Goal: Task Accomplishment & Management: Use online tool/utility

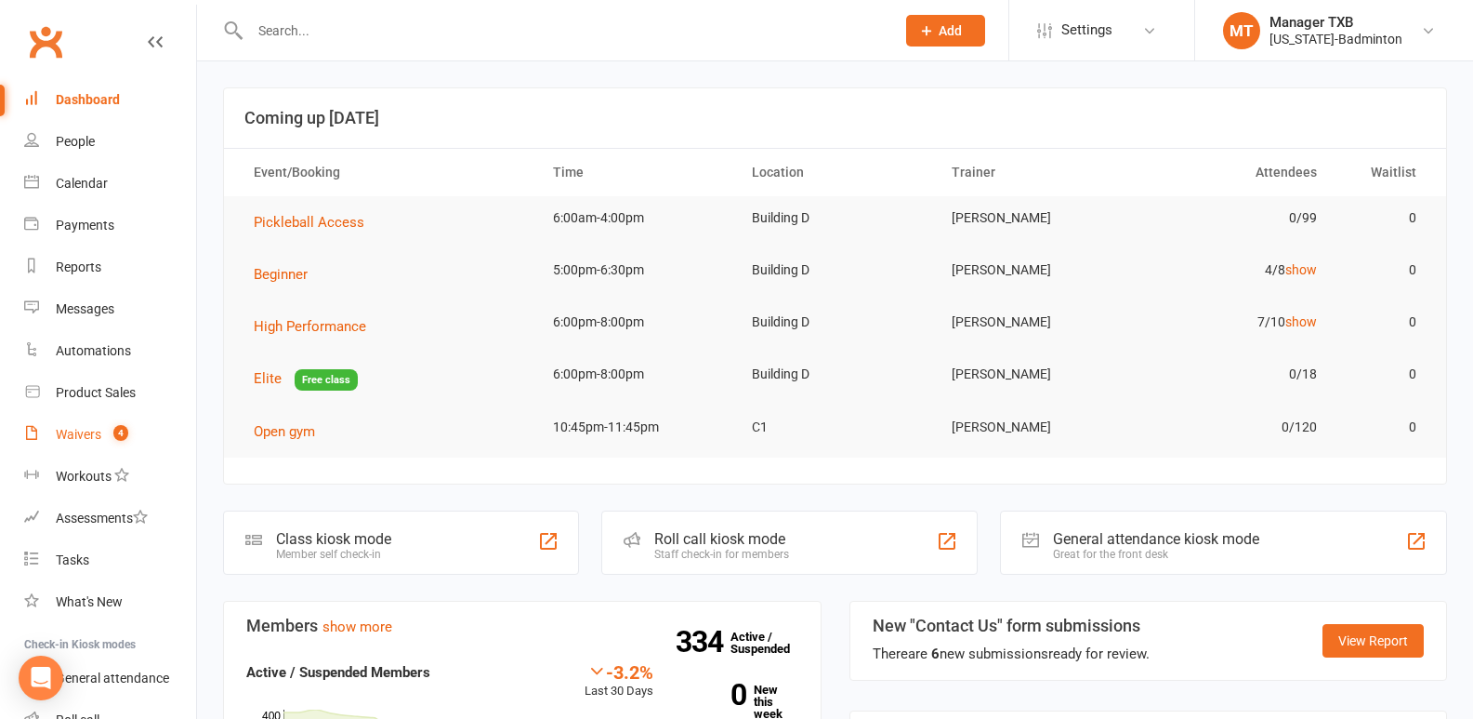
click at [64, 429] on div "Waivers" at bounding box center [79, 434] width 46 height 15
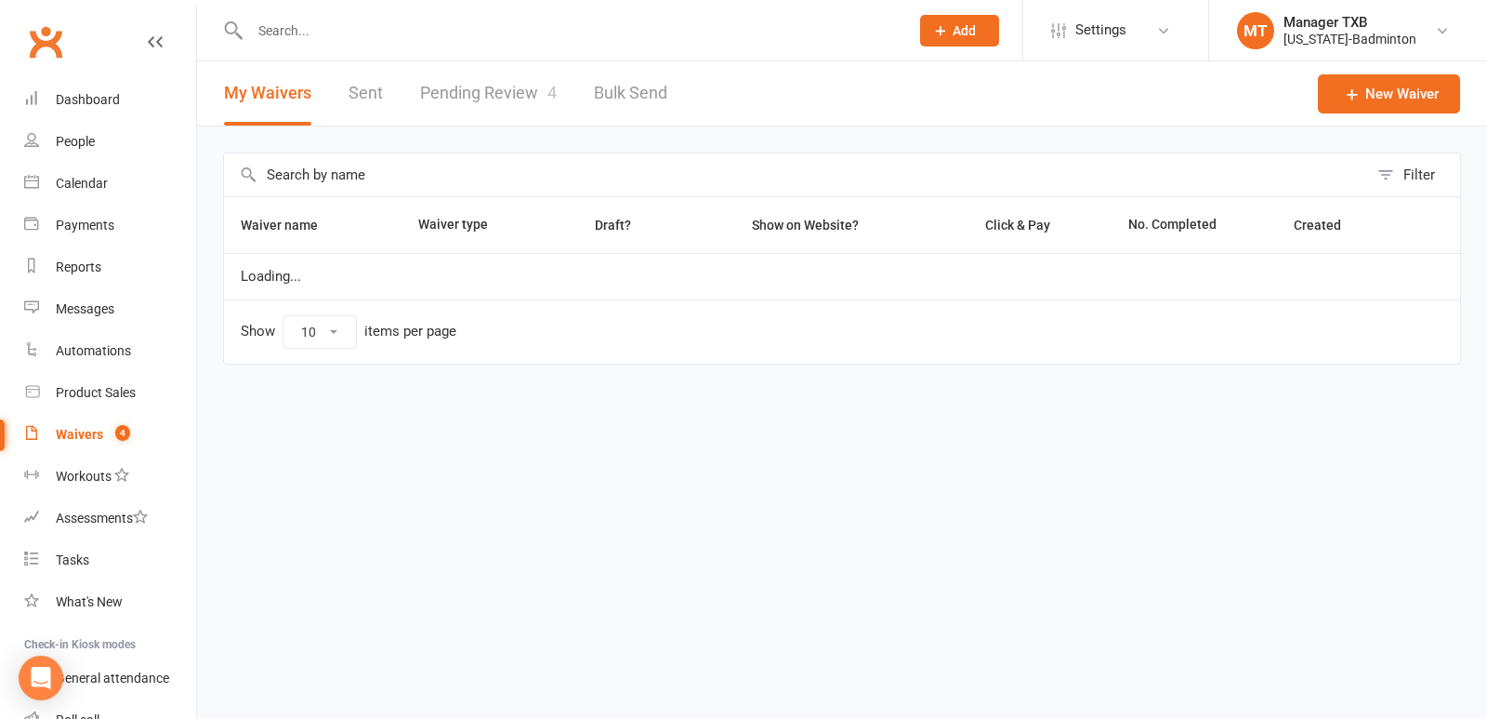
select select "100"
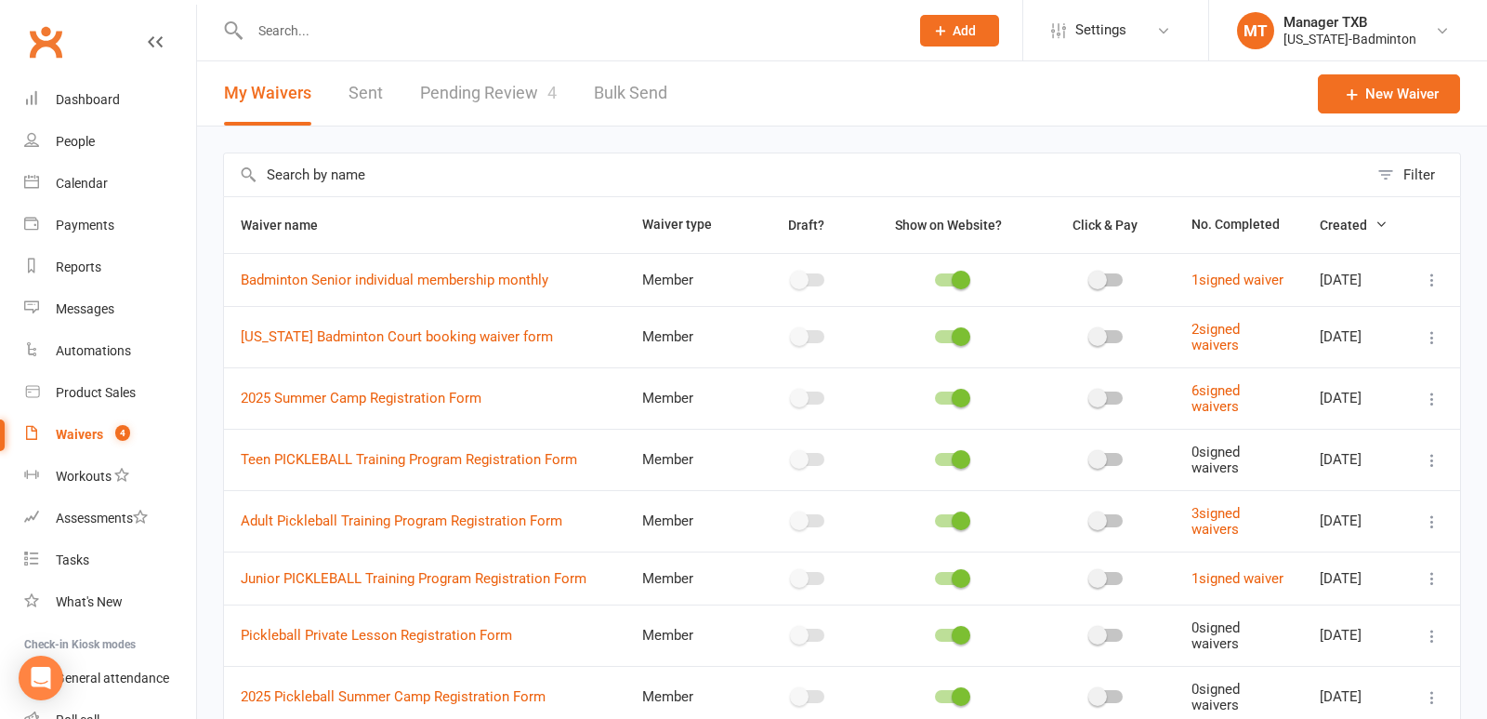
click at [468, 95] on link "Pending Review 4" at bounding box center [488, 93] width 137 height 64
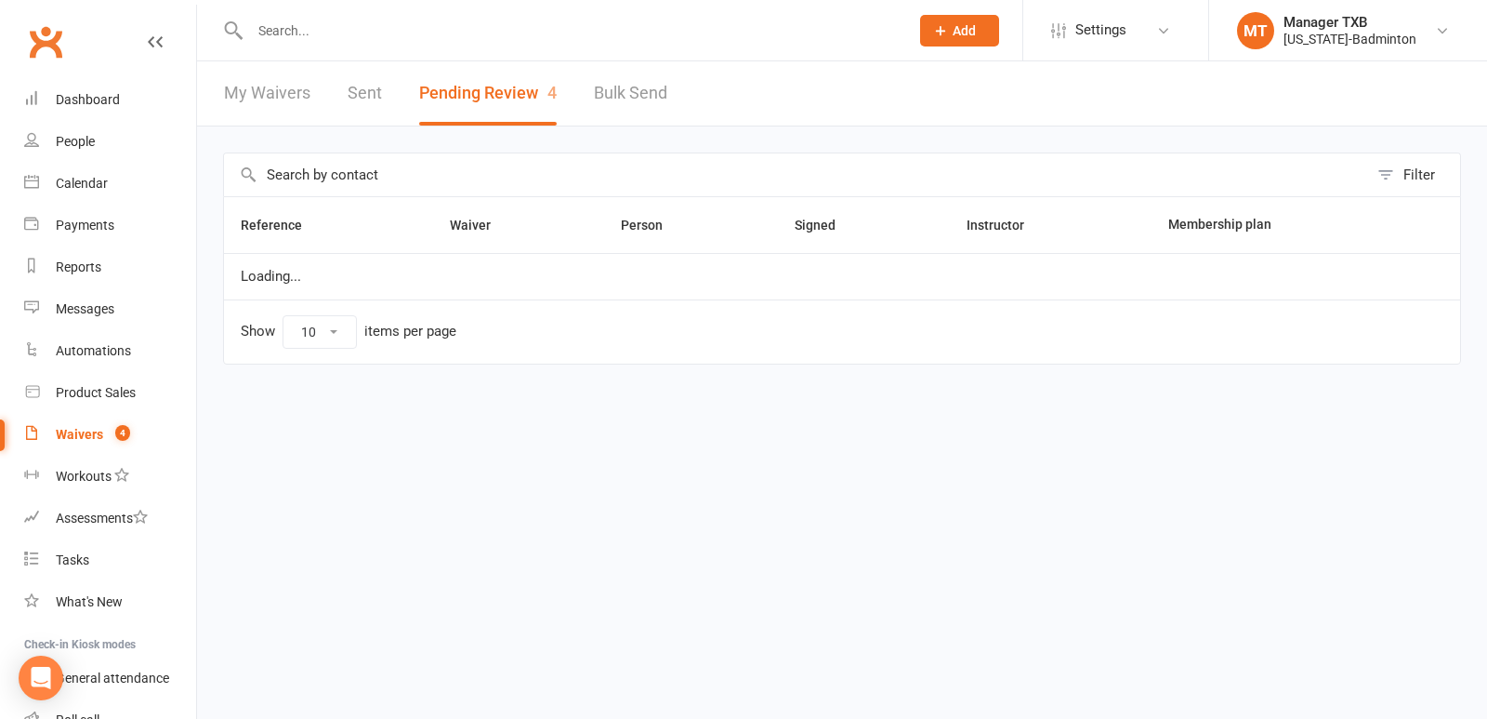
select select "25"
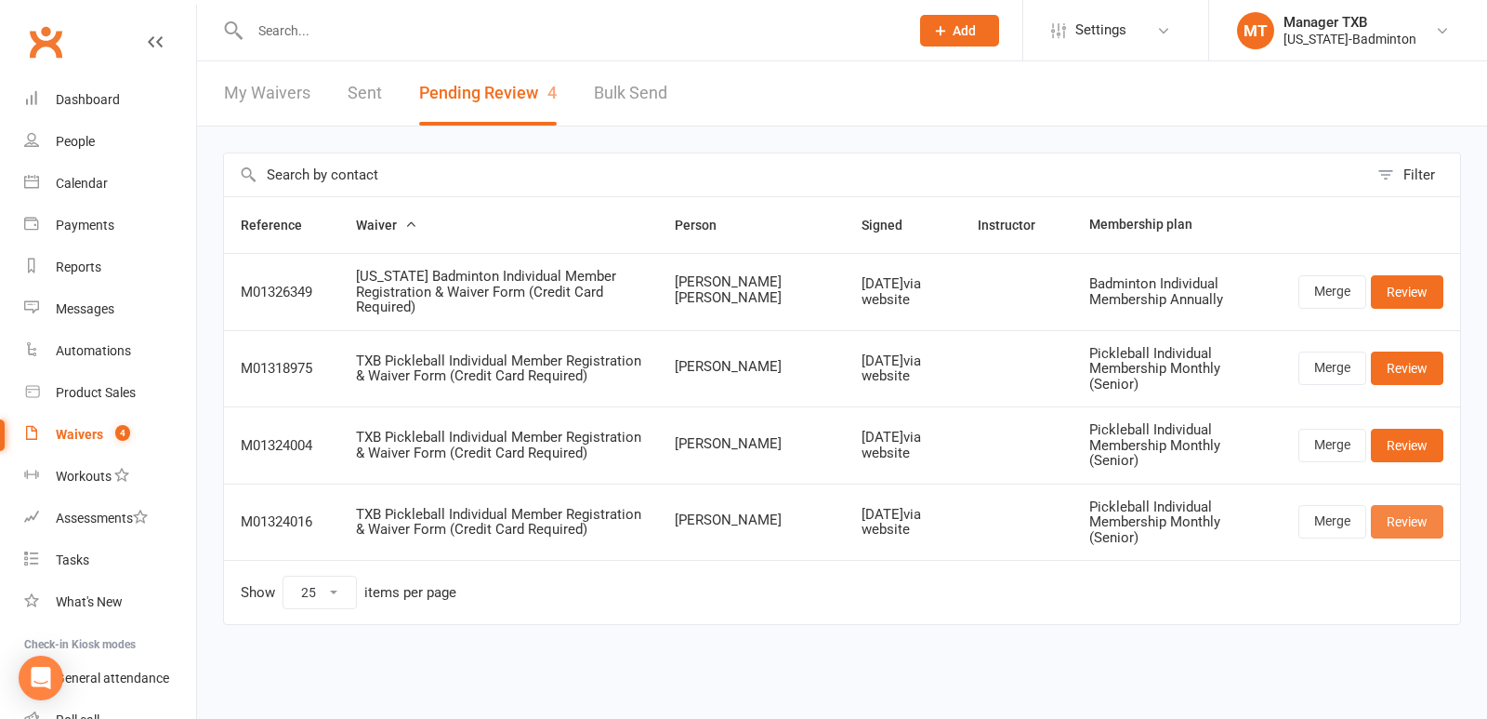
click at [1424, 505] on link "Review" at bounding box center [1407, 521] width 73 height 33
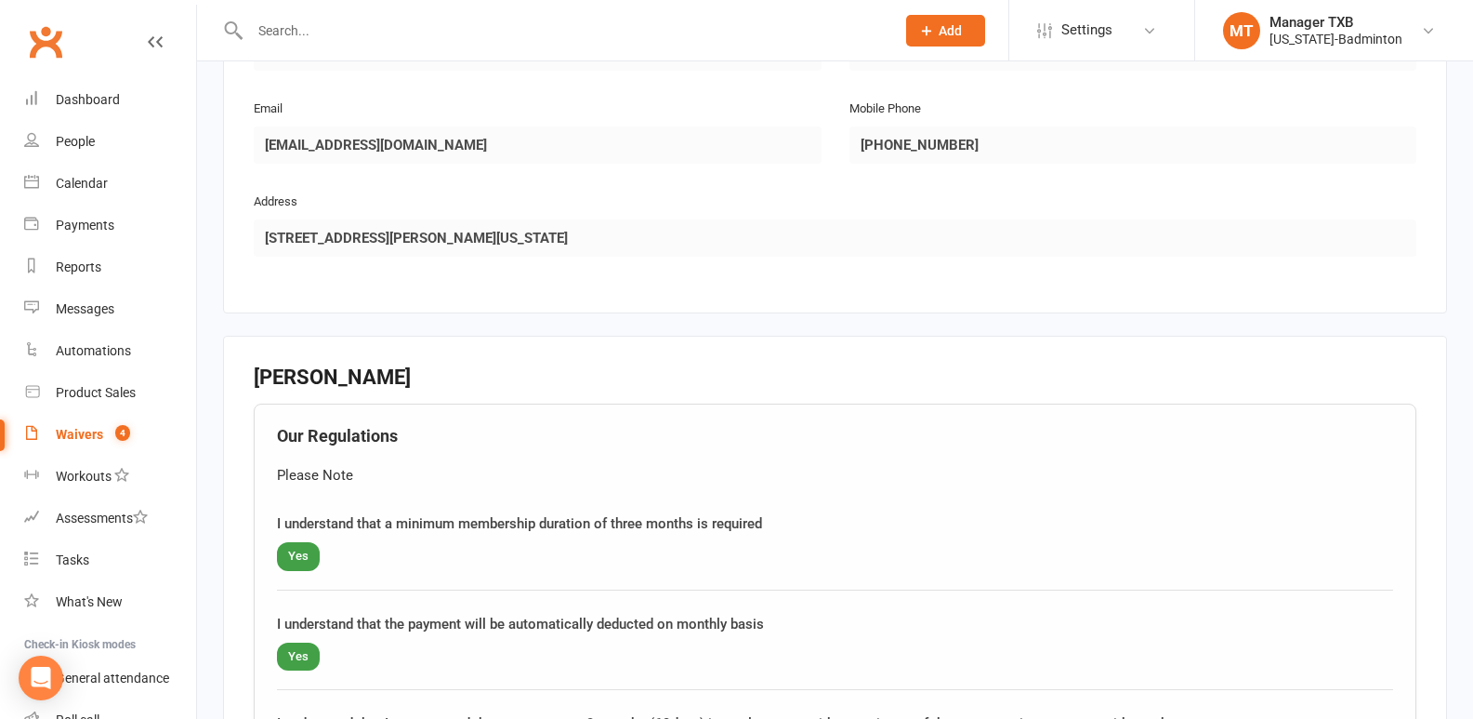
scroll to position [664, 0]
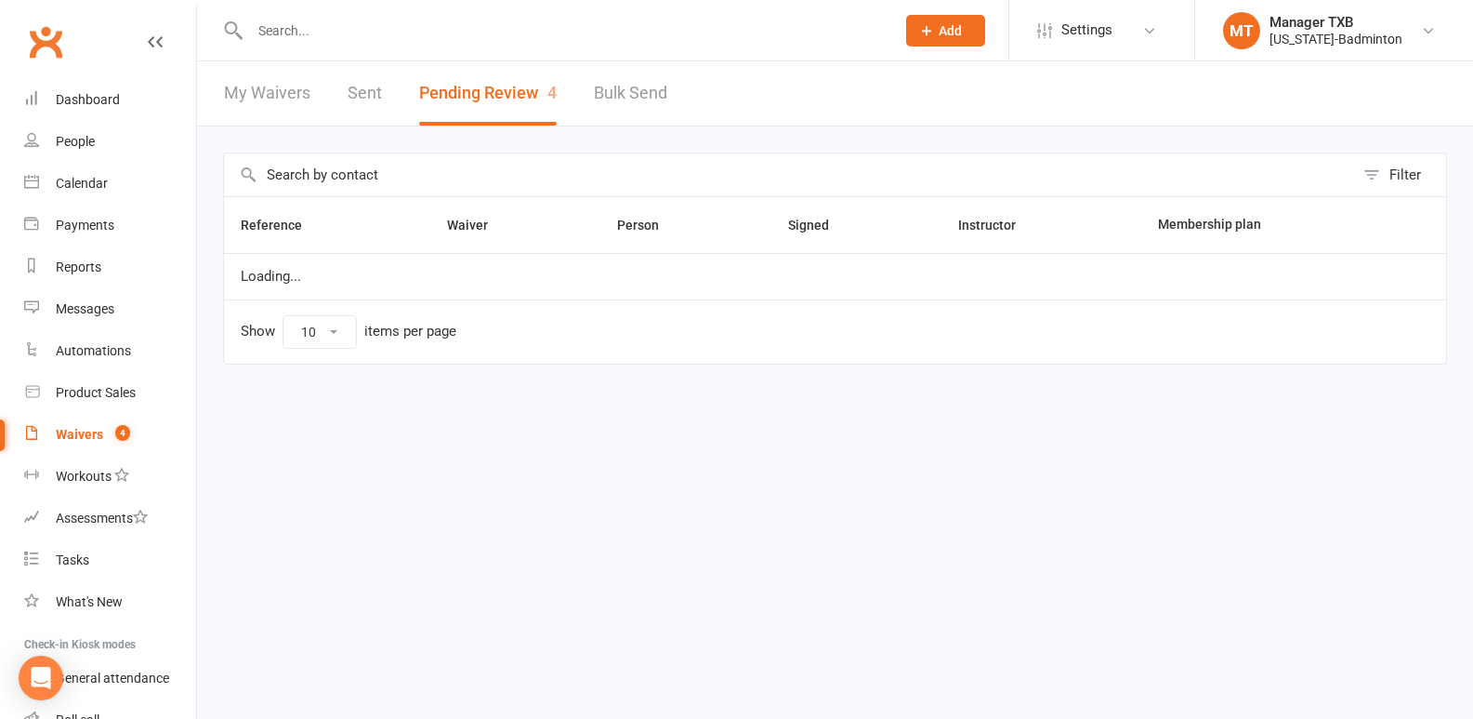
select select "25"
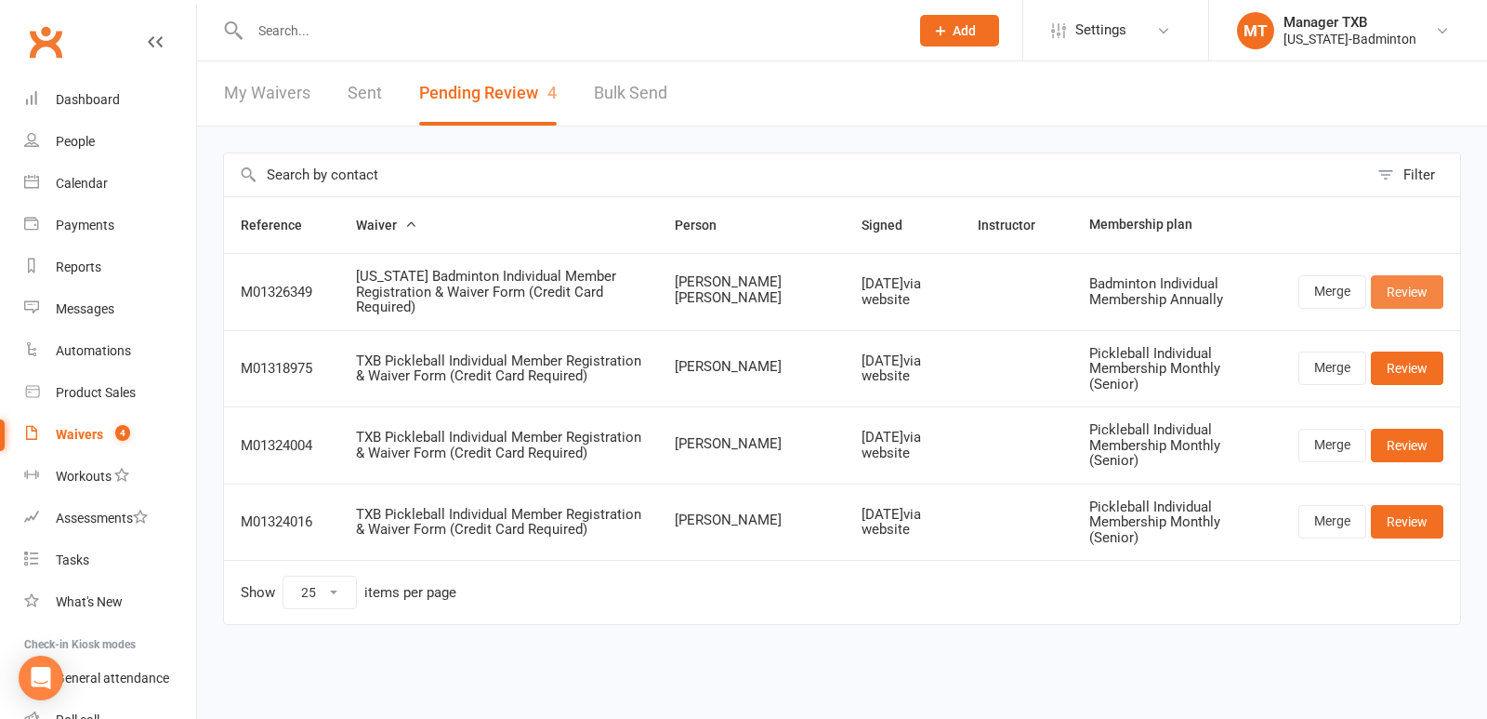
click at [1420, 298] on link "Review" at bounding box center [1407, 291] width 73 height 33
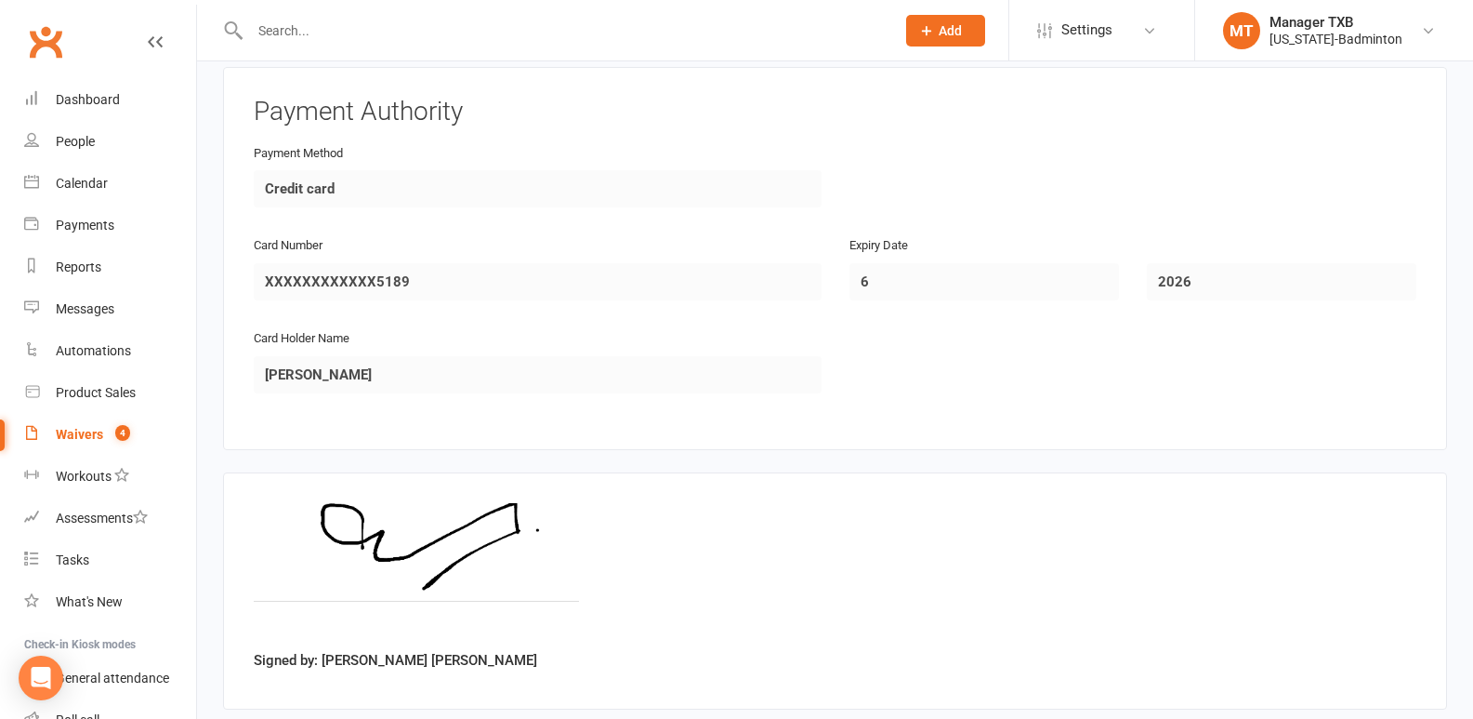
scroll to position [2496, 0]
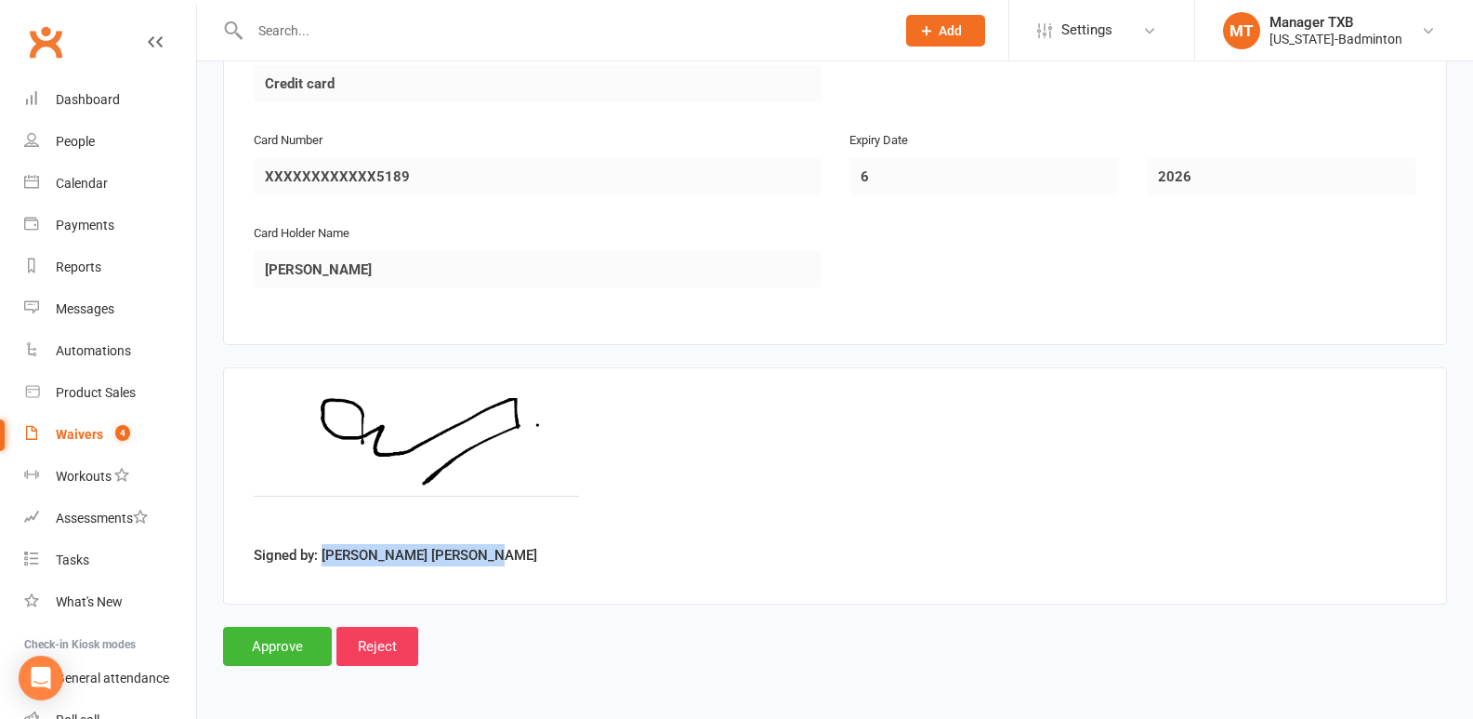
drag, startPoint x: 323, startPoint y: 556, endPoint x: 514, endPoint y: 568, distance: 191.9
click at [514, 568] on div "Signed by: Arun Chandran Natarajan" at bounding box center [835, 486] width 1163 height 176
copy label "[PERSON_NAME] [PERSON_NAME]"
click at [396, 647] on input "Reject" at bounding box center [377, 645] width 82 height 39
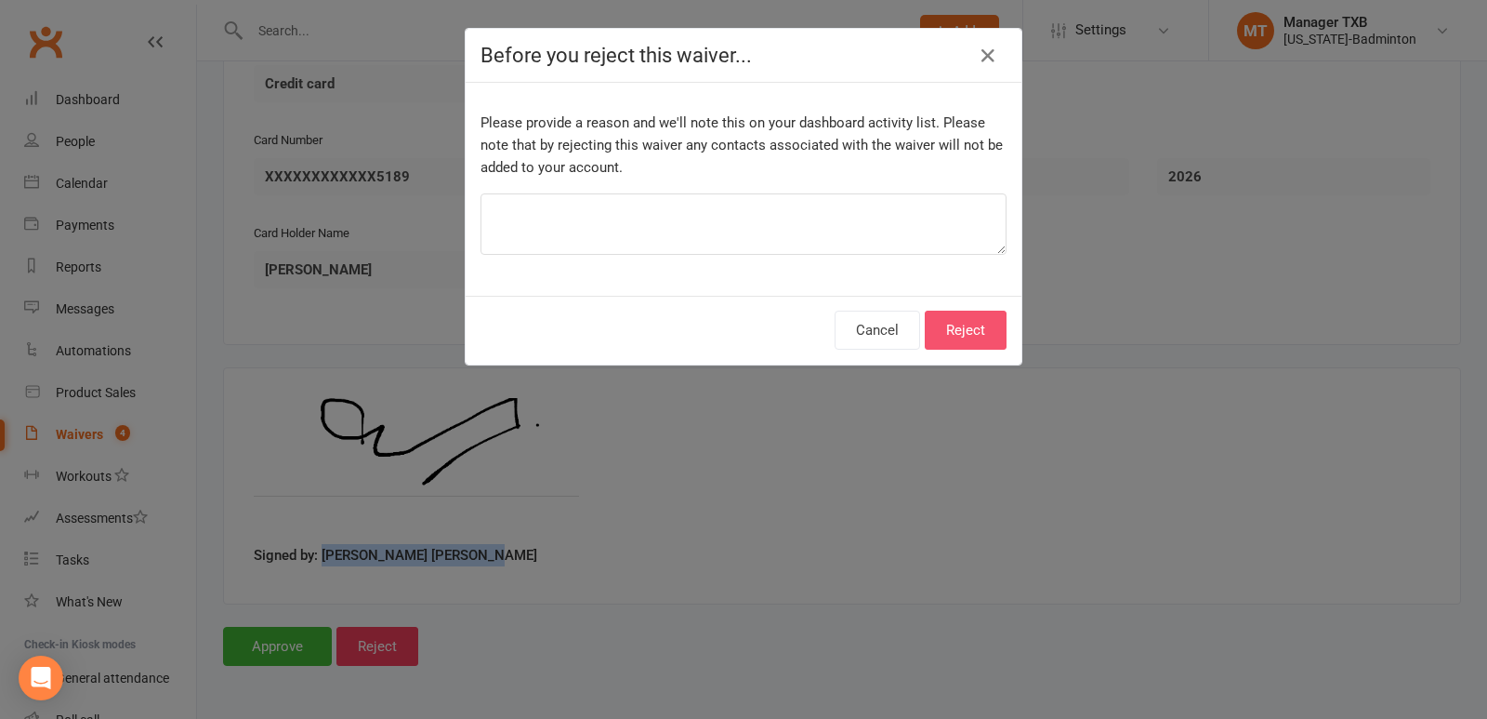
click at [956, 329] on button "Reject" at bounding box center [966, 329] width 82 height 39
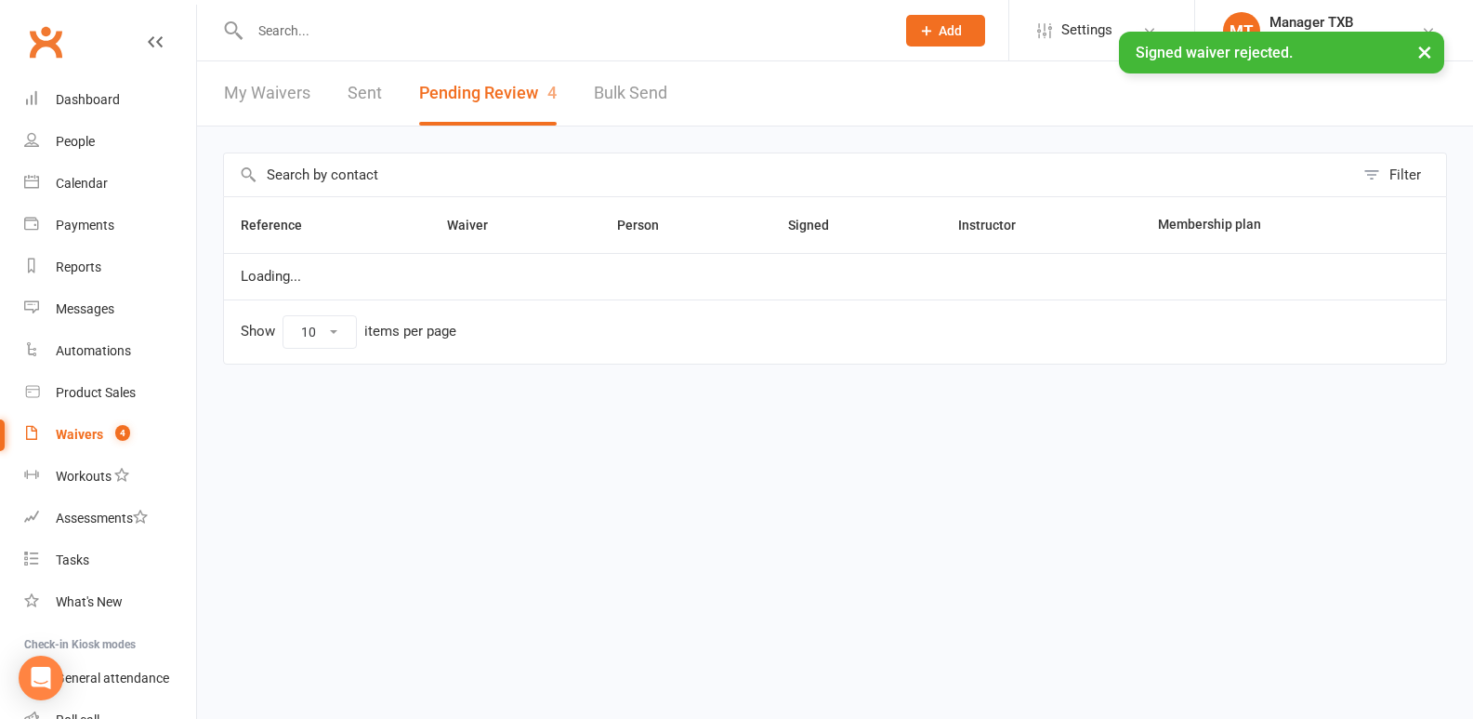
select select "25"
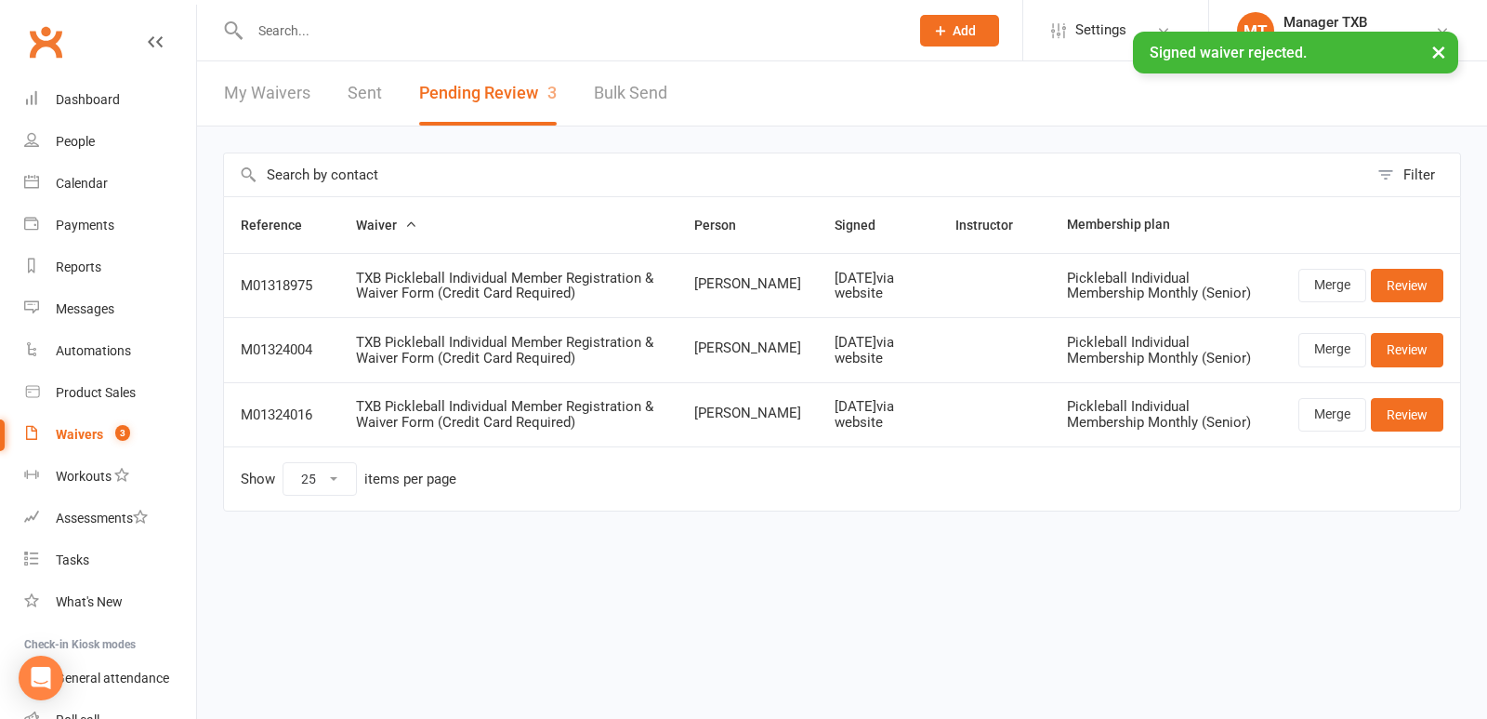
click at [297, 18] on input "text" at bounding box center [570, 31] width 652 height 26
paste input "[PERSON_NAME] [PERSON_NAME]"
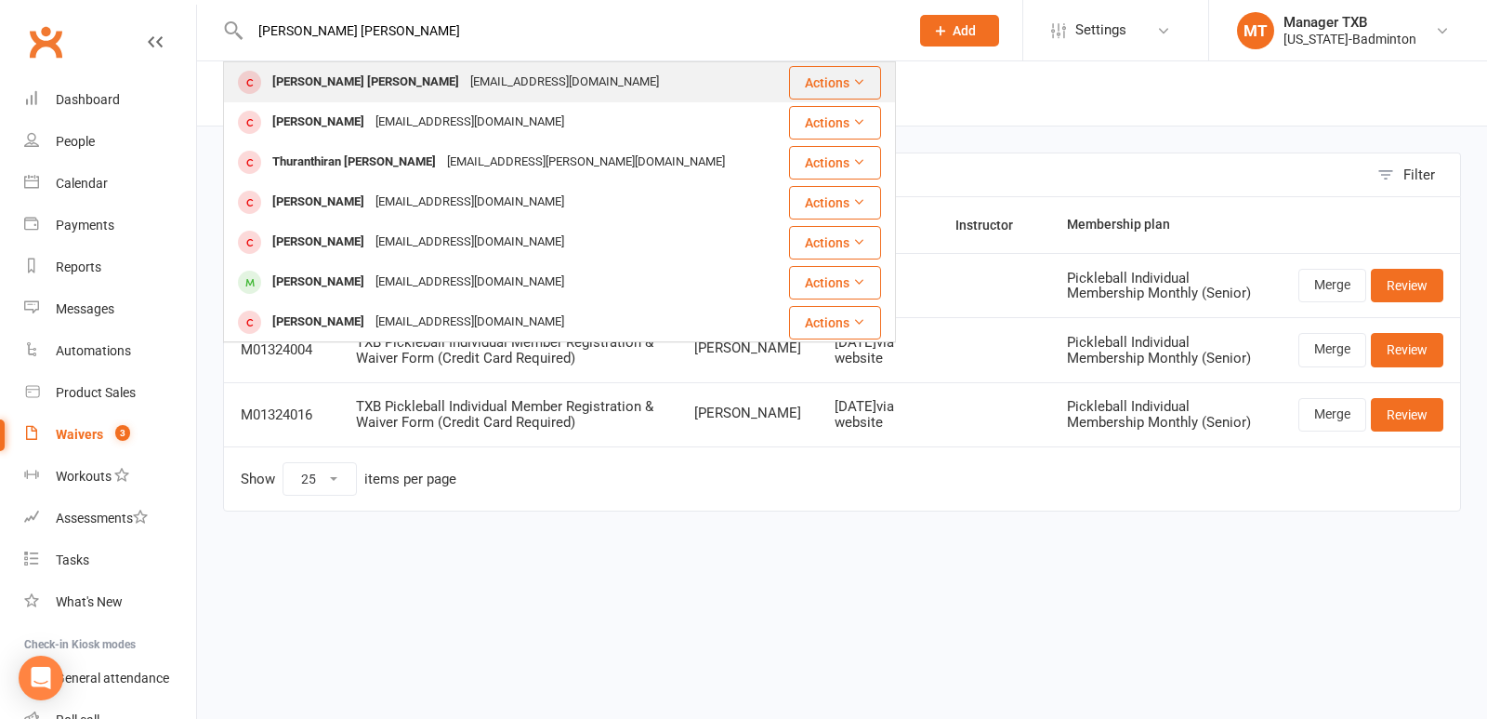
type input "[PERSON_NAME] [PERSON_NAME]"
click at [378, 76] on div "[PERSON_NAME] [PERSON_NAME]" at bounding box center [366, 82] width 198 height 27
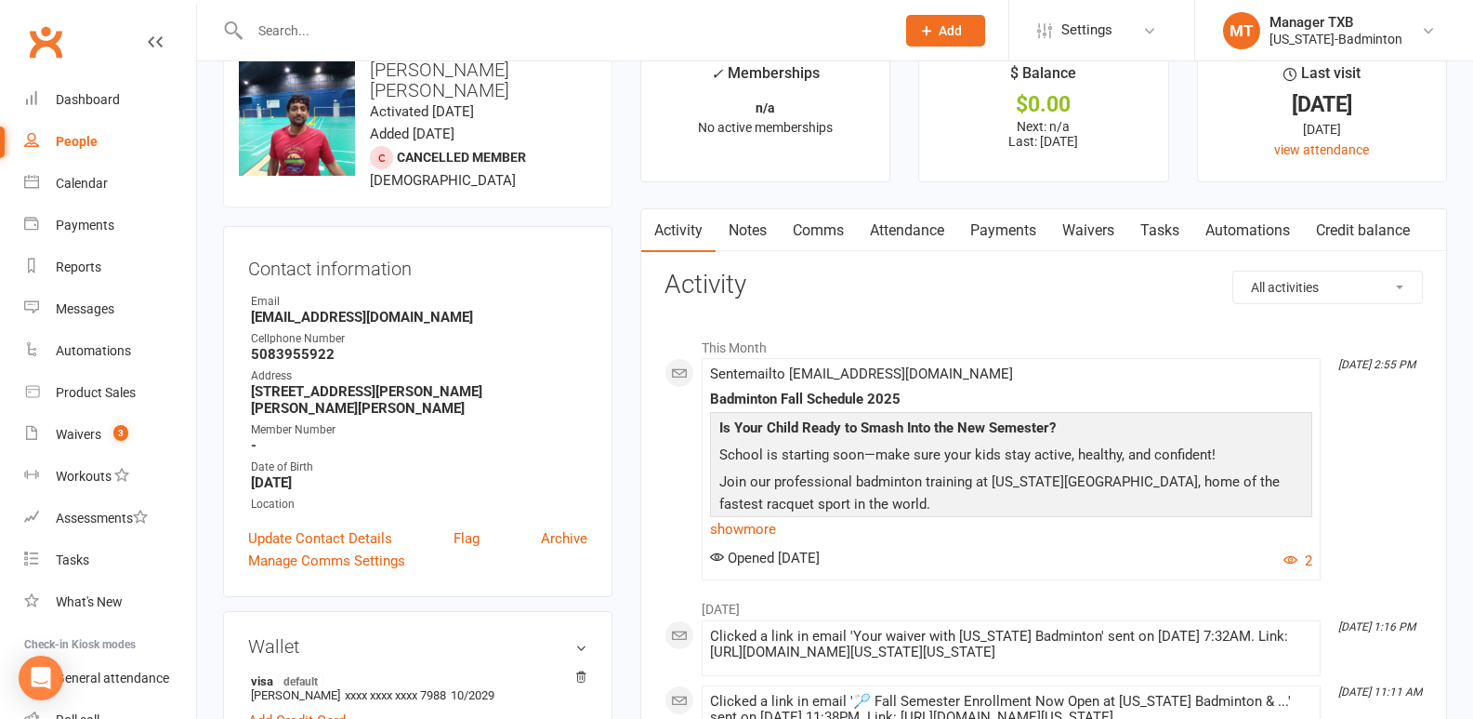
scroll to position [376, 0]
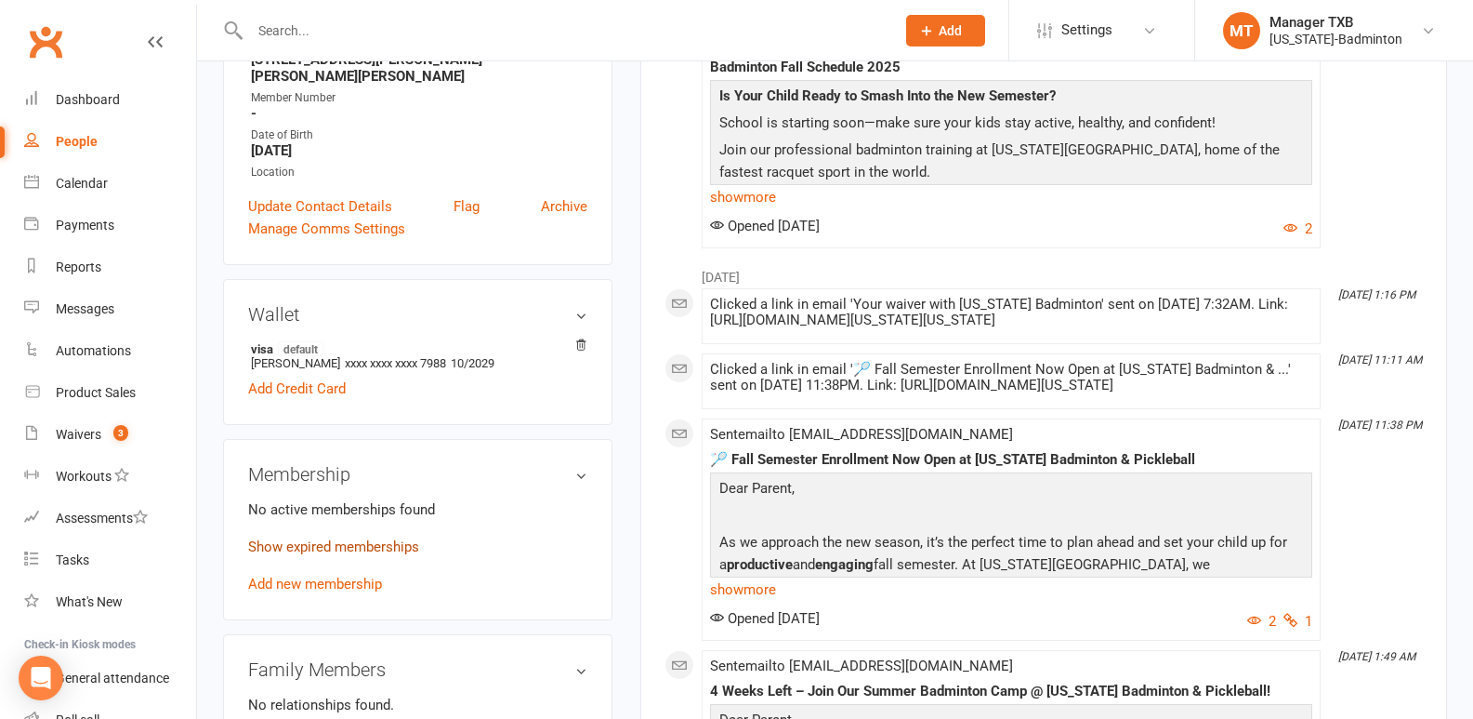
click at [381, 538] on link "Show expired memberships" at bounding box center [333, 546] width 171 height 17
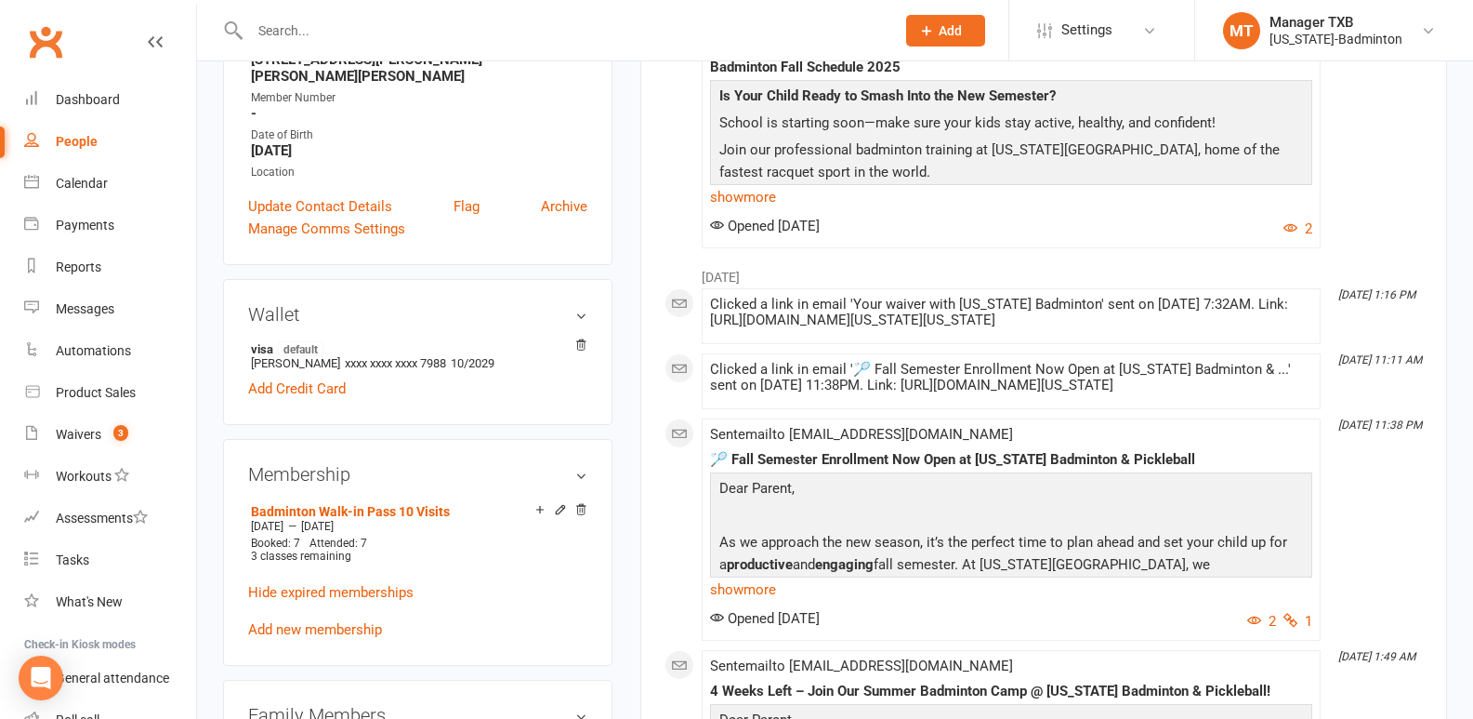
scroll to position [0, 0]
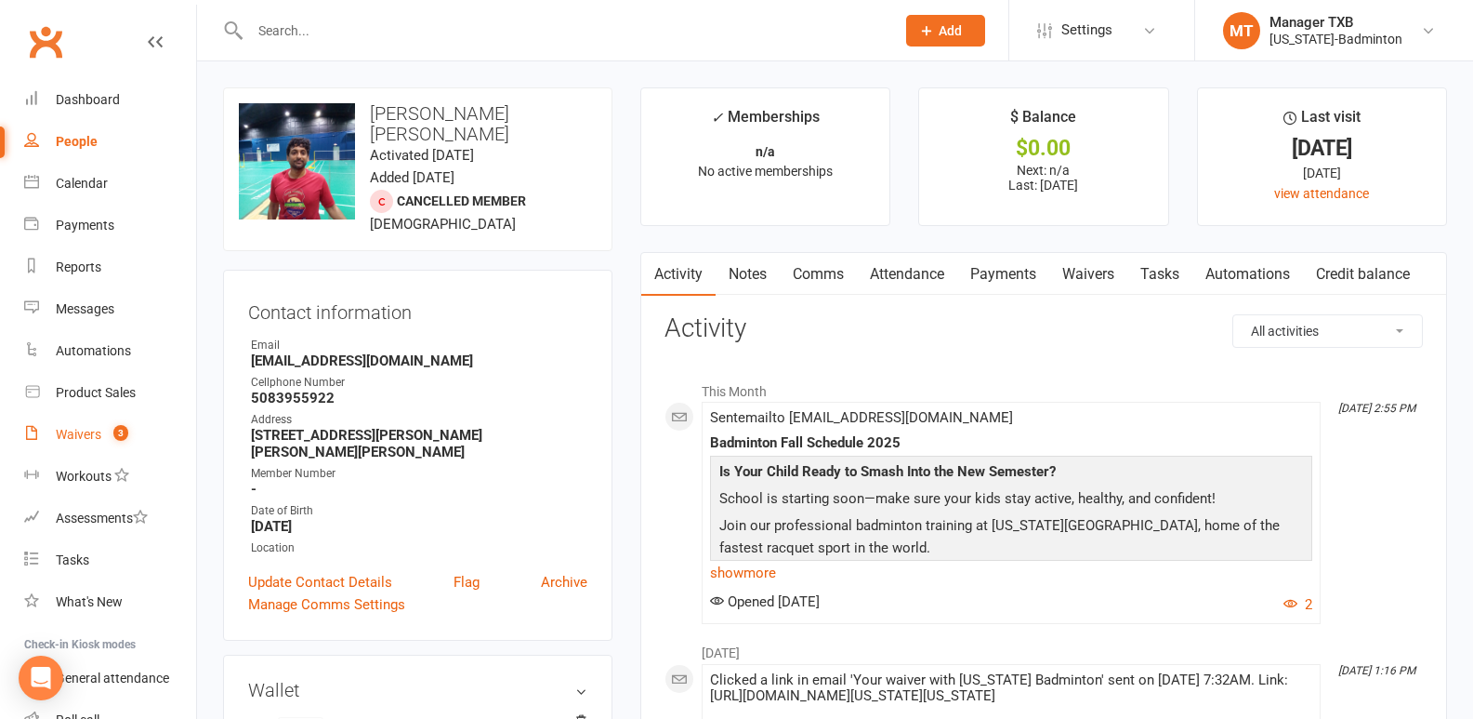
click at [72, 432] on div "Waivers" at bounding box center [79, 434] width 46 height 15
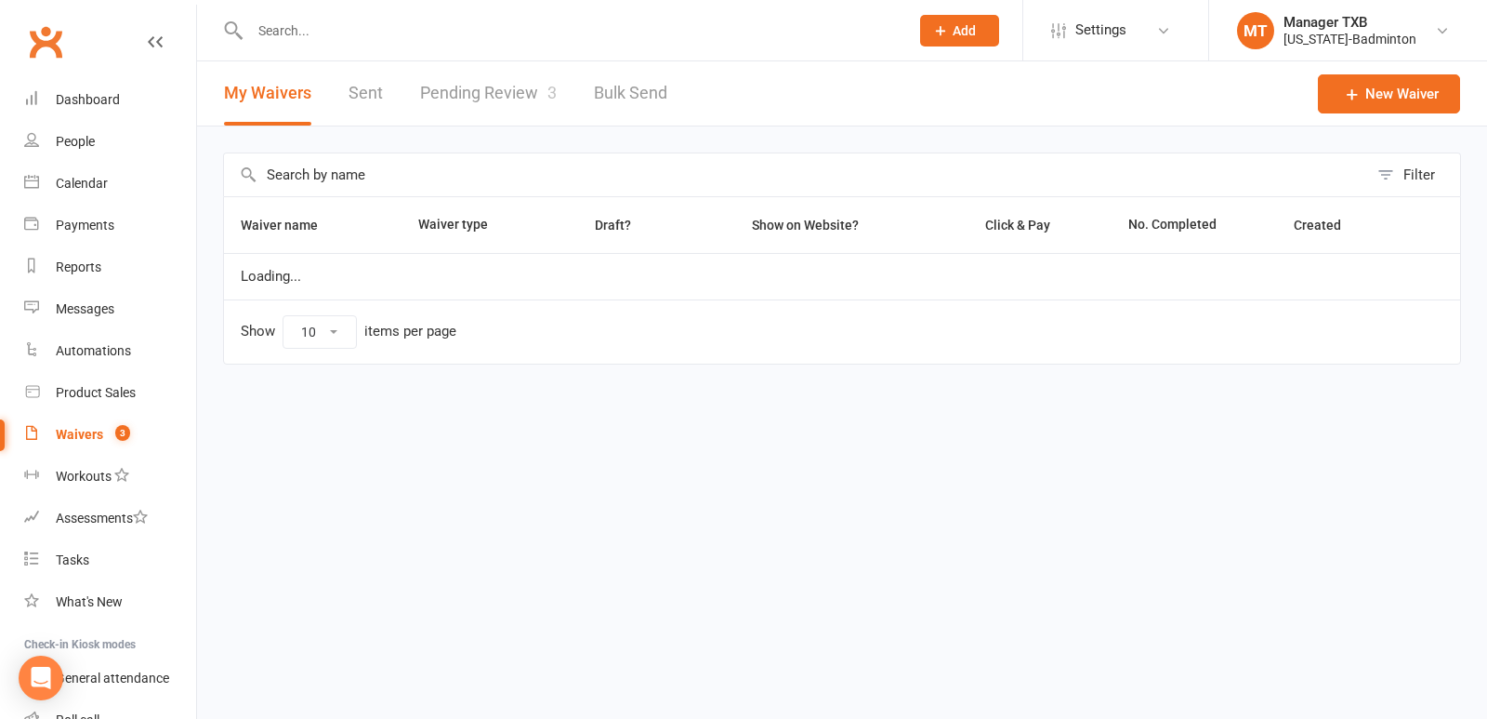
select select "100"
click at [497, 92] on link "Pending Review 3" at bounding box center [488, 93] width 137 height 64
select select "25"
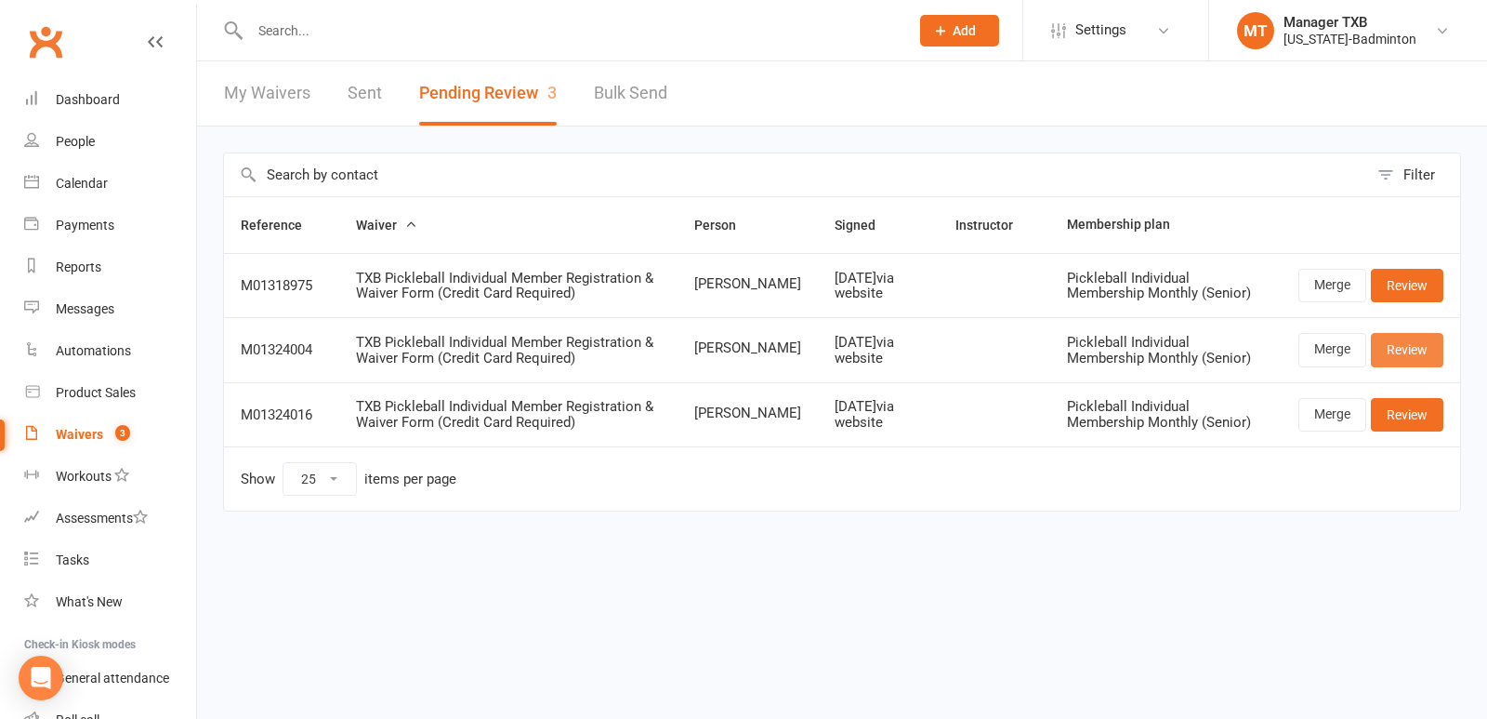
click at [1413, 360] on link "Review" at bounding box center [1407, 349] width 73 height 33
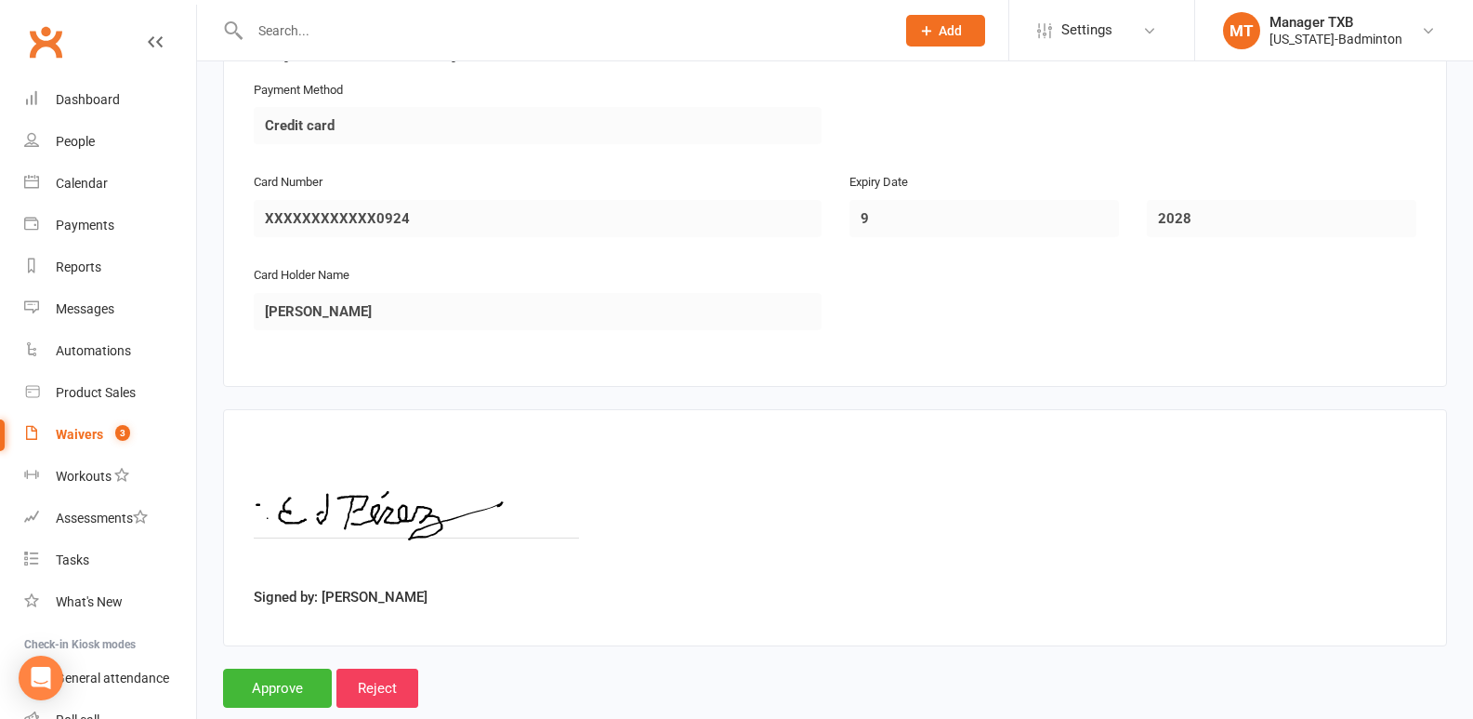
scroll to position [2341, 0]
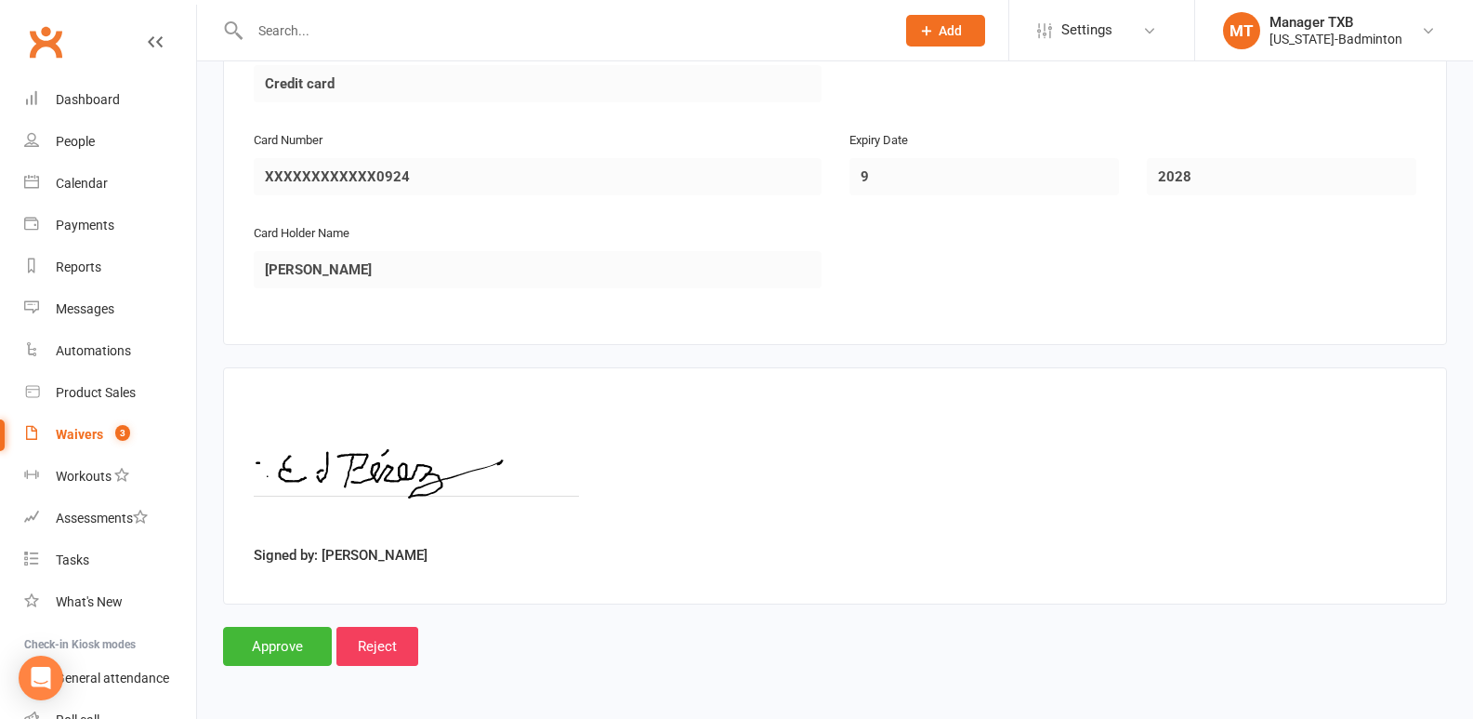
click at [92, 431] on div "Waivers" at bounding box center [79, 434] width 47 height 15
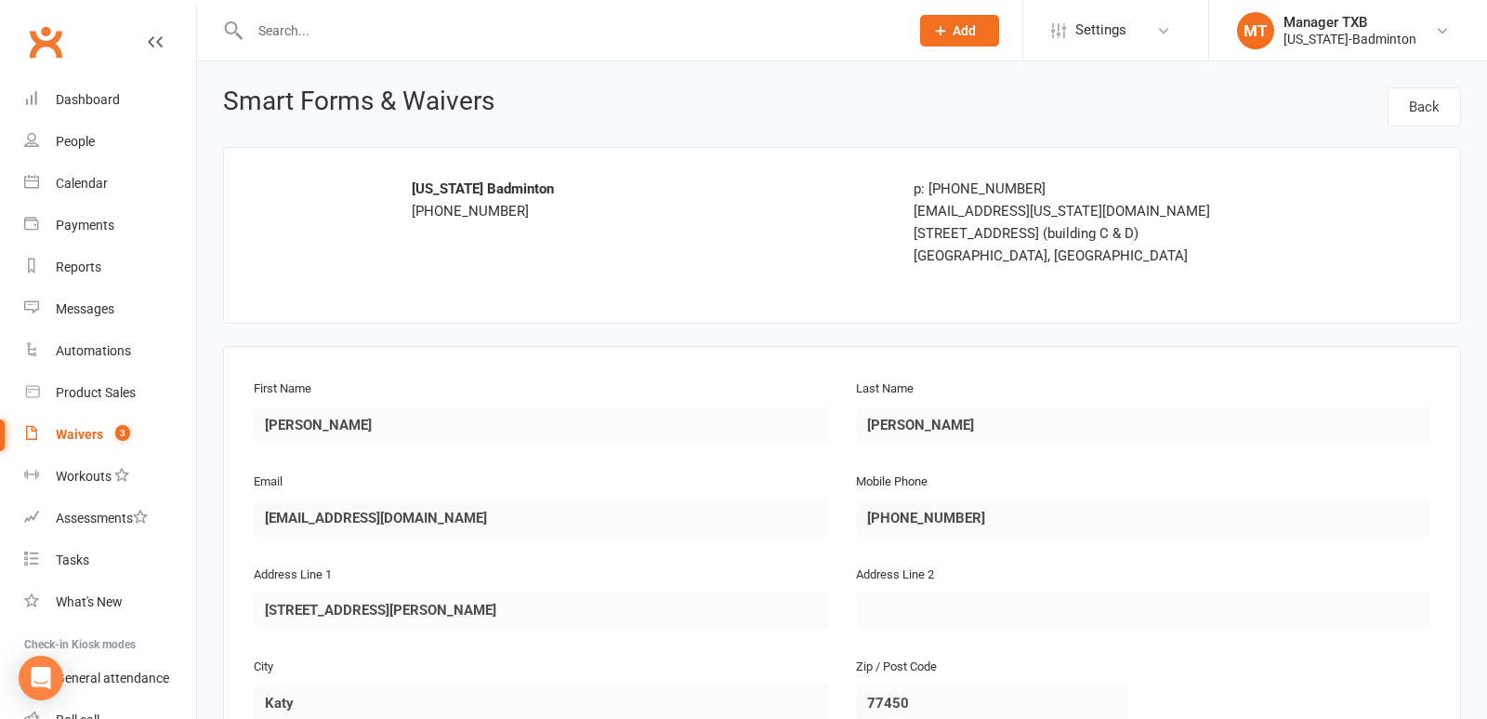
select select "100"
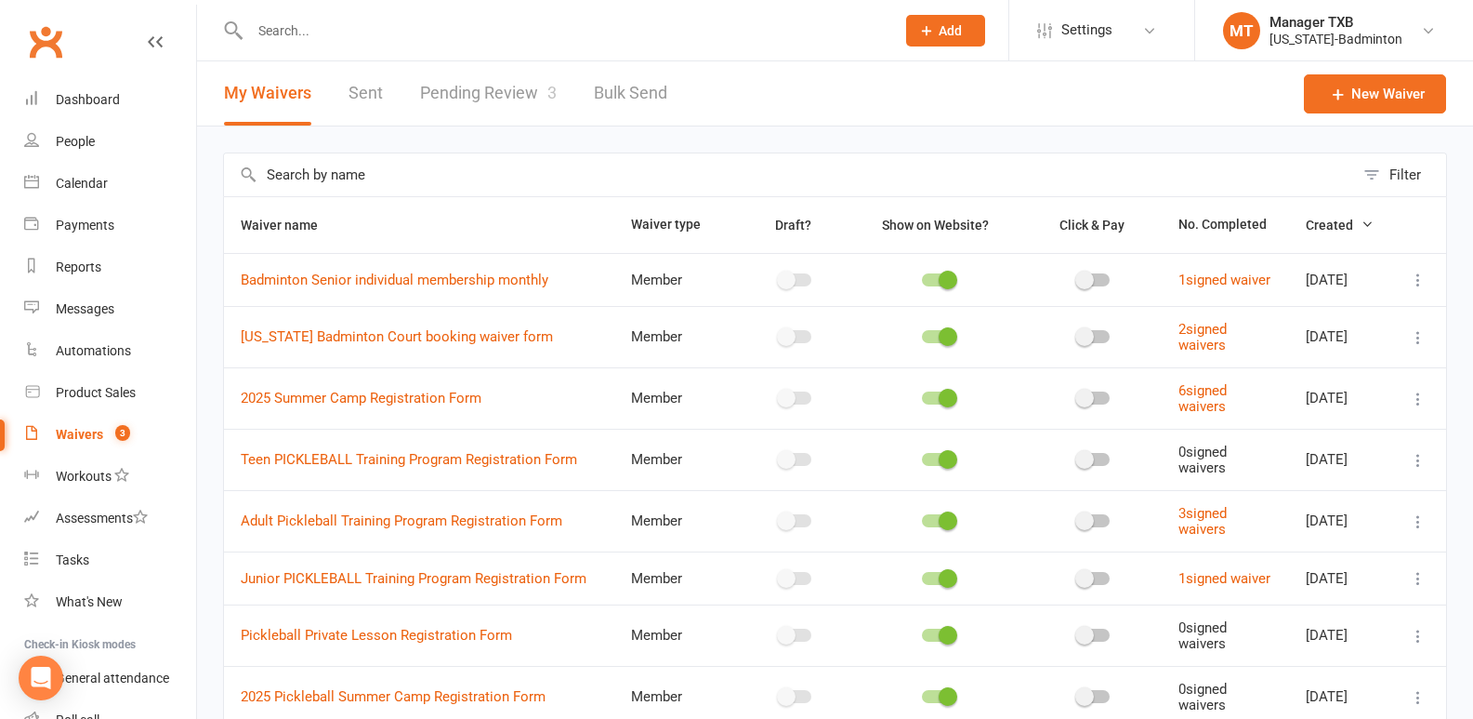
click at [491, 96] on link "Pending Review 3" at bounding box center [488, 93] width 137 height 64
select select "25"
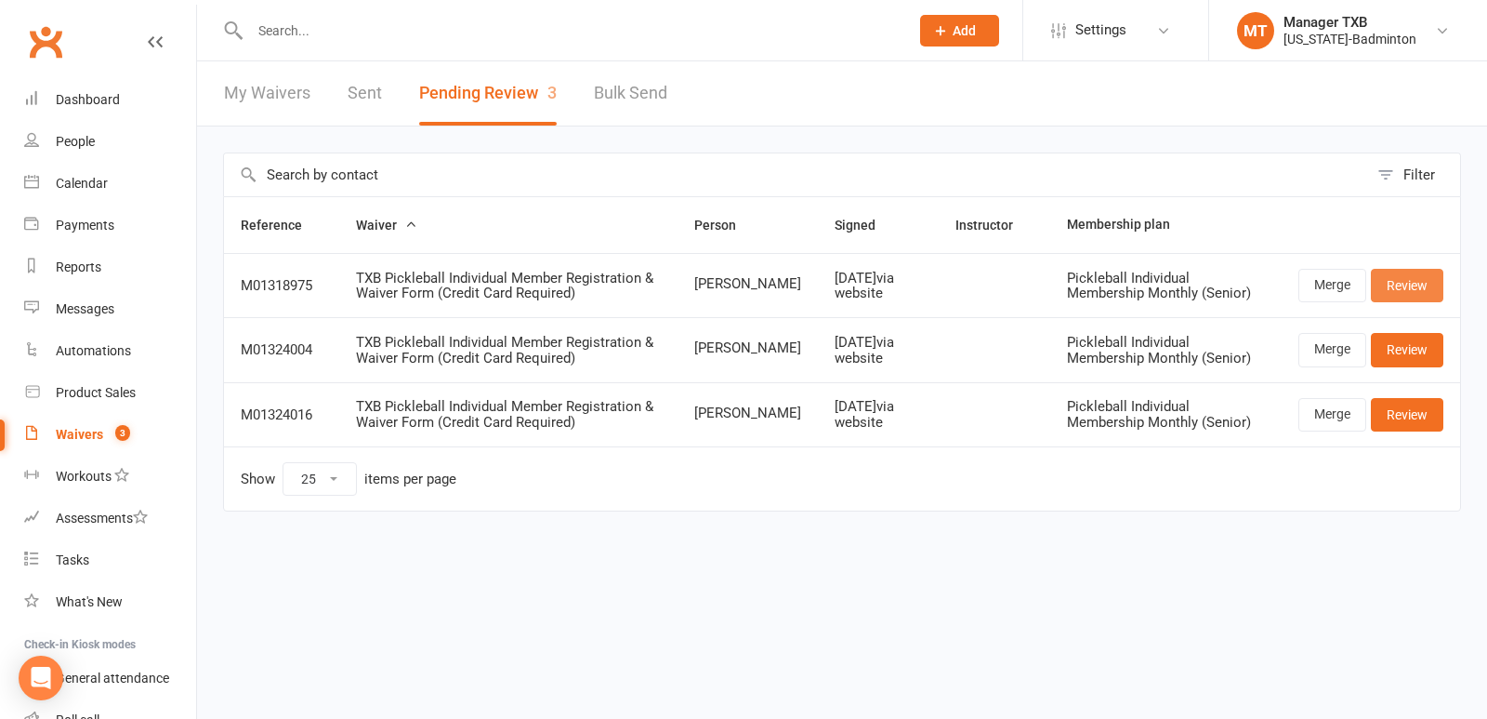
click at [1410, 278] on link "Review" at bounding box center [1407, 285] width 73 height 33
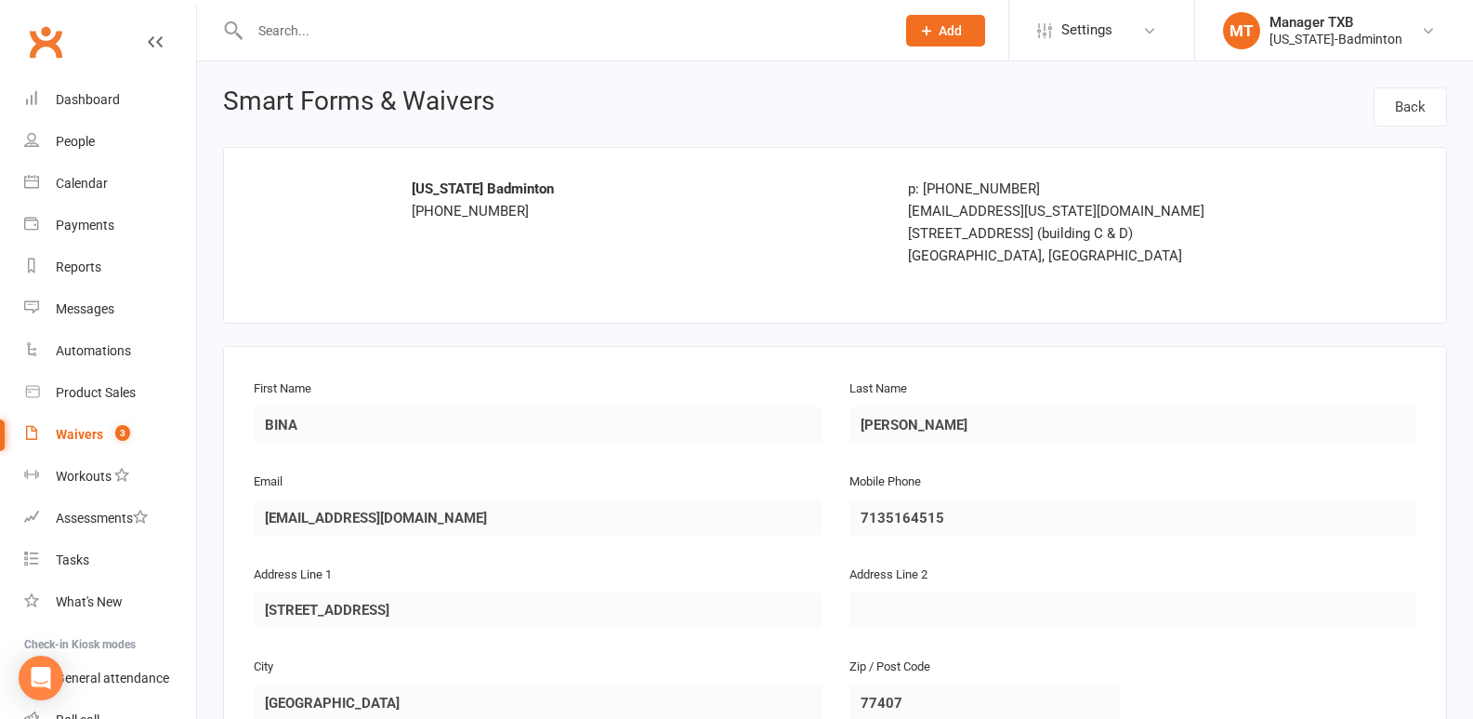
scroll to position [134, 0]
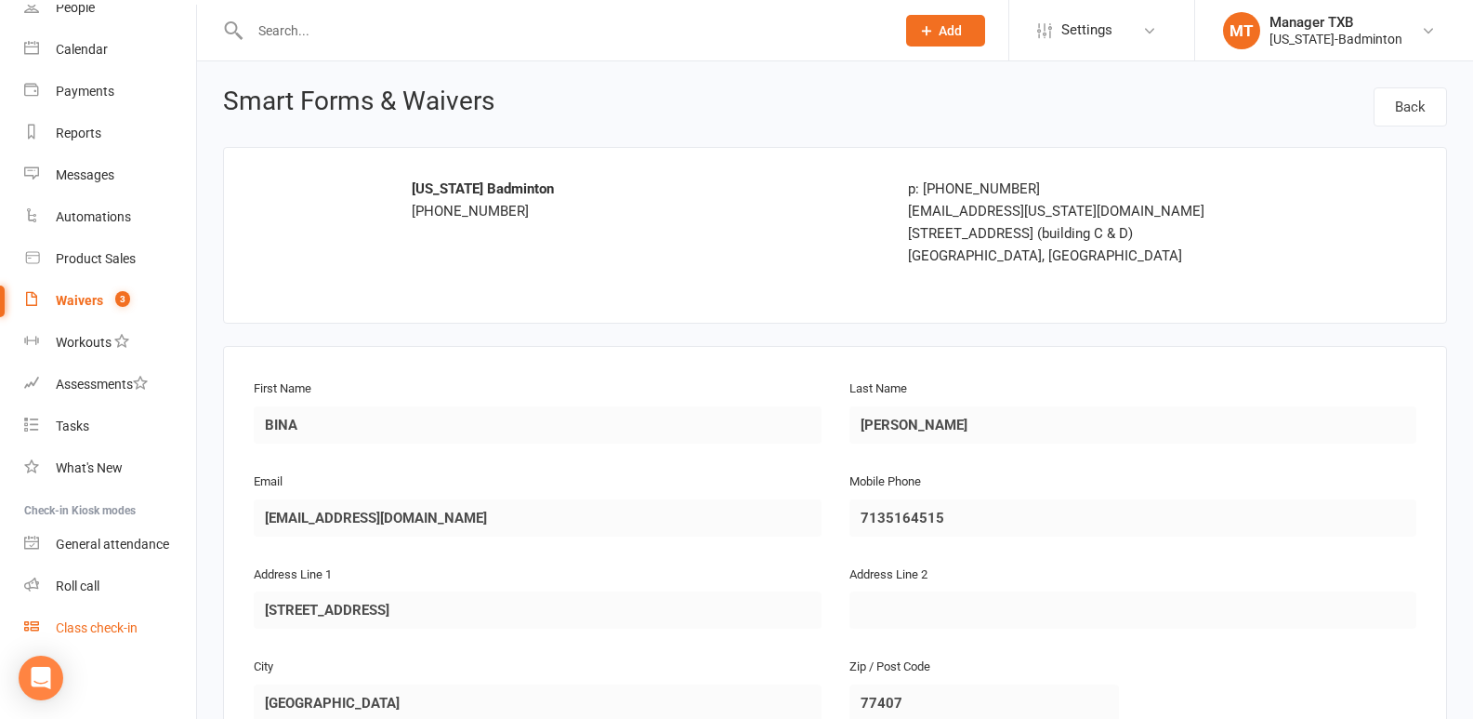
click at [98, 624] on div "Class check-in" at bounding box center [97, 627] width 82 height 15
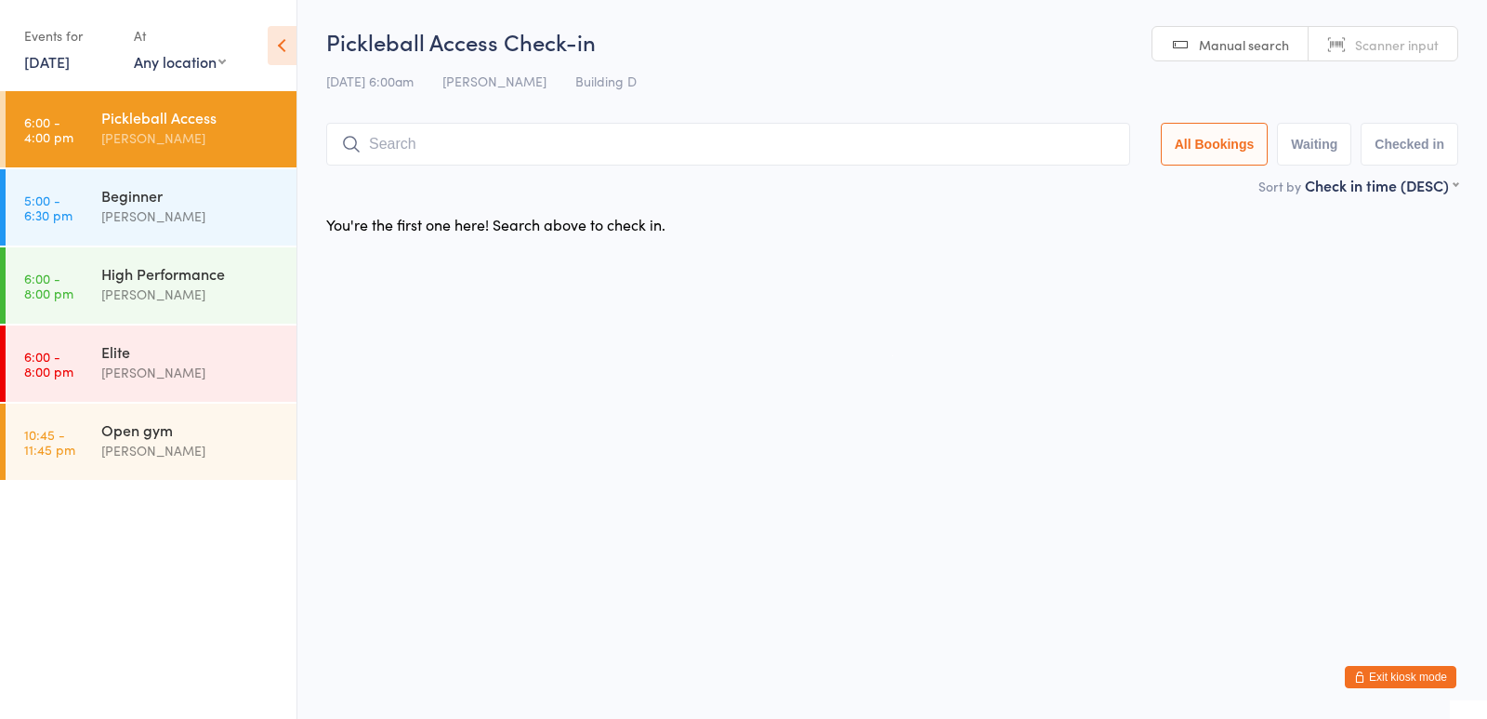
click at [147, 129] on div "[PERSON_NAME]" at bounding box center [190, 137] width 179 height 21
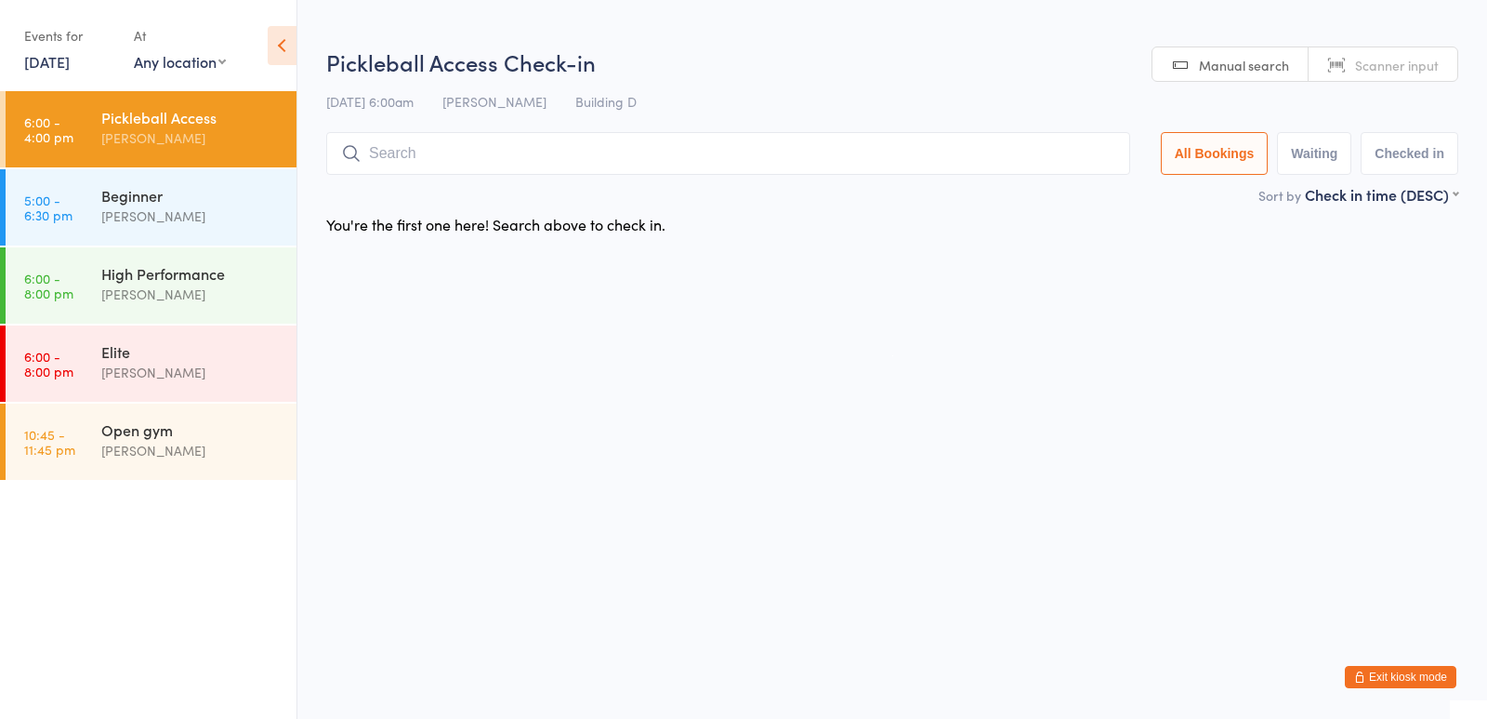
click at [147, 129] on div "[PERSON_NAME]" at bounding box center [190, 137] width 179 height 21
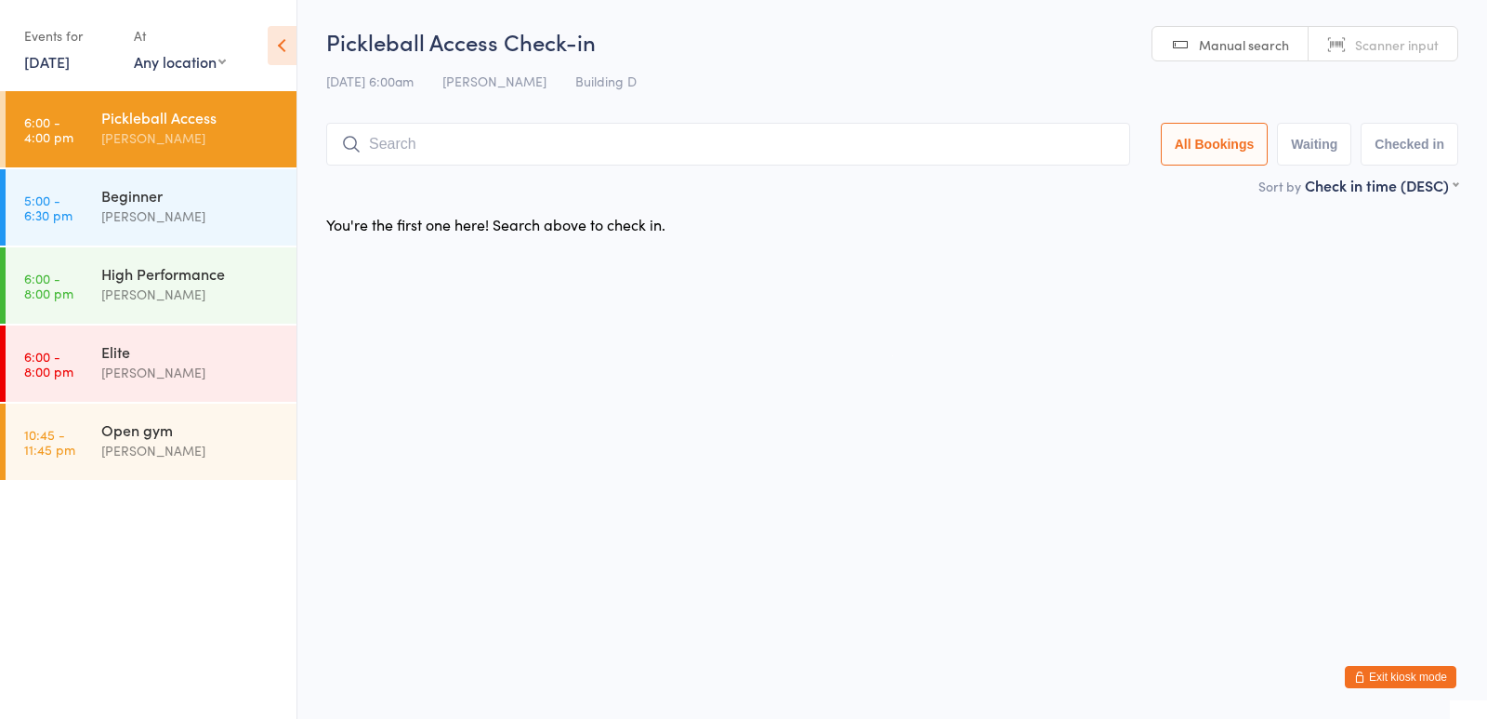
click at [387, 142] on input "search" at bounding box center [728, 144] width 804 height 43
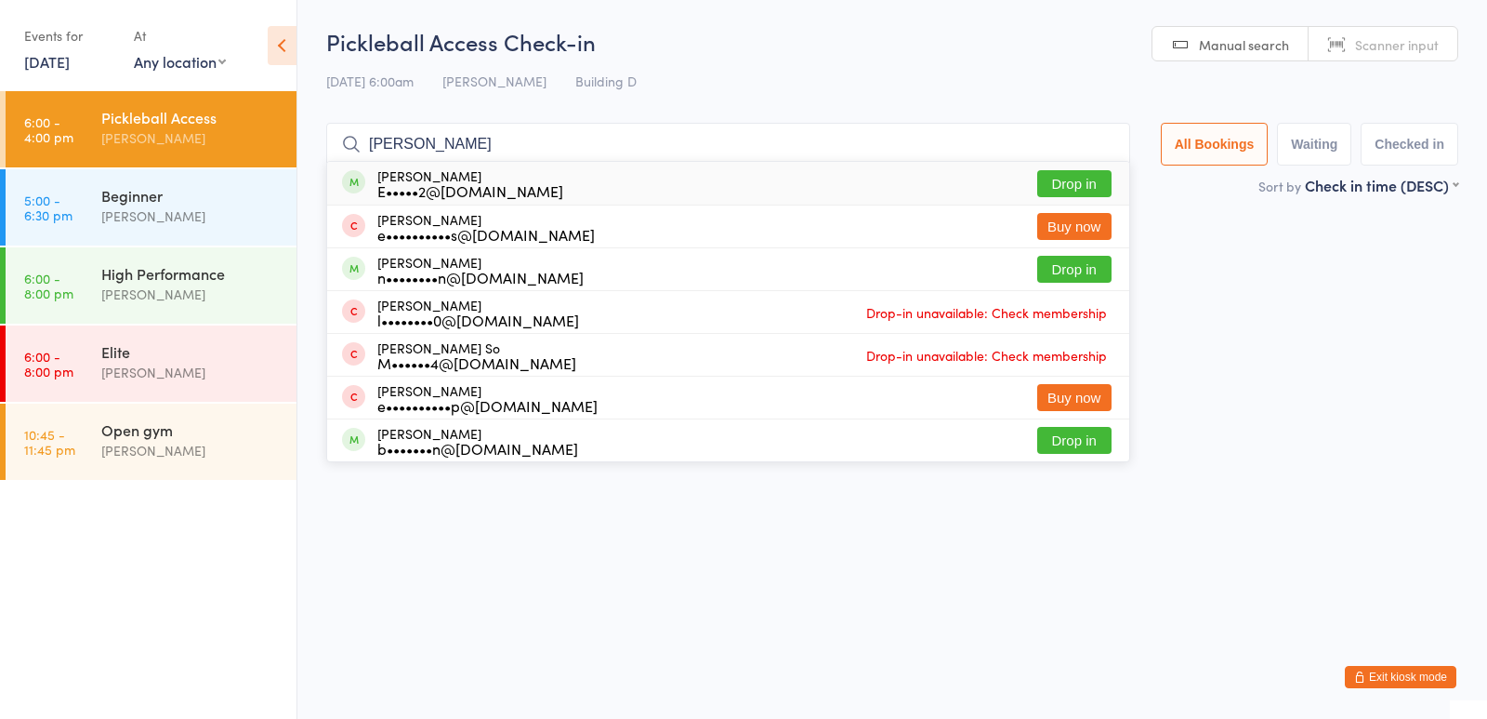
type input "[PERSON_NAME]"
click at [1062, 173] on button "Drop in" at bounding box center [1074, 183] width 74 height 27
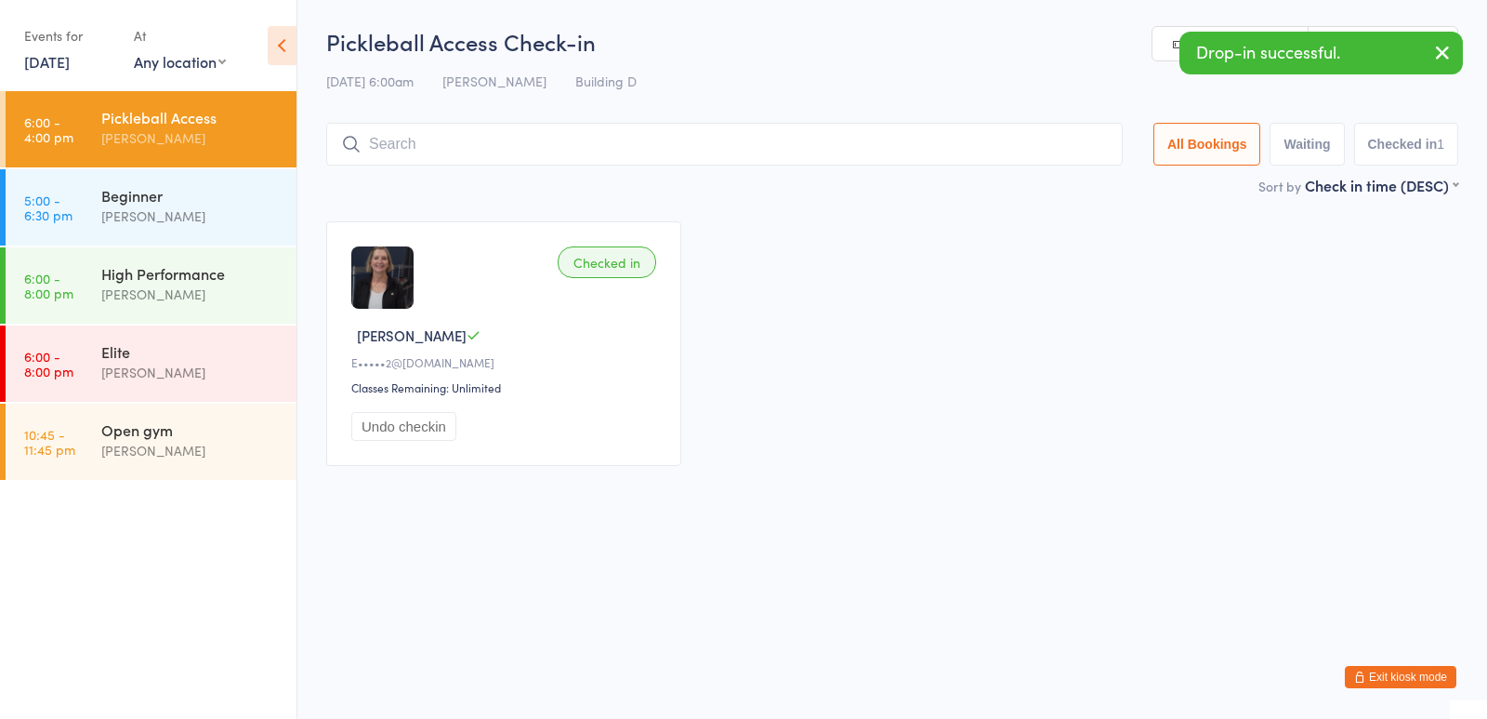
click at [537, 144] on input "search" at bounding box center [724, 144] width 797 height 43
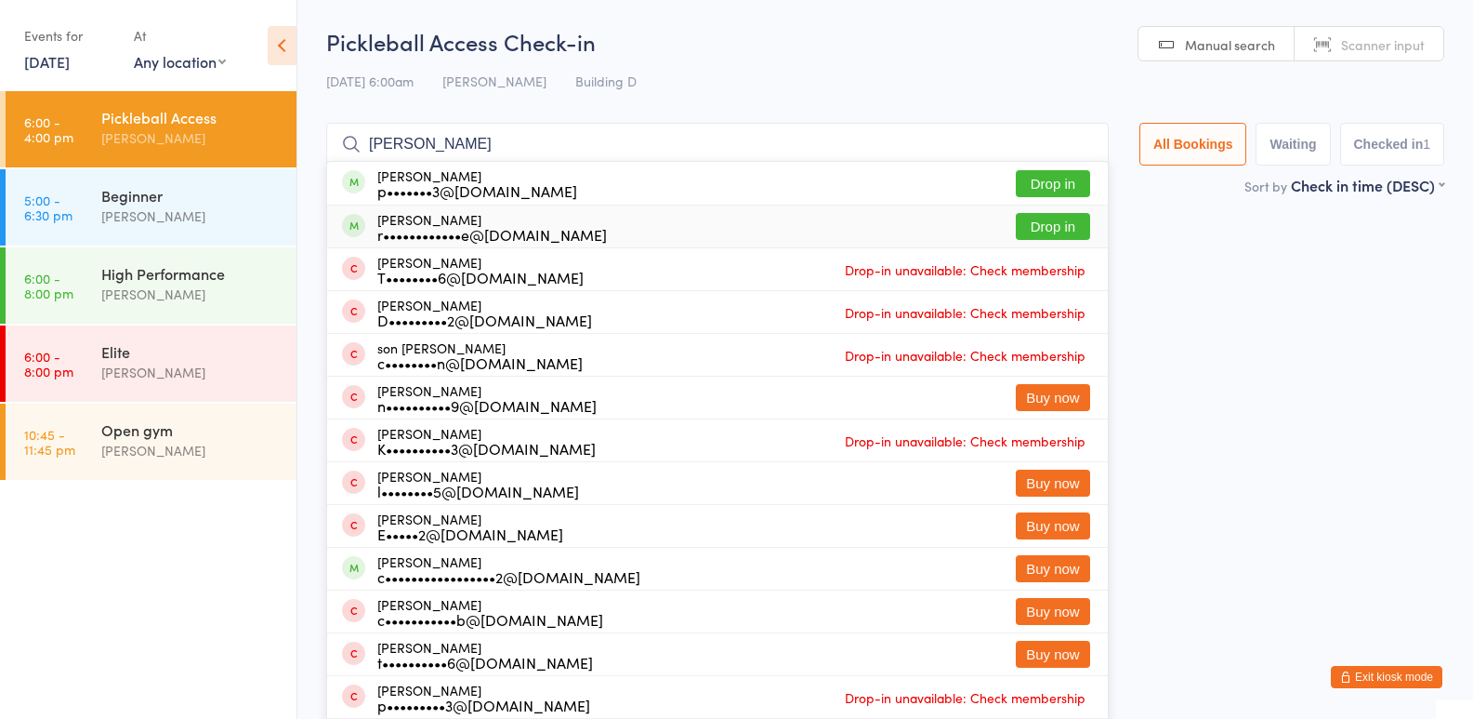
type input "[PERSON_NAME]"
click at [1068, 225] on button "Drop in" at bounding box center [1053, 226] width 74 height 27
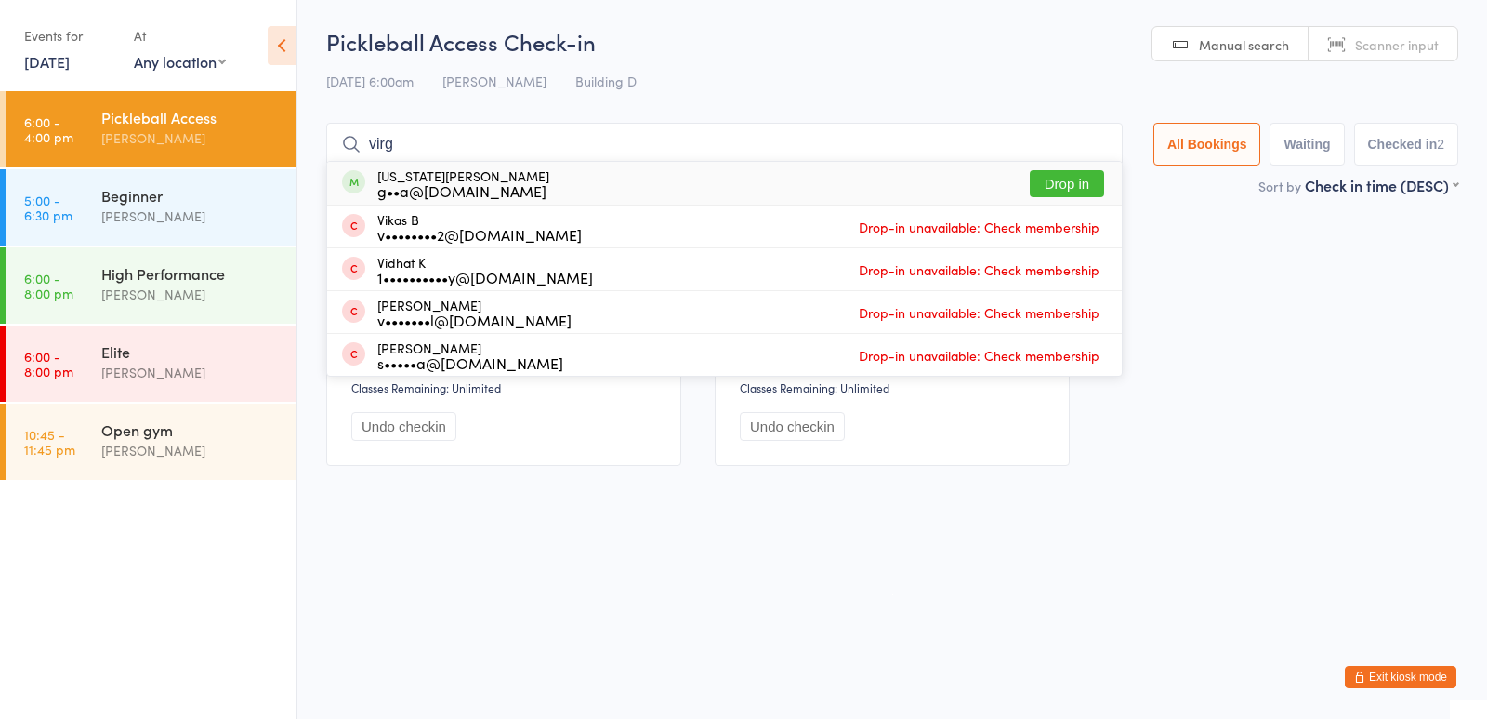
type input "virg"
click at [1054, 186] on button "Drop in" at bounding box center [1067, 183] width 74 height 27
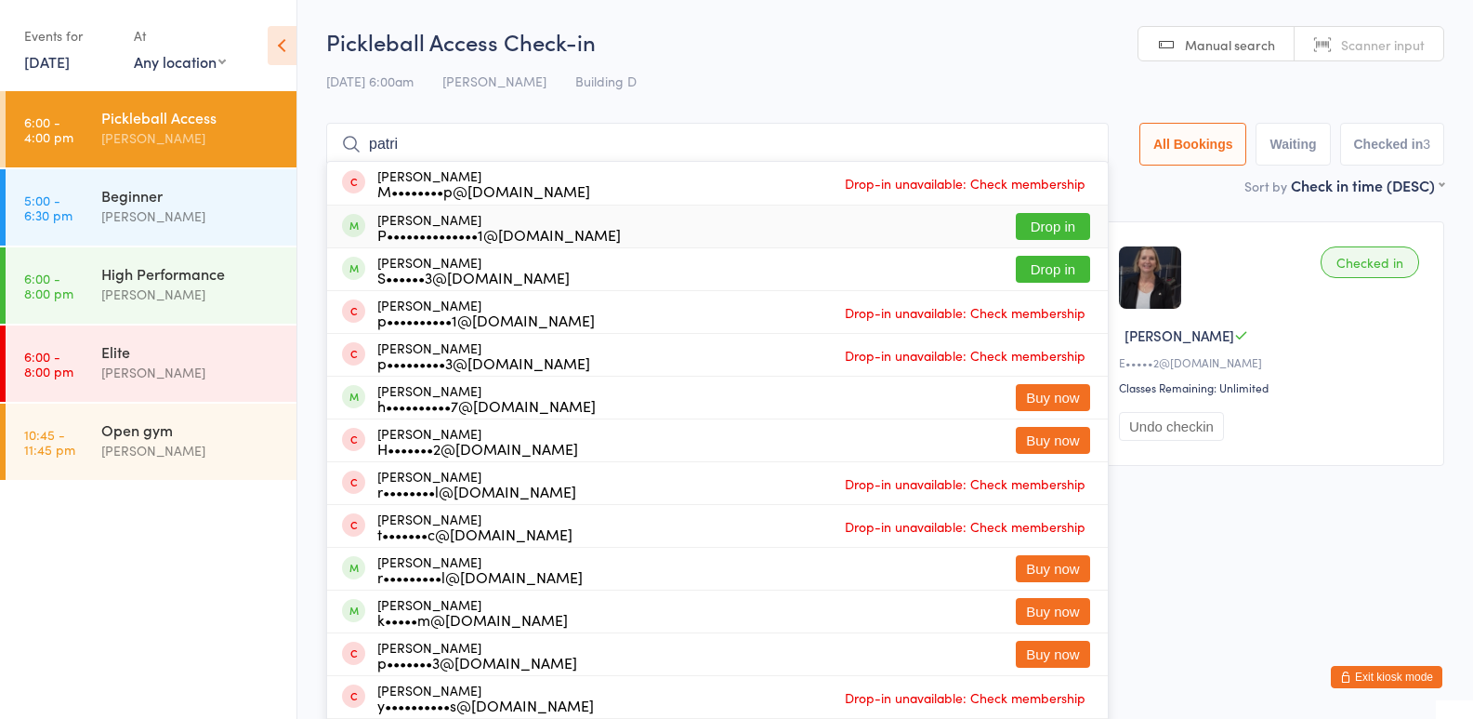
type input "patri"
click at [1048, 220] on button "Drop in" at bounding box center [1053, 226] width 74 height 27
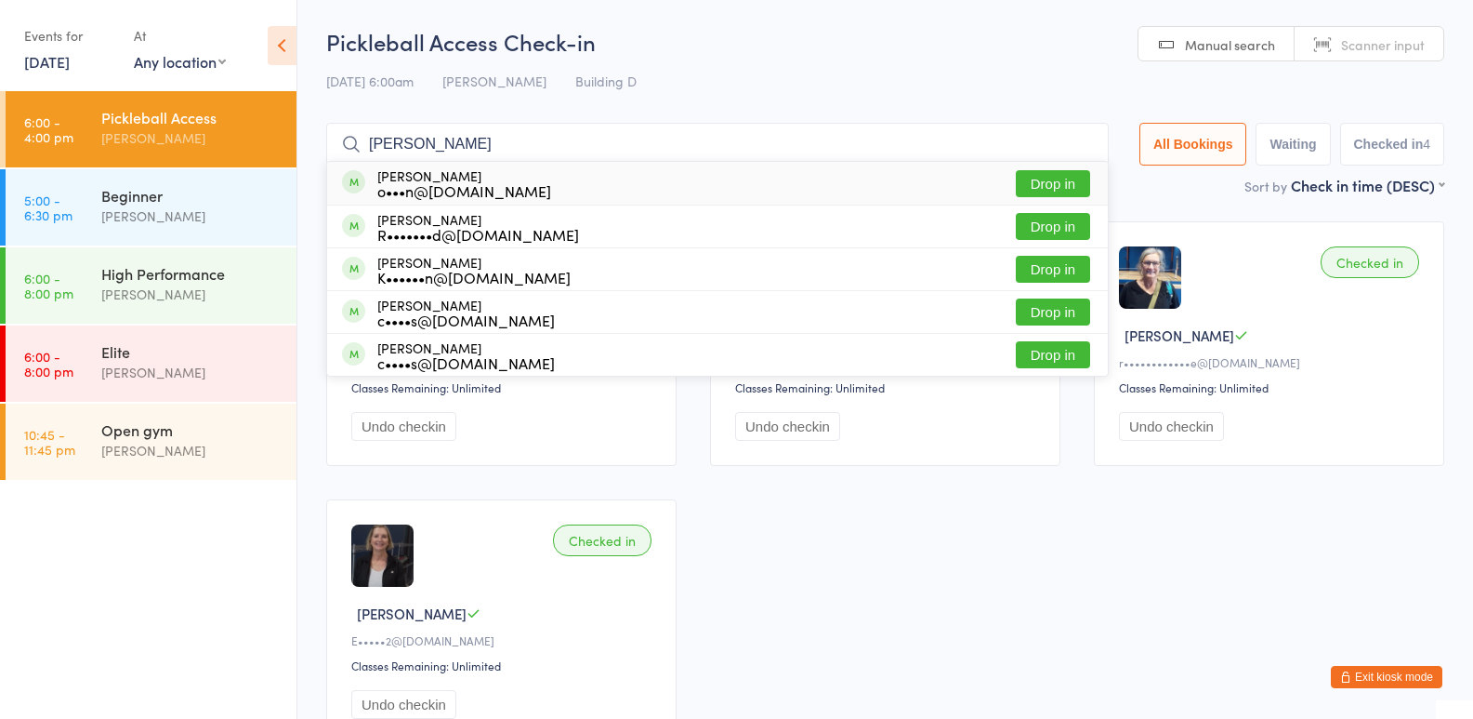
type input "robin"
click at [1046, 189] on button "Drop in" at bounding box center [1053, 183] width 74 height 27
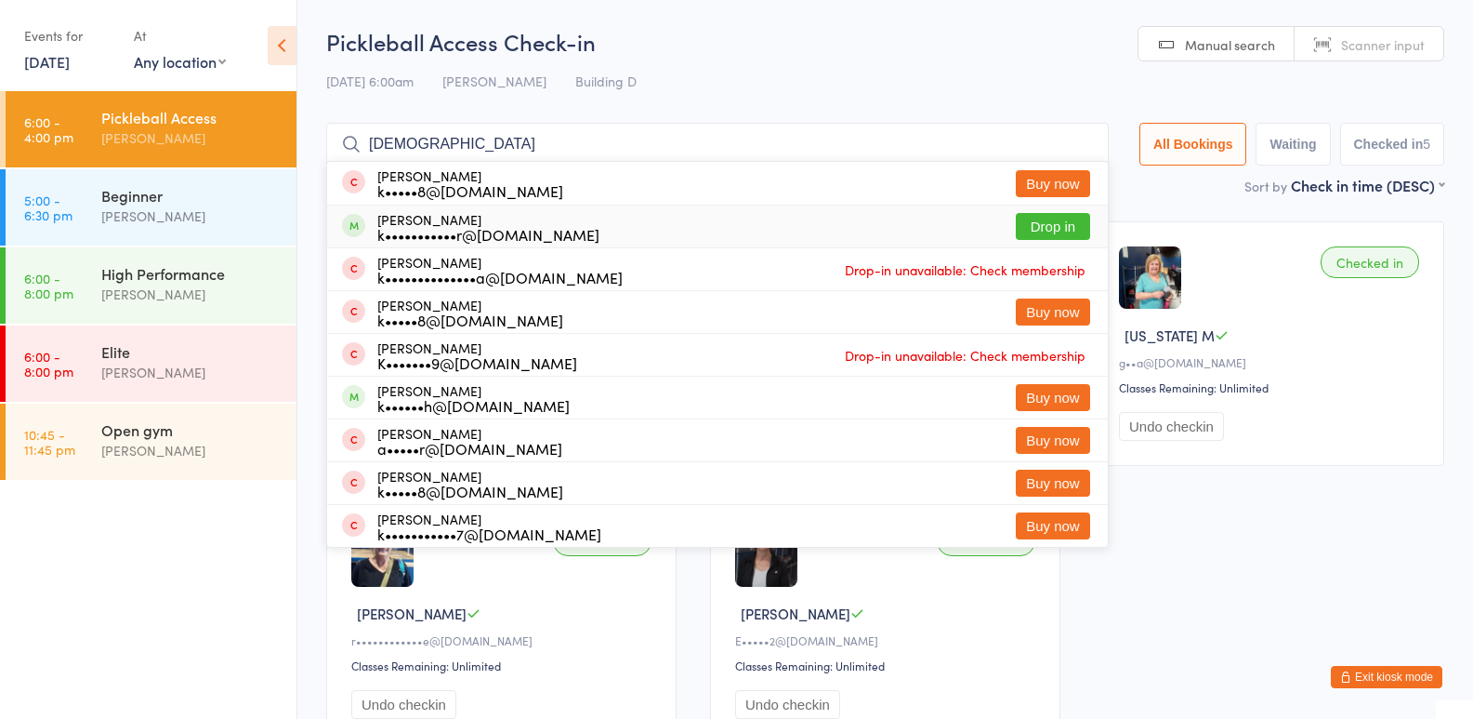
type input "kath"
click at [1064, 223] on button "Drop in" at bounding box center [1053, 226] width 74 height 27
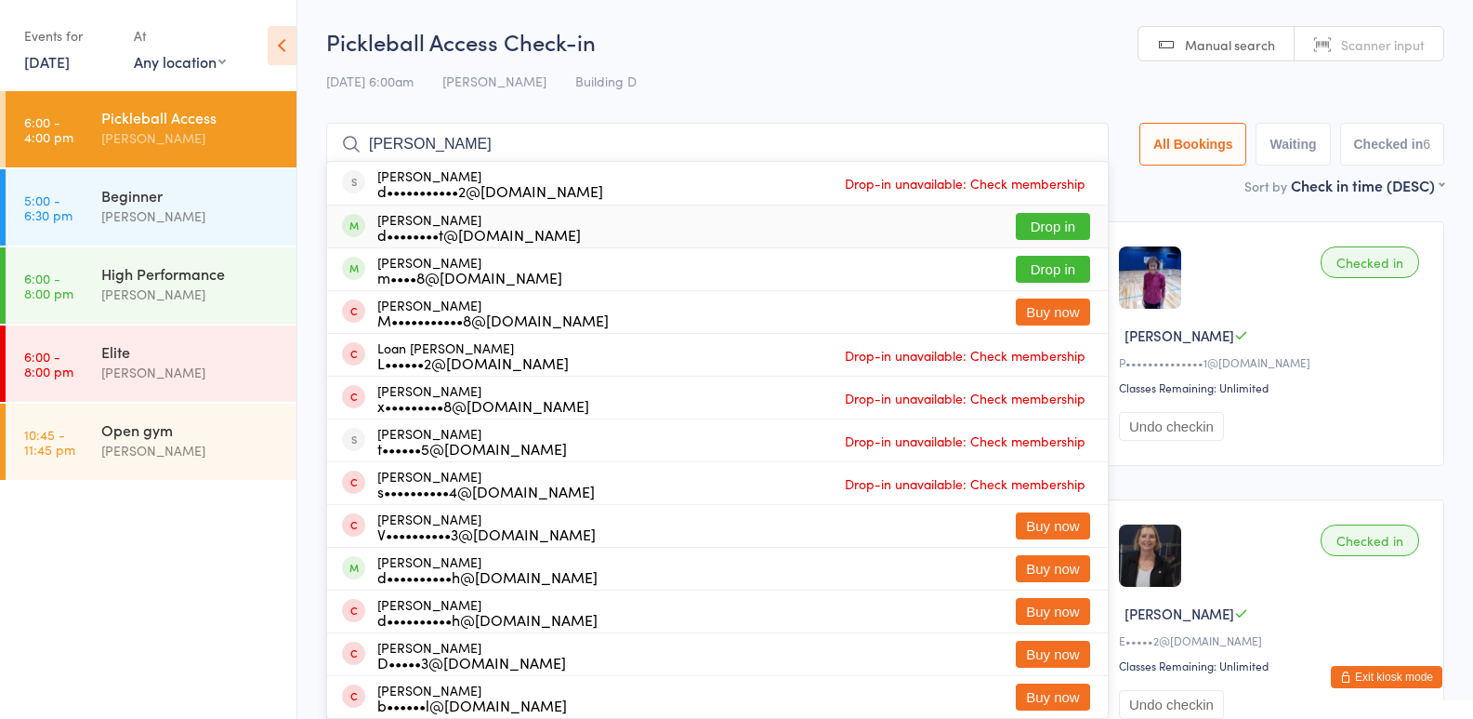
type input "dian"
click at [1055, 218] on button "Drop in" at bounding box center [1053, 226] width 74 height 27
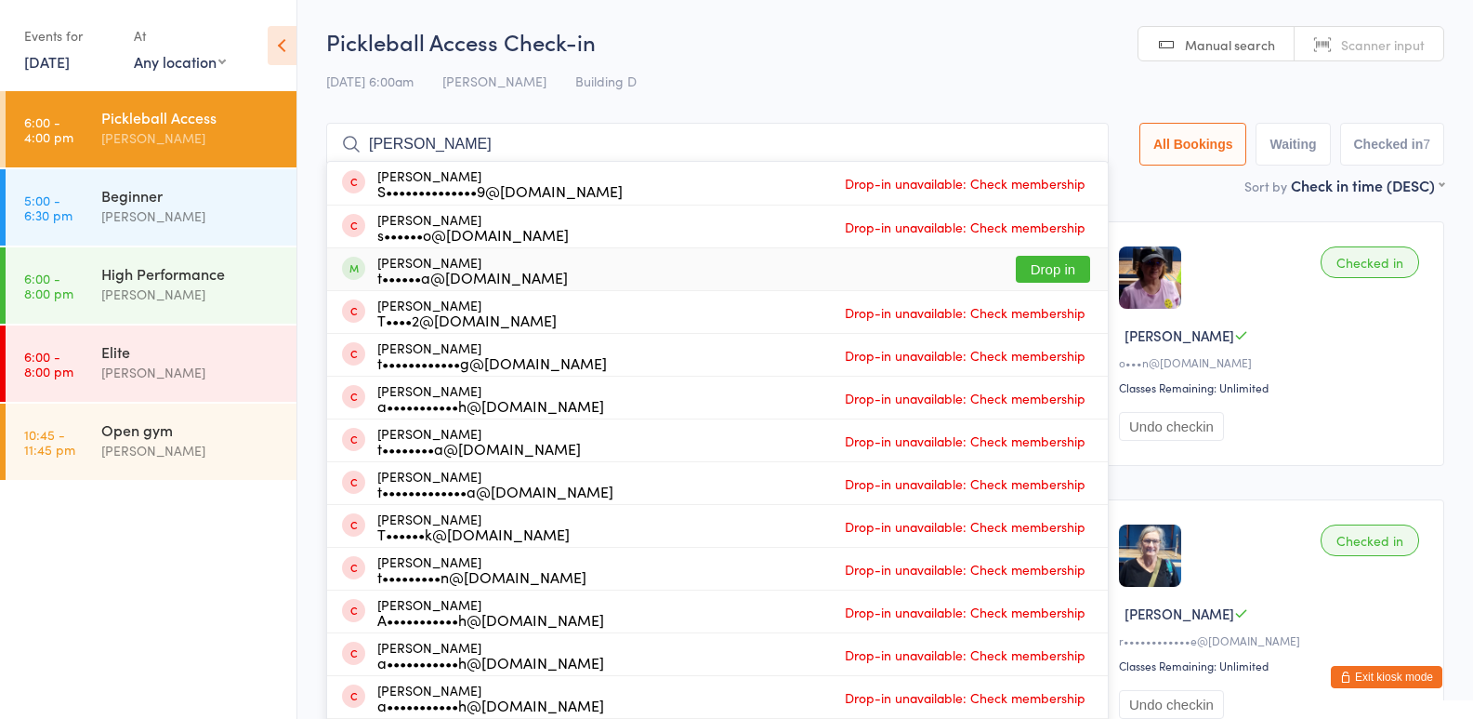
type input "tina"
click at [1025, 275] on button "Drop in" at bounding box center [1053, 269] width 74 height 27
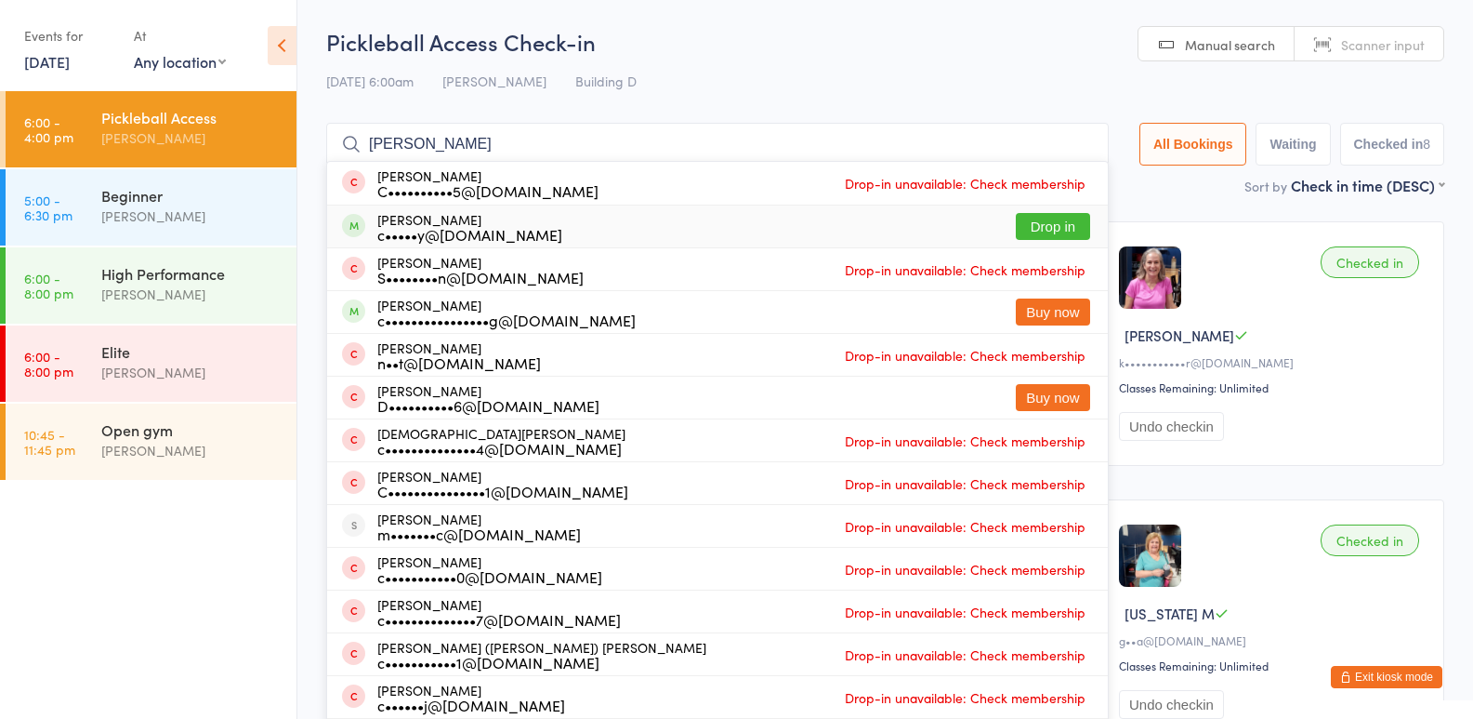
type input "christy"
click at [1034, 226] on button "Drop in" at bounding box center [1053, 226] width 74 height 27
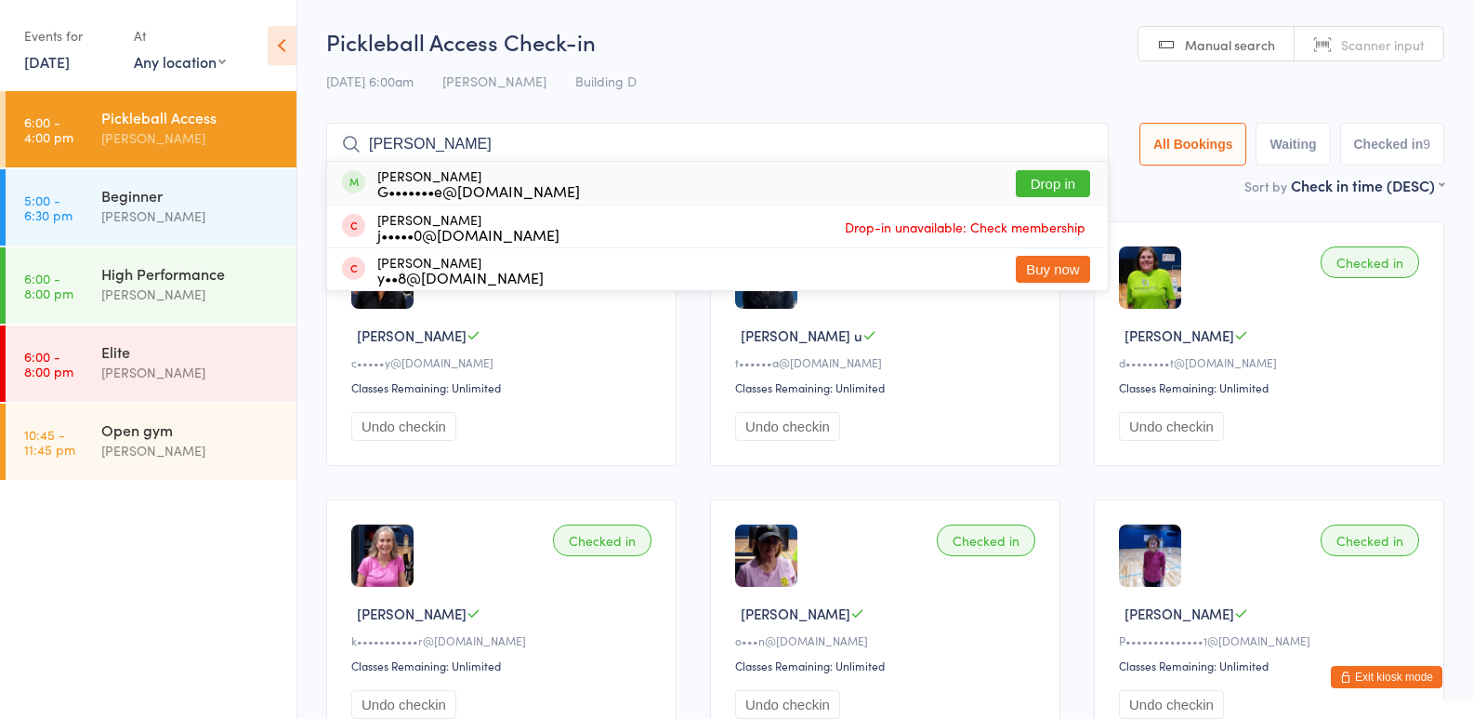
type input "gail"
click at [1024, 192] on button "Drop in" at bounding box center [1053, 183] width 74 height 27
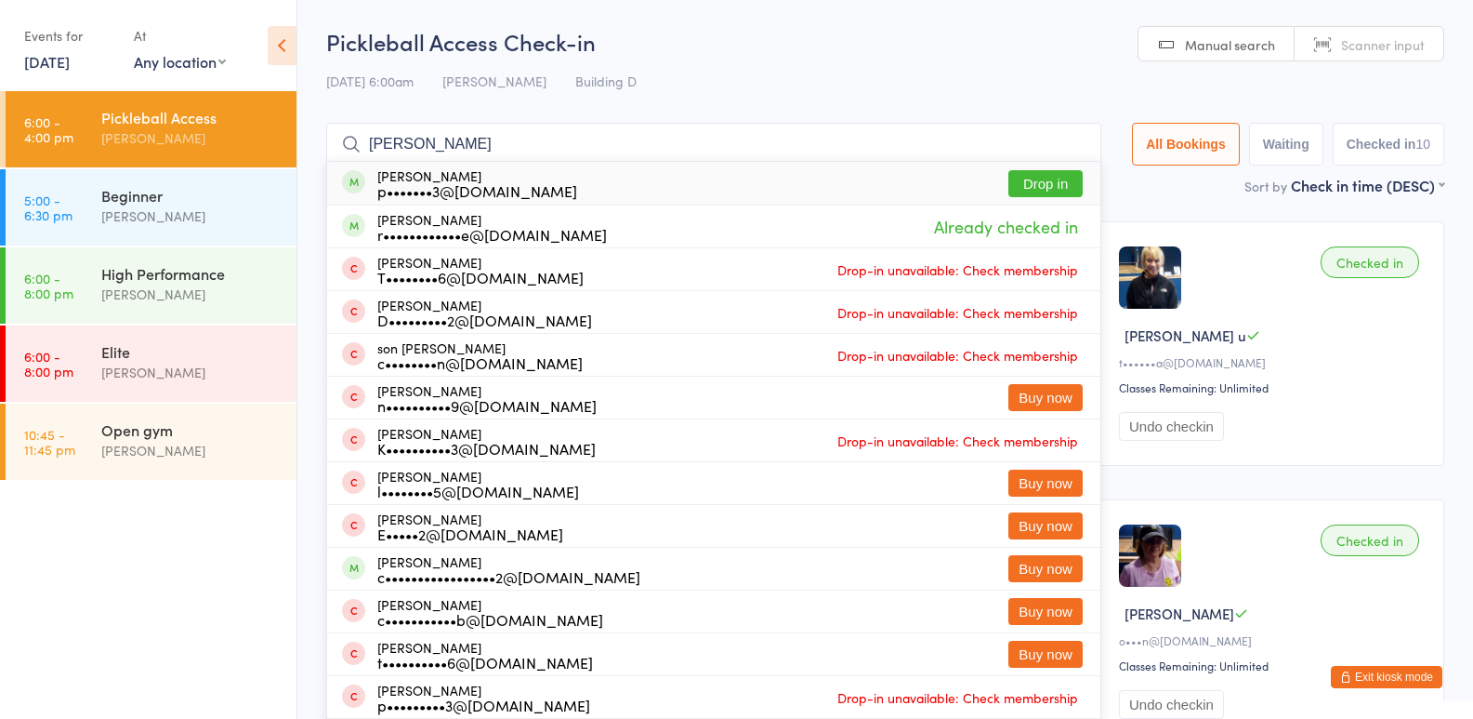
type input "[PERSON_NAME]"
click at [1021, 184] on button "Drop in" at bounding box center [1046, 183] width 74 height 27
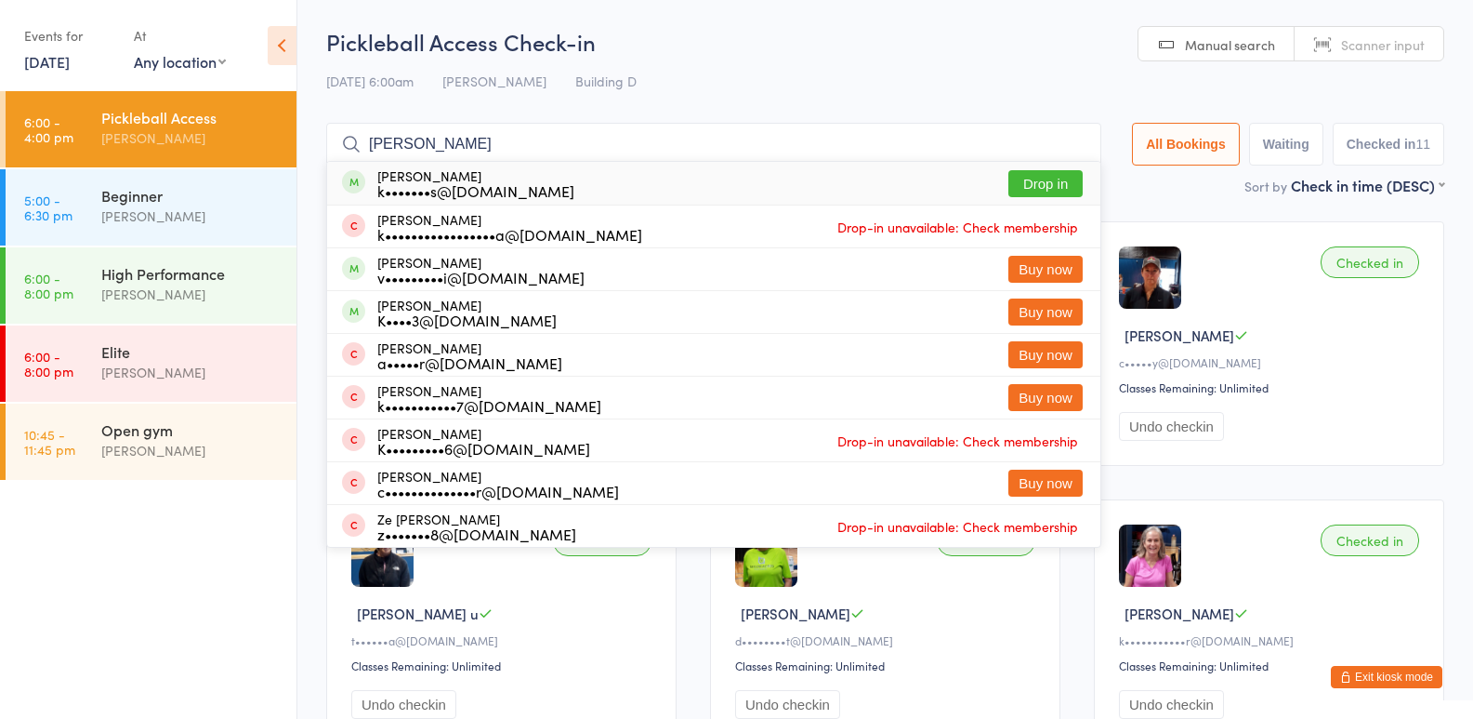
type input "kay"
click at [1047, 186] on button "Drop in" at bounding box center [1046, 183] width 74 height 27
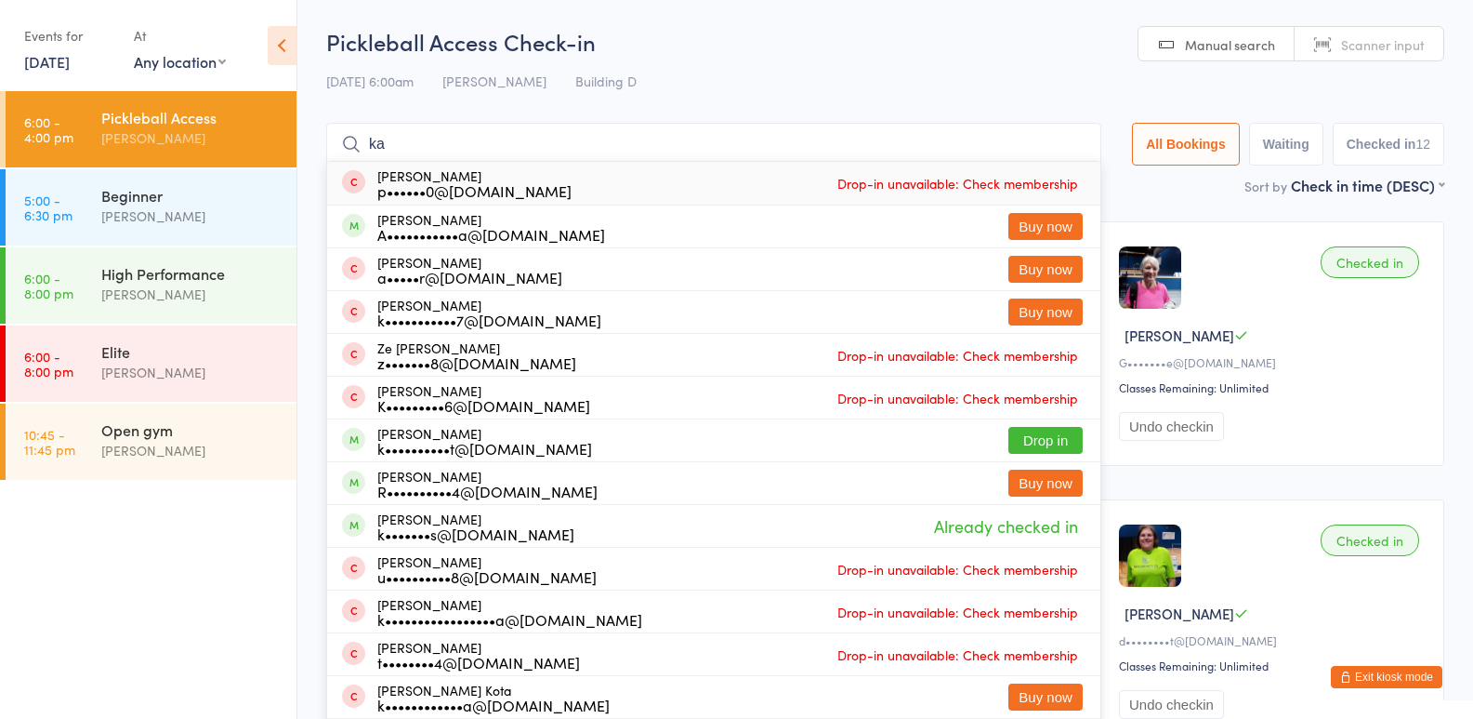
type input "k"
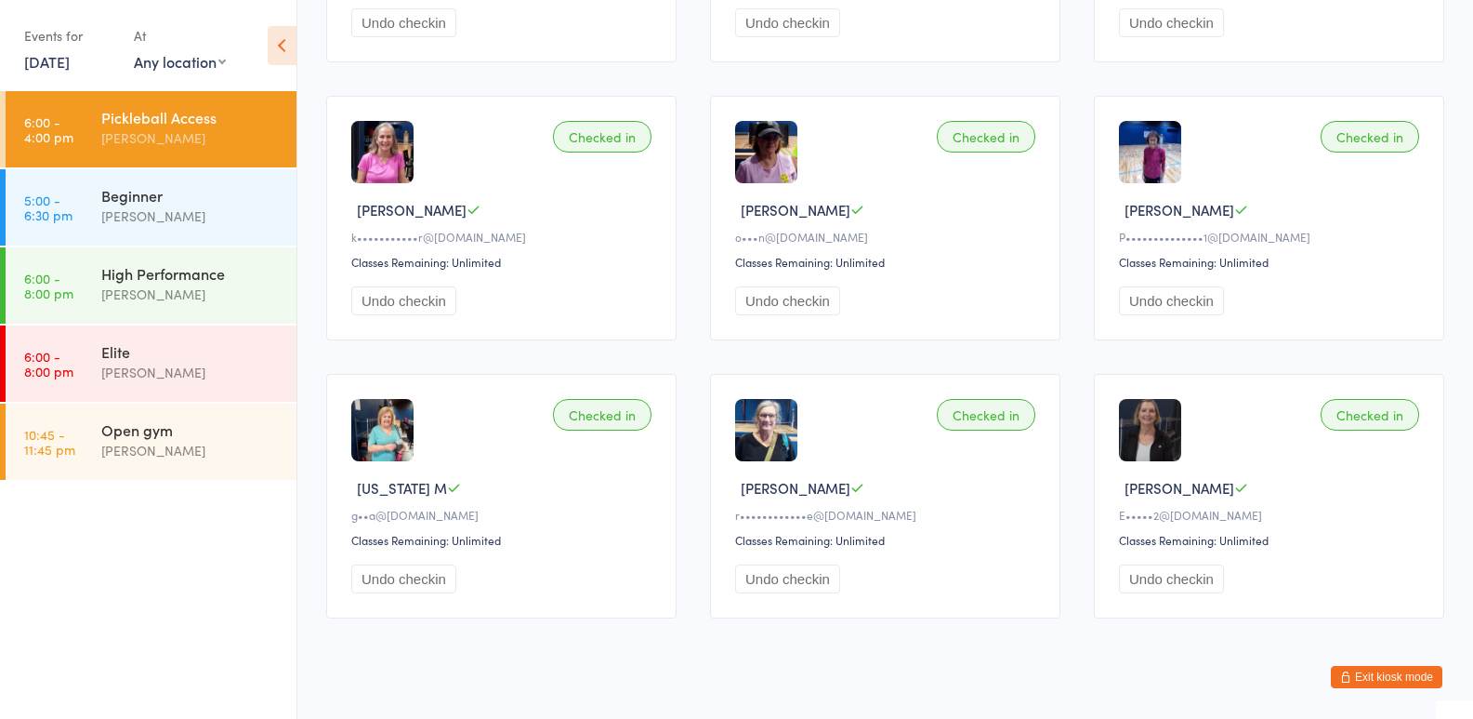
scroll to position [703, 0]
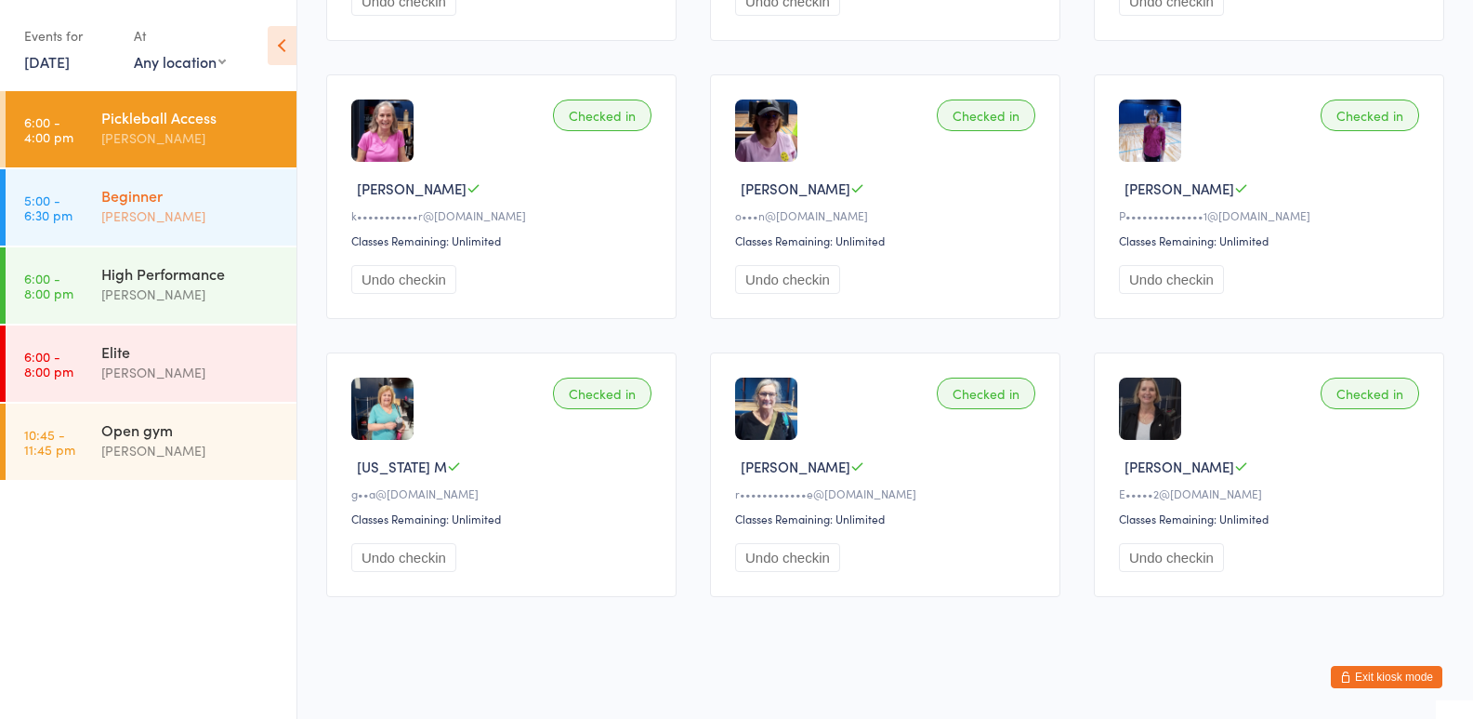
click at [151, 203] on div "Beginner" at bounding box center [190, 195] width 179 height 20
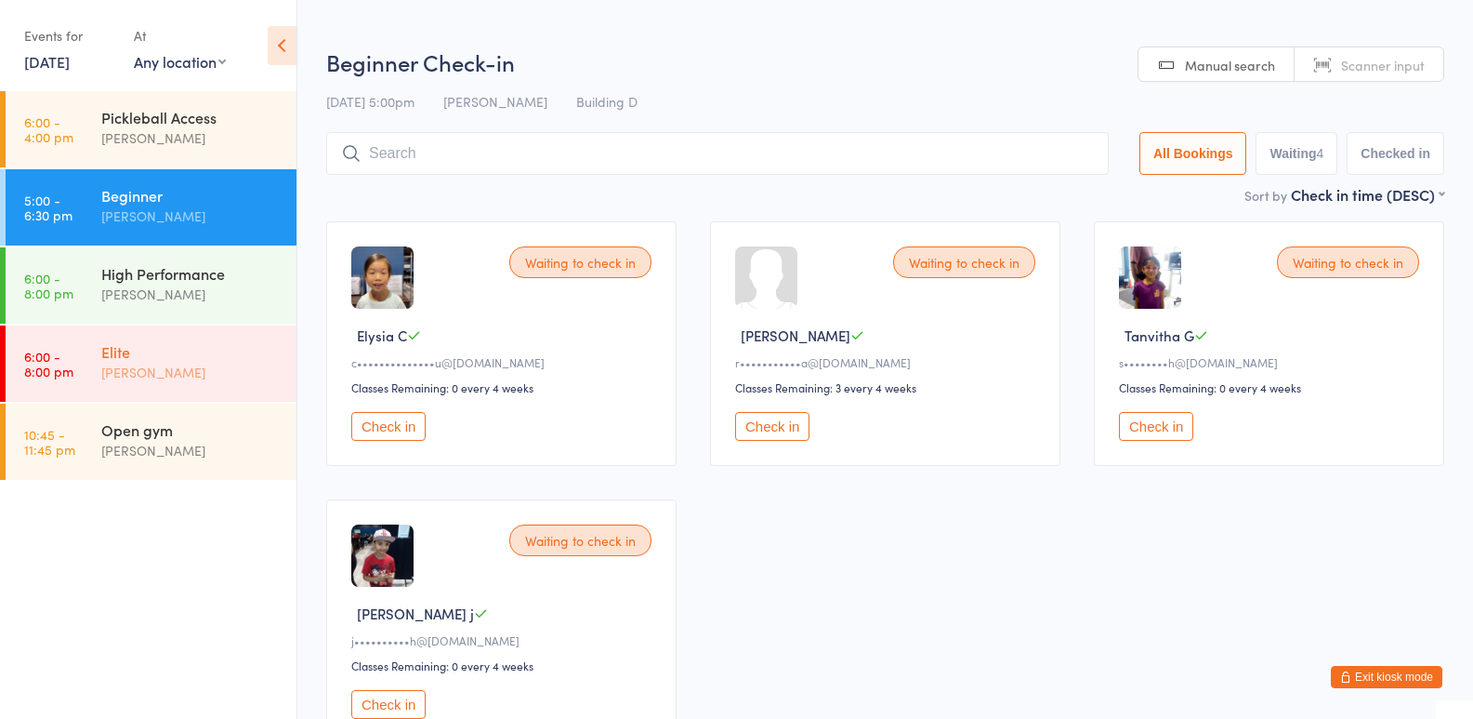
click at [139, 362] on div "[PERSON_NAME]" at bounding box center [190, 372] width 179 height 21
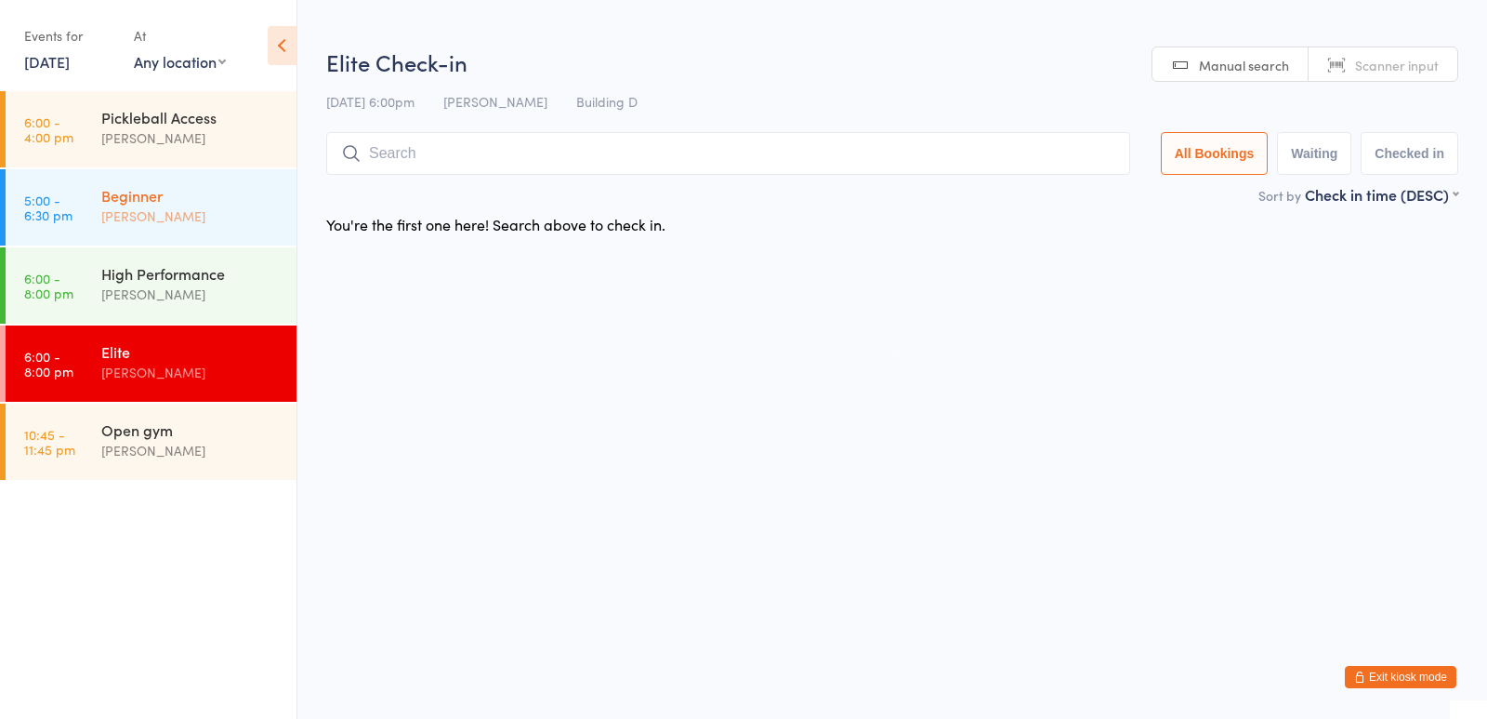
click at [130, 200] on div "Beginner" at bounding box center [190, 195] width 179 height 20
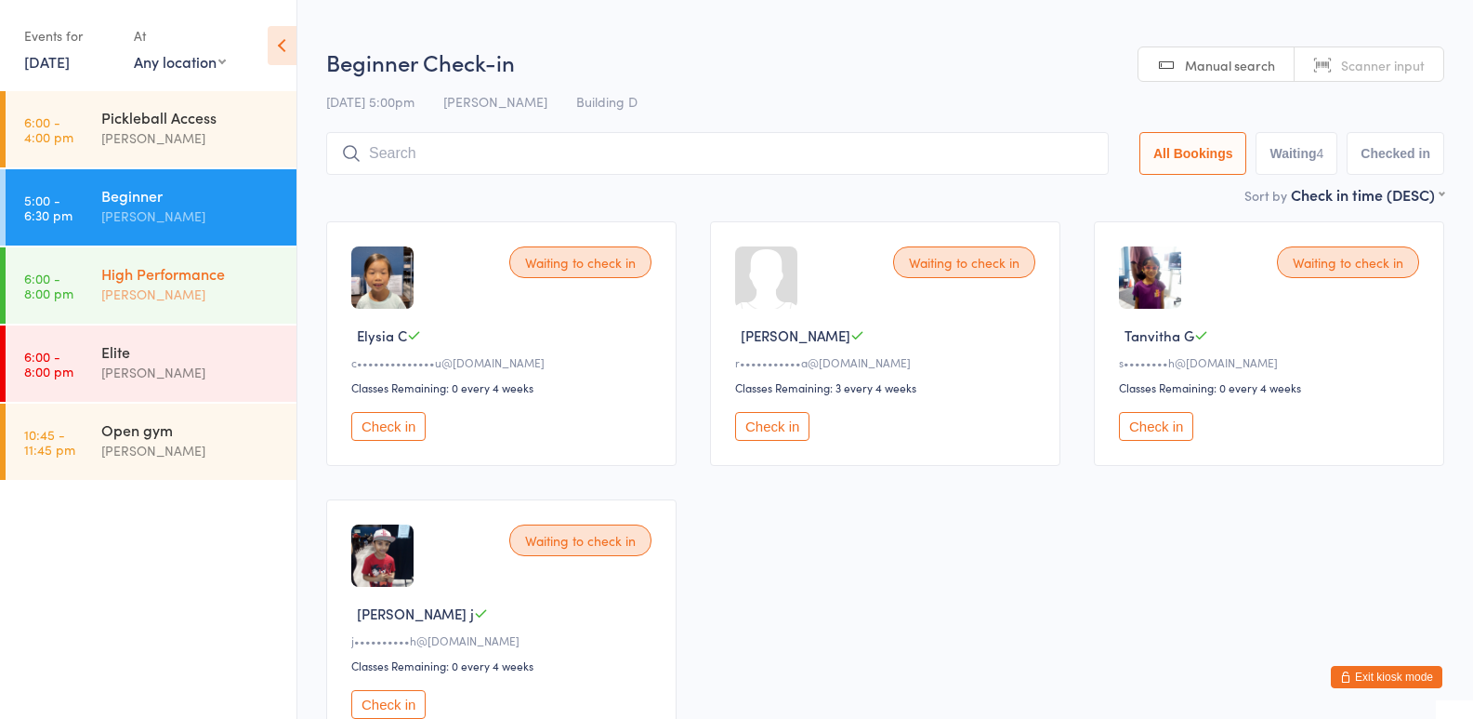
click at [128, 298] on div "[PERSON_NAME]" at bounding box center [190, 294] width 179 height 21
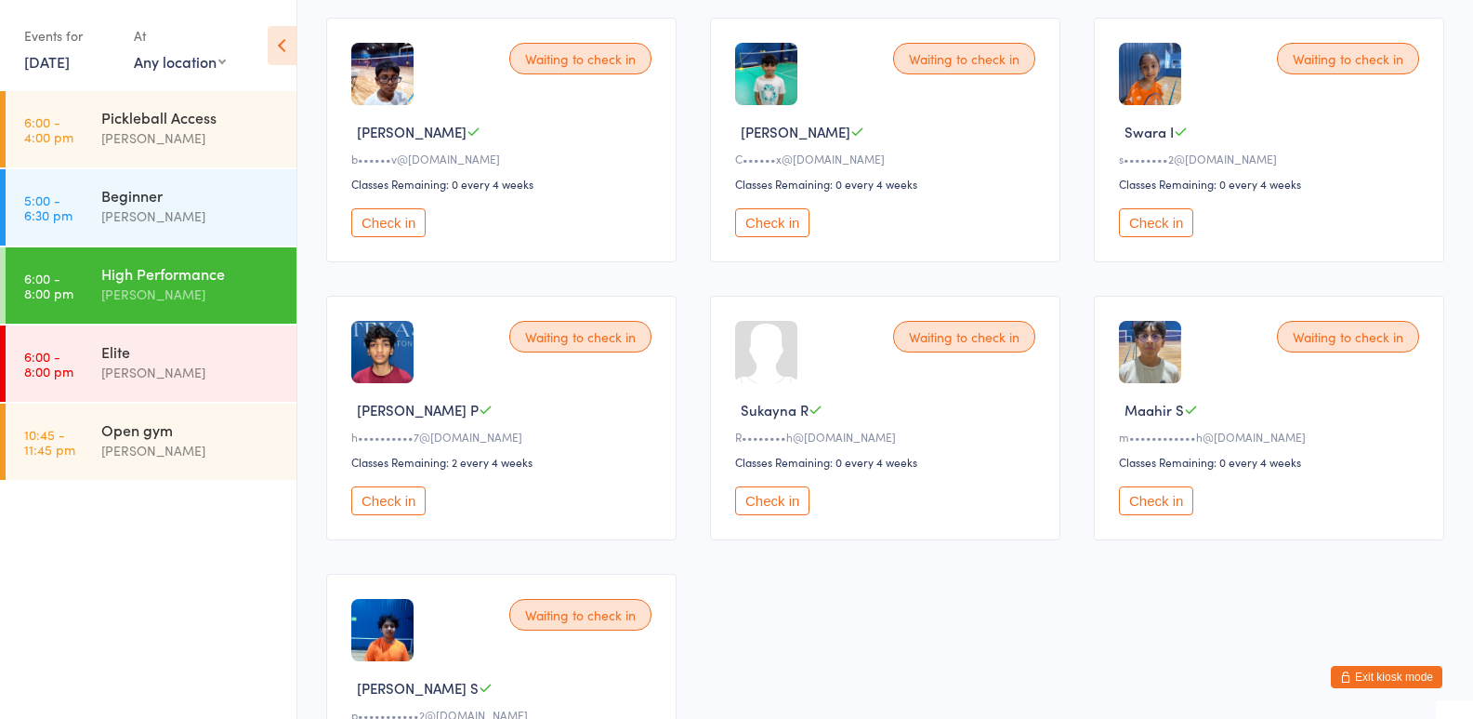
scroll to position [204, 0]
drag, startPoint x: 734, startPoint y: 137, endPoint x: 832, endPoint y: 133, distance: 97.7
click at [832, 133] on div "[PERSON_NAME]" at bounding box center [888, 131] width 306 height 20
copy span "[PERSON_NAME]"
click at [1394, 673] on button "Exit kiosk mode" at bounding box center [1387, 677] width 112 height 22
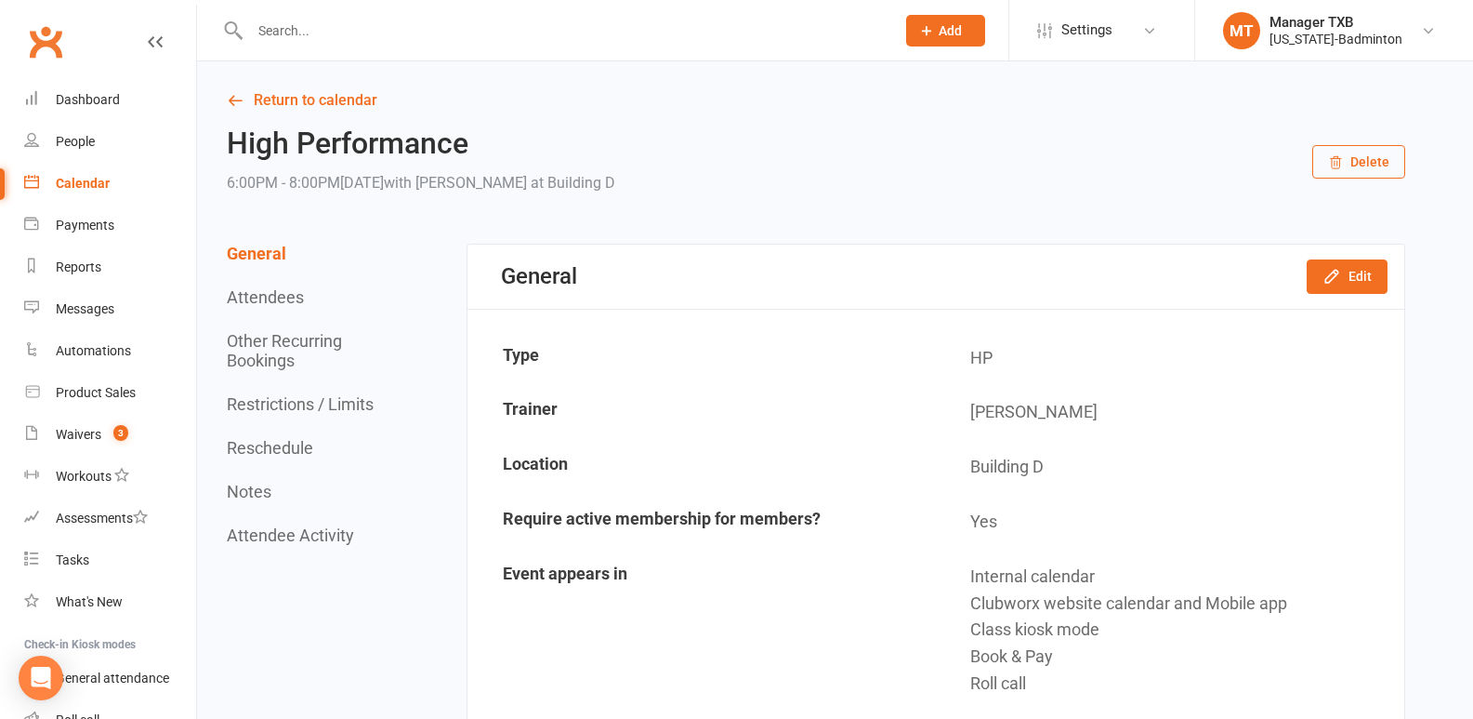
click at [308, 25] on input "text" at bounding box center [563, 31] width 638 height 26
paste input "[PERSON_NAME]"
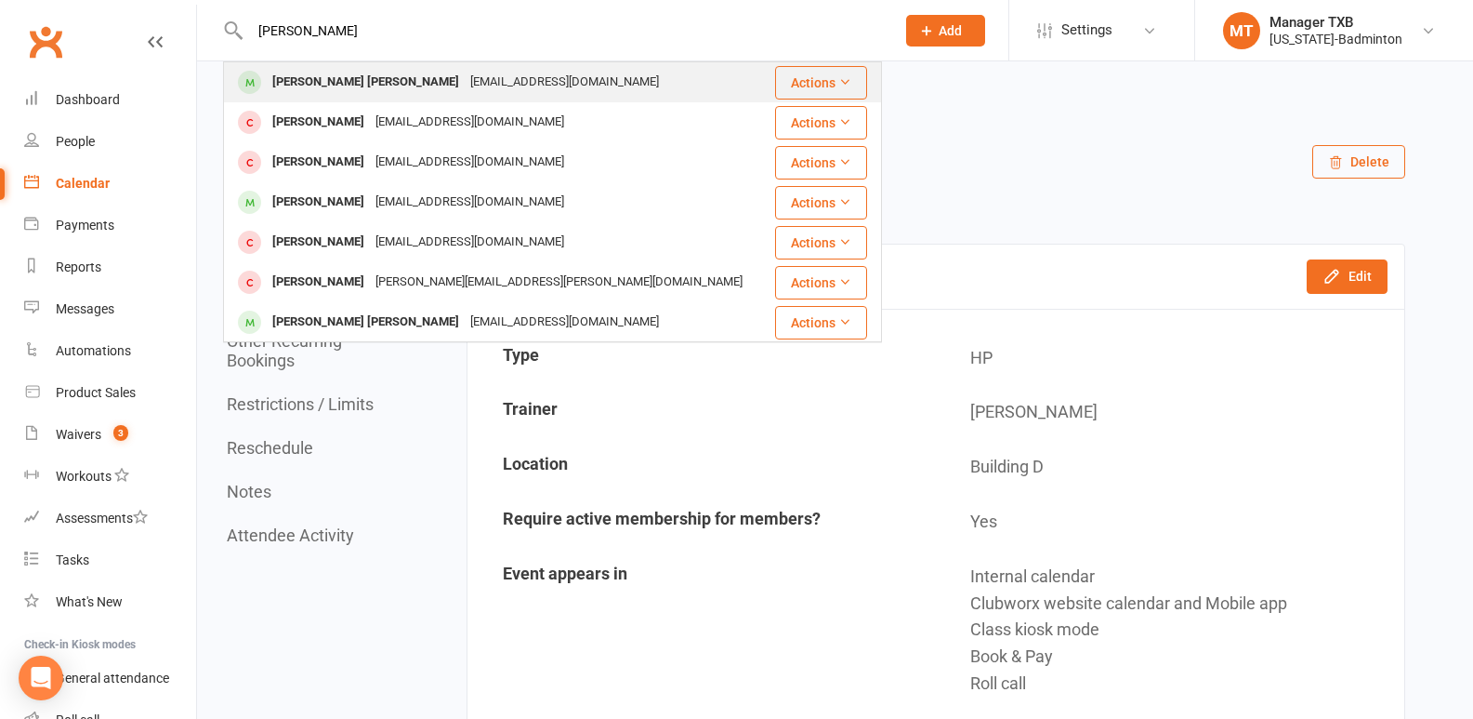
type input "[PERSON_NAME]"
click at [304, 92] on div "[PERSON_NAME] [PERSON_NAME]" at bounding box center [366, 82] width 198 height 27
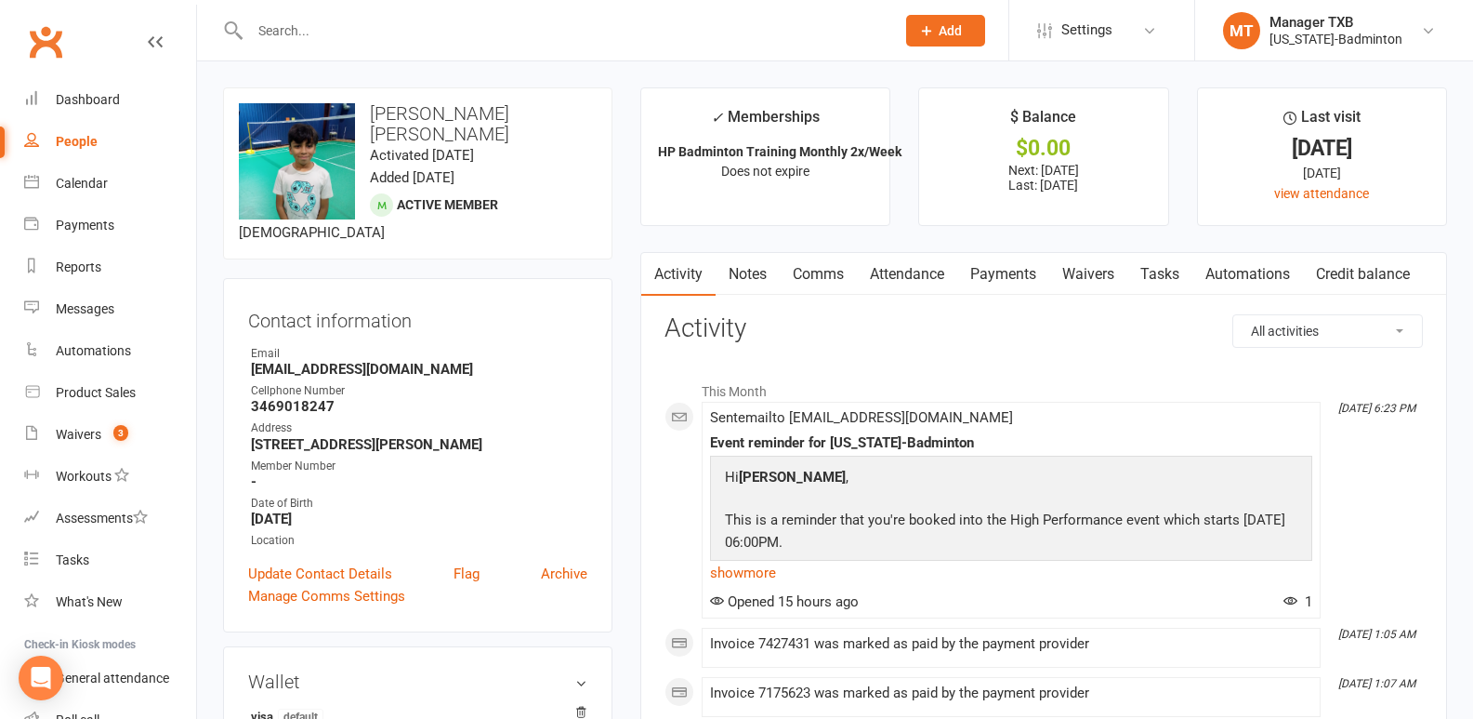
click at [1011, 280] on link "Payments" at bounding box center [1003, 274] width 92 height 43
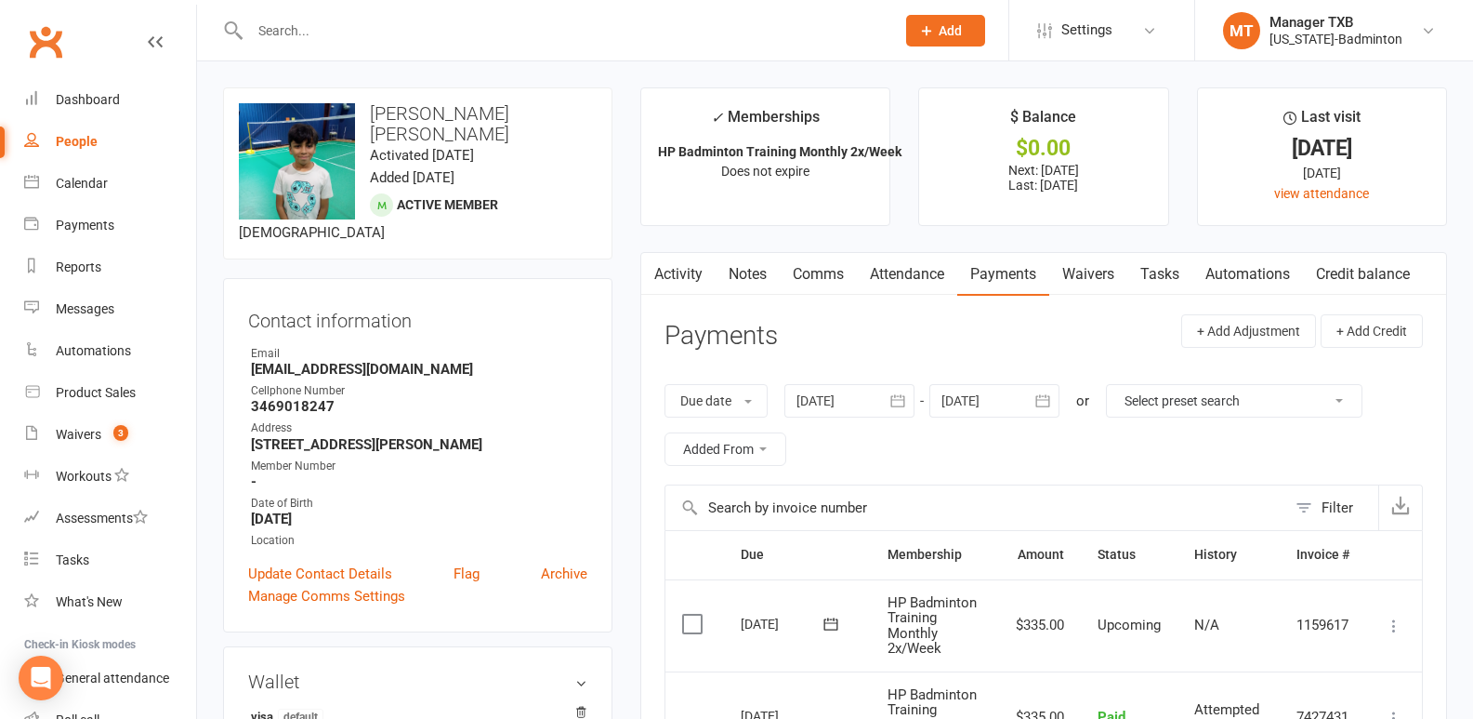
click at [1095, 270] on link "Waivers" at bounding box center [1088, 274] width 78 height 43
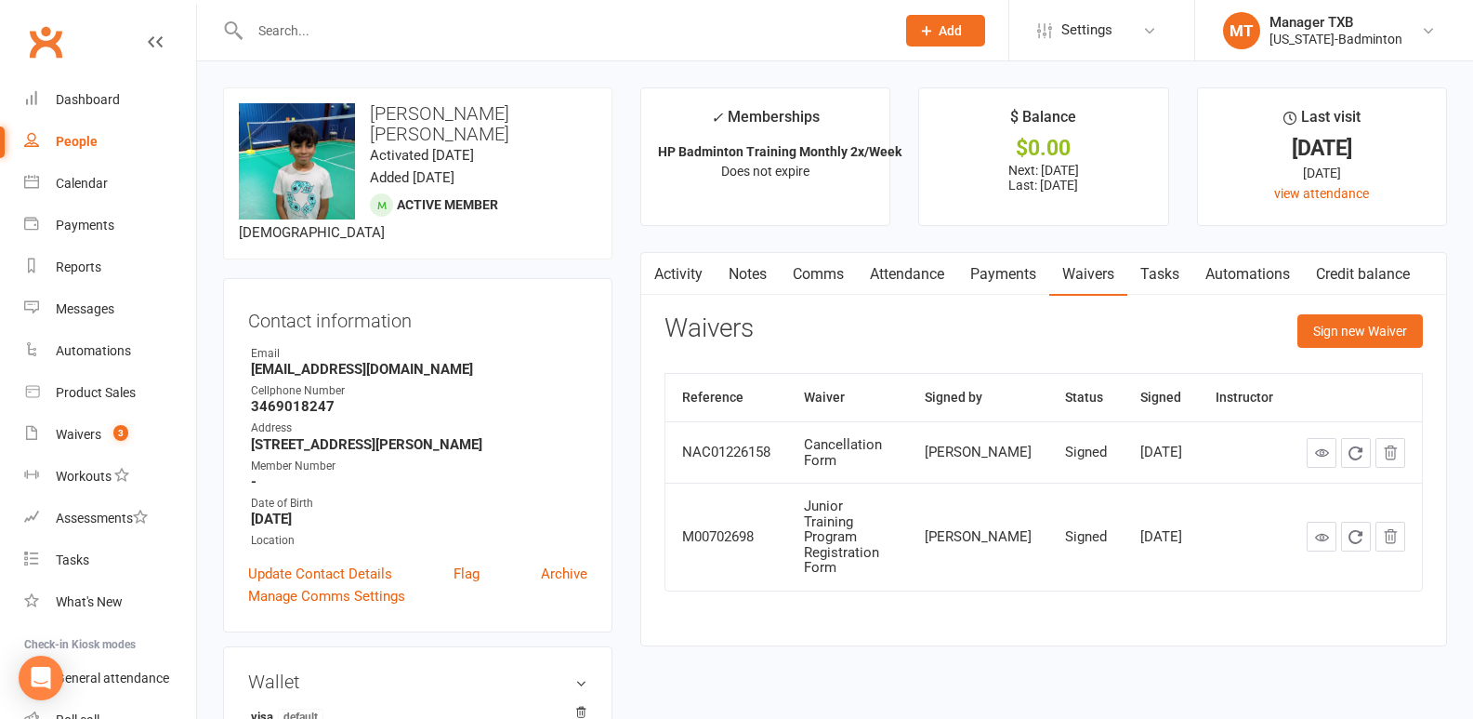
click at [1186, 473] on td "[DATE]" at bounding box center [1161, 451] width 75 height 61
click at [1016, 275] on link "Payments" at bounding box center [1003, 274] width 92 height 43
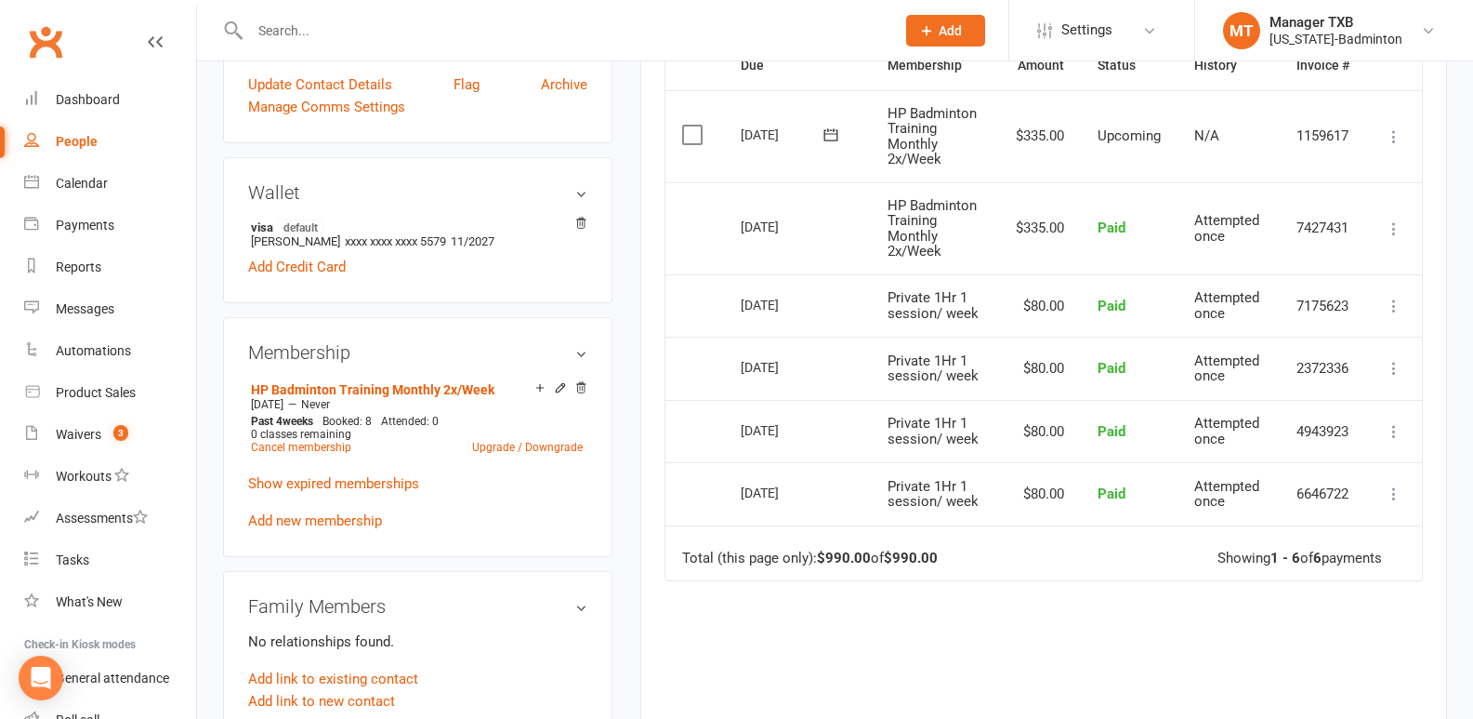
scroll to position [492, 0]
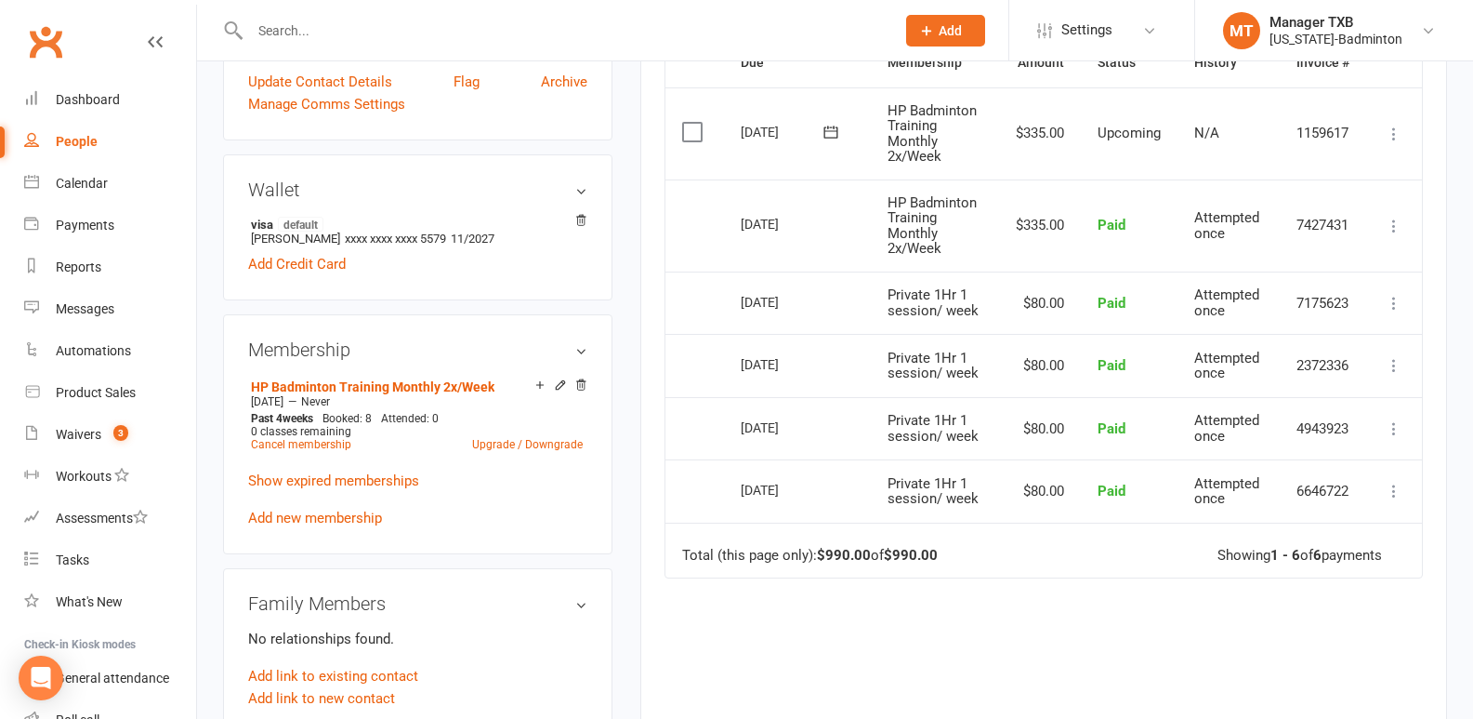
click at [276, 33] on input "text" at bounding box center [563, 31] width 638 height 26
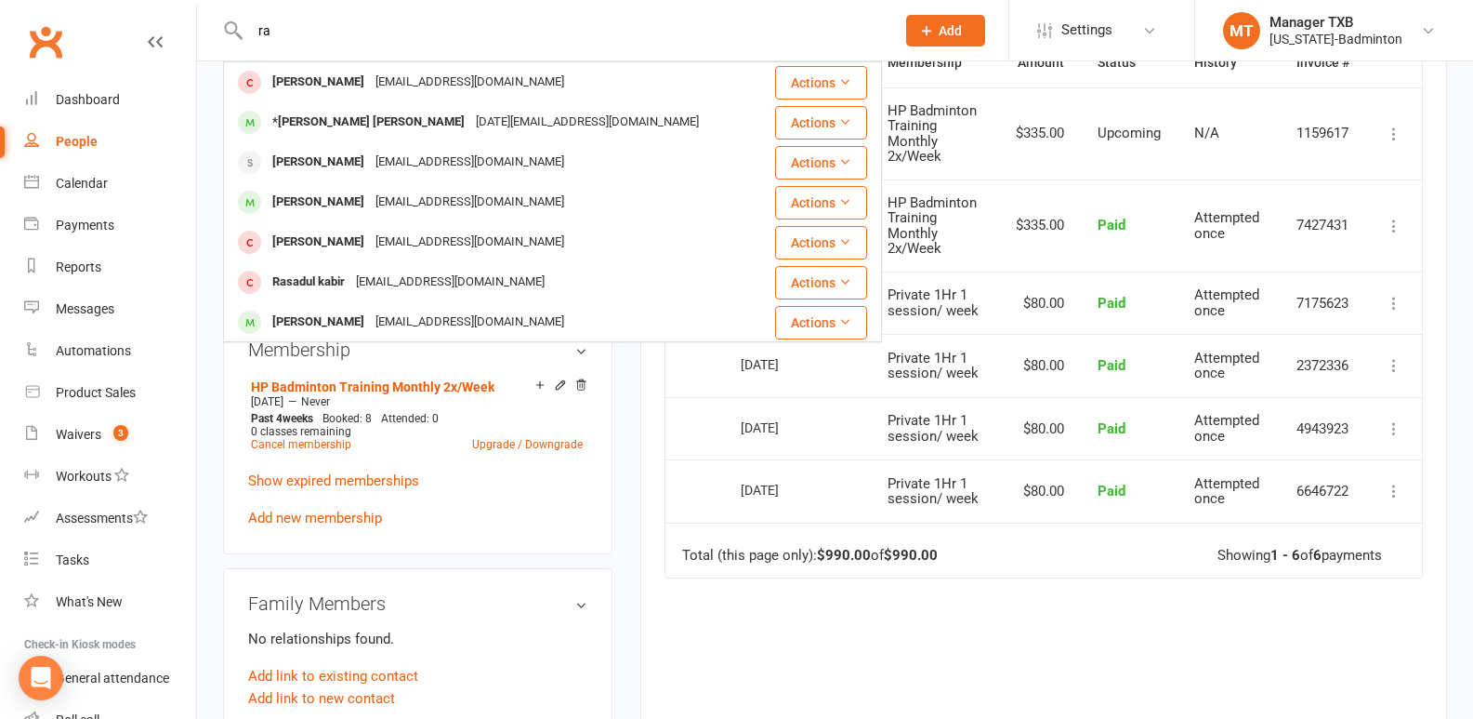
drag, startPoint x: 307, startPoint y: 33, endPoint x: 112, endPoint y: 16, distance: 195.9
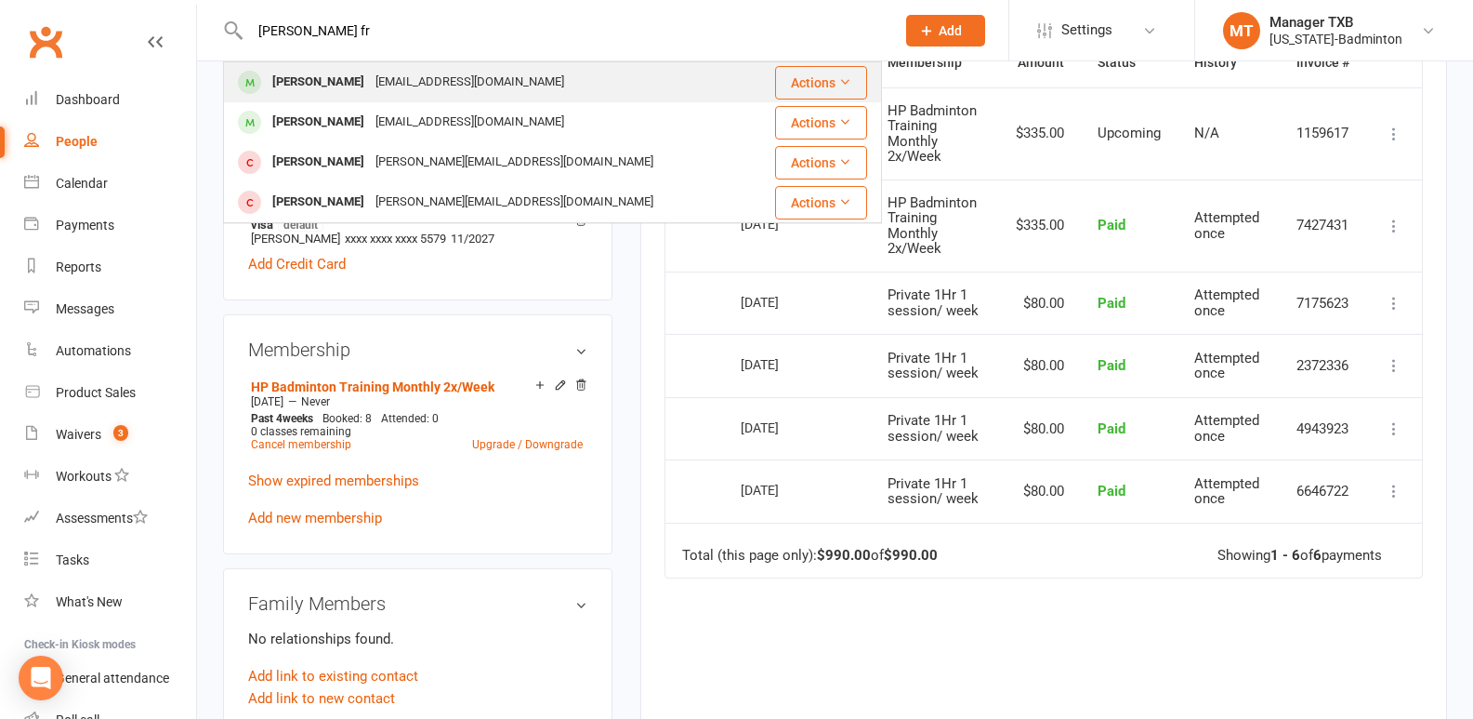
type input "[PERSON_NAME] fr"
click at [320, 80] on div "[PERSON_NAME]" at bounding box center [318, 82] width 103 height 27
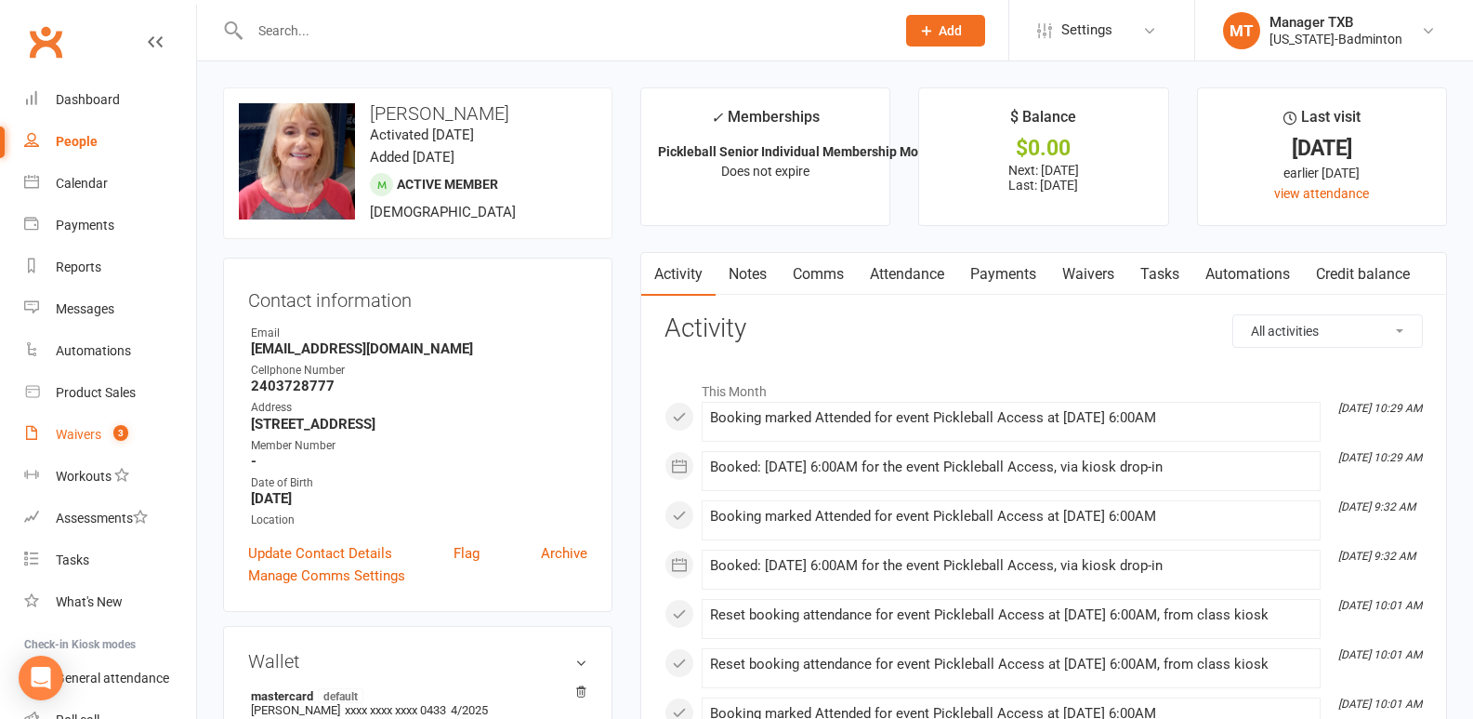
click at [89, 440] on div "Waivers" at bounding box center [79, 434] width 46 height 15
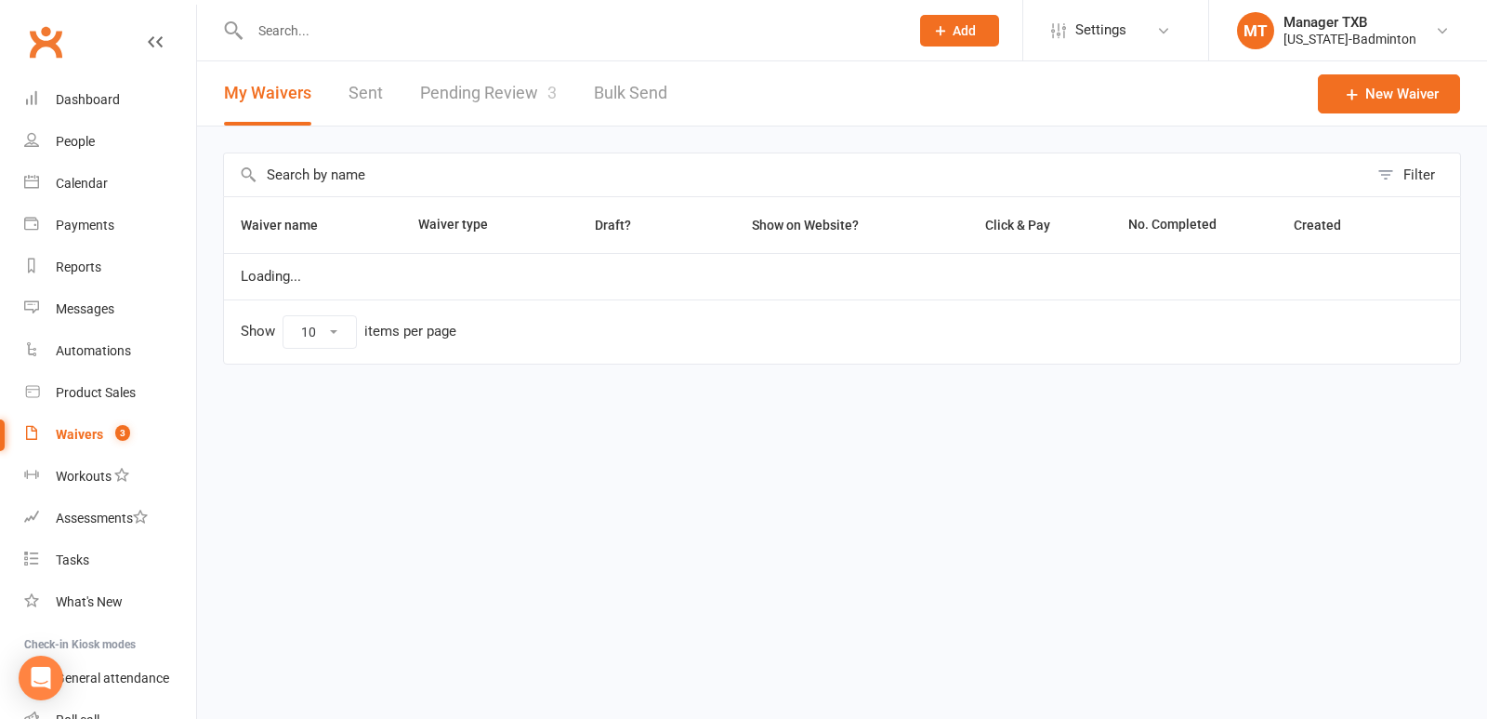
select select "100"
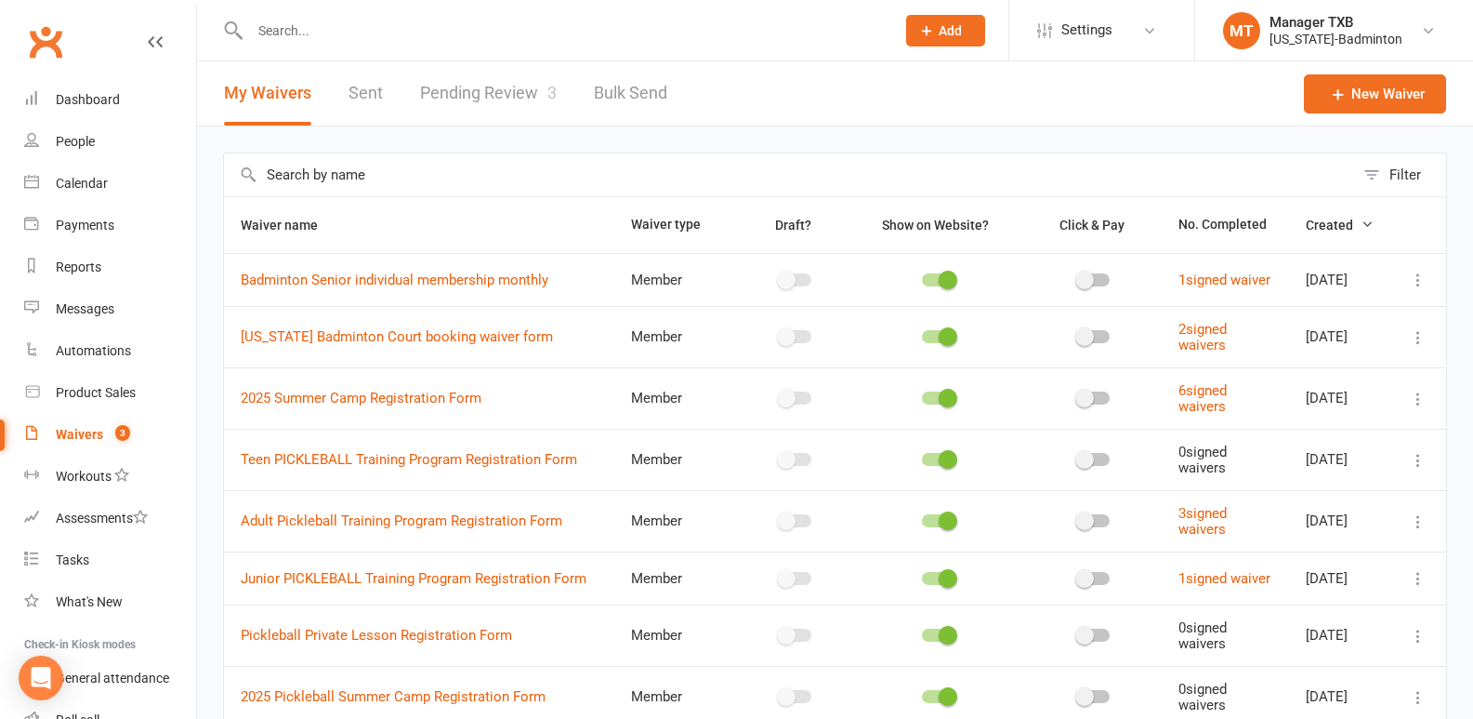
click at [480, 90] on link "Pending Review 3" at bounding box center [488, 93] width 137 height 64
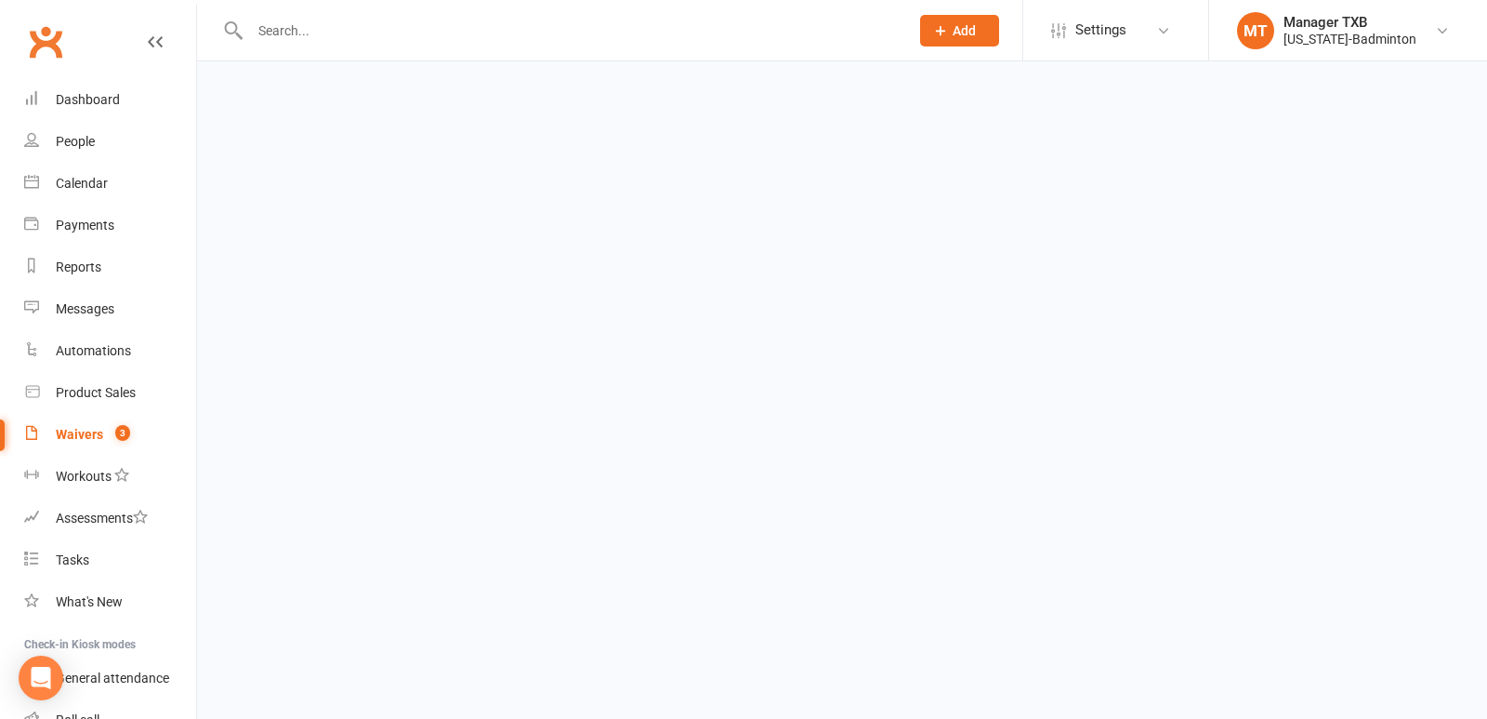
select select "25"
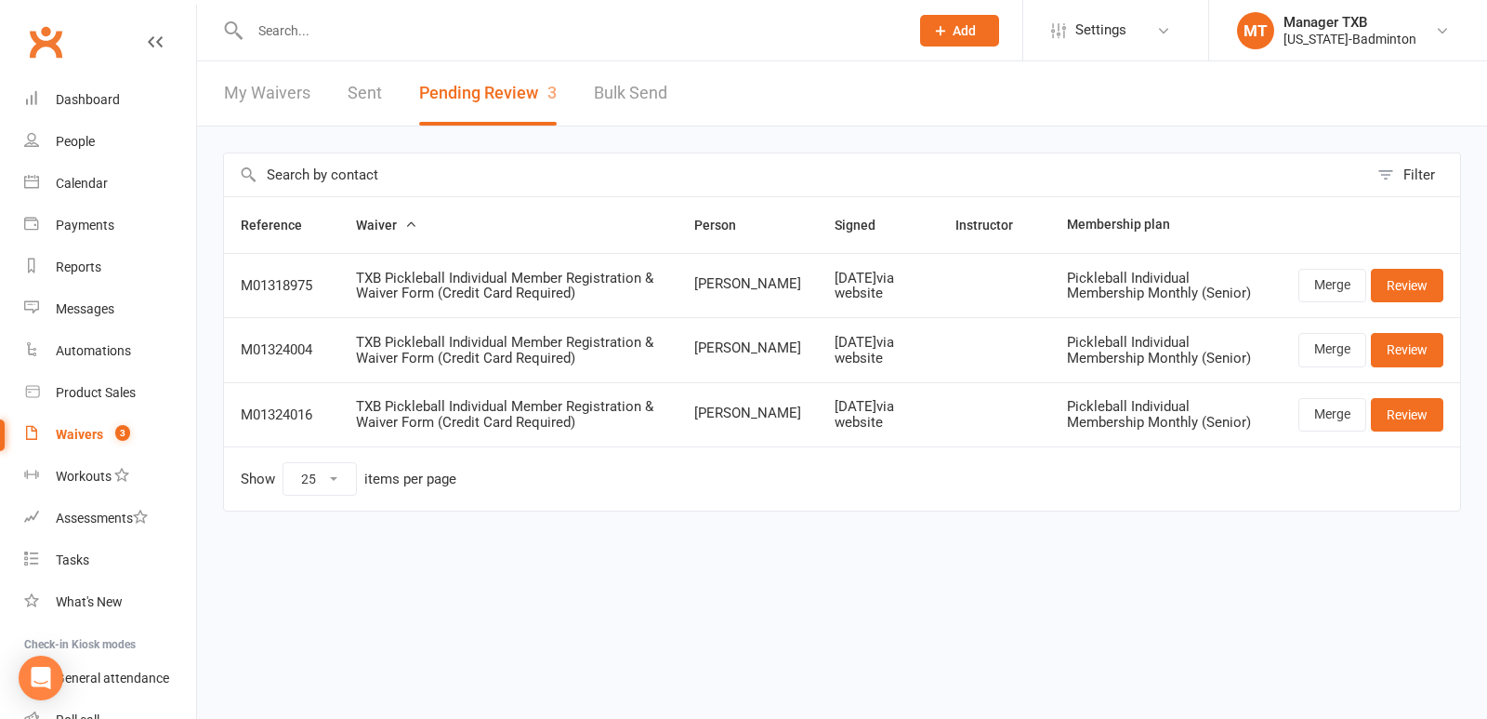
click at [303, 32] on input "text" at bounding box center [570, 31] width 652 height 26
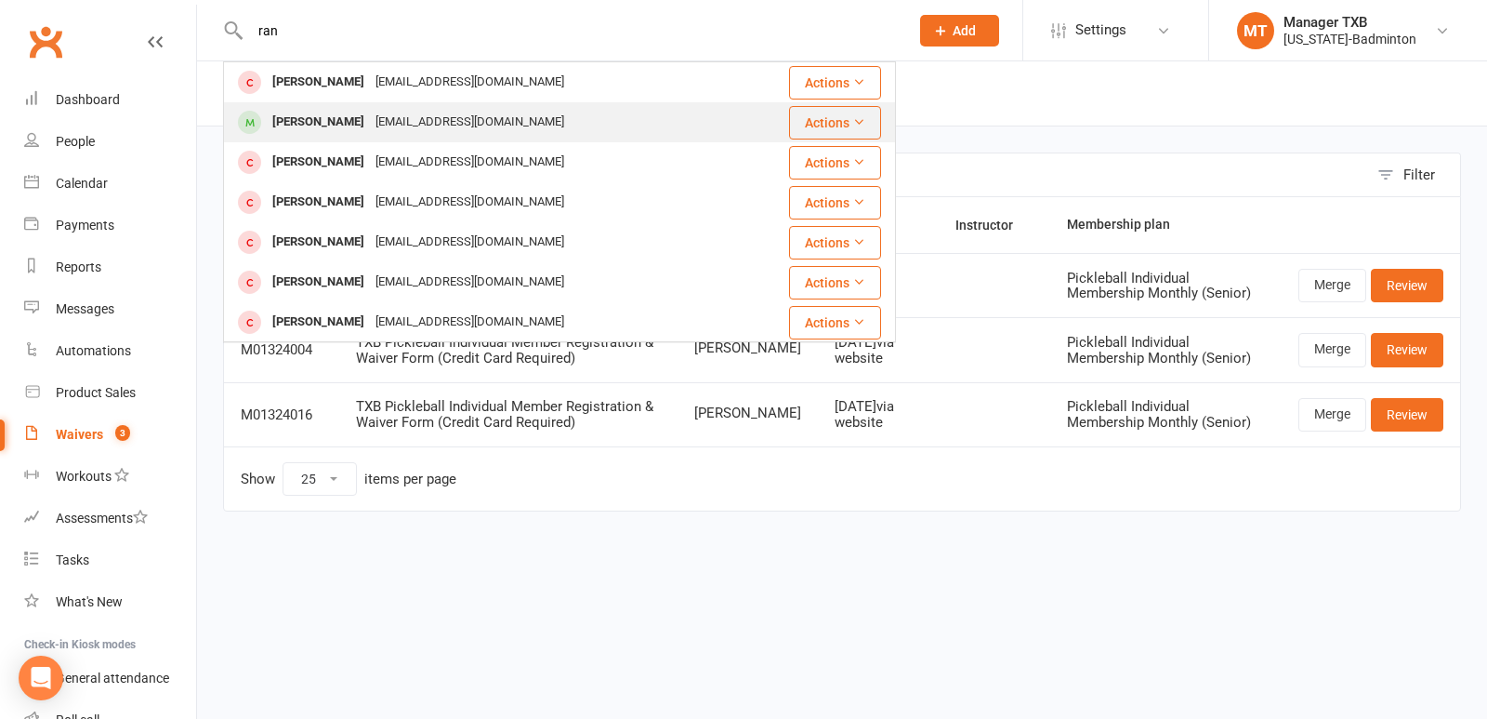
type input "ran"
click at [297, 125] on div "[PERSON_NAME]" at bounding box center [318, 122] width 103 height 27
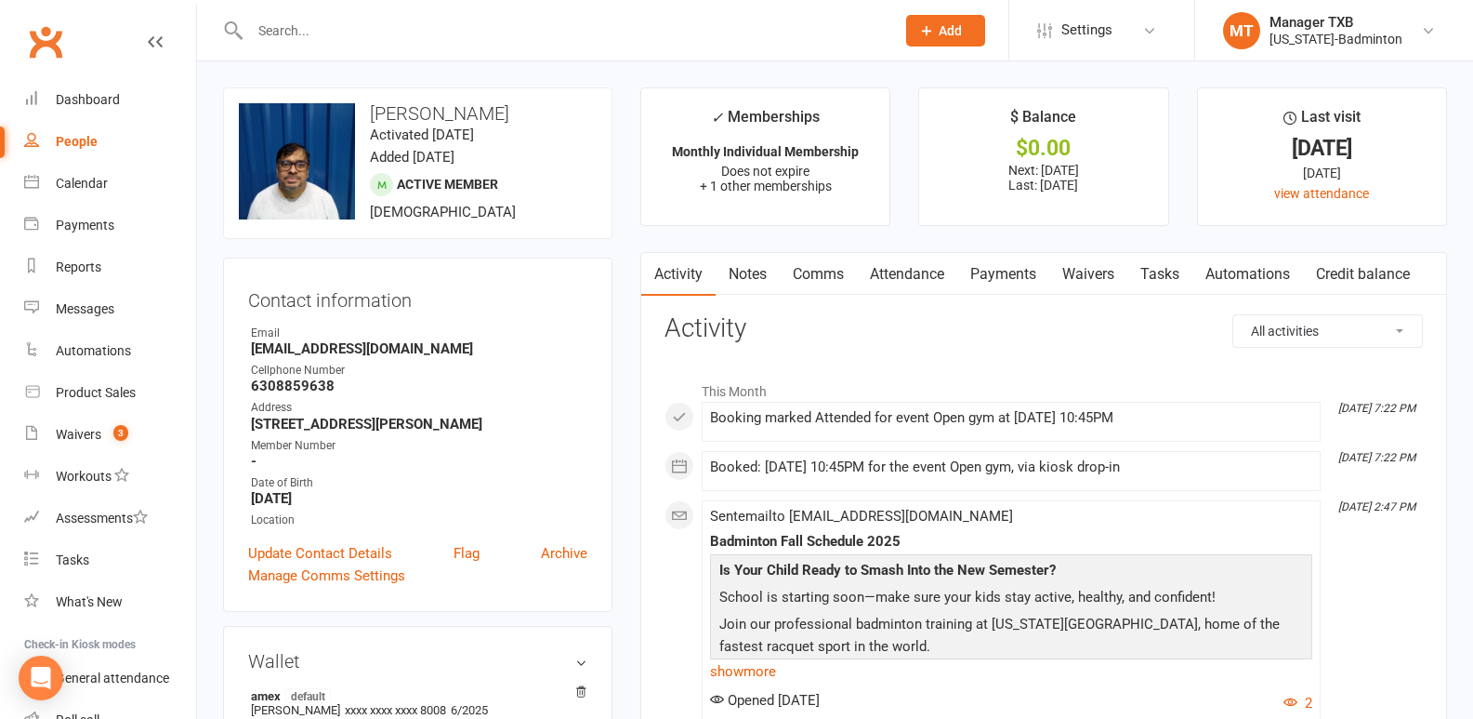
click at [1021, 283] on link "Payments" at bounding box center [1003, 274] width 92 height 43
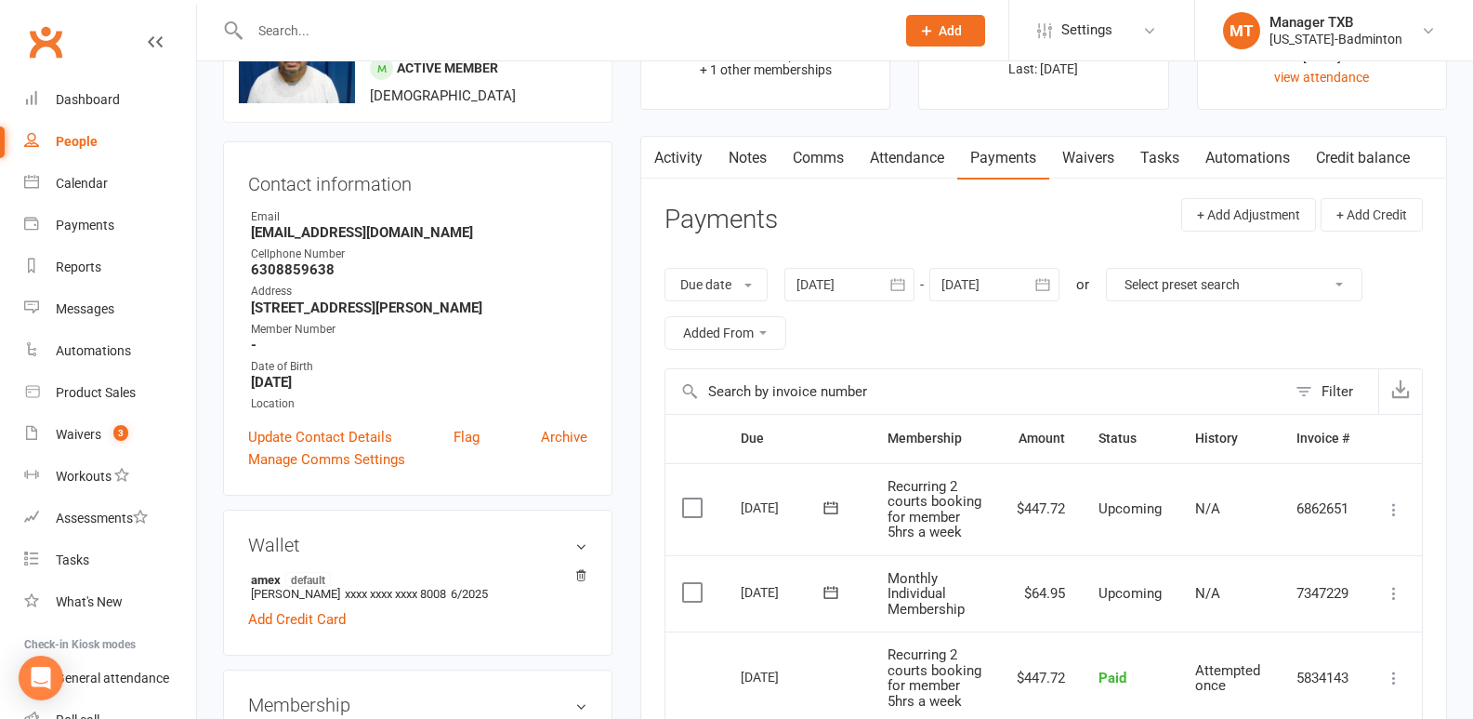
scroll to position [110, 0]
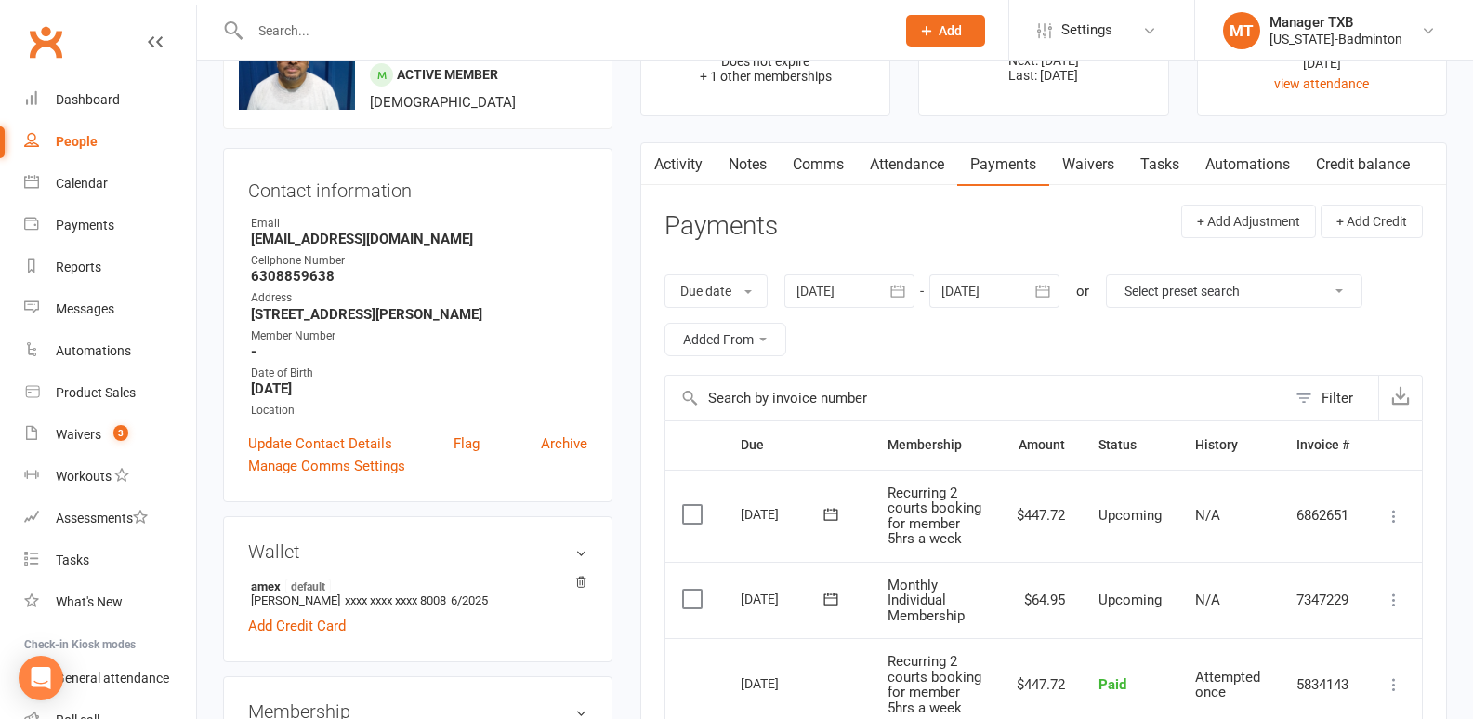
click at [837, 281] on div at bounding box center [850, 290] width 130 height 33
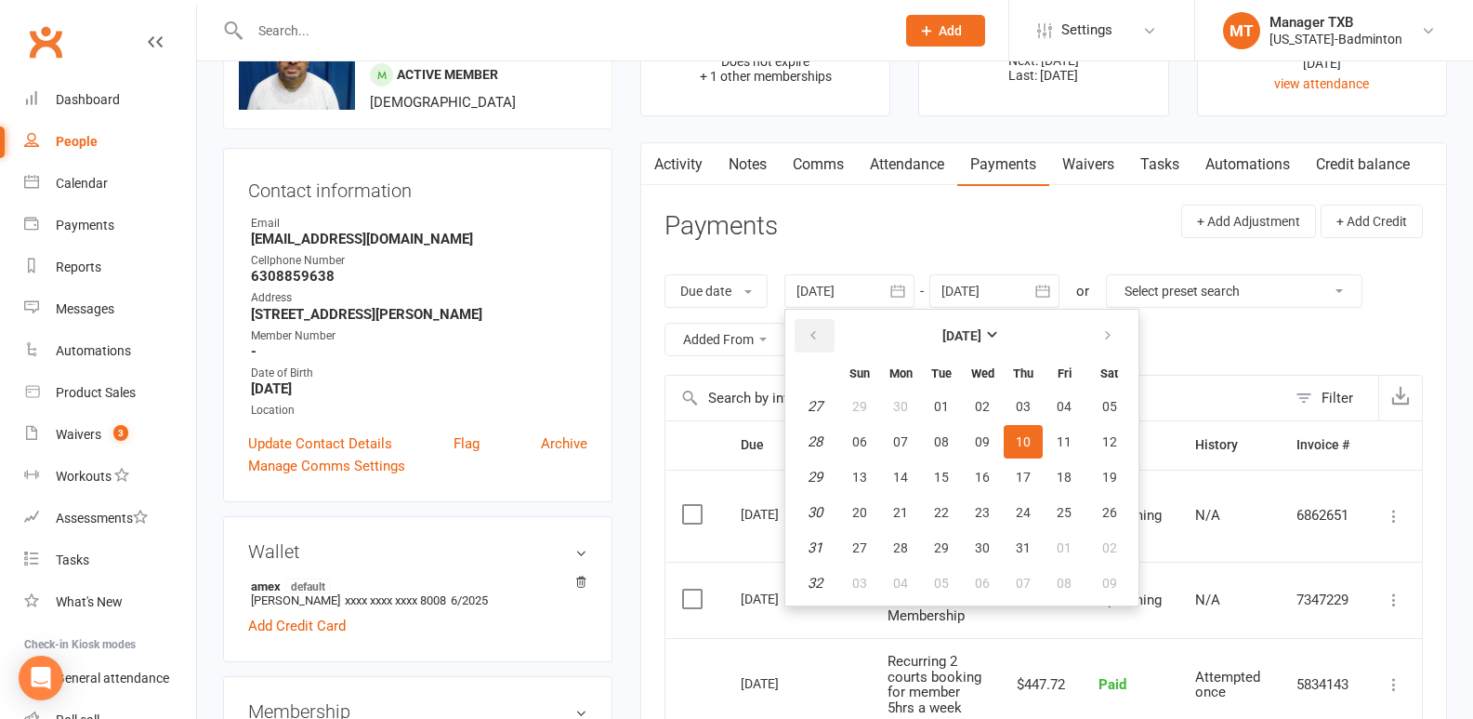
click at [805, 336] on button "button" at bounding box center [815, 335] width 40 height 33
click at [805, 337] on button "button" at bounding box center [815, 335] width 40 height 33
click at [807, 340] on button "button" at bounding box center [815, 335] width 40 height 33
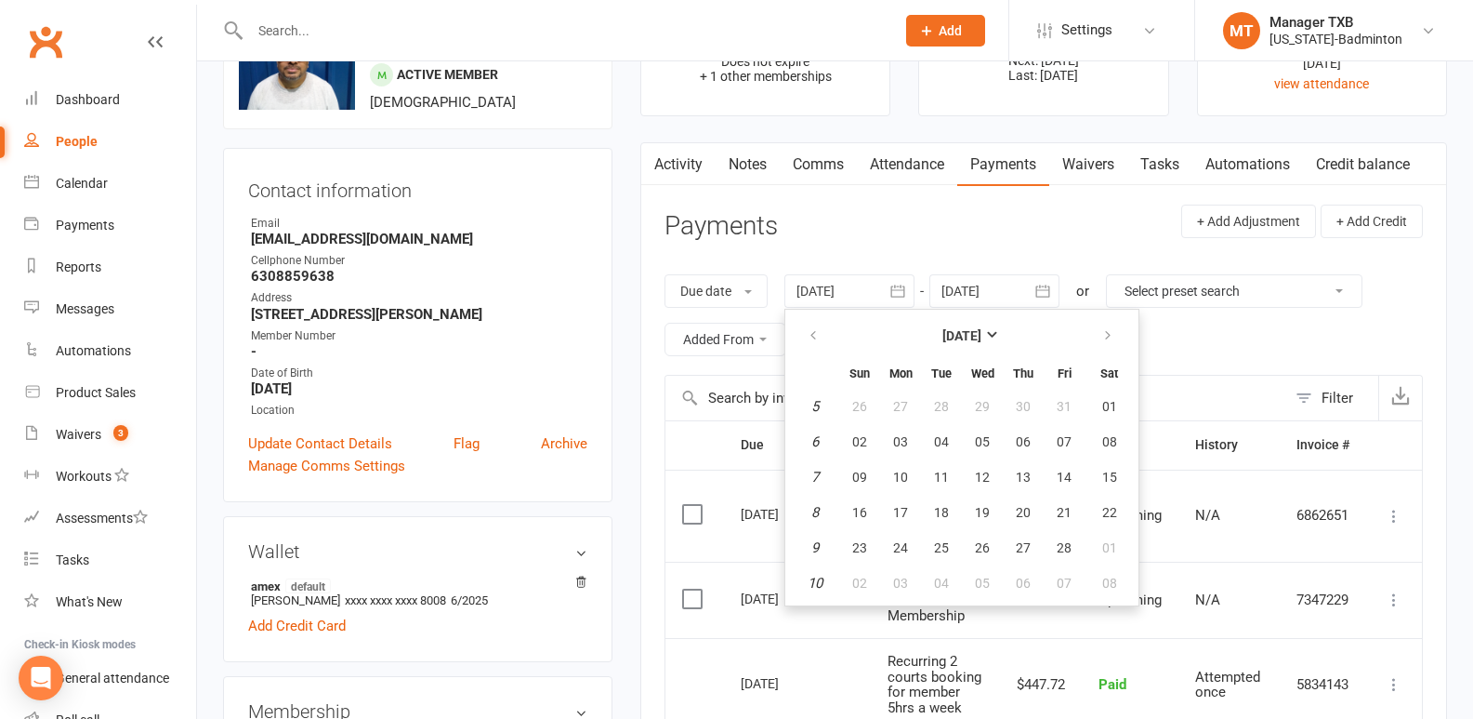
click at [927, 494] on td "11" at bounding box center [941, 476] width 39 height 33
click at [944, 474] on span "11" at bounding box center [941, 476] width 15 height 15
type input "[DATE]"
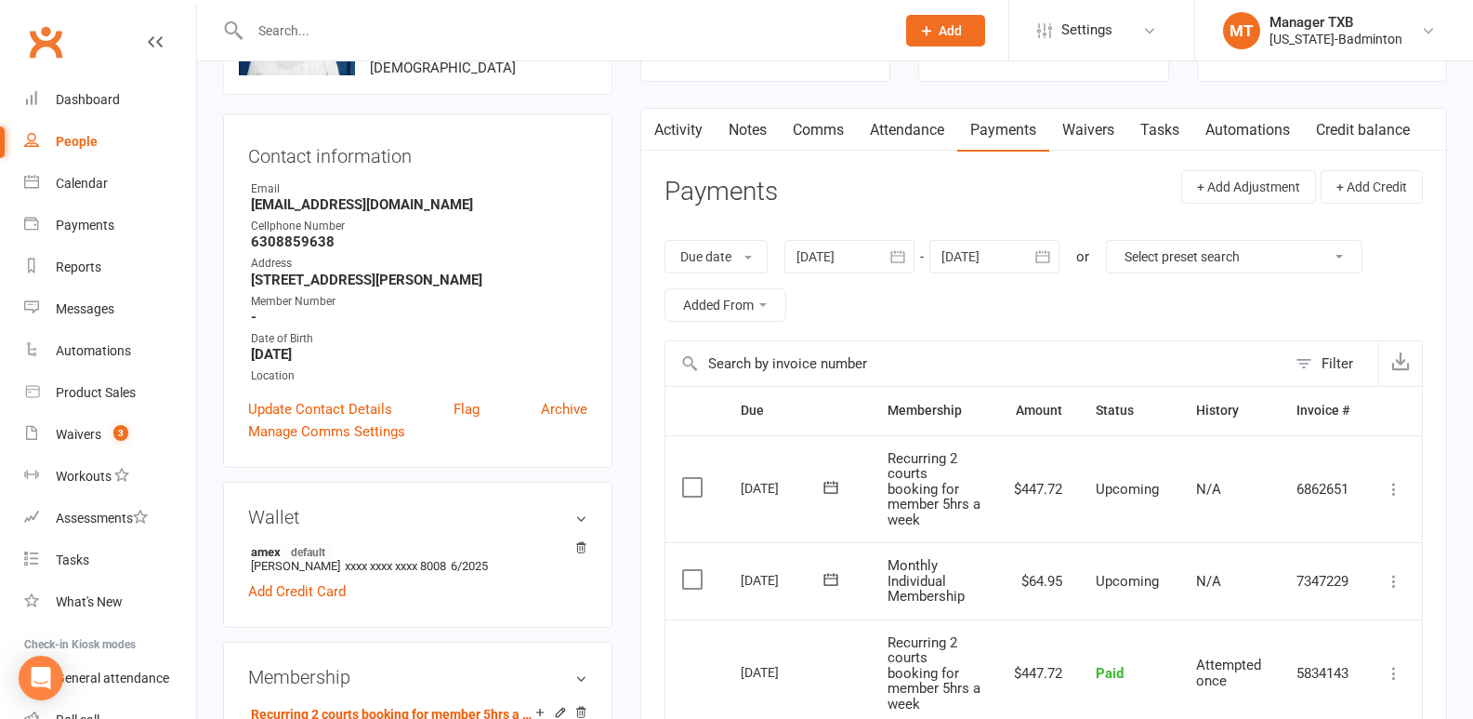
scroll to position [427, 0]
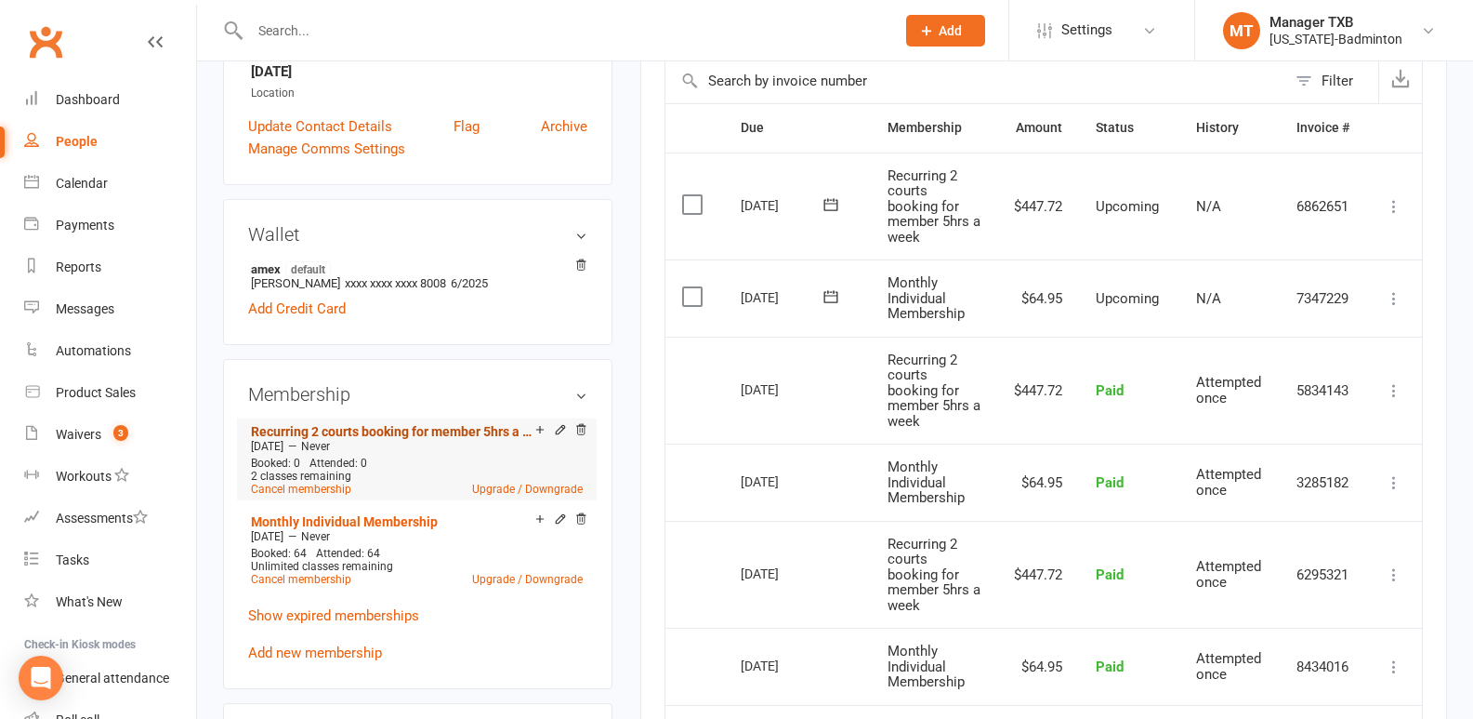
click at [442, 431] on link "Recurring 2 courts booking for member 5hrs a week" at bounding box center [393, 431] width 284 height 15
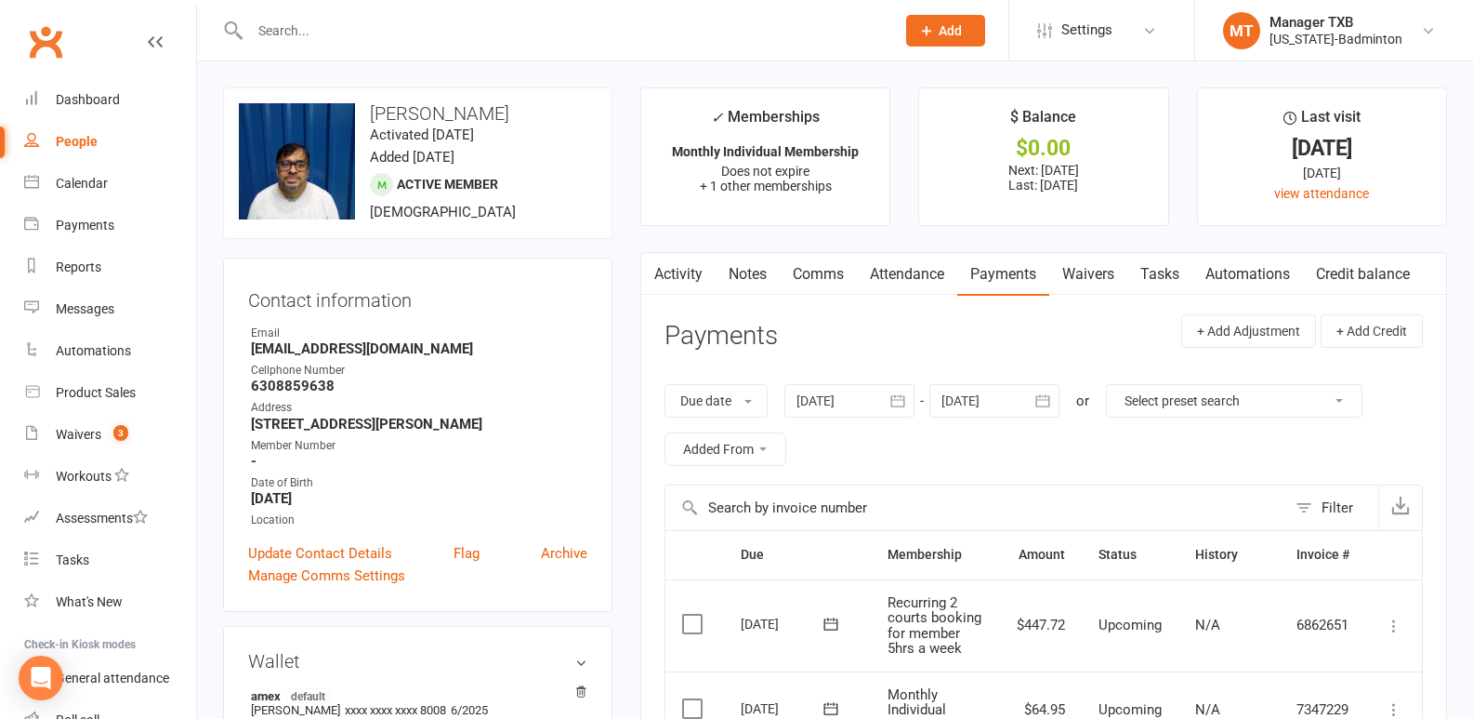
click at [291, 33] on input "text" at bounding box center [563, 31] width 638 height 26
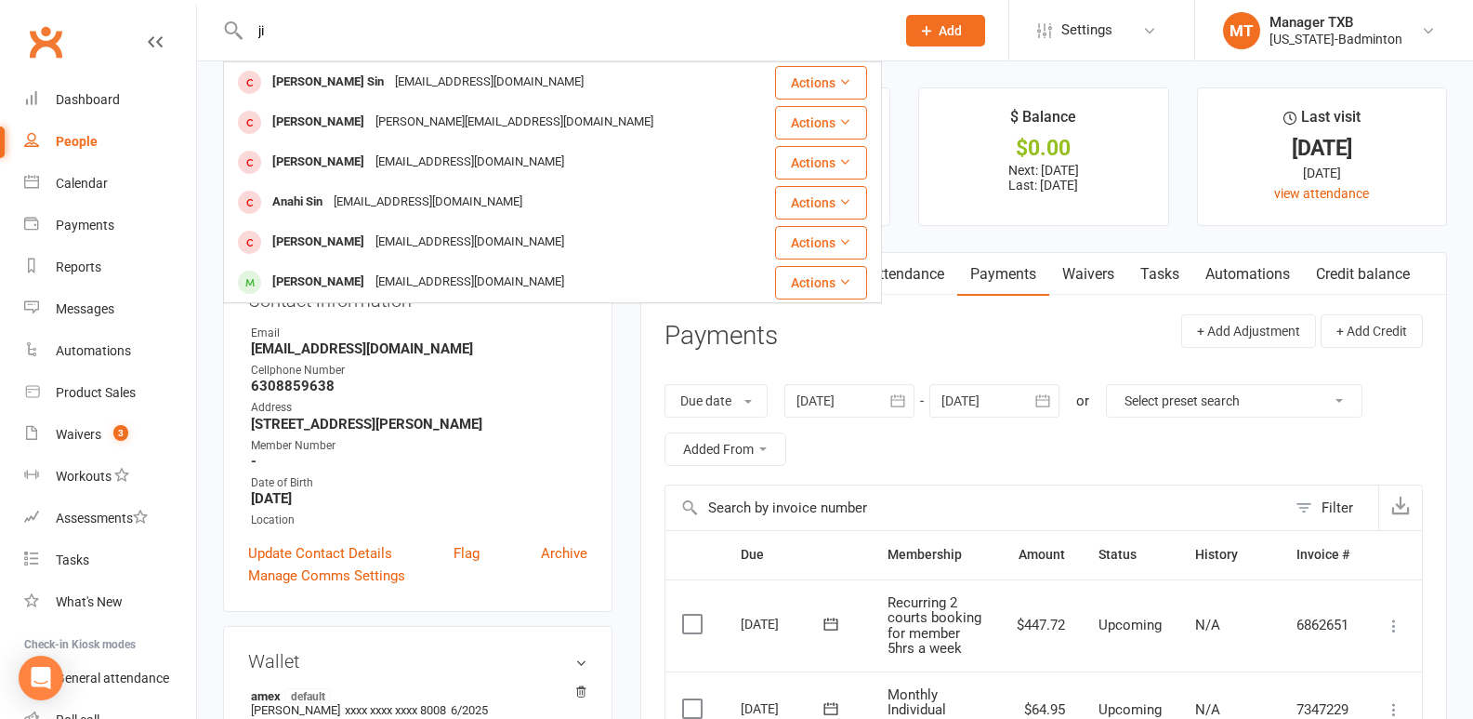
type input "j"
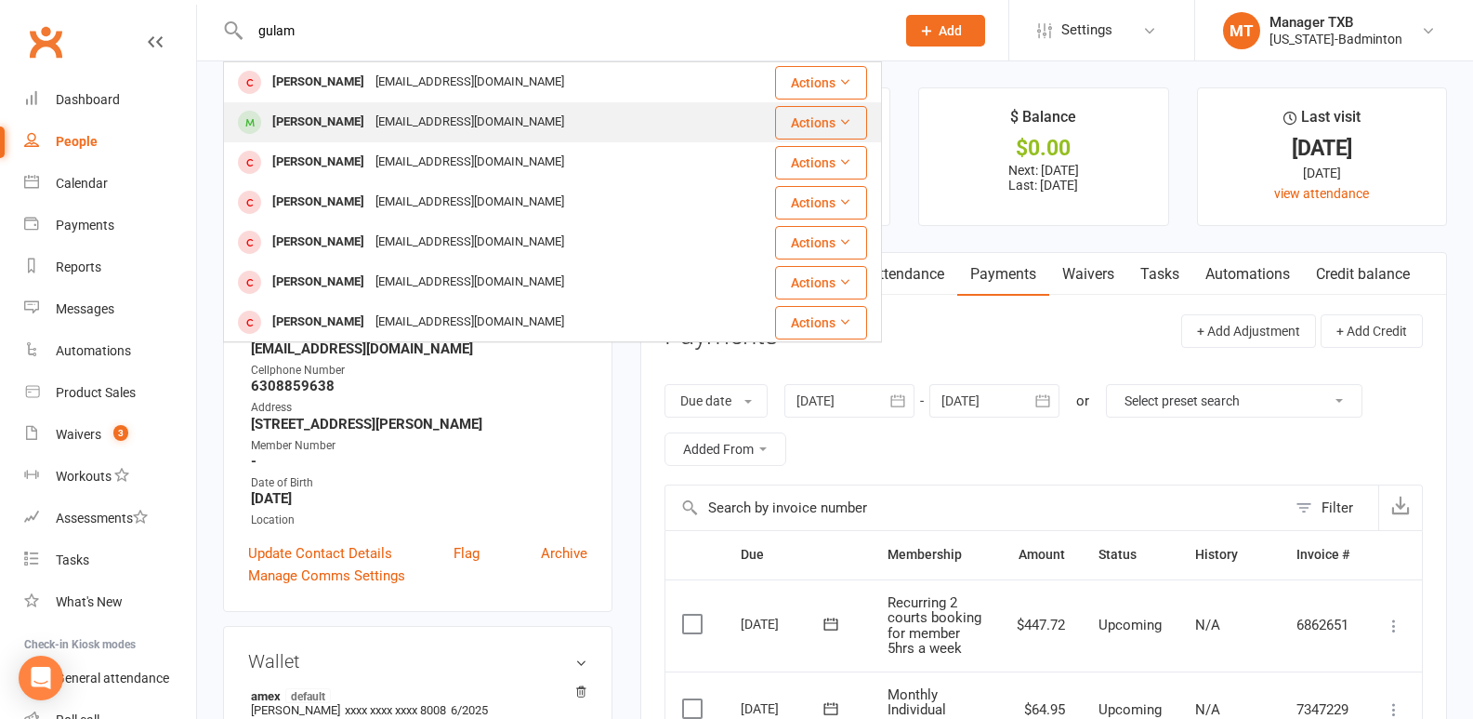
type input "gulam"
click at [350, 107] on div "[PERSON_NAME] [EMAIL_ADDRESS][DOMAIN_NAME]" at bounding box center [476, 122] width 503 height 38
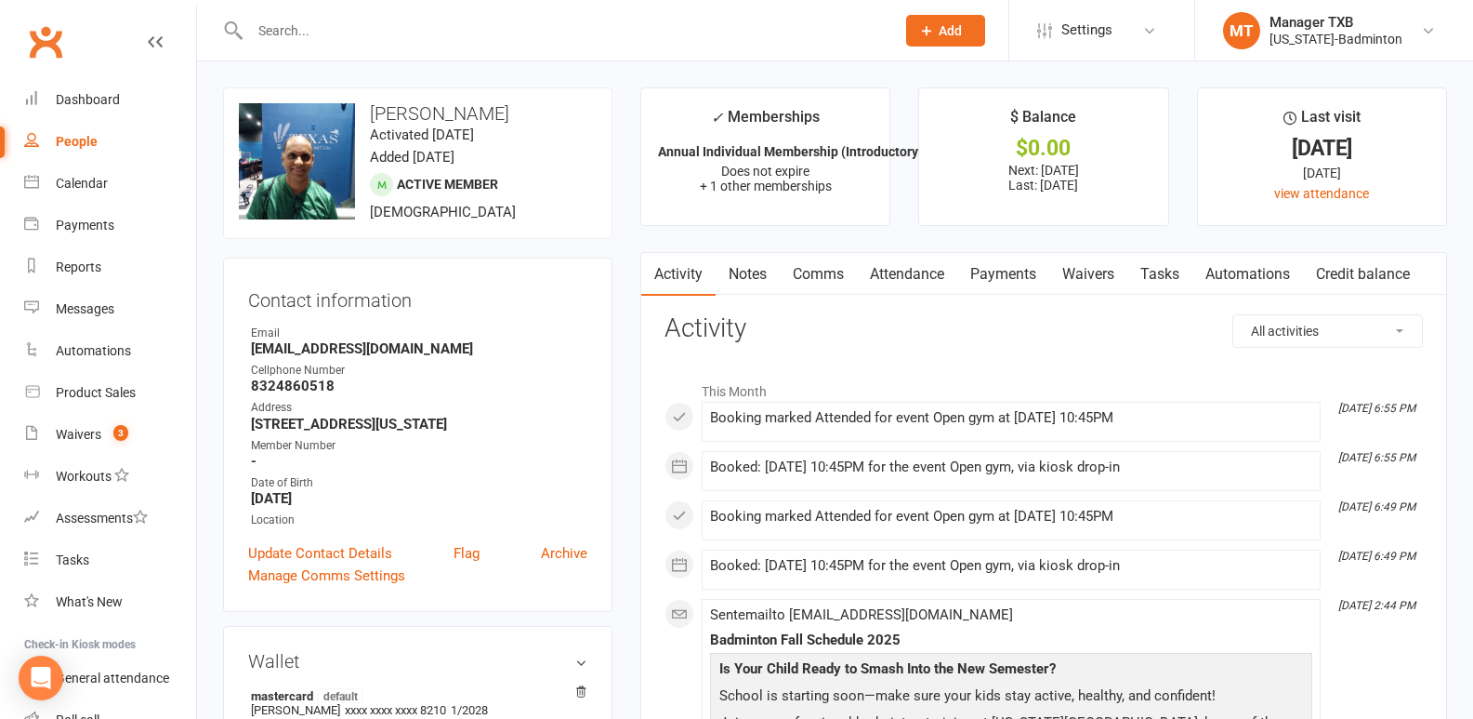
click at [1014, 274] on link "Payments" at bounding box center [1003, 274] width 92 height 43
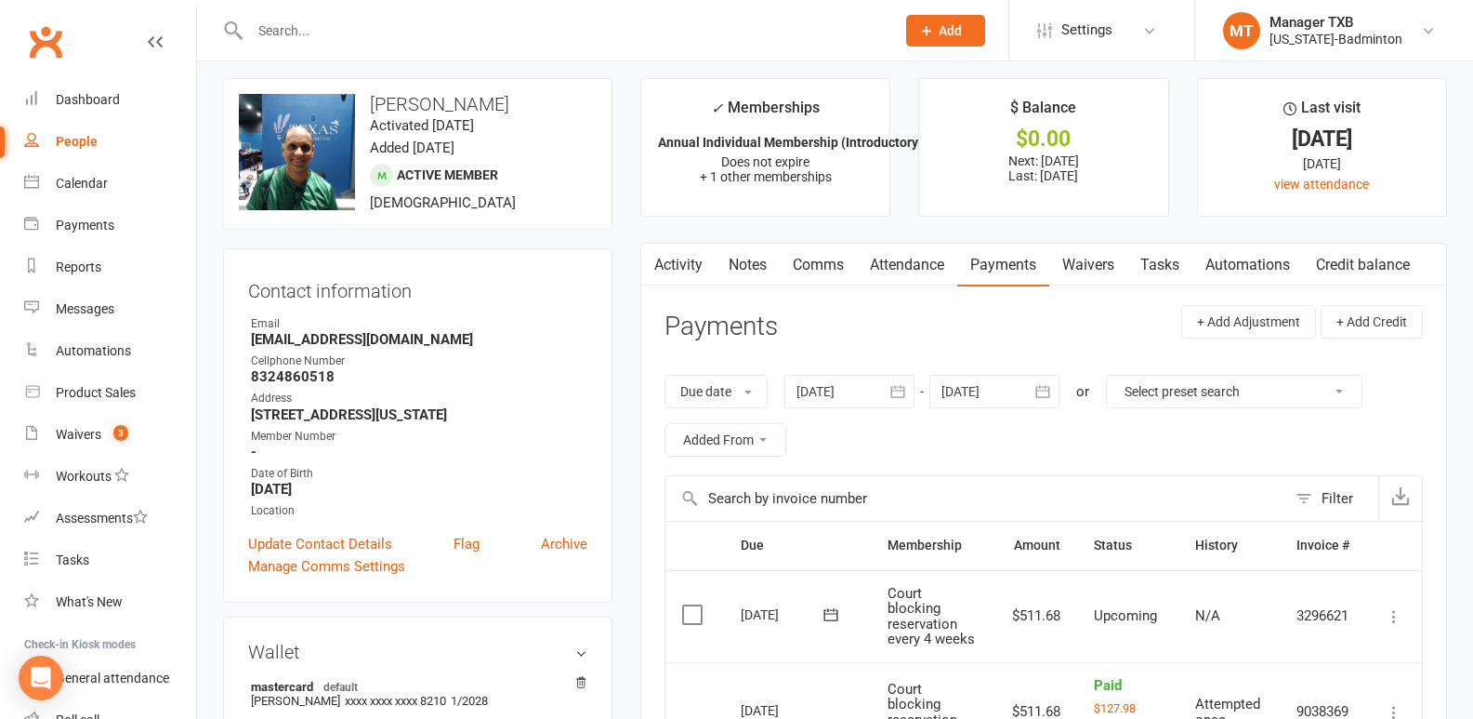
scroll to position [3, 0]
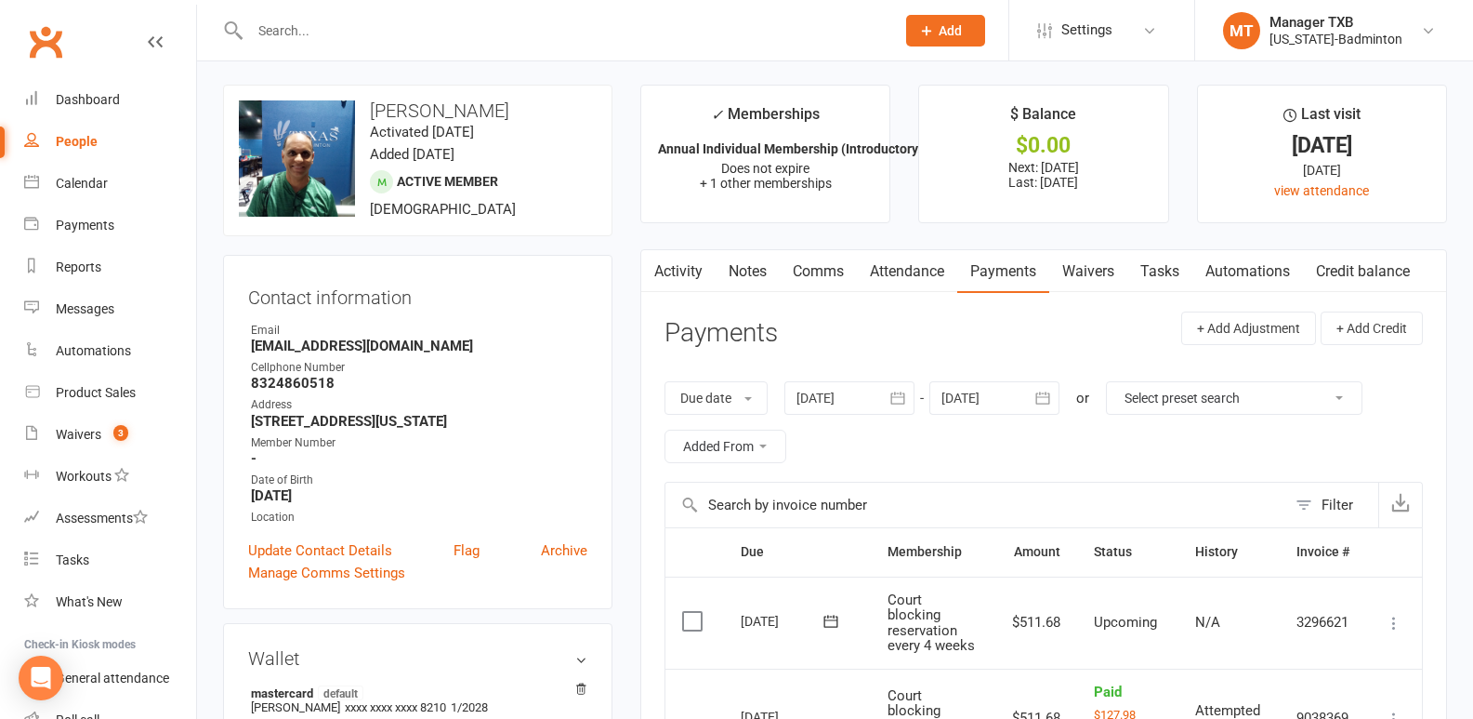
click at [372, 28] on input "text" at bounding box center [563, 31] width 638 height 26
type input "j"
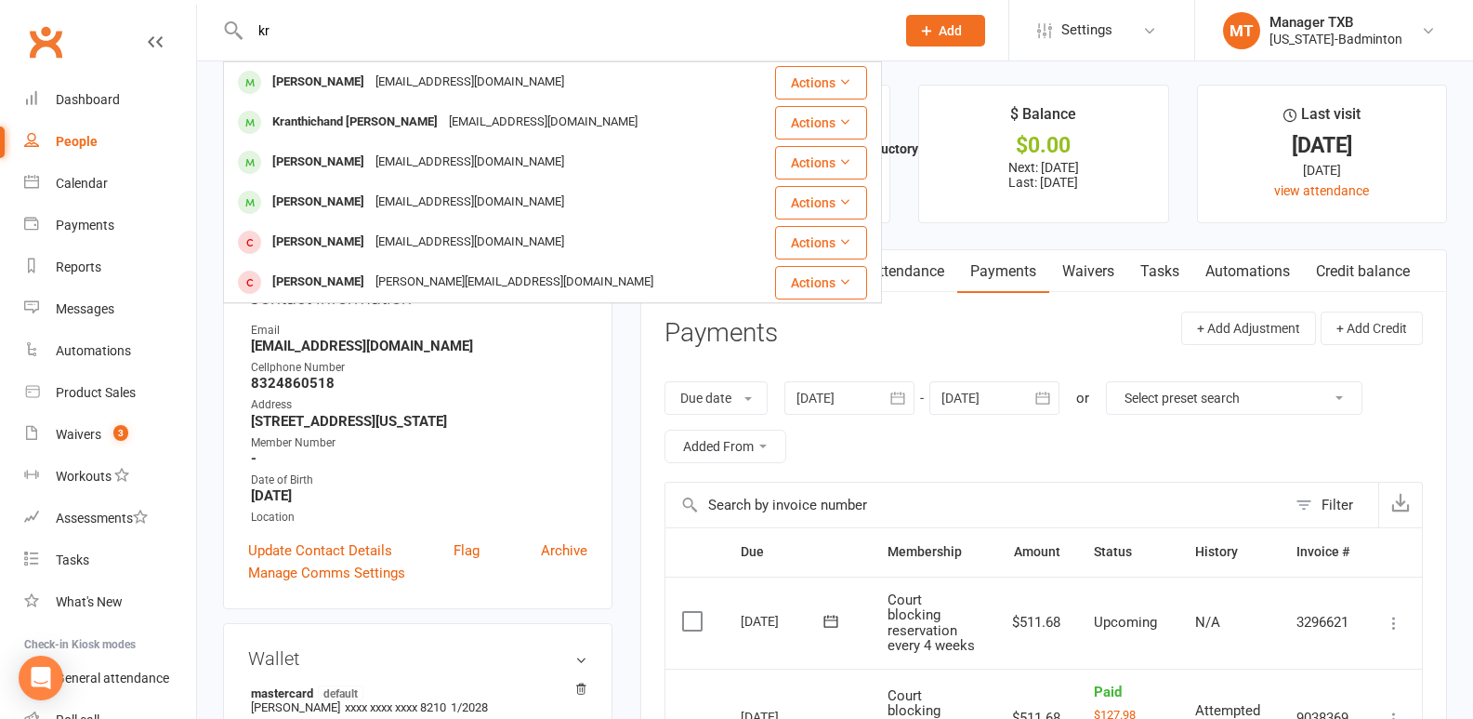
type input "k"
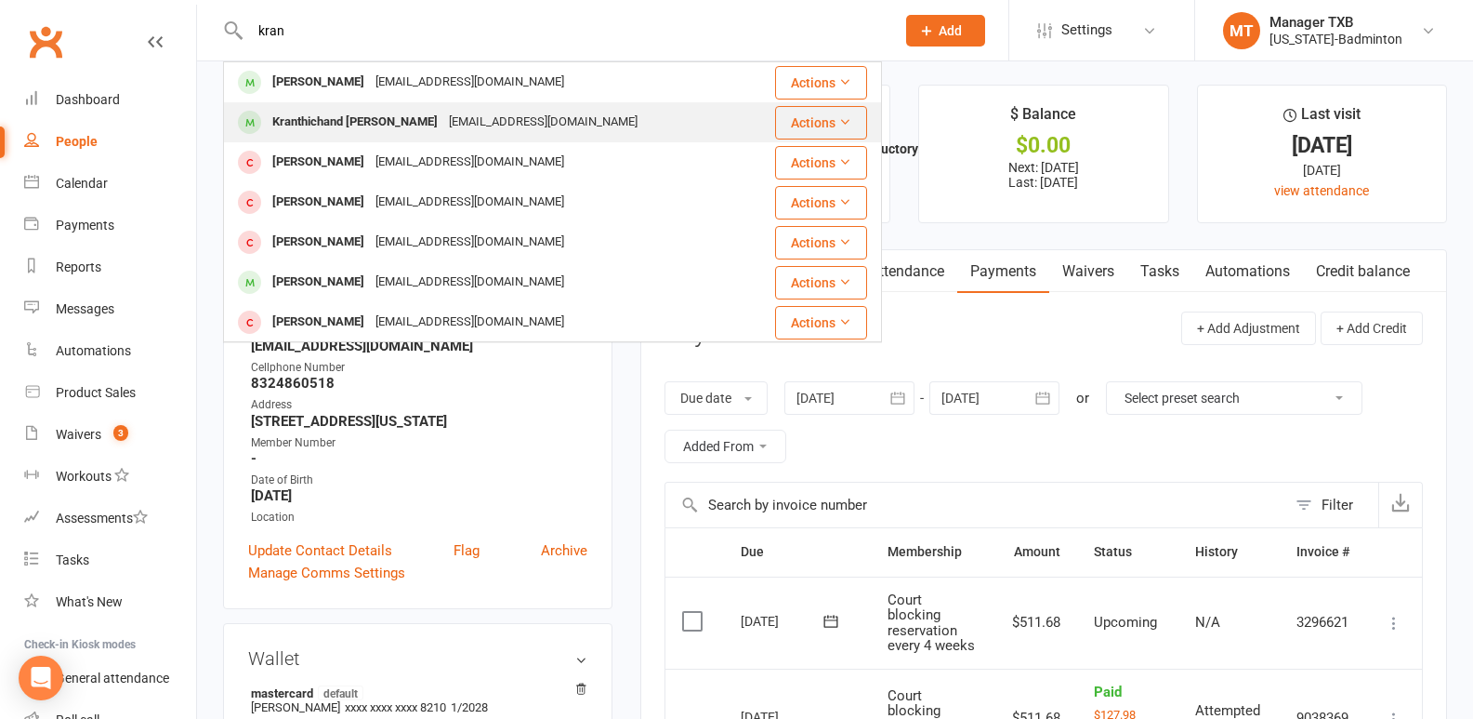
type input "kran"
click at [337, 127] on div "Kranthichand [PERSON_NAME]" at bounding box center [355, 122] width 177 height 27
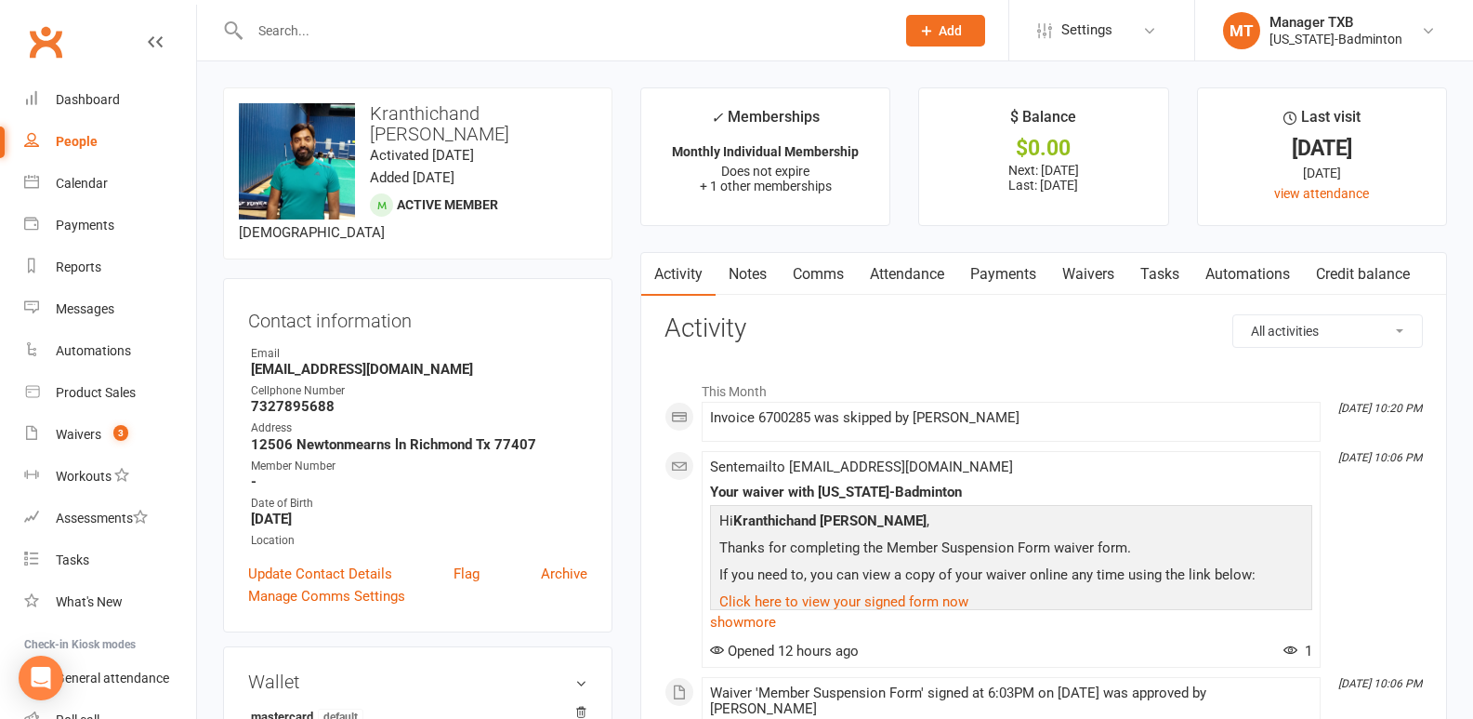
click at [1037, 280] on link "Payments" at bounding box center [1003, 274] width 92 height 43
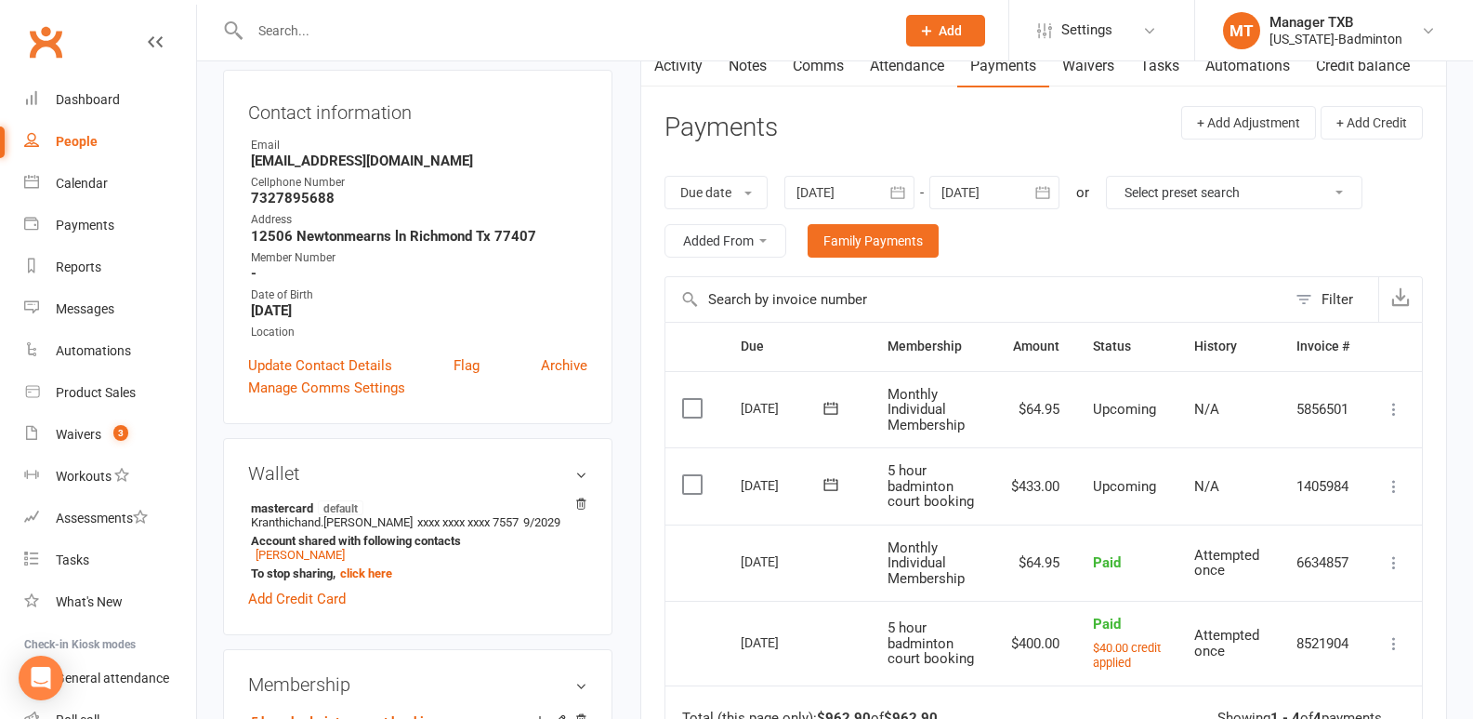
scroll to position [227, 0]
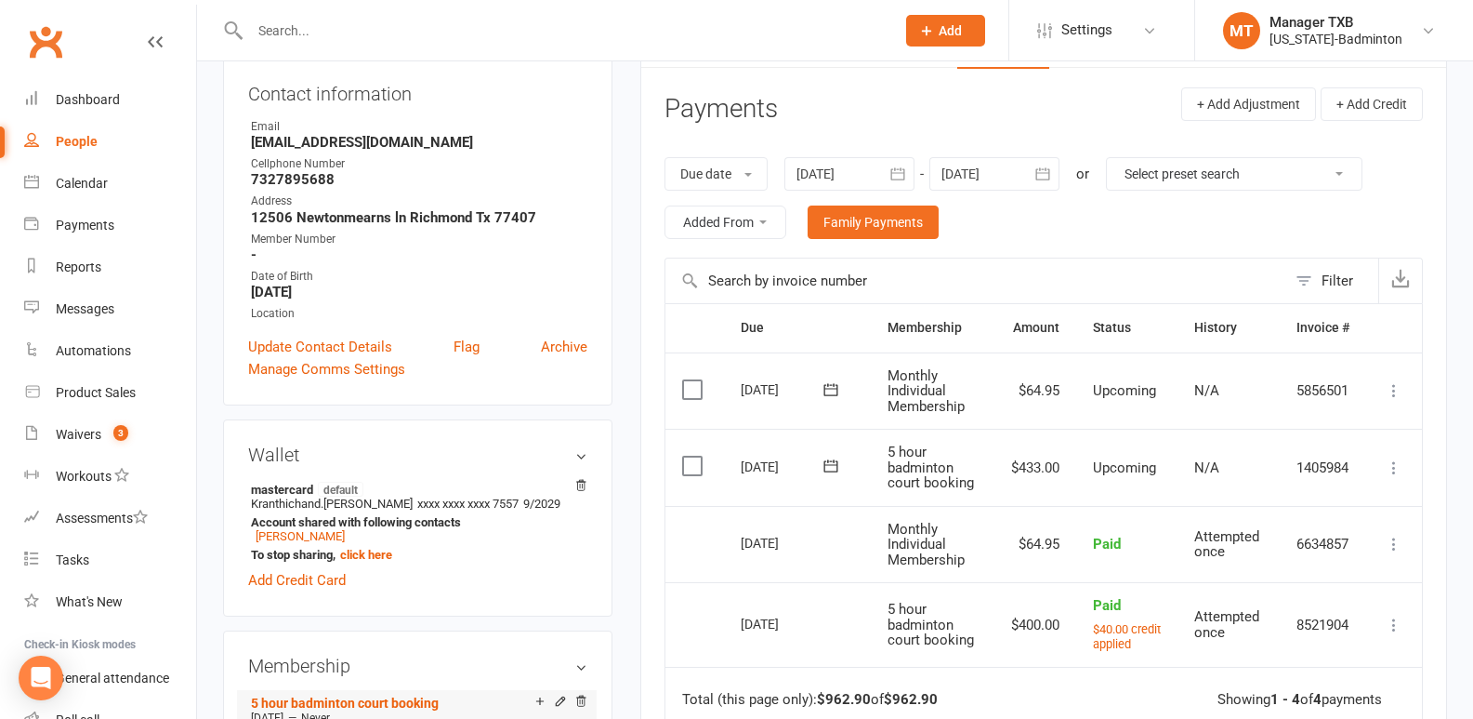
click at [372, 690] on li "5 hour badminton court booking [DATE] — Never Booked: 2 Attended: 2 Unlimited c…" at bounding box center [416, 731] width 341 height 82
click at [559, 694] on icon at bounding box center [560, 700] width 13 height 13
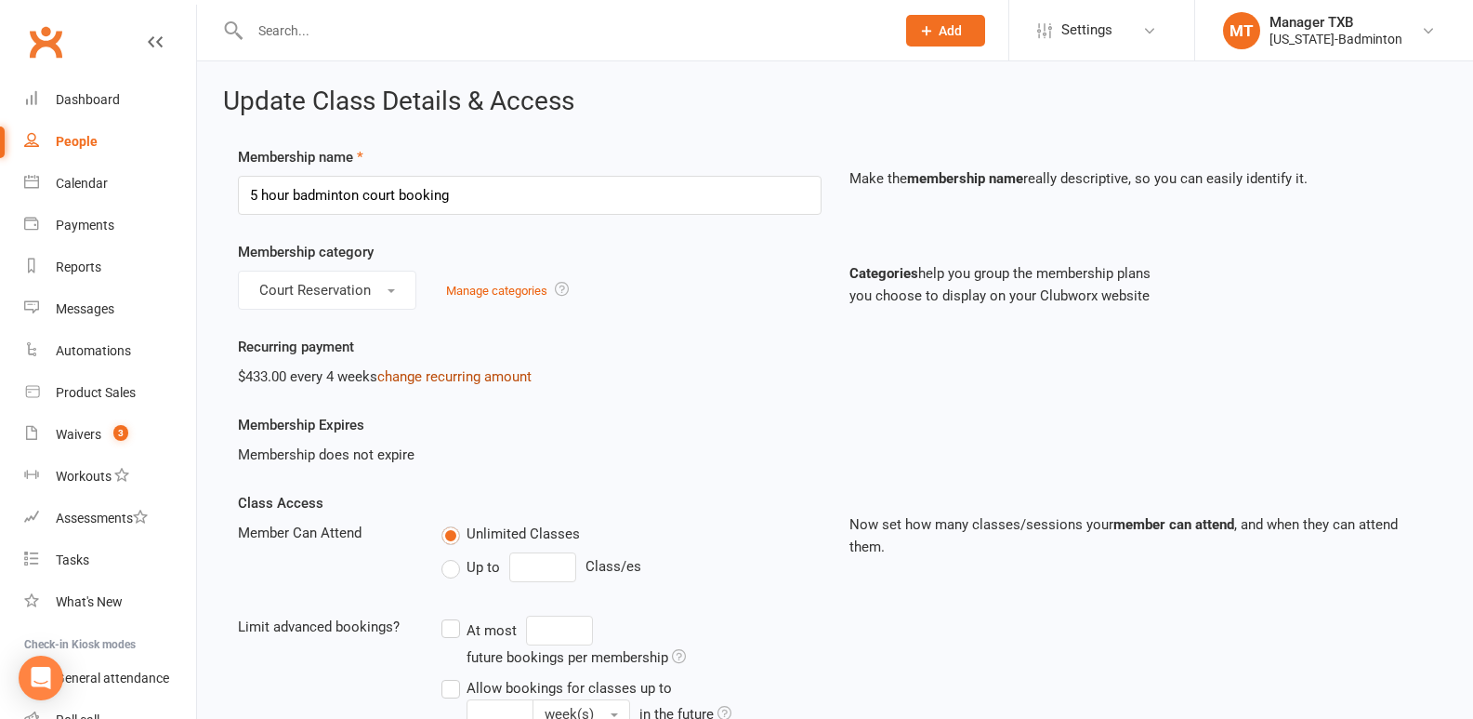
click at [450, 374] on link "change recurring amount" at bounding box center [454, 376] width 154 height 17
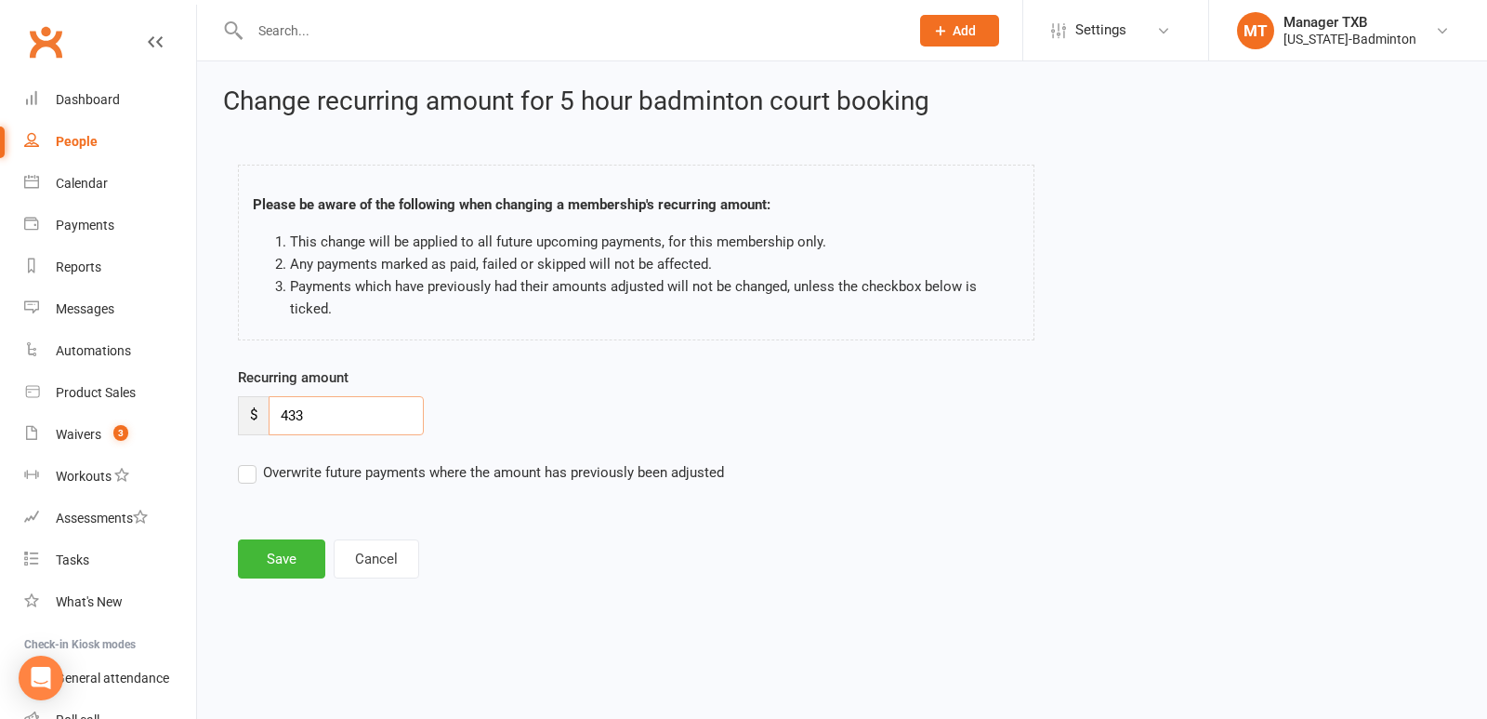
click at [335, 396] on input "433" at bounding box center [346, 415] width 155 height 39
type input "400"
click at [283, 545] on button "Save" at bounding box center [281, 558] width 87 height 39
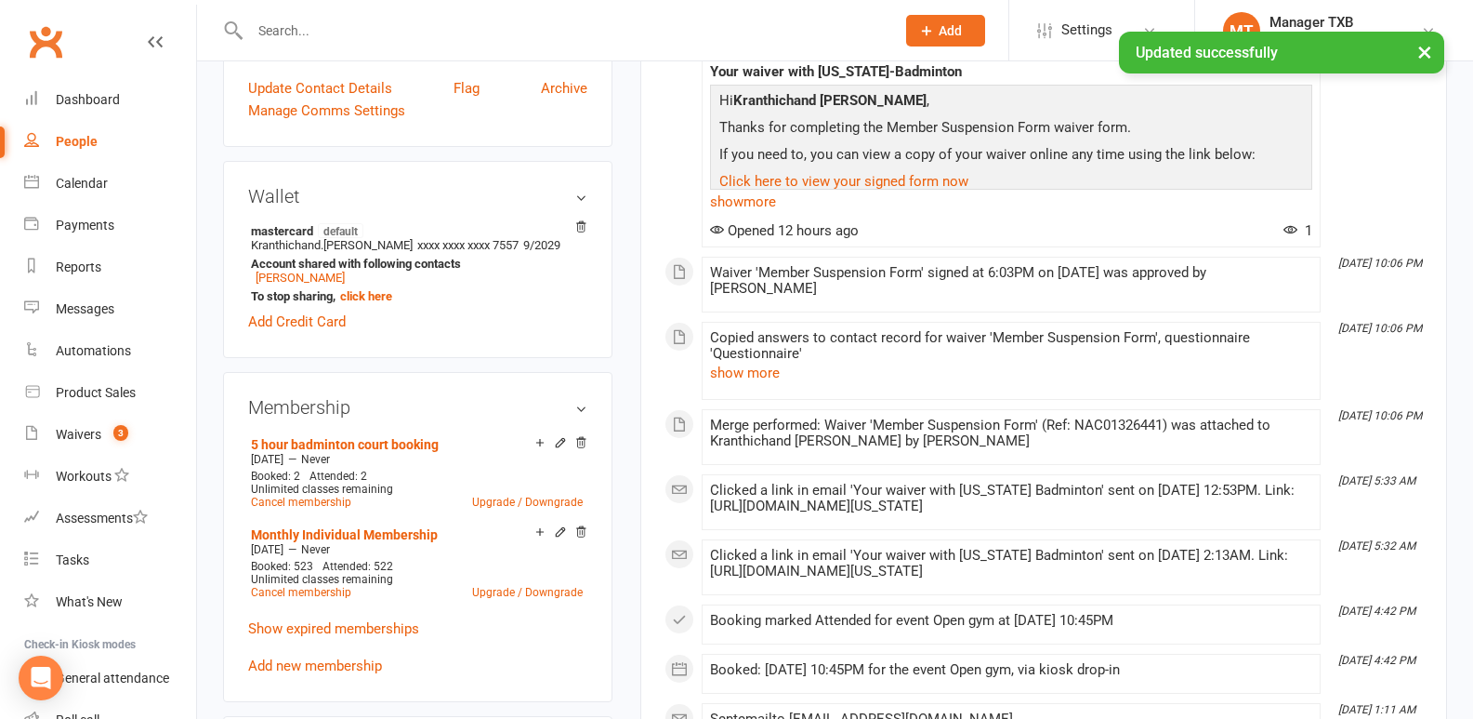
scroll to position [553, 0]
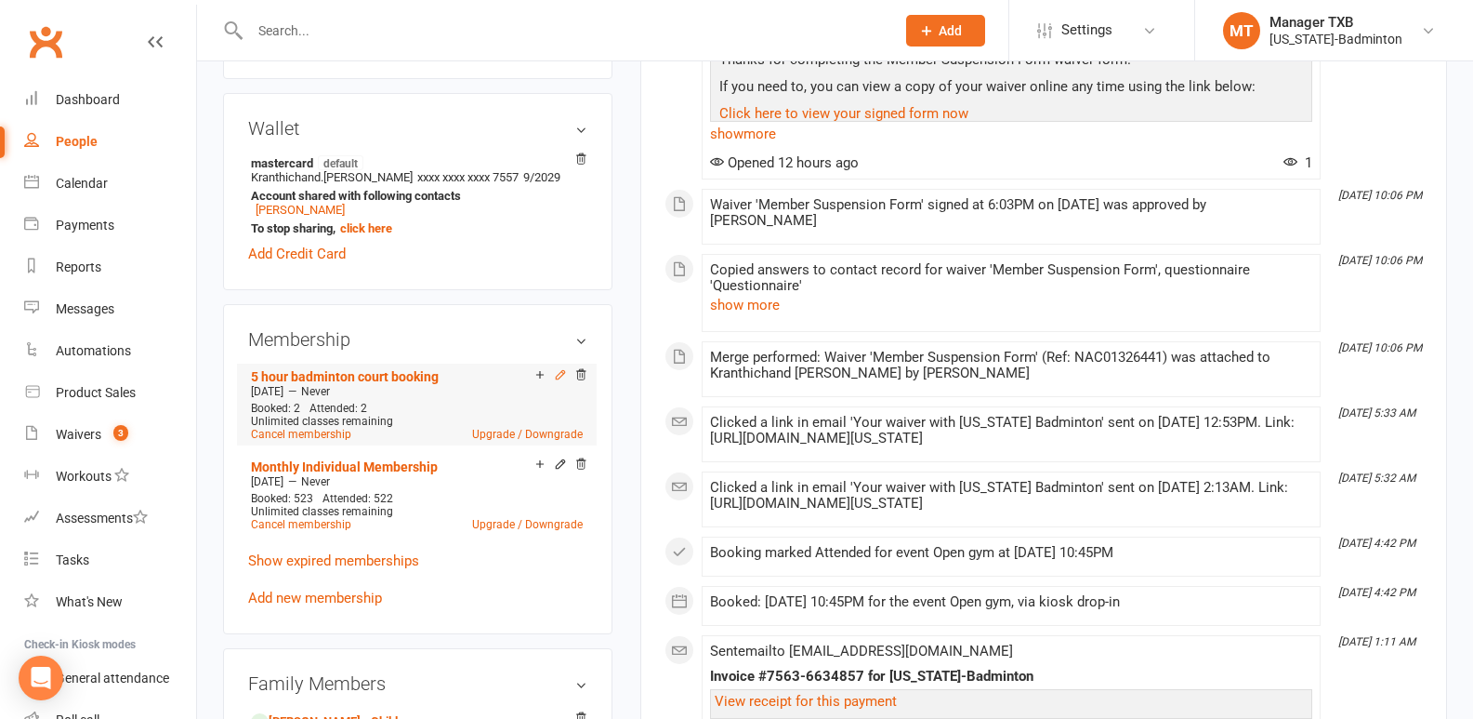
click at [560, 370] on icon at bounding box center [560, 374] width 8 height 8
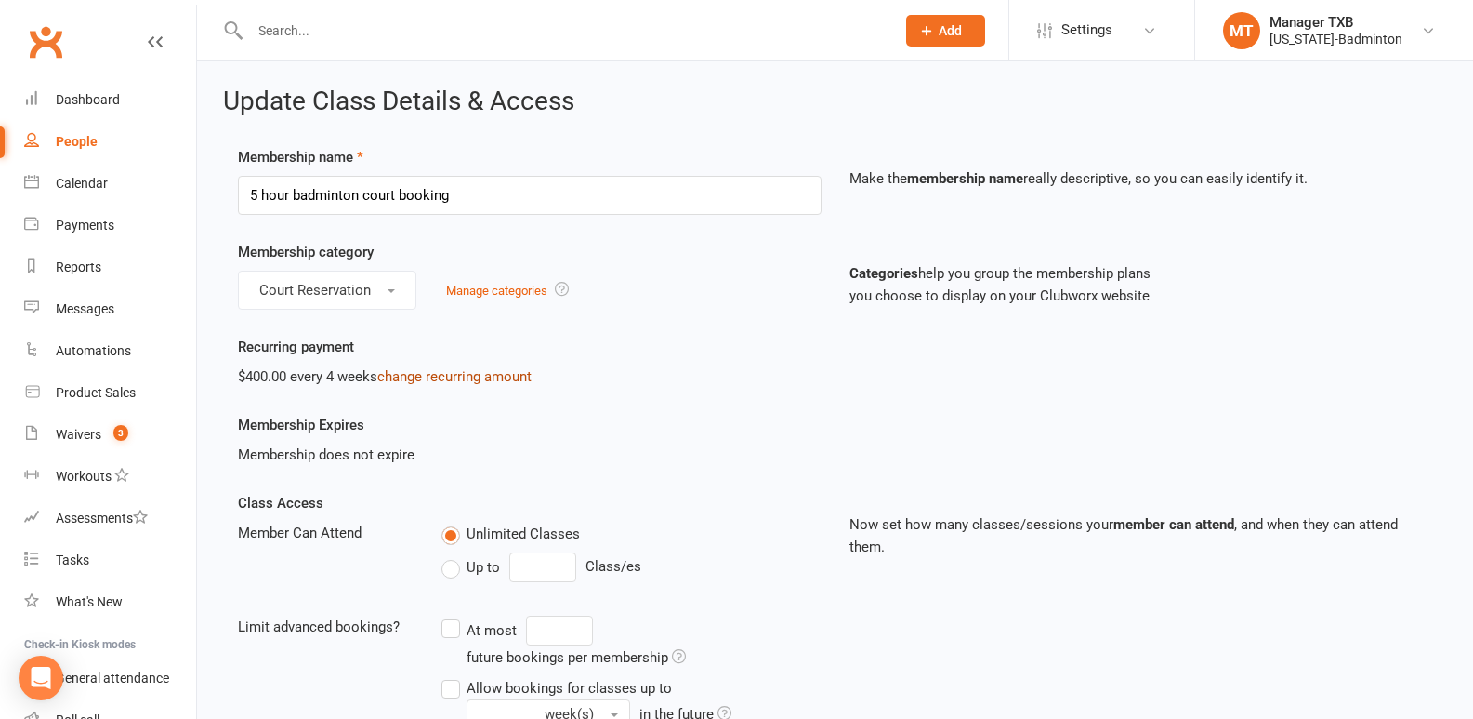
click at [431, 376] on link "change recurring amount" at bounding box center [454, 376] width 154 height 17
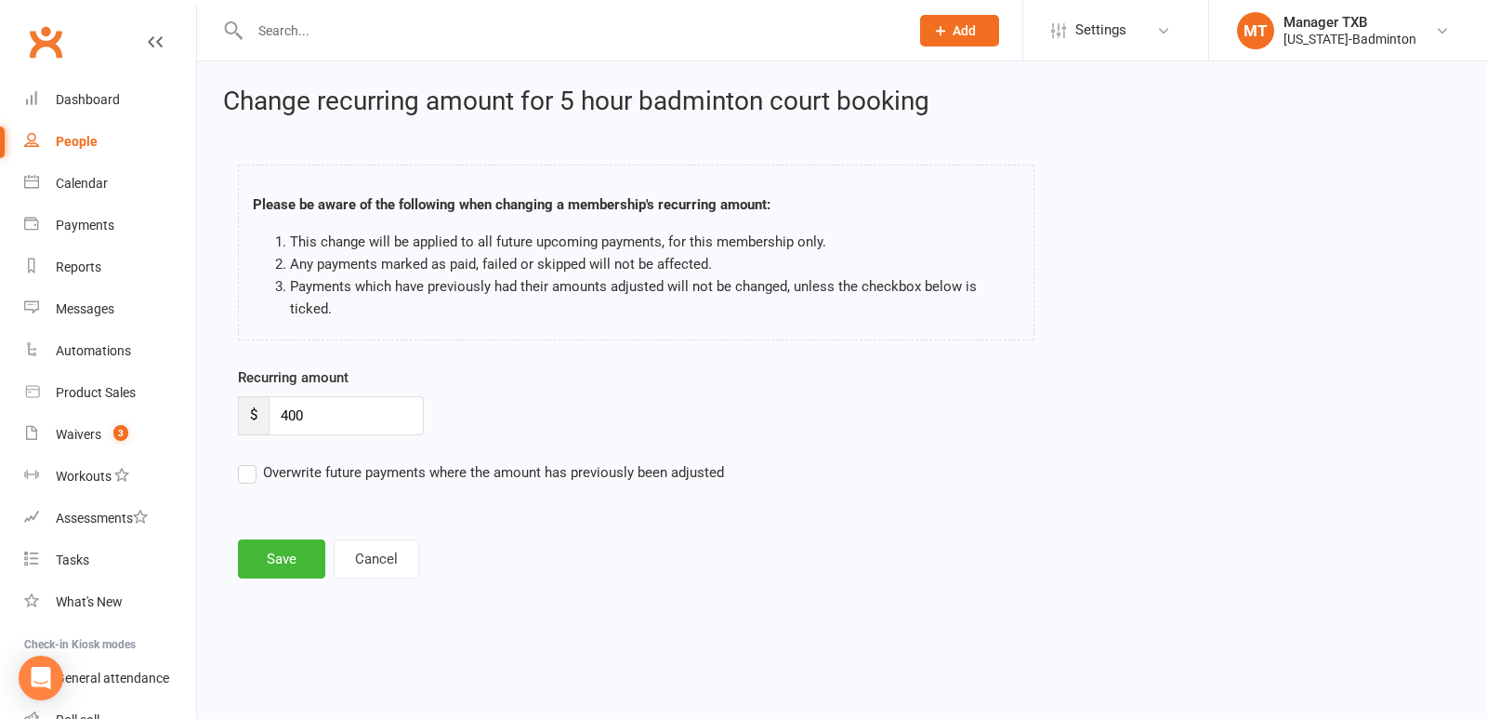
click at [241, 461] on label "Overwrite future payments where the amount has previously been adjusted" at bounding box center [481, 472] width 486 height 22
click at [241, 461] on input "Overwrite future payments where the amount has previously been adjusted" at bounding box center [481, 461] width 486 height 0
click at [270, 543] on button "Save" at bounding box center [281, 558] width 87 height 39
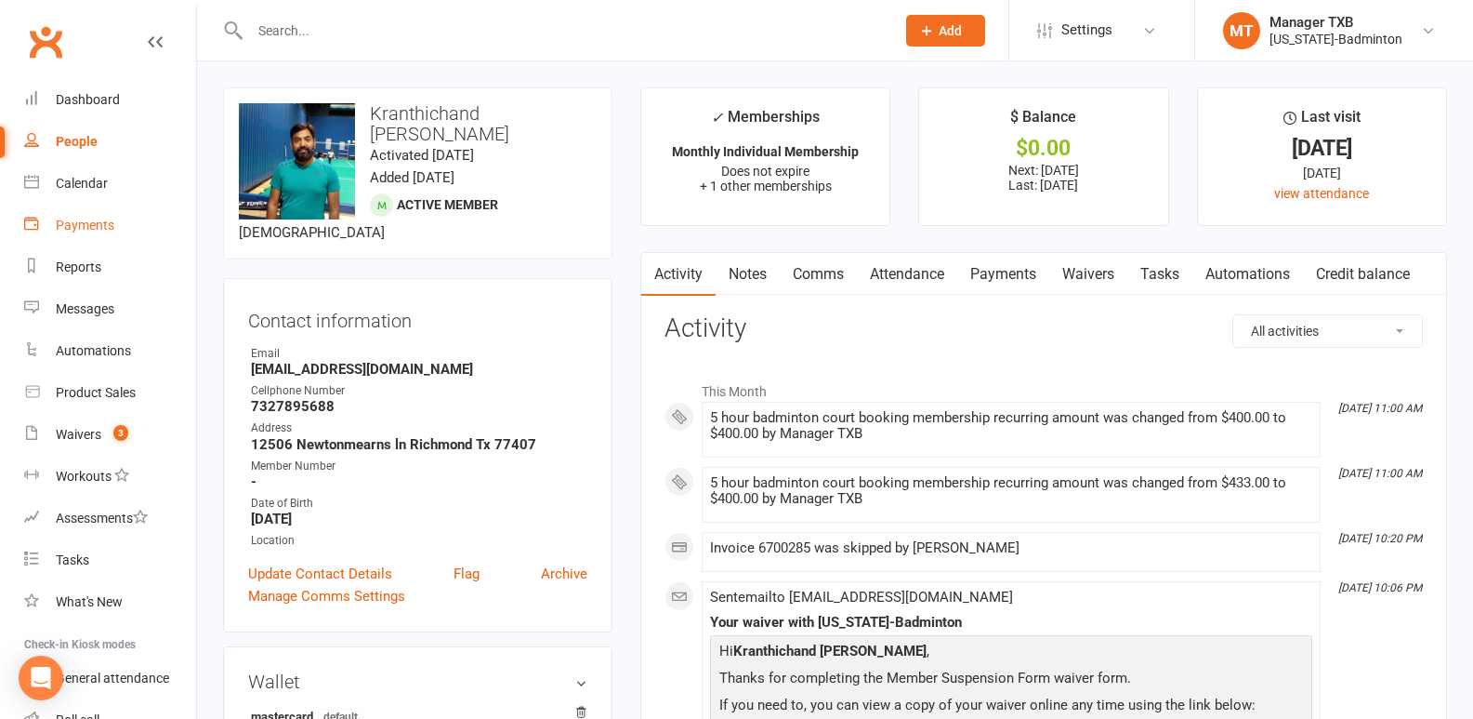
click at [76, 224] on div "Payments" at bounding box center [85, 225] width 59 height 15
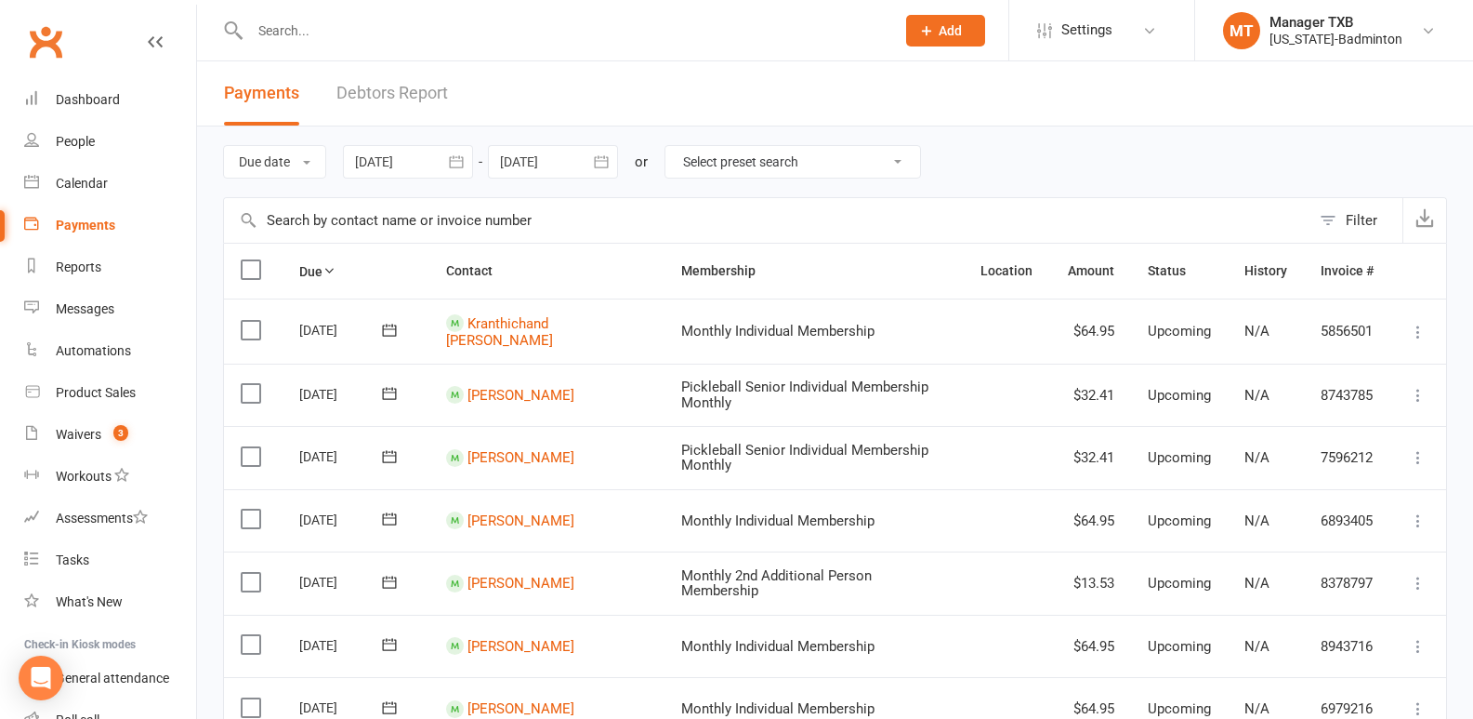
click at [363, 99] on link "Debtors Report" at bounding box center [392, 93] width 112 height 64
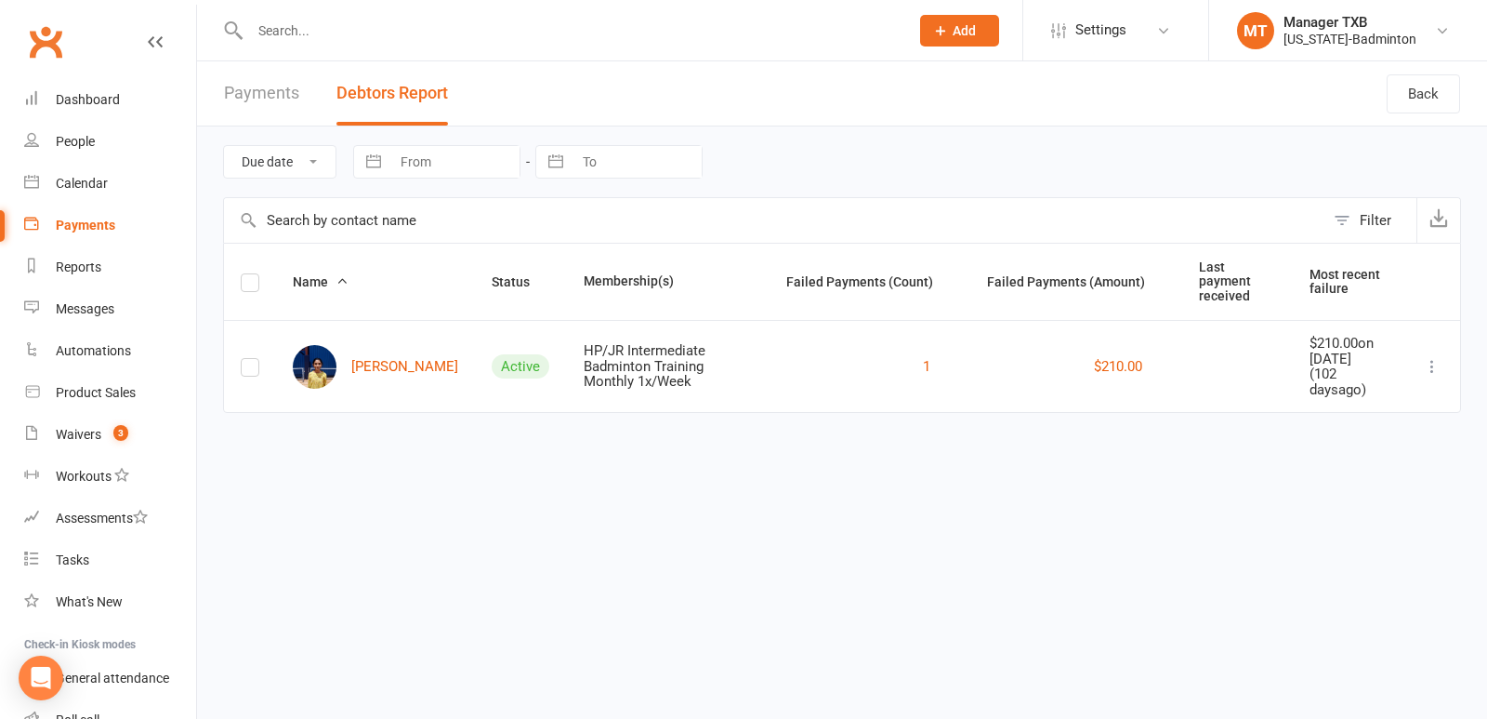
click at [86, 228] on div "Payments" at bounding box center [85, 225] width 59 height 15
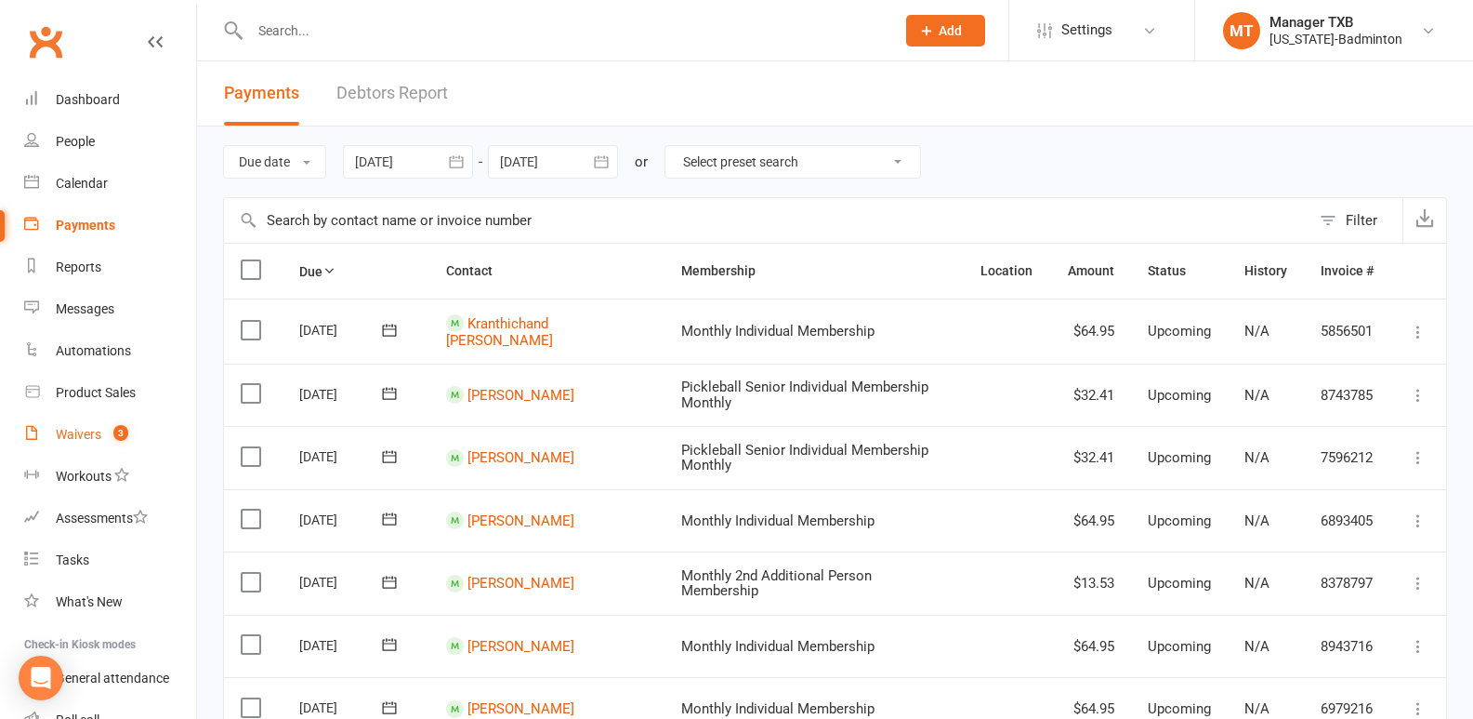
click at [66, 433] on div "Waivers" at bounding box center [79, 434] width 46 height 15
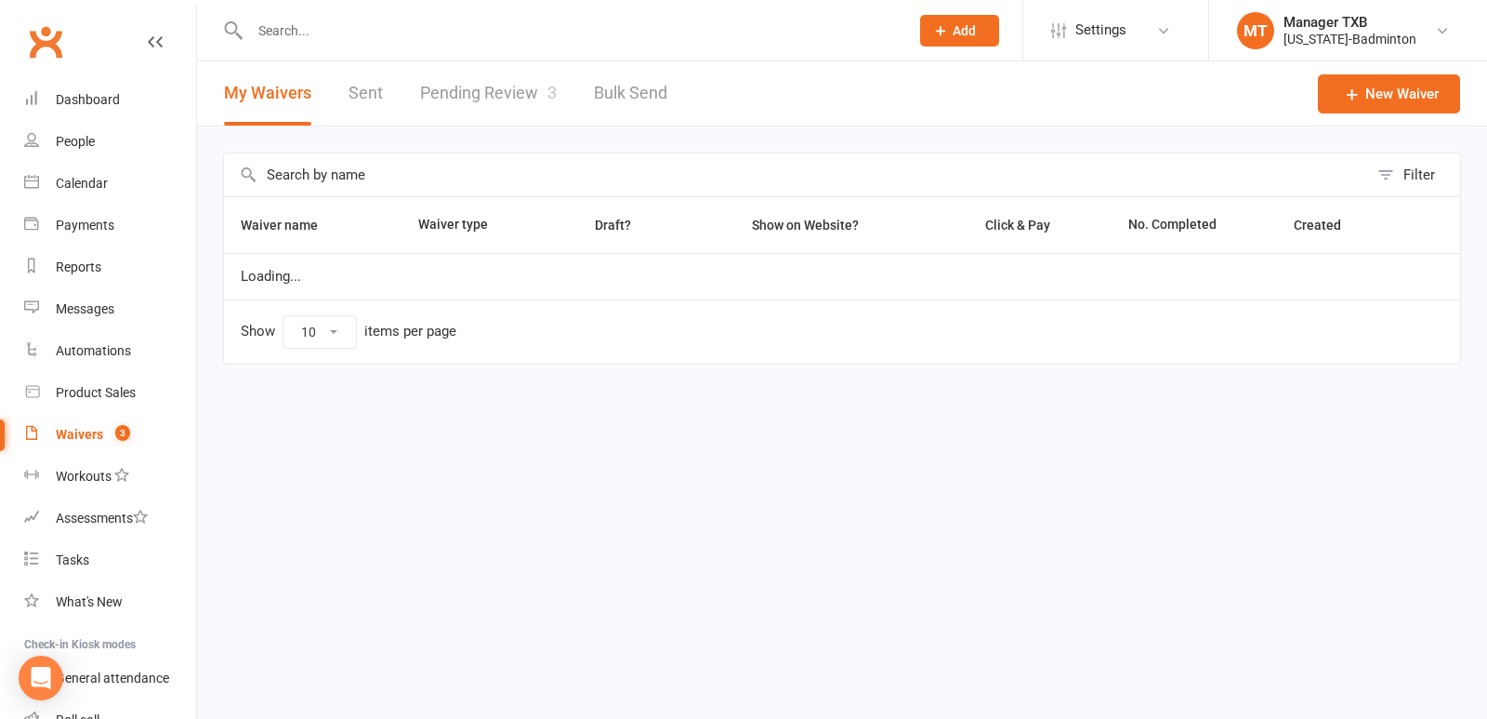
select select "100"
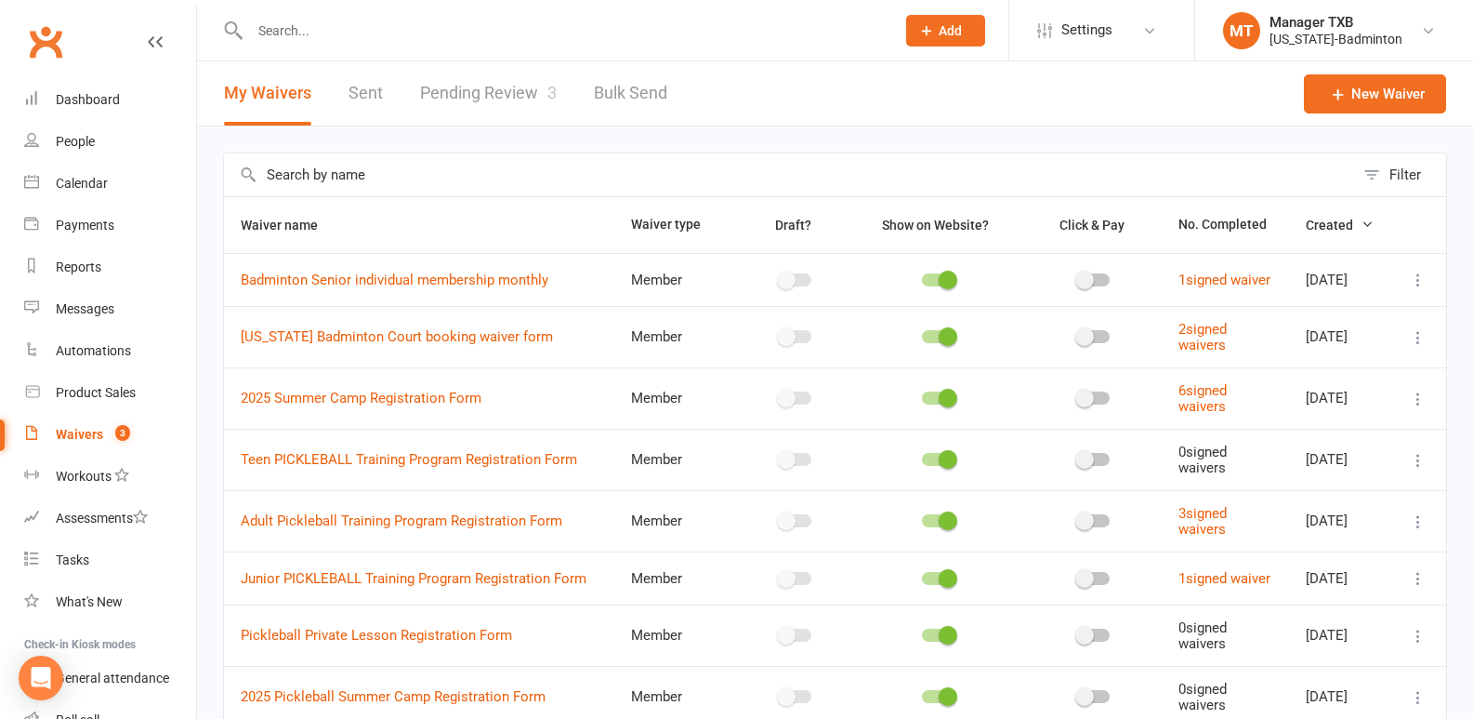
click at [463, 92] on link "Pending Review 3" at bounding box center [488, 93] width 137 height 64
select select "25"
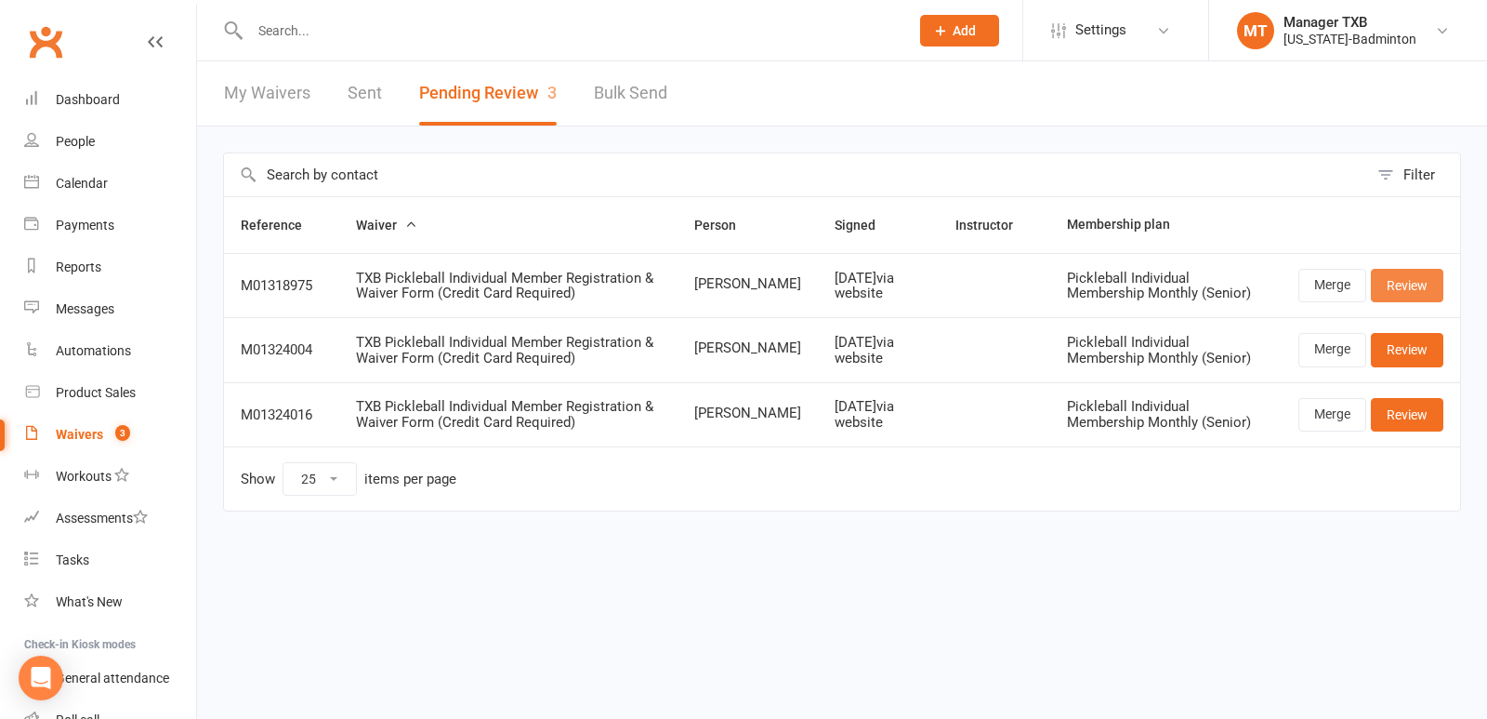
click at [1396, 293] on link "Review" at bounding box center [1407, 285] width 73 height 33
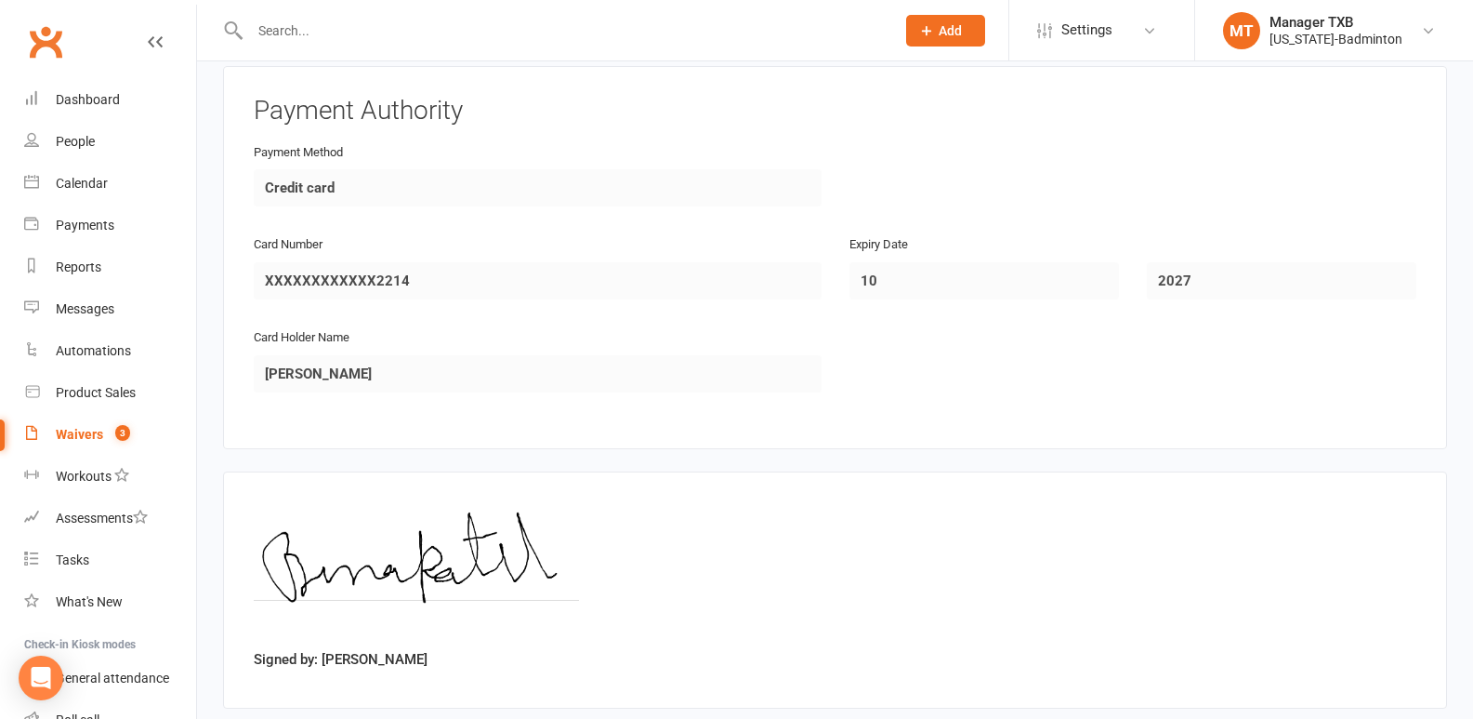
scroll to position [2341, 0]
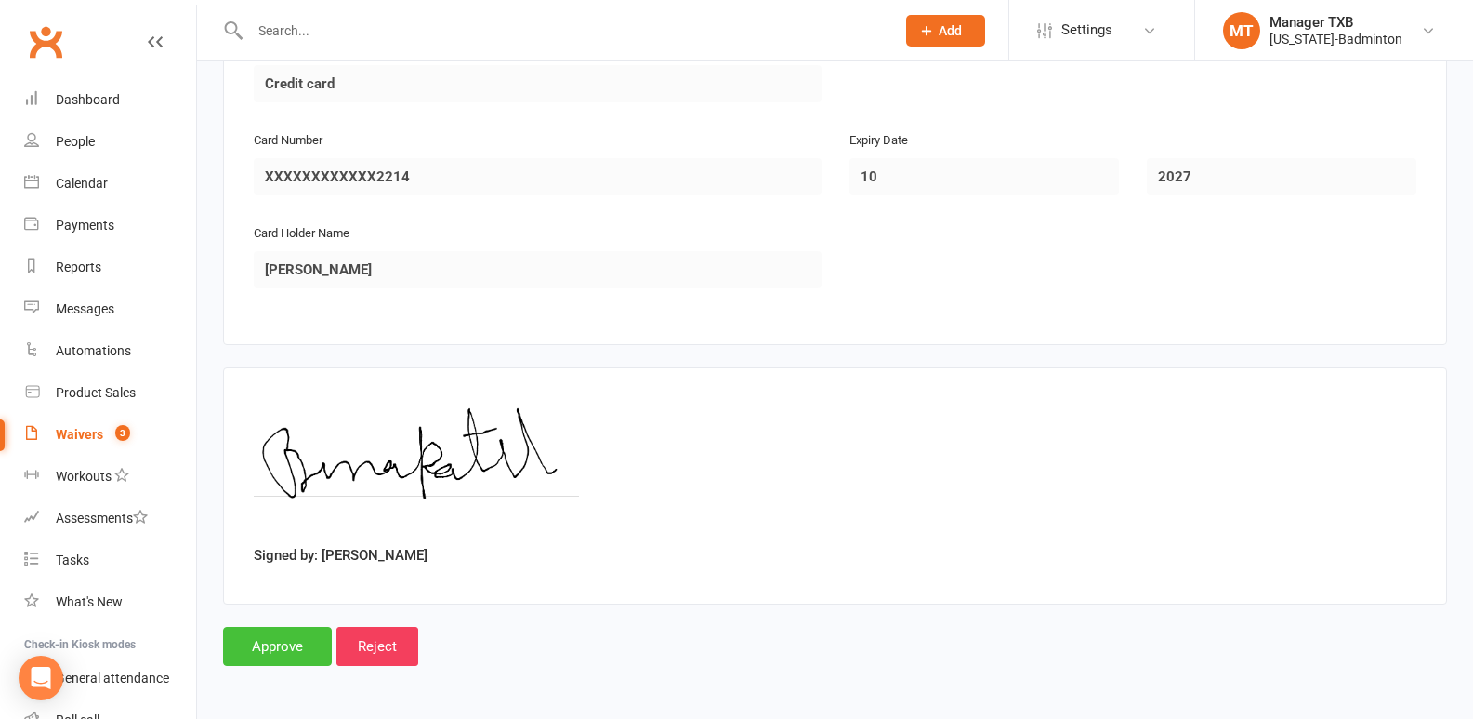
click at [275, 652] on input "Approve" at bounding box center [277, 645] width 109 height 39
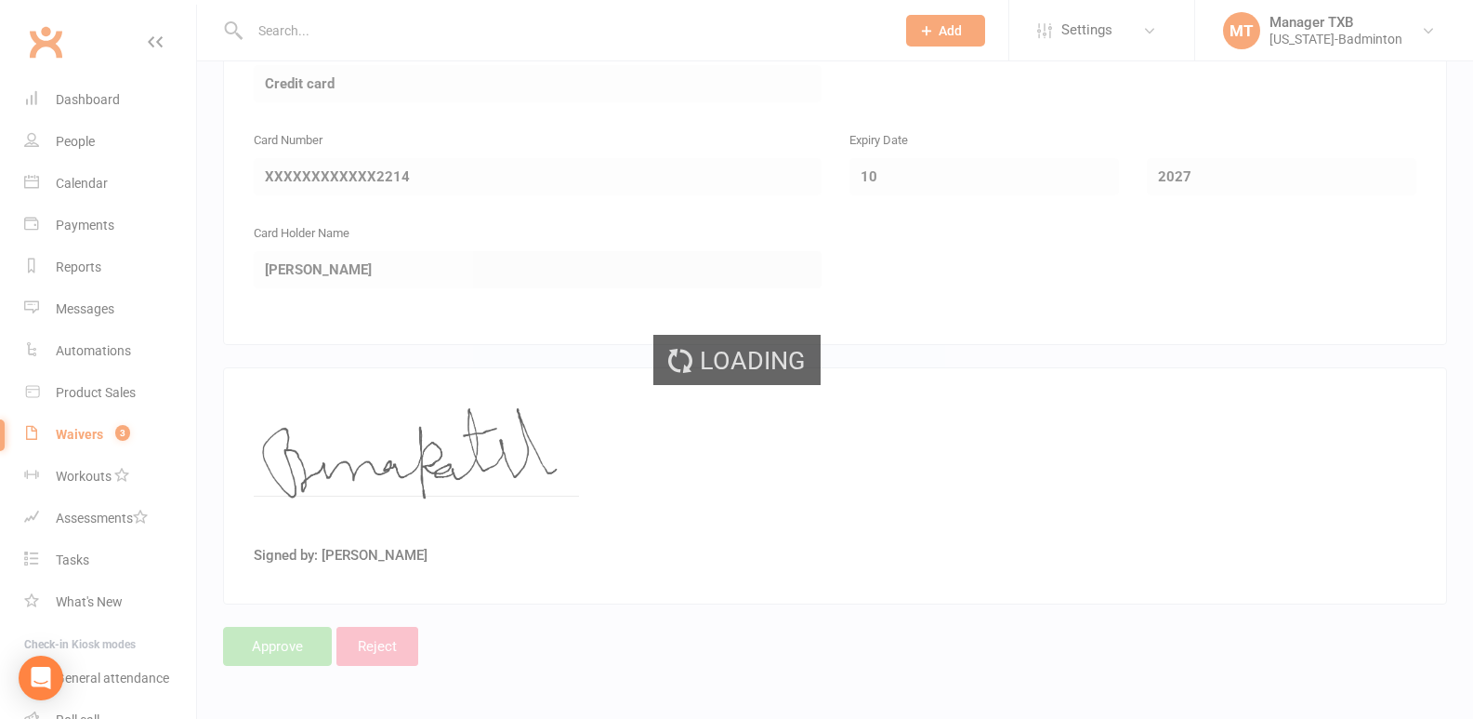
select select "25"
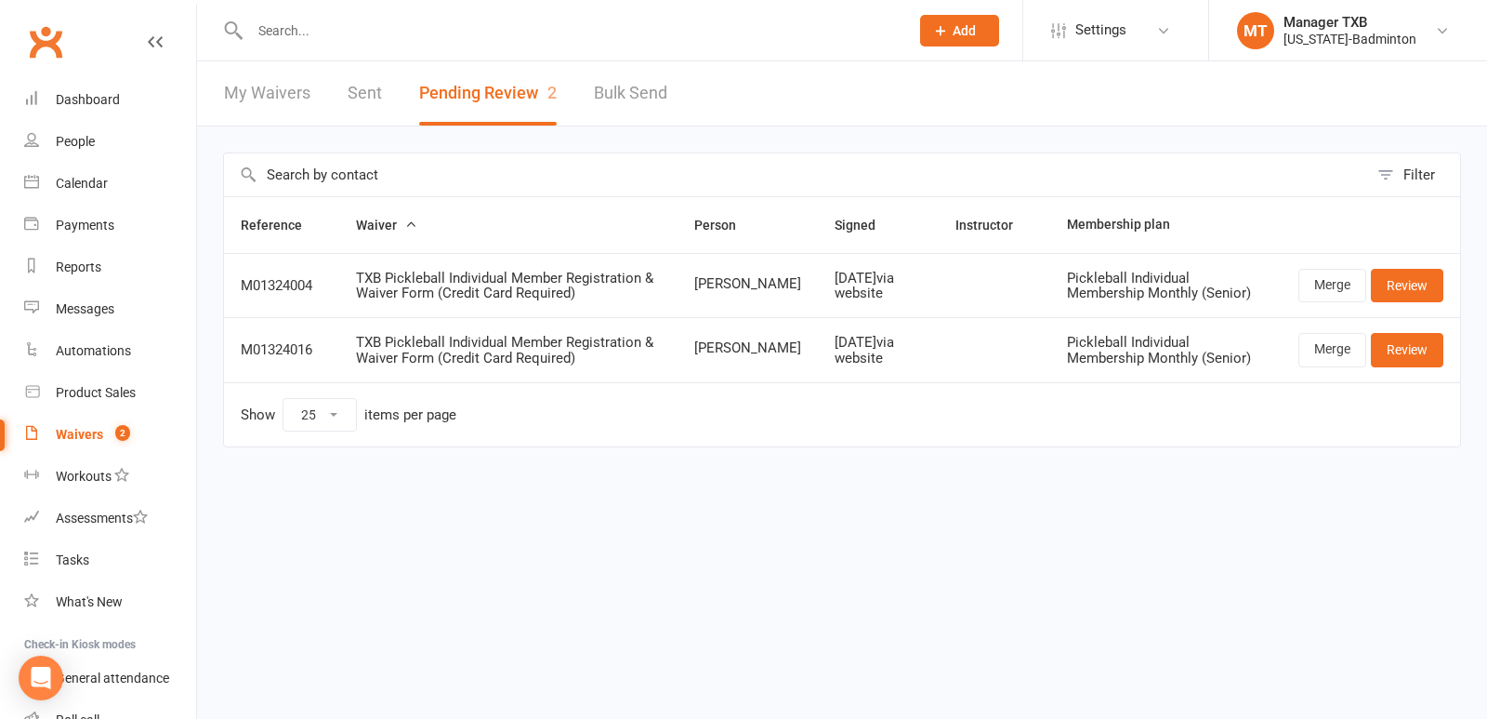
click at [745, 525] on html "Prospect Member Non-attending contact Class / event Appointment Task Membership…" at bounding box center [743, 262] width 1487 height 525
click at [601, 525] on html "Prospect Member Non-attending contact Class / event Appointment Task Membership…" at bounding box center [743, 262] width 1487 height 525
click at [363, 30] on input "text" at bounding box center [570, 31] width 652 height 26
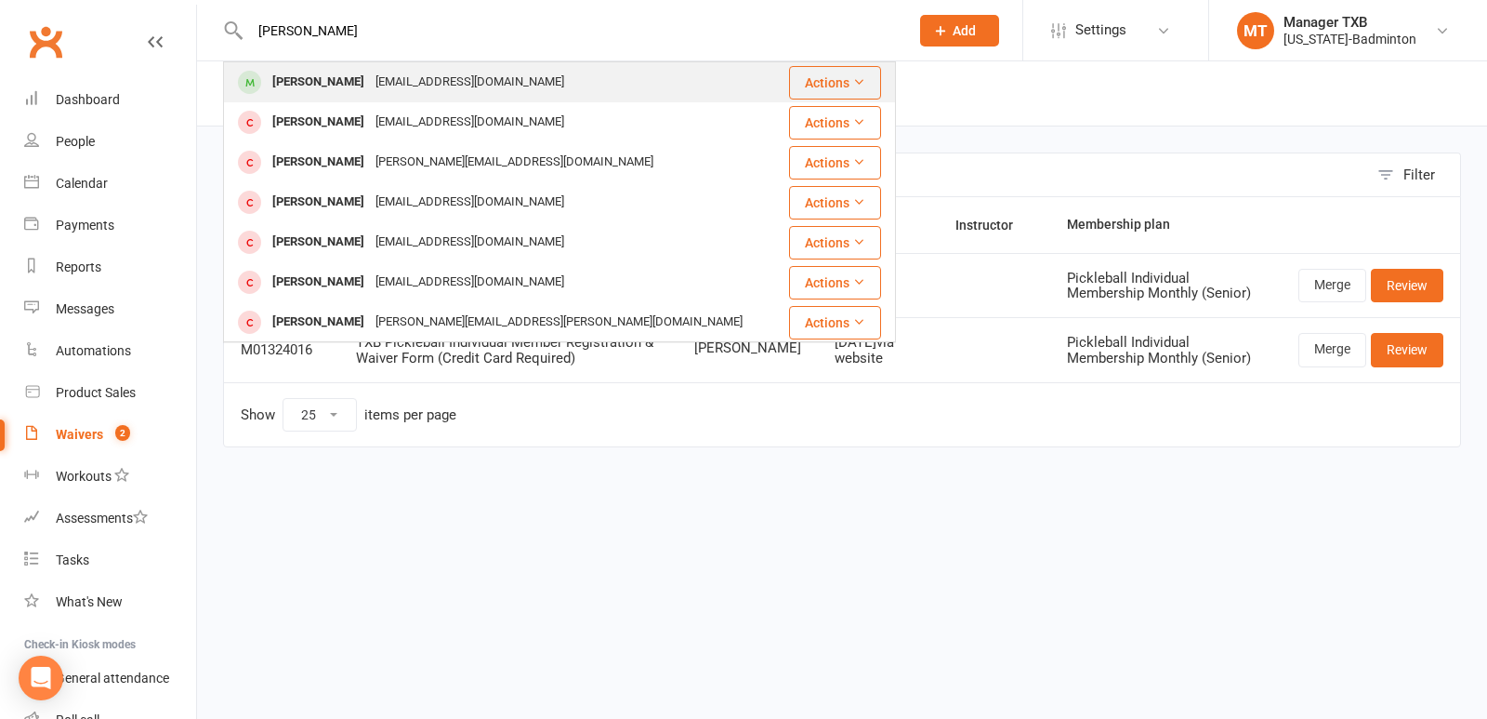
type input "[PERSON_NAME]"
click at [308, 84] on div "[PERSON_NAME]" at bounding box center [318, 82] width 103 height 27
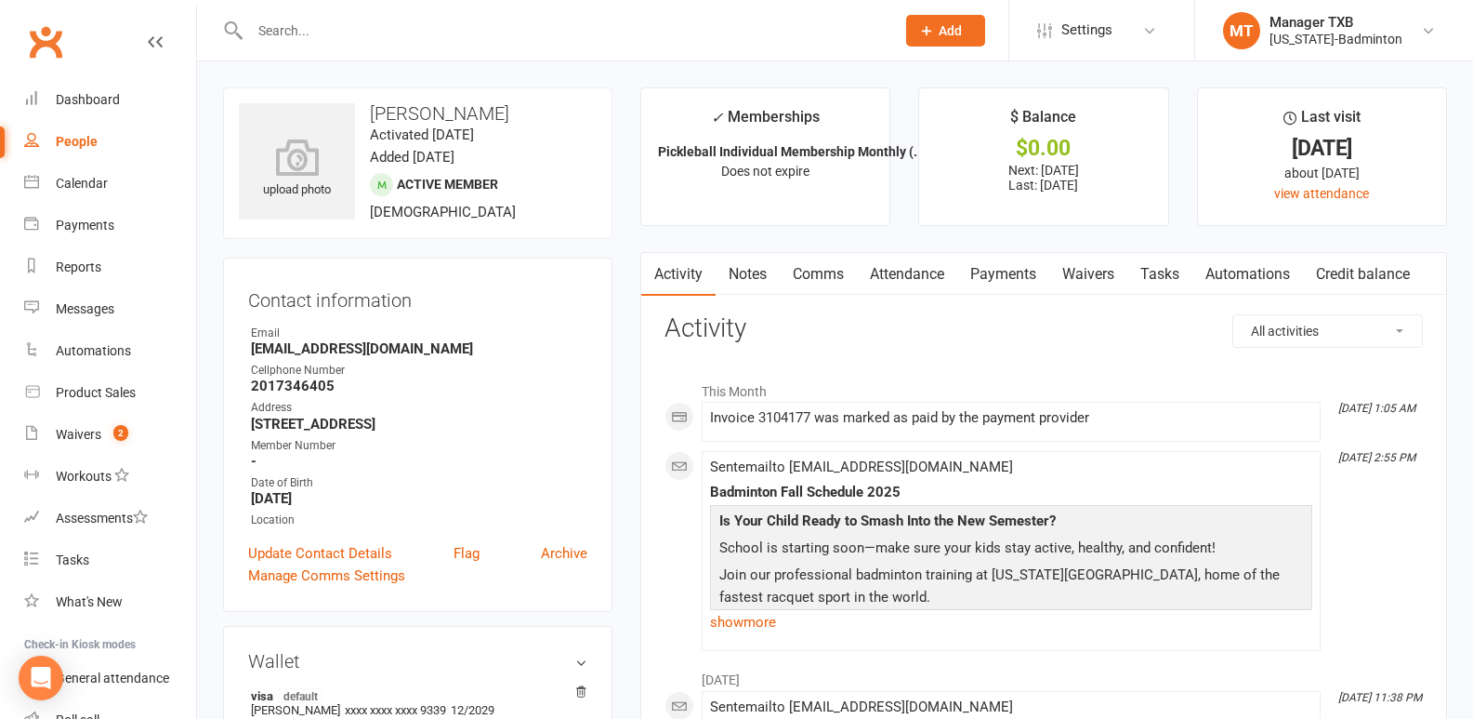
click at [269, 35] on input "text" at bounding box center [563, 31] width 638 height 26
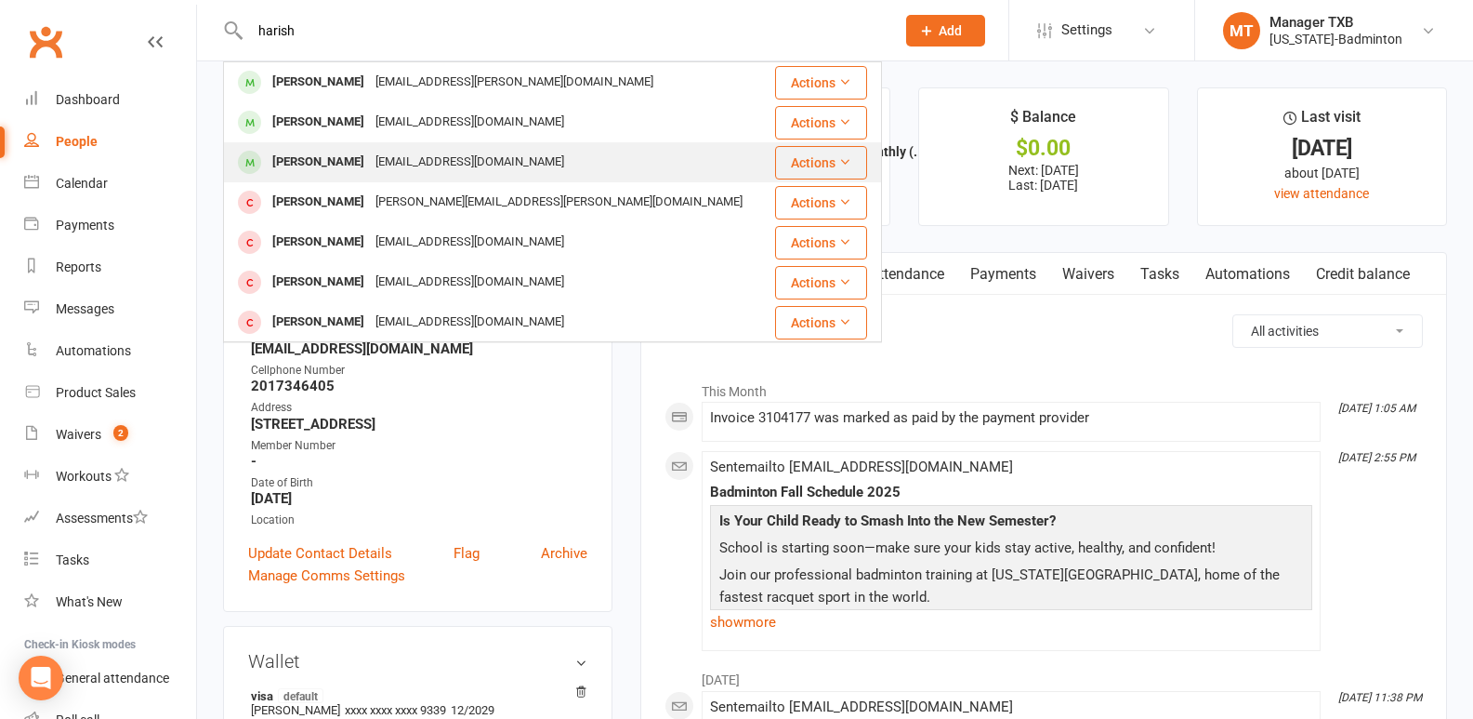
type input "harish"
click at [376, 166] on div "[EMAIL_ADDRESS][DOMAIN_NAME]" at bounding box center [470, 162] width 200 height 27
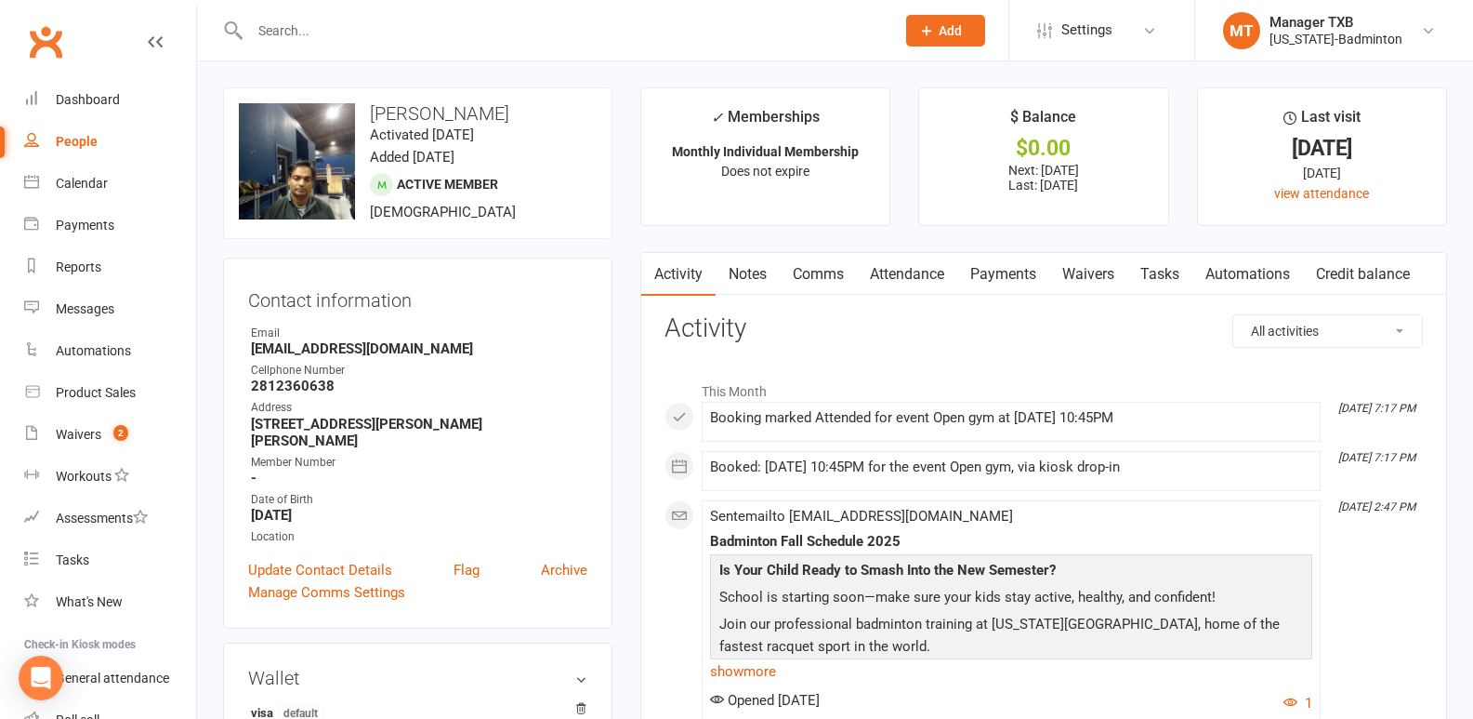
click at [323, 33] on input "text" at bounding box center [563, 31] width 638 height 26
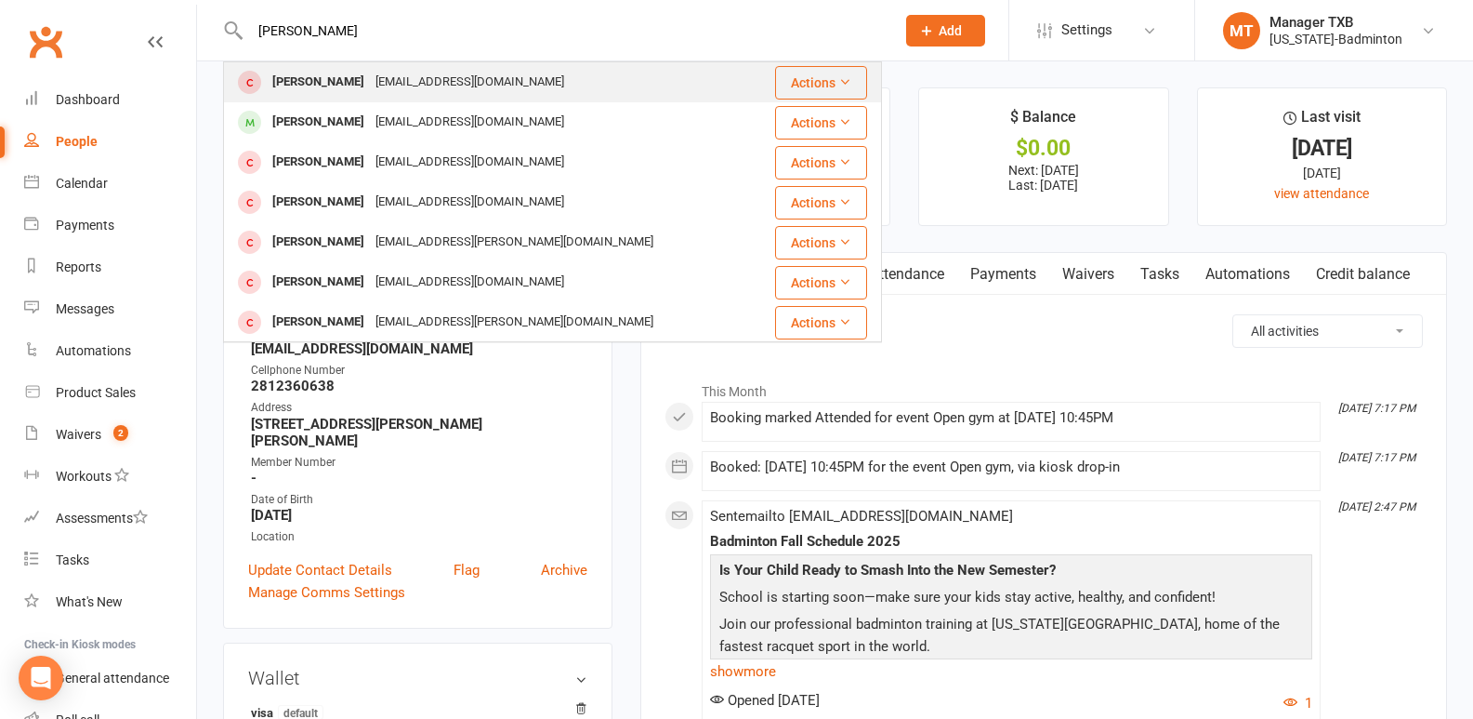
type input "[PERSON_NAME]"
click at [341, 91] on div "[PERSON_NAME]" at bounding box center [318, 82] width 103 height 27
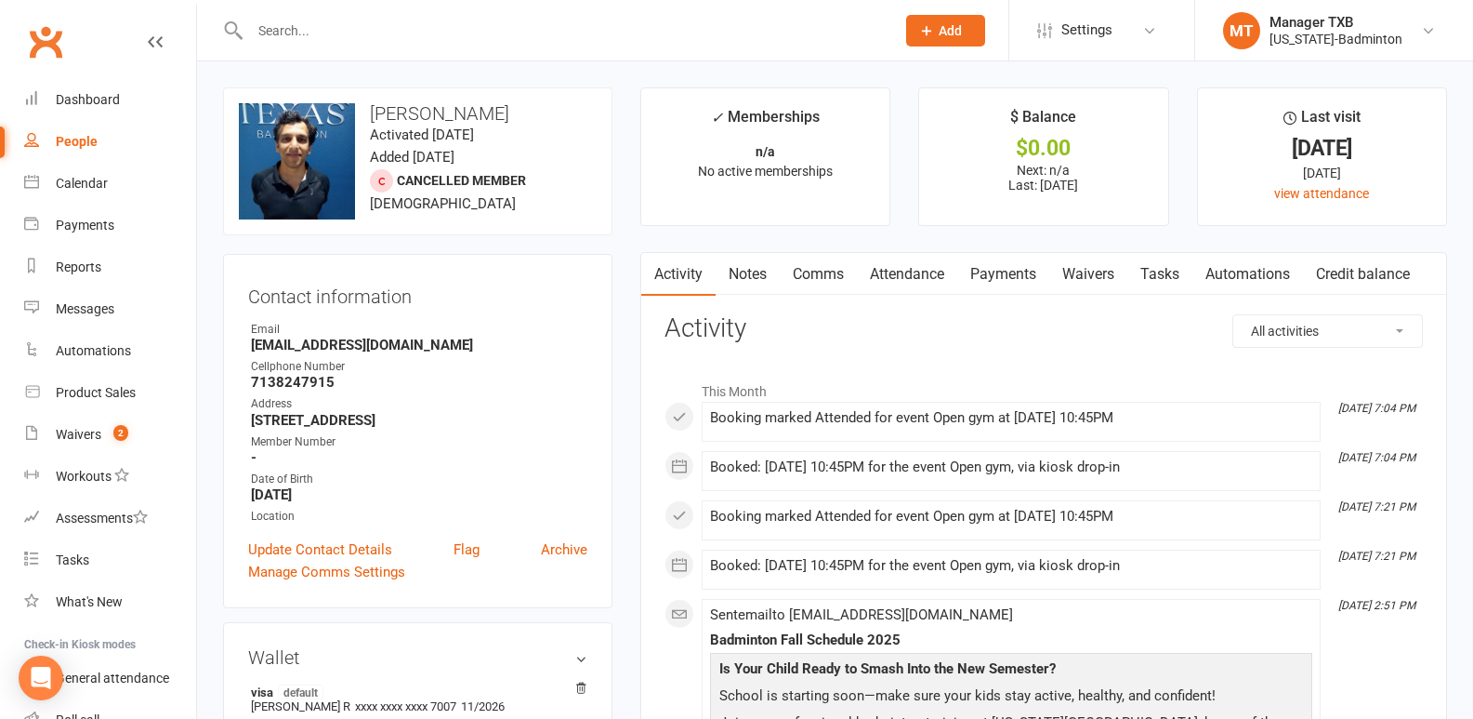
click at [979, 278] on link "Payments" at bounding box center [1003, 274] width 92 height 43
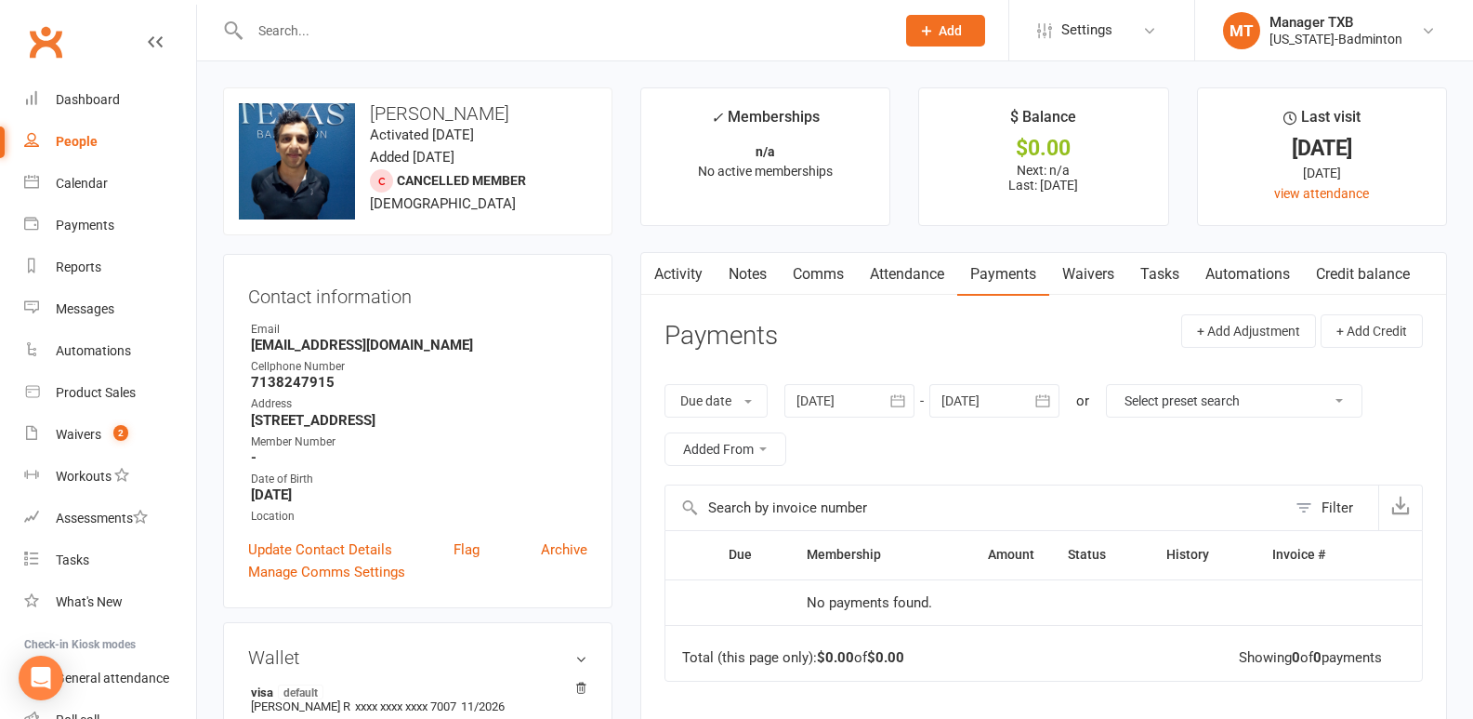
click at [870, 404] on div at bounding box center [850, 400] width 130 height 33
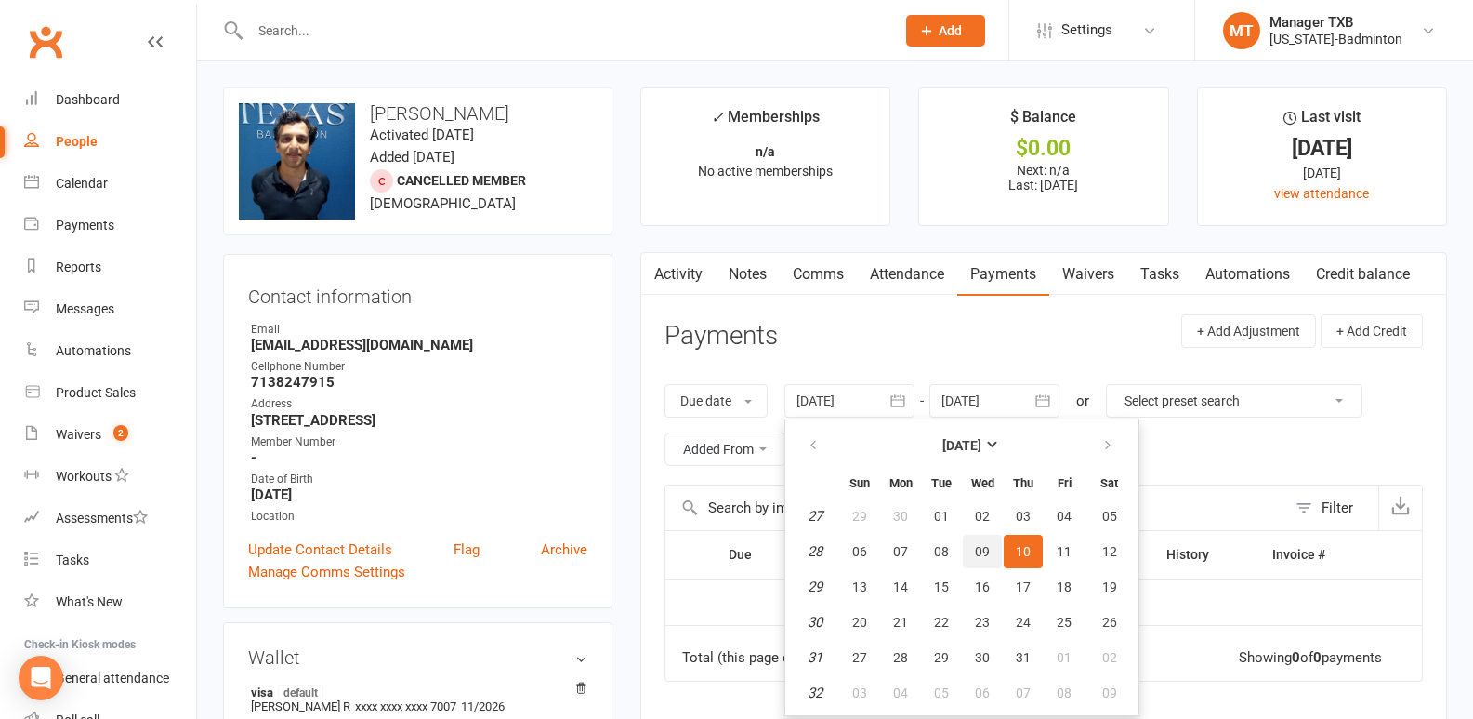
click at [990, 560] on button "09" at bounding box center [982, 550] width 39 height 33
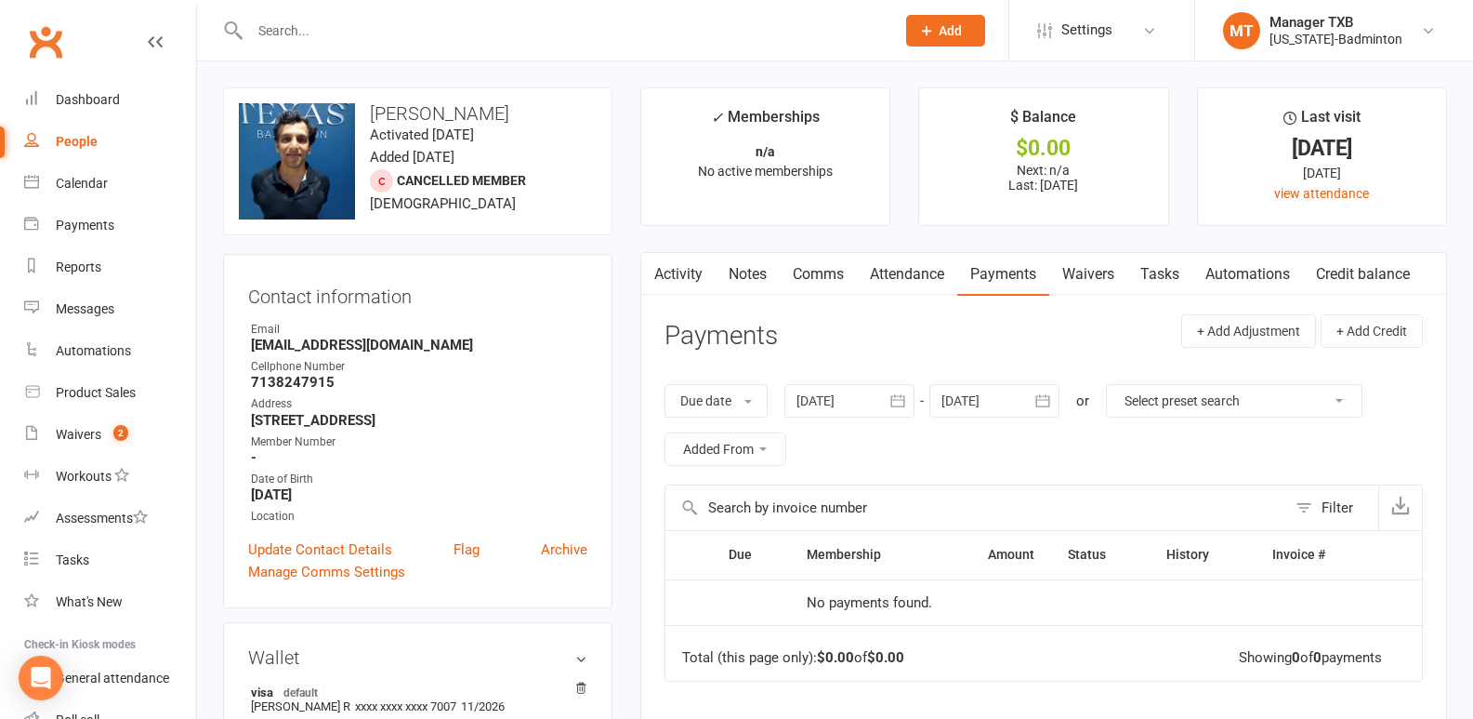
click at [893, 281] on link "Attendance" at bounding box center [907, 274] width 100 height 43
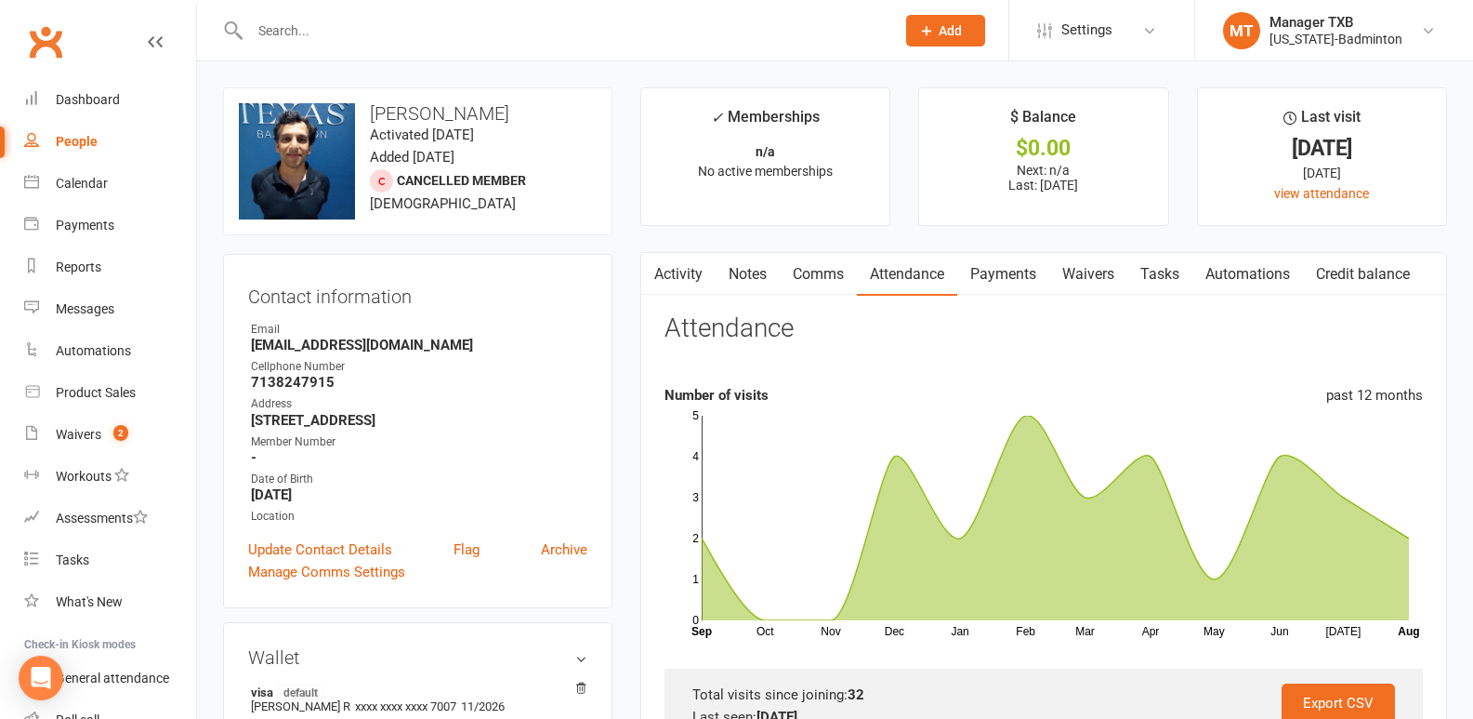
drag, startPoint x: 1001, startPoint y: 273, endPoint x: 983, endPoint y: 270, distance: 17.9
click at [983, 270] on link "Payments" at bounding box center [1003, 274] width 92 height 43
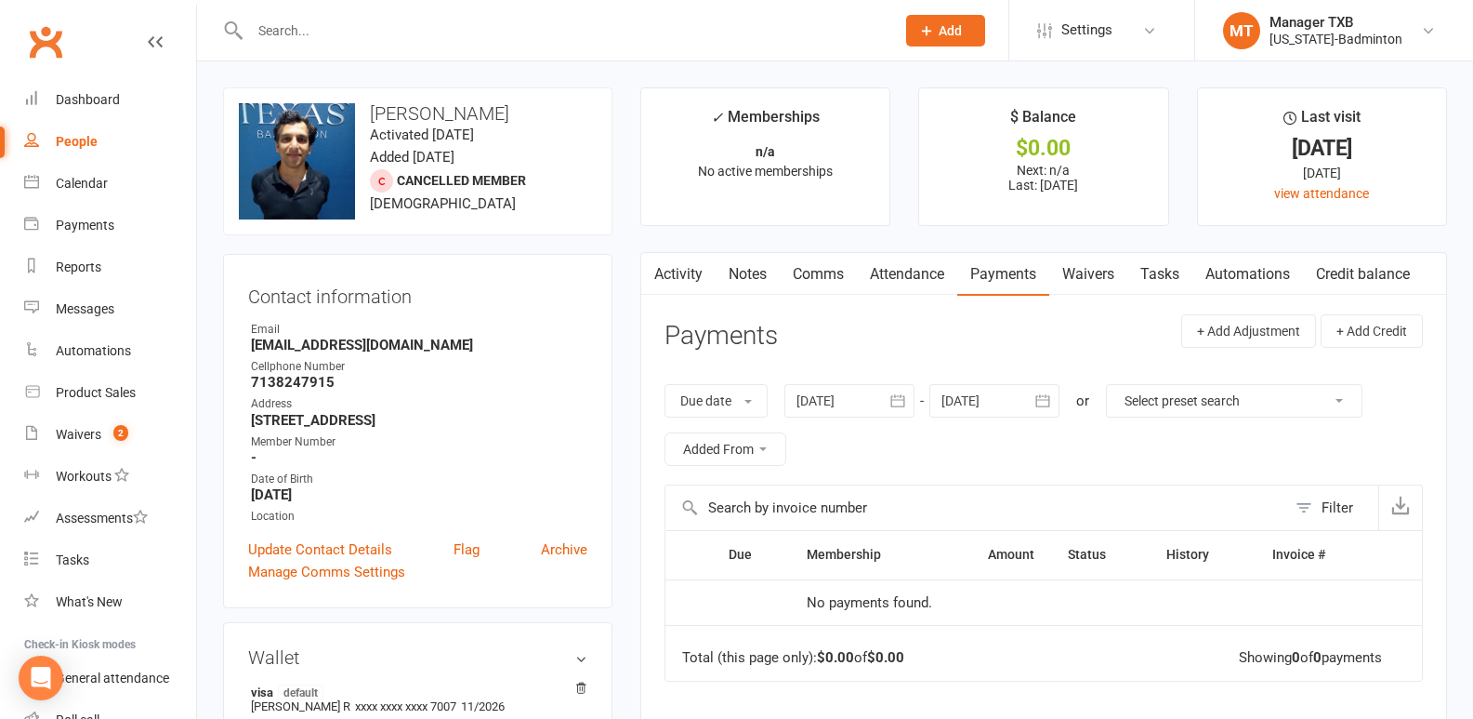
click at [894, 395] on icon "button" at bounding box center [898, 400] width 19 height 19
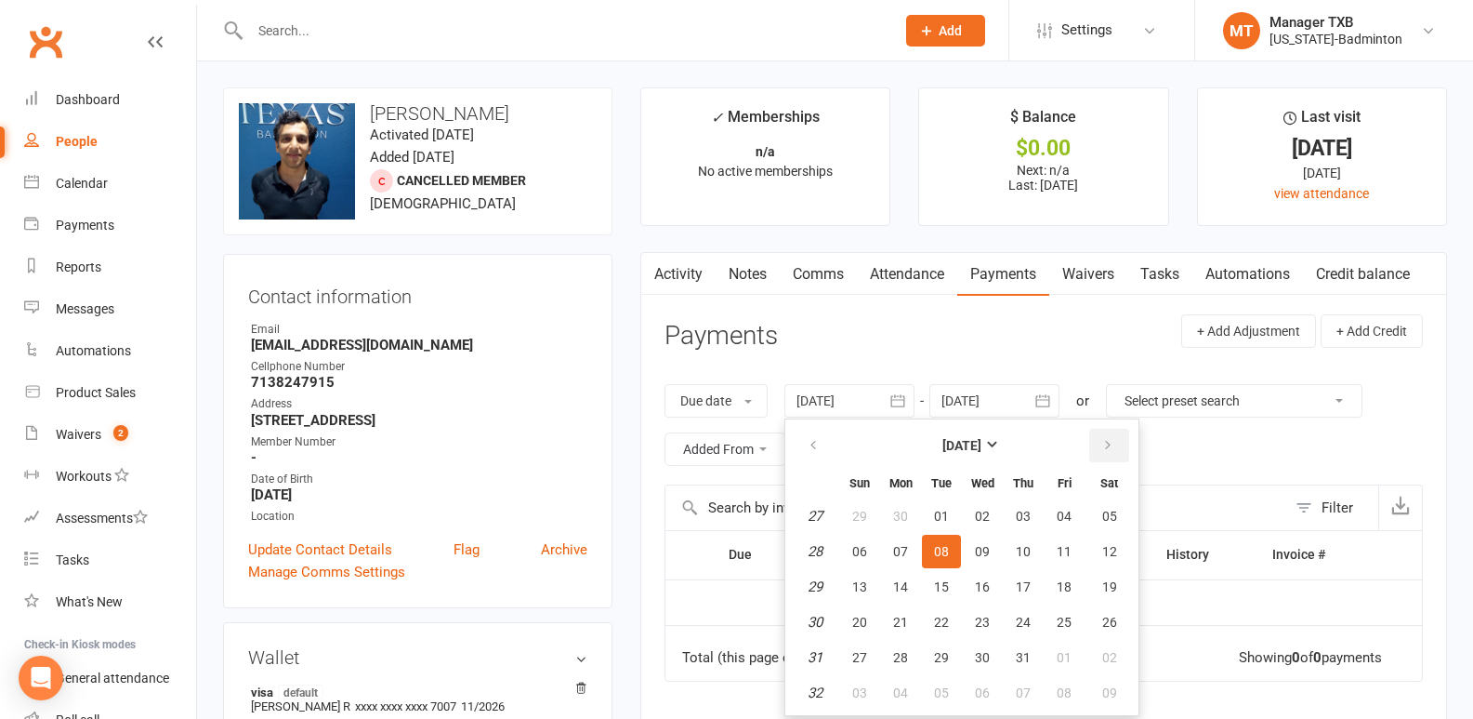
click at [1103, 445] on icon "button" at bounding box center [1107, 445] width 13 height 15
click at [1060, 513] on span "01" at bounding box center [1064, 515] width 15 height 15
type input "[DATE]"
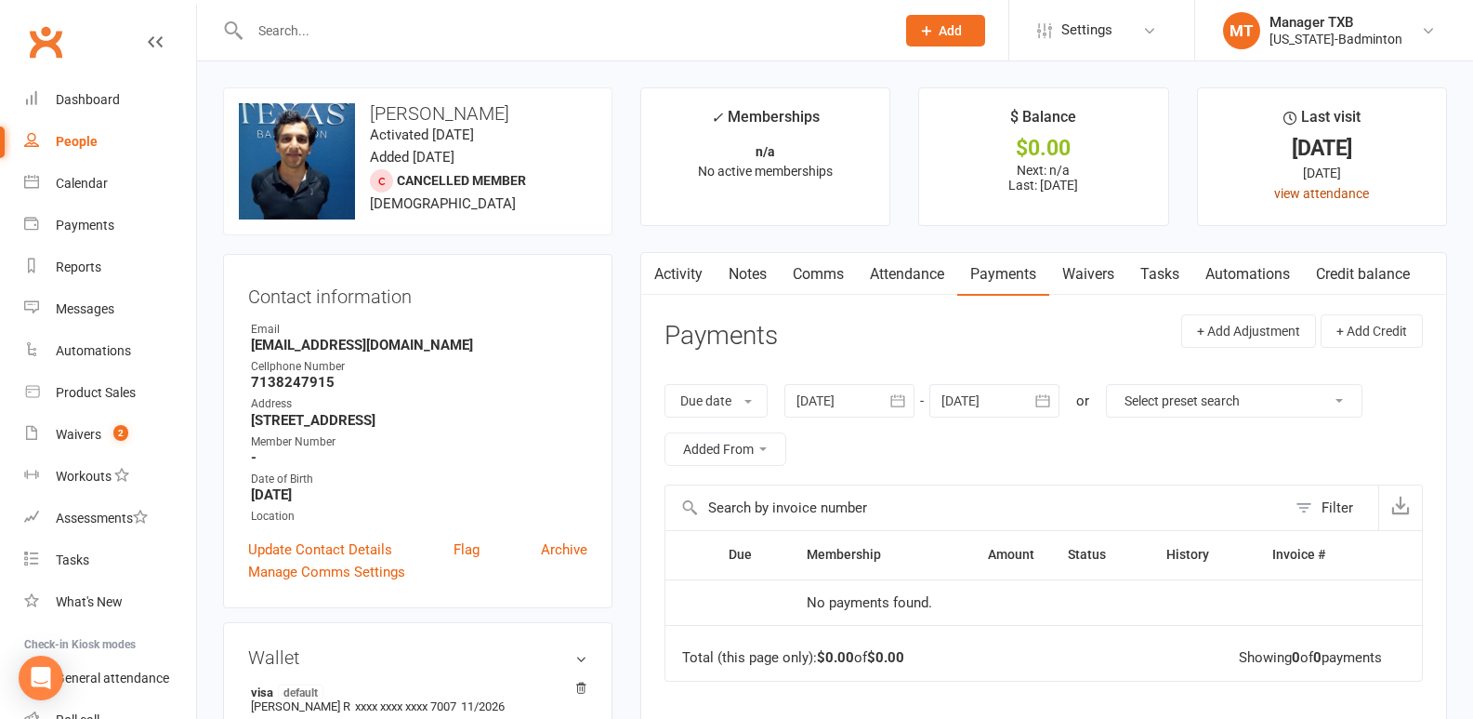
click at [1311, 190] on link "view attendance" at bounding box center [1321, 193] width 95 height 15
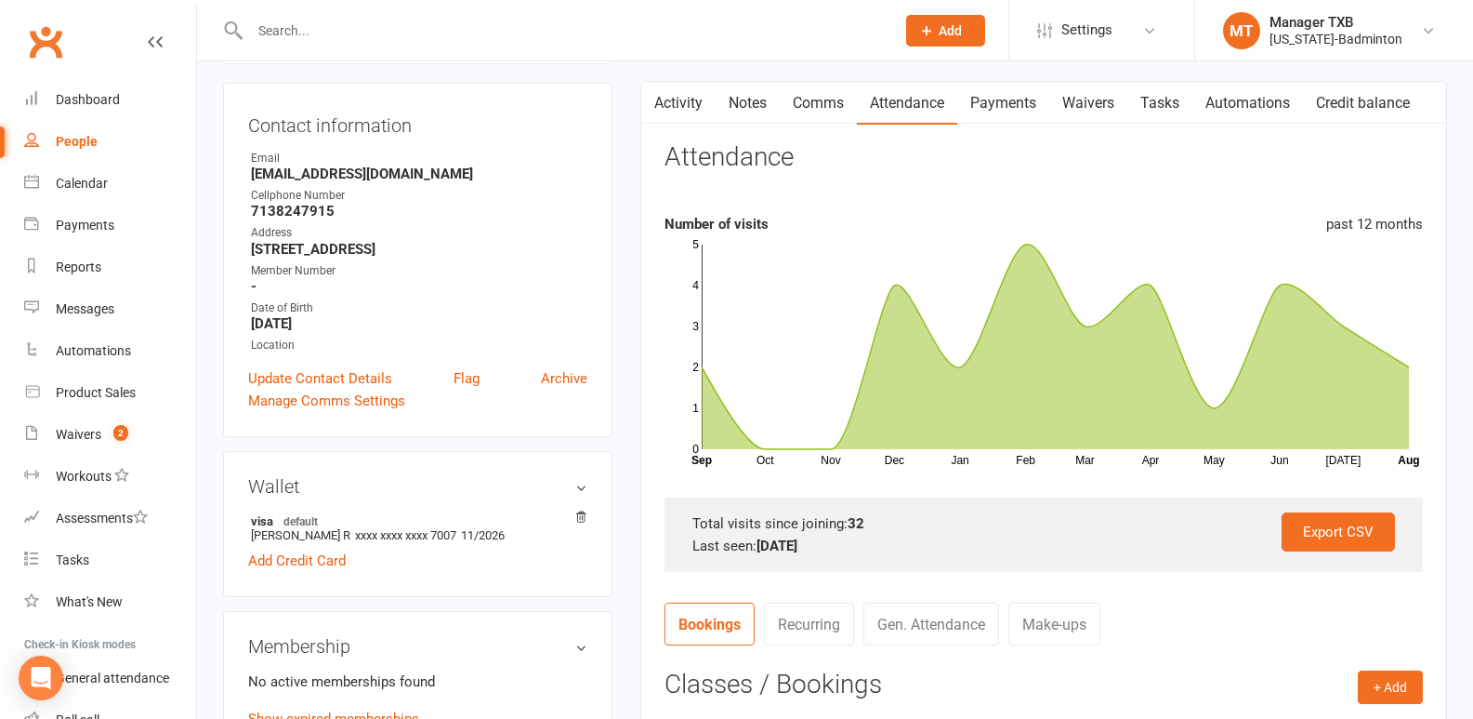
scroll to position [265, 0]
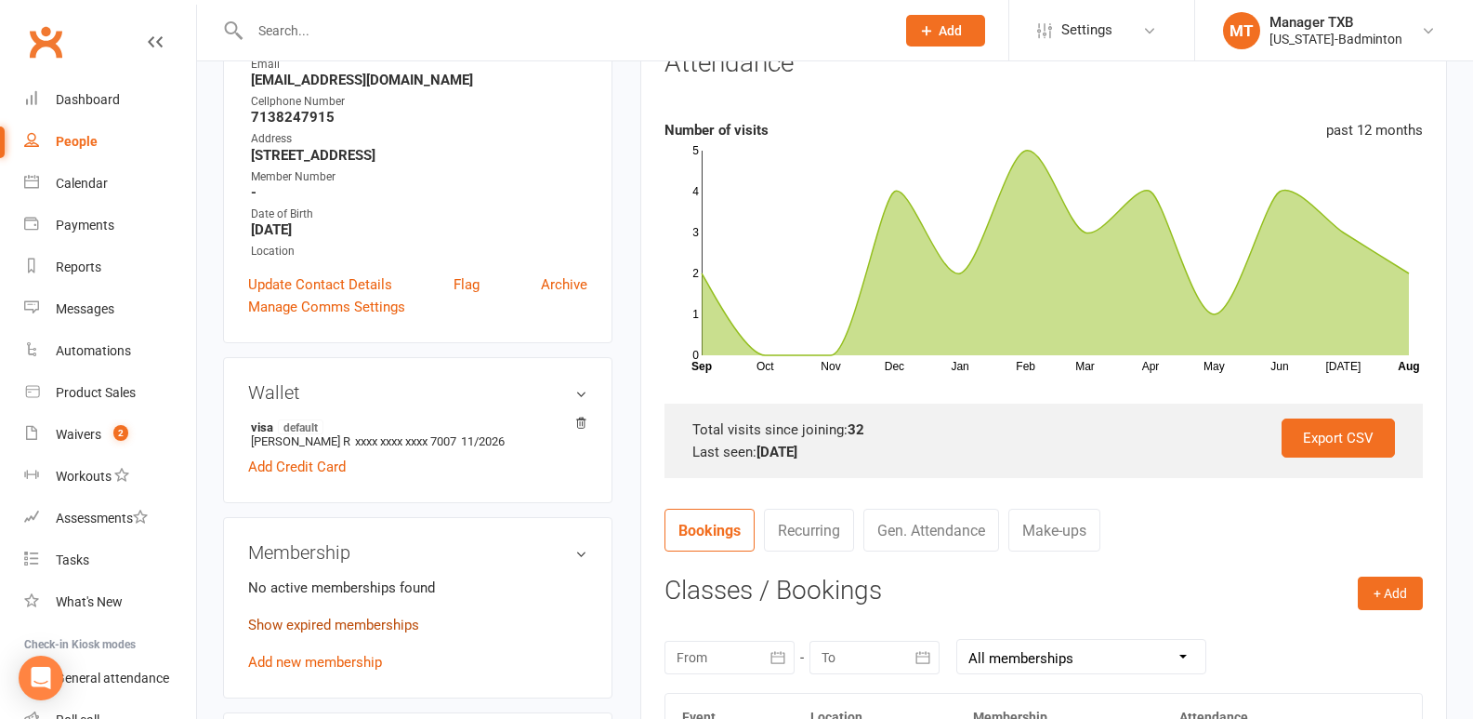
click at [368, 625] on link "Show expired memberships" at bounding box center [333, 624] width 171 height 17
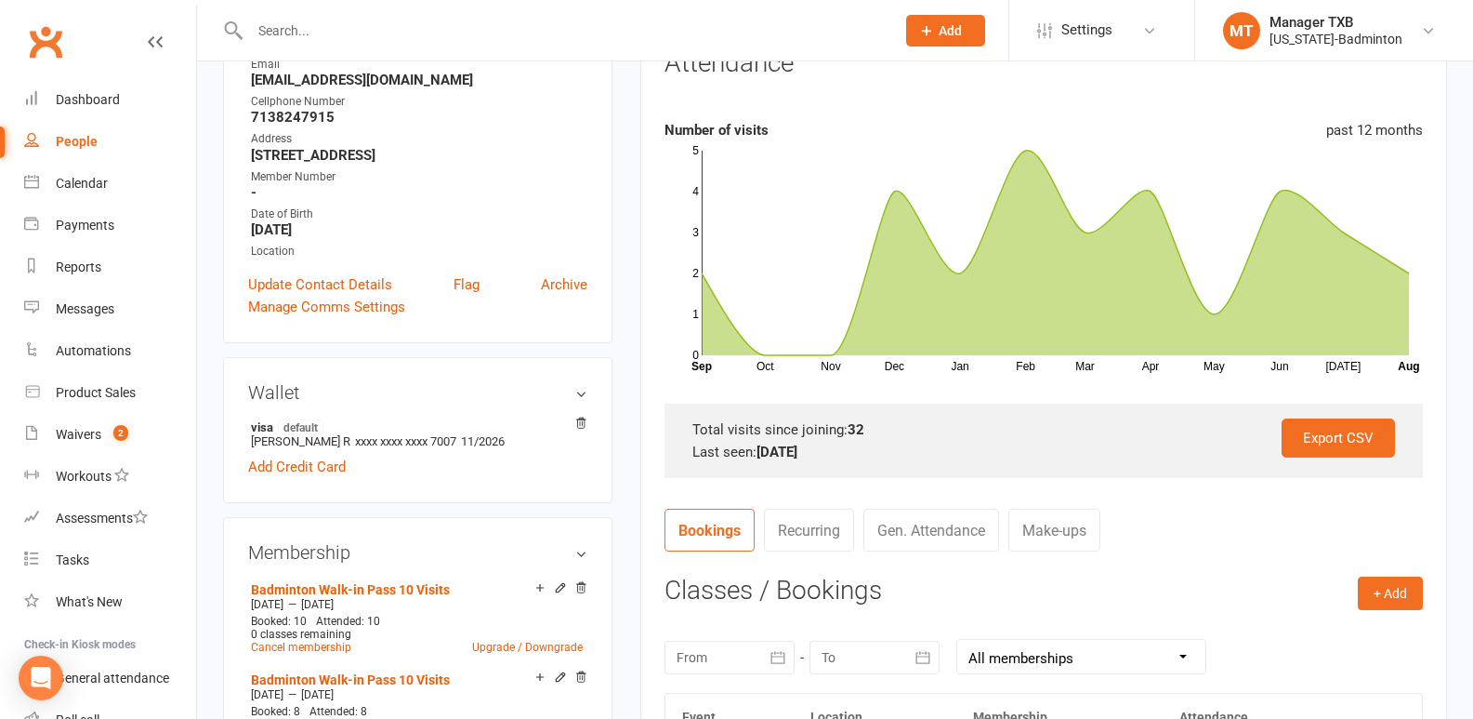
scroll to position [297, 0]
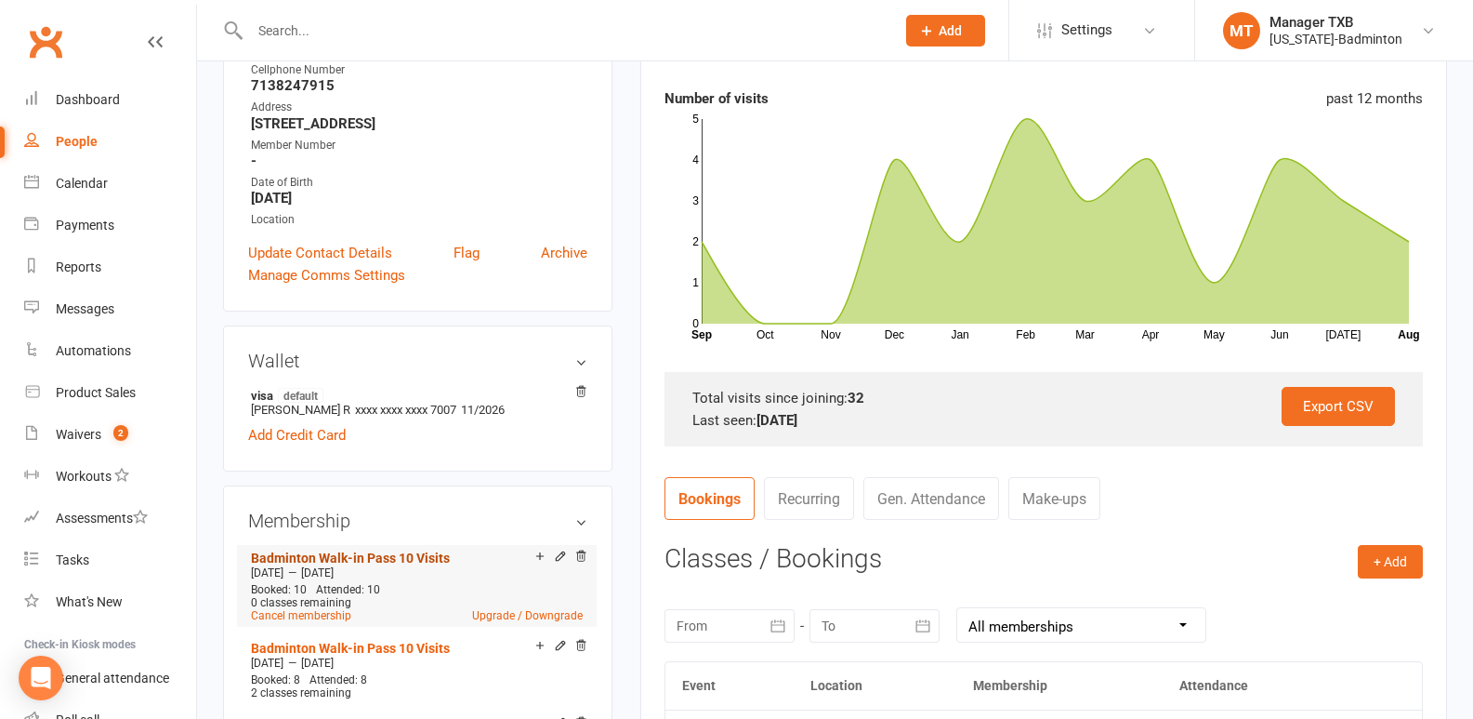
click at [340, 560] on link "Badminton Walk-in Pass 10 Visits" at bounding box center [350, 557] width 199 height 15
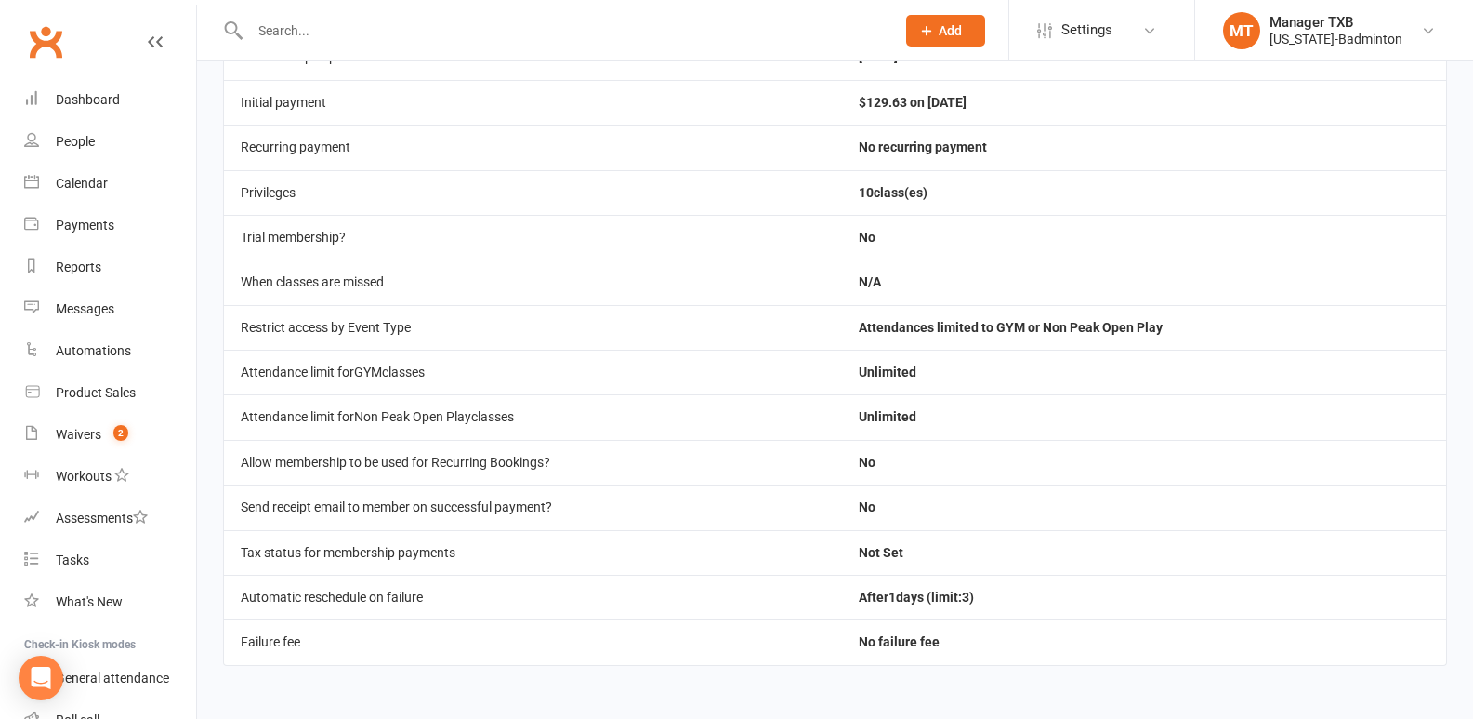
scroll to position [92, 0]
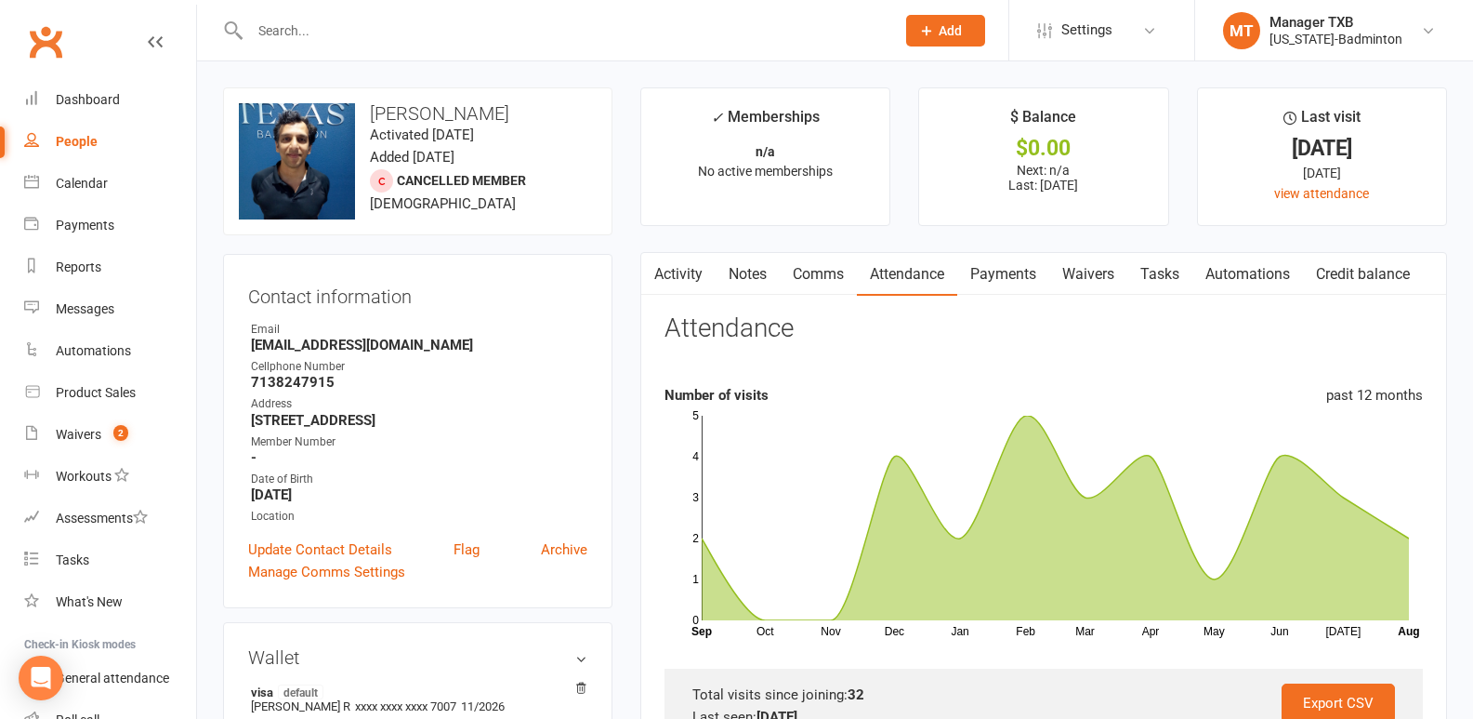
click at [309, 33] on input "text" at bounding box center [563, 31] width 638 height 26
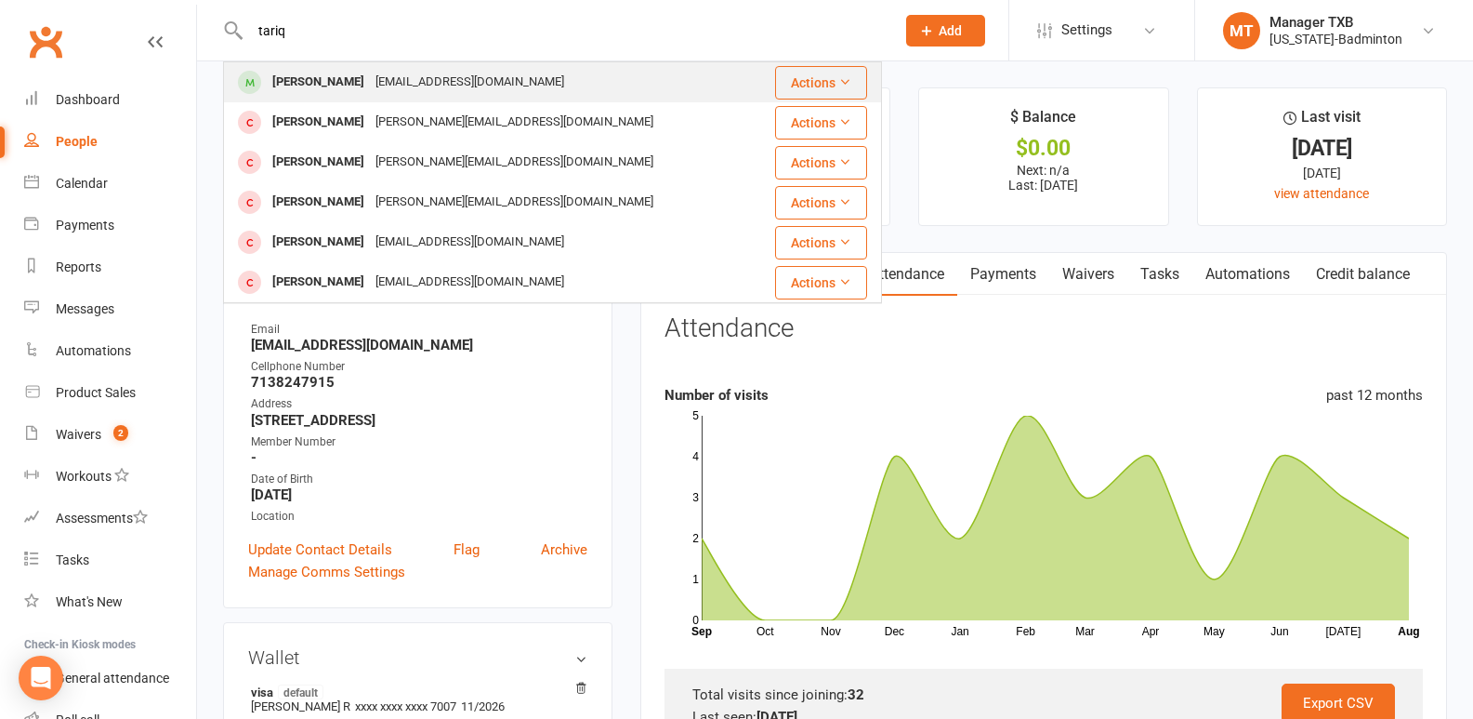
type input "tariq"
click at [317, 80] on div "[PERSON_NAME]" at bounding box center [318, 82] width 103 height 27
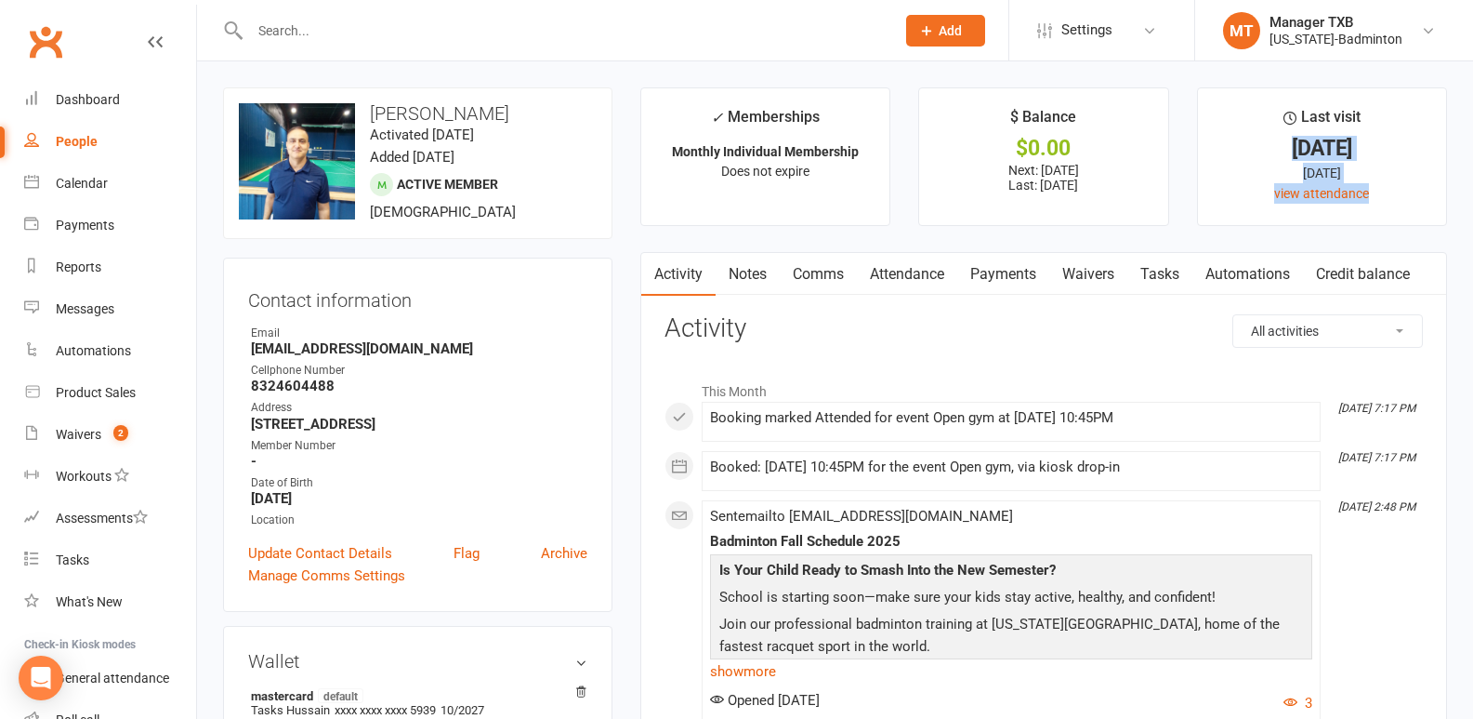
drag, startPoint x: 1472, startPoint y: 120, endPoint x: 1486, endPoint y: 259, distance: 140.1
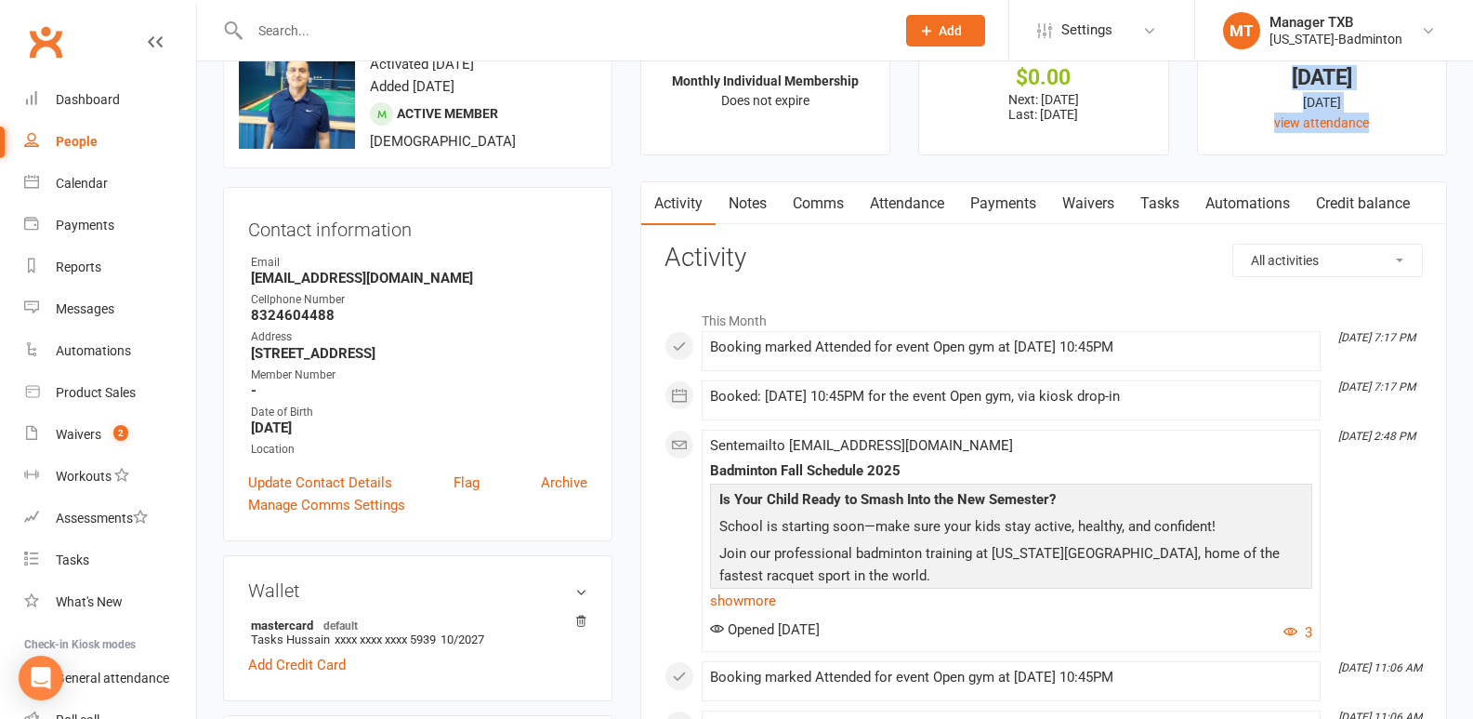
scroll to position [127, 0]
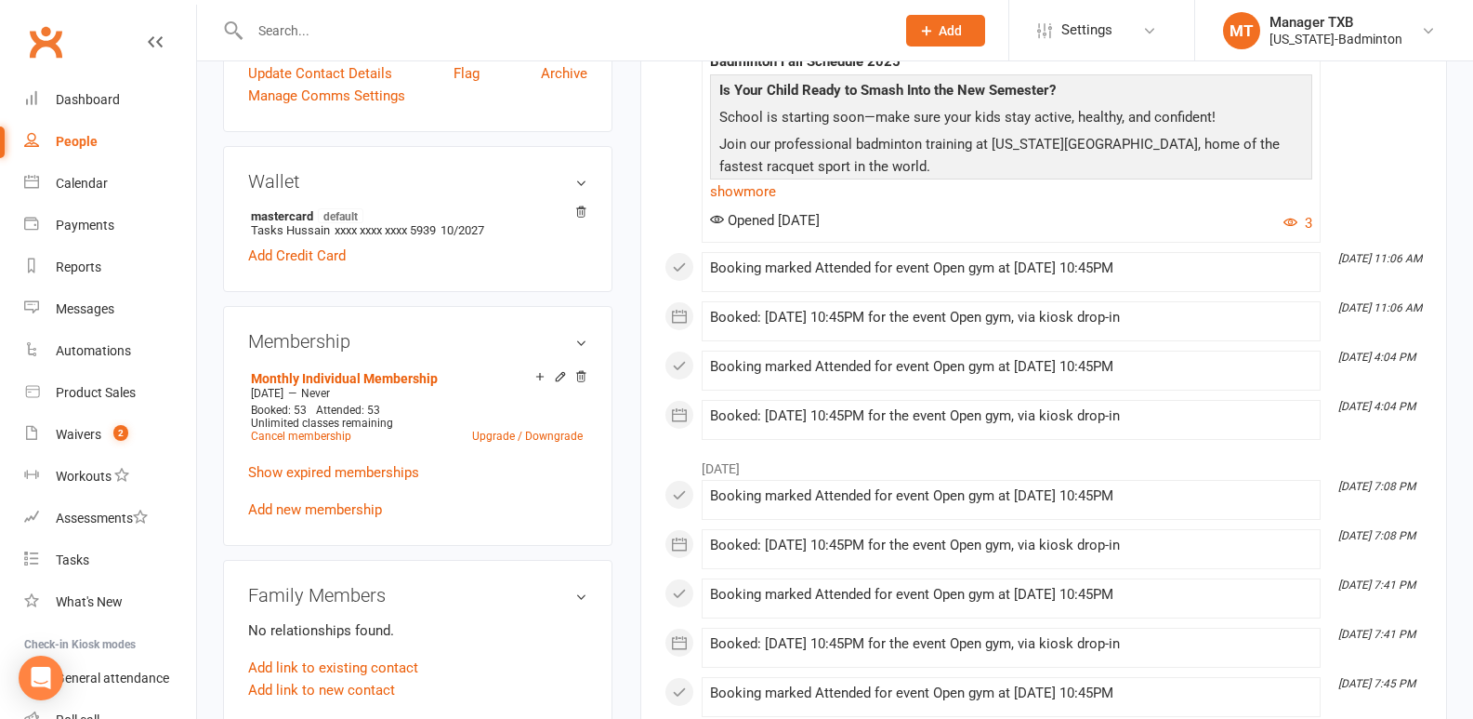
scroll to position [0, 0]
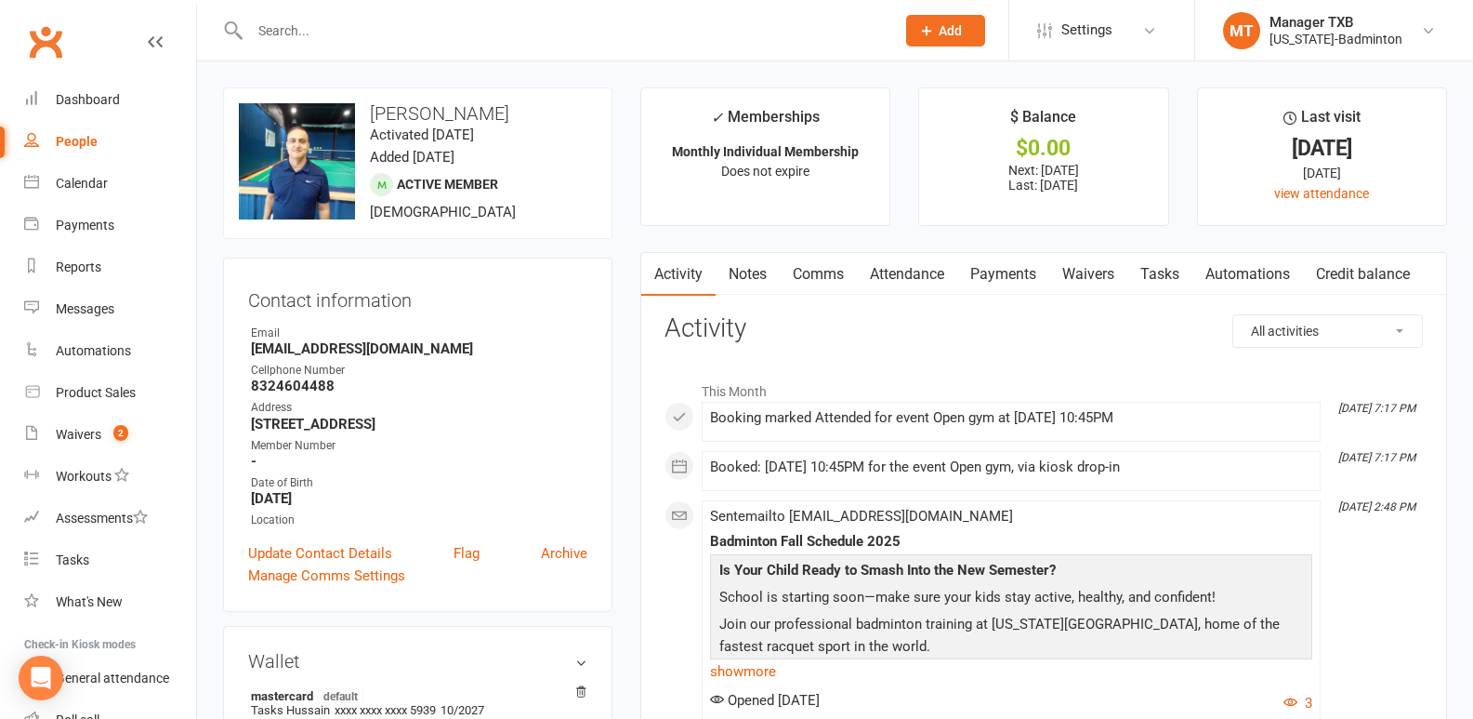
click at [493, 30] on input "text" at bounding box center [563, 31] width 638 height 26
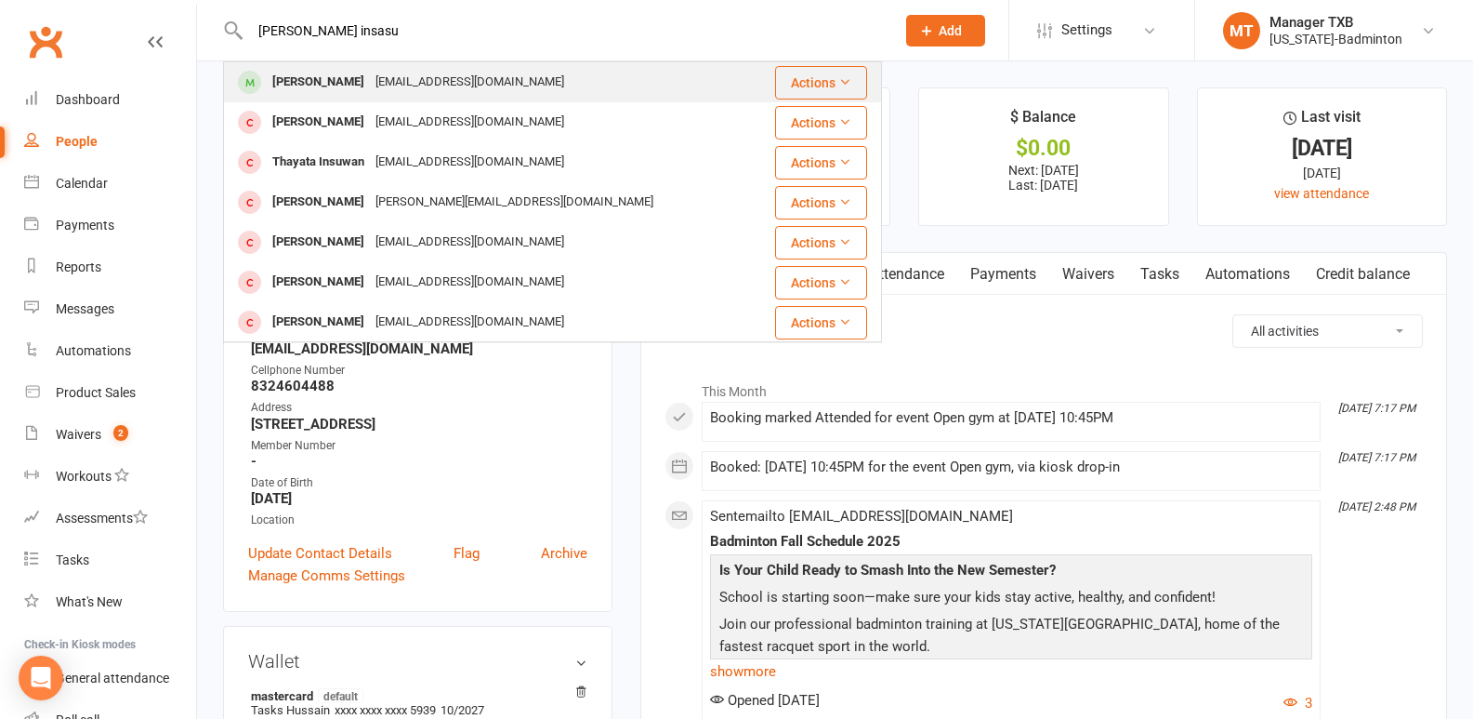
type input "[PERSON_NAME] insasu"
click at [431, 67] on div "[PERSON_NAME] [PERSON_NAME][EMAIL_ADDRESS][DOMAIN_NAME]" at bounding box center [498, 82] width 546 height 38
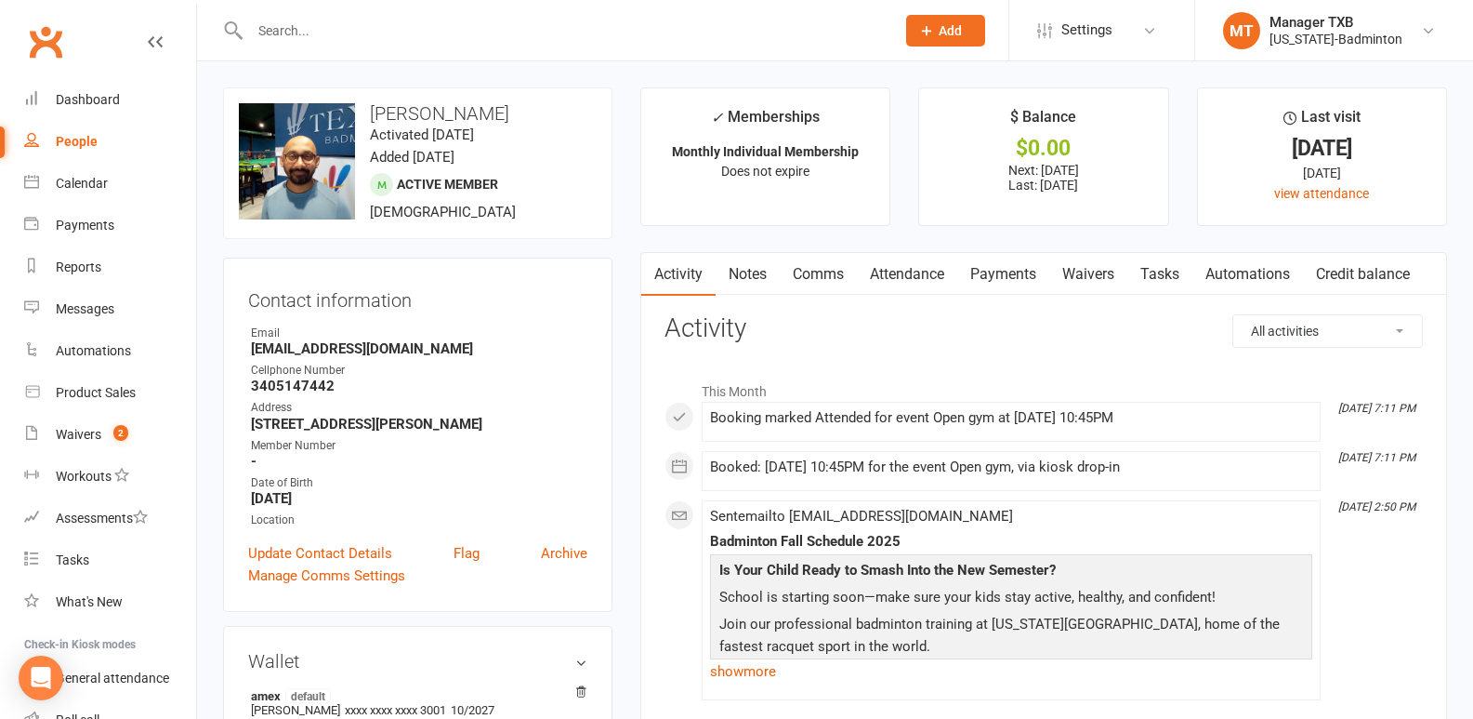
click at [347, 18] on input "text" at bounding box center [563, 31] width 638 height 26
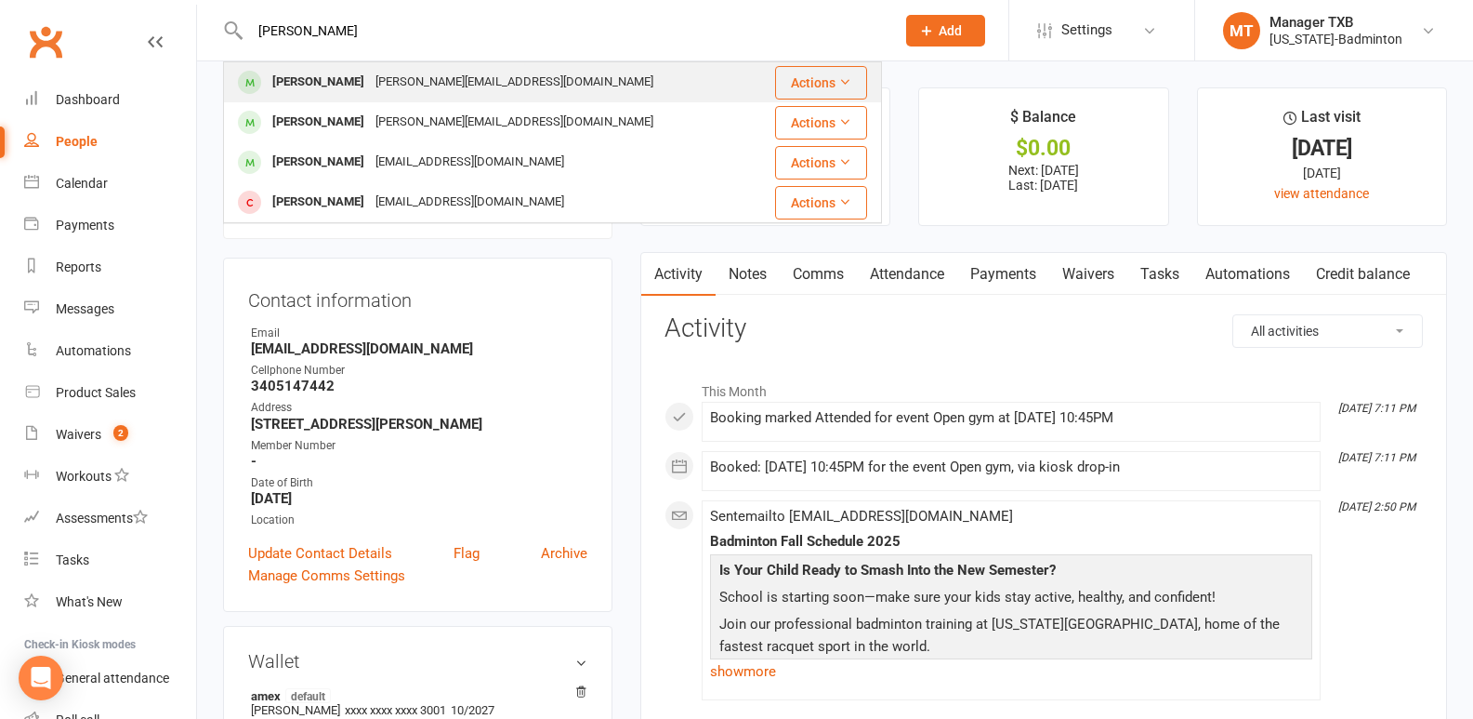
type input "[PERSON_NAME]"
click at [326, 80] on div "[PERSON_NAME]" at bounding box center [318, 82] width 103 height 27
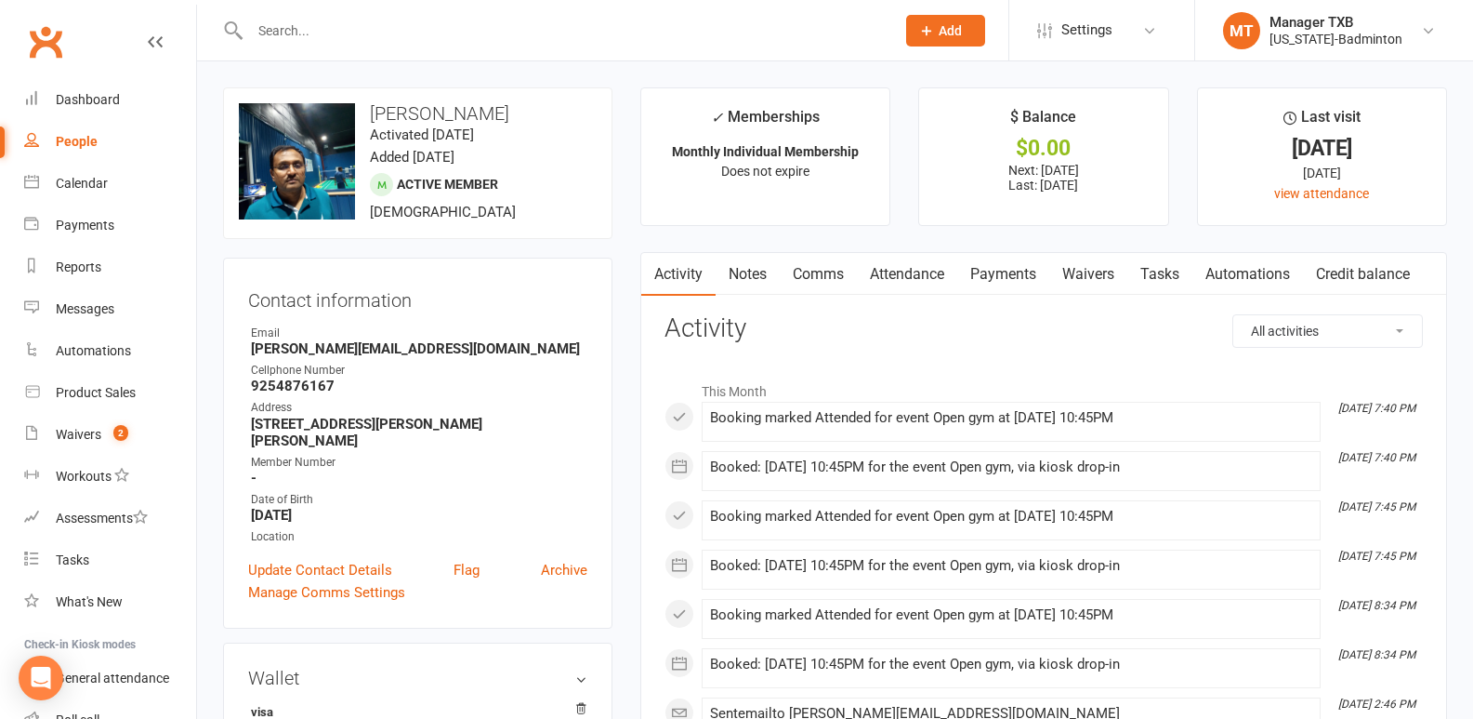
click at [279, 27] on input "text" at bounding box center [563, 31] width 638 height 26
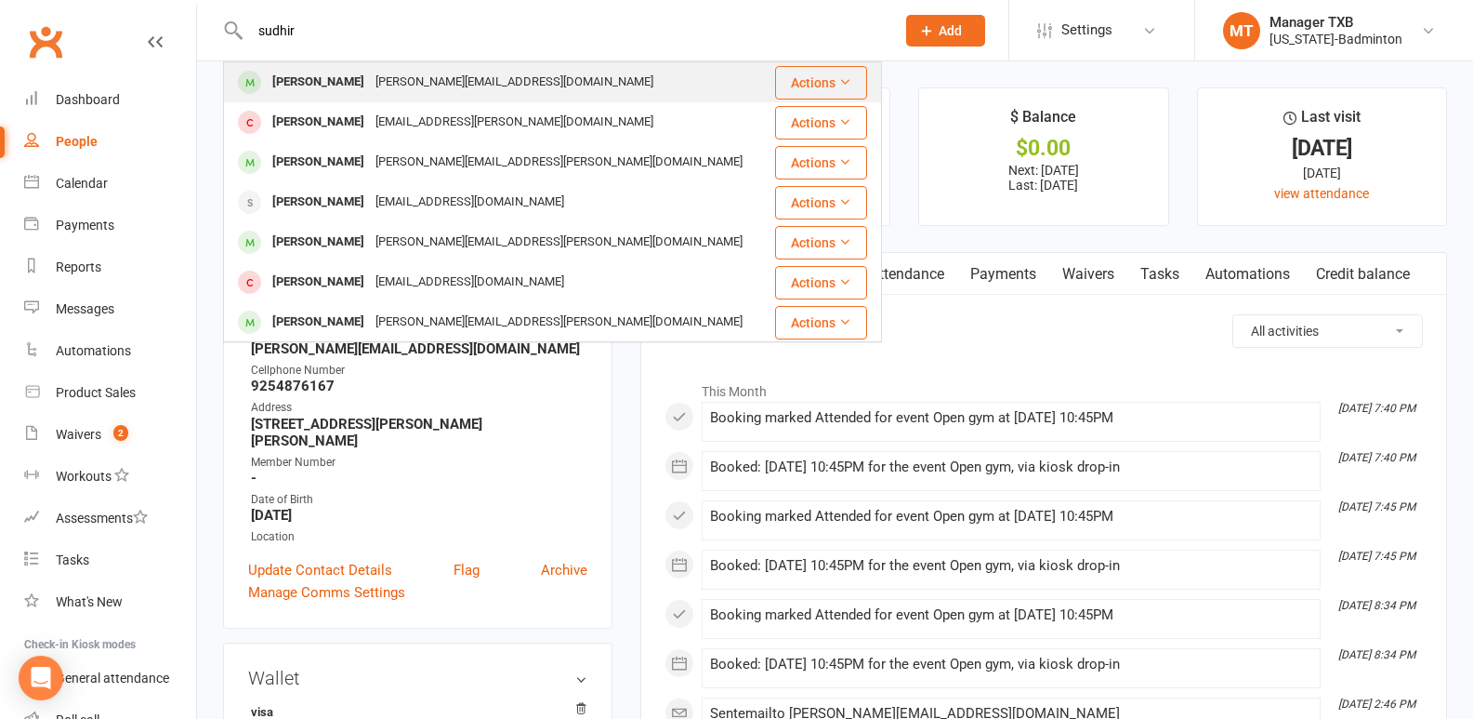
type input "sudhir"
click at [312, 85] on div "[PERSON_NAME]" at bounding box center [318, 82] width 103 height 27
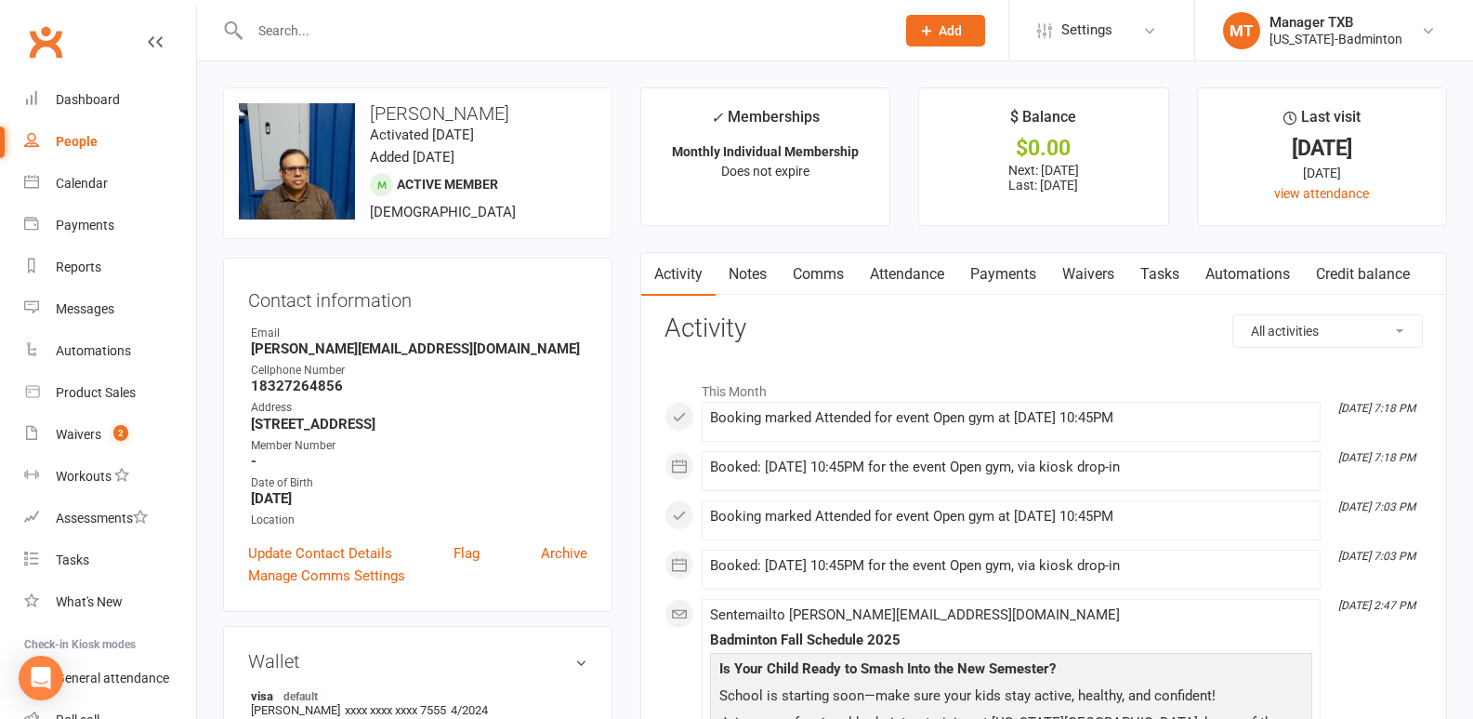
click at [1007, 271] on link "Payments" at bounding box center [1003, 274] width 92 height 43
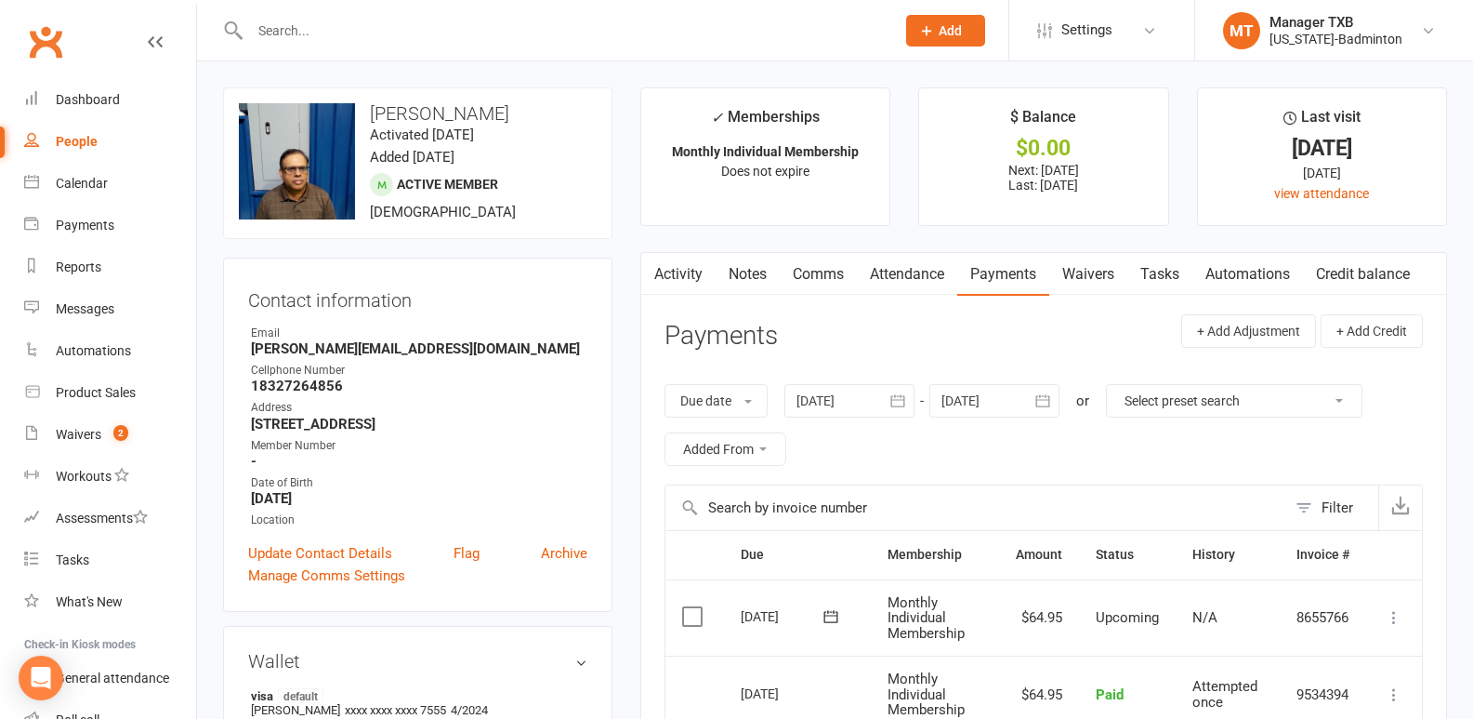
click at [260, 37] on input "text" at bounding box center [563, 31] width 638 height 26
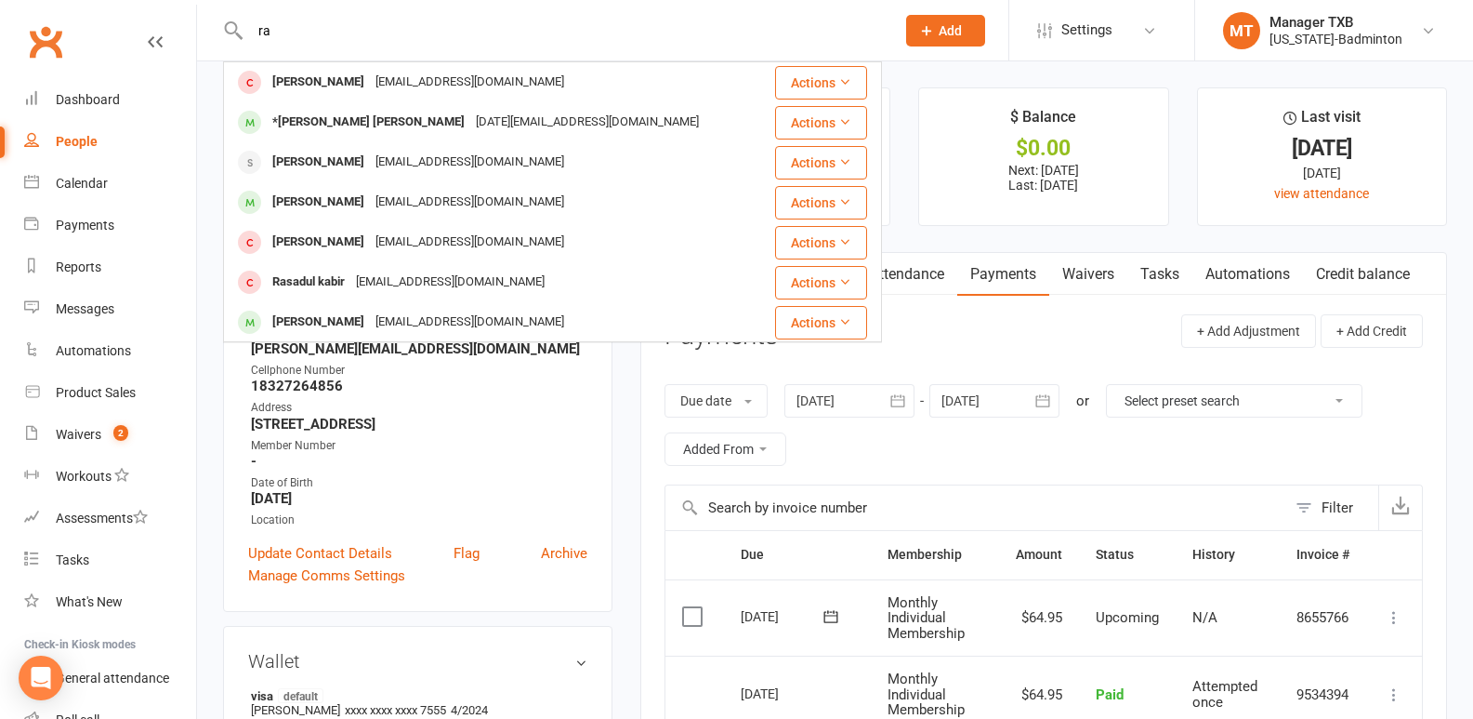
type input "r"
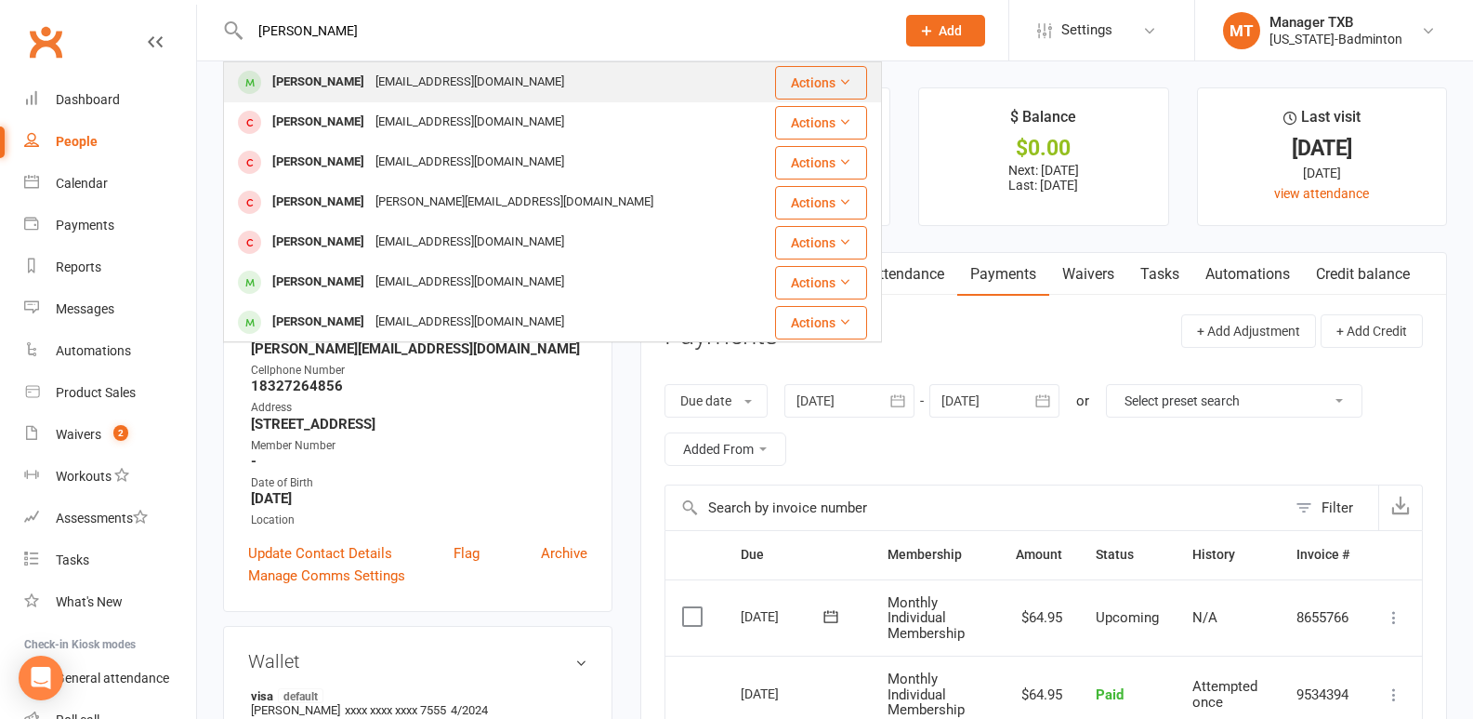
type input "[PERSON_NAME]"
click at [286, 77] on div "[PERSON_NAME]" at bounding box center [318, 82] width 103 height 27
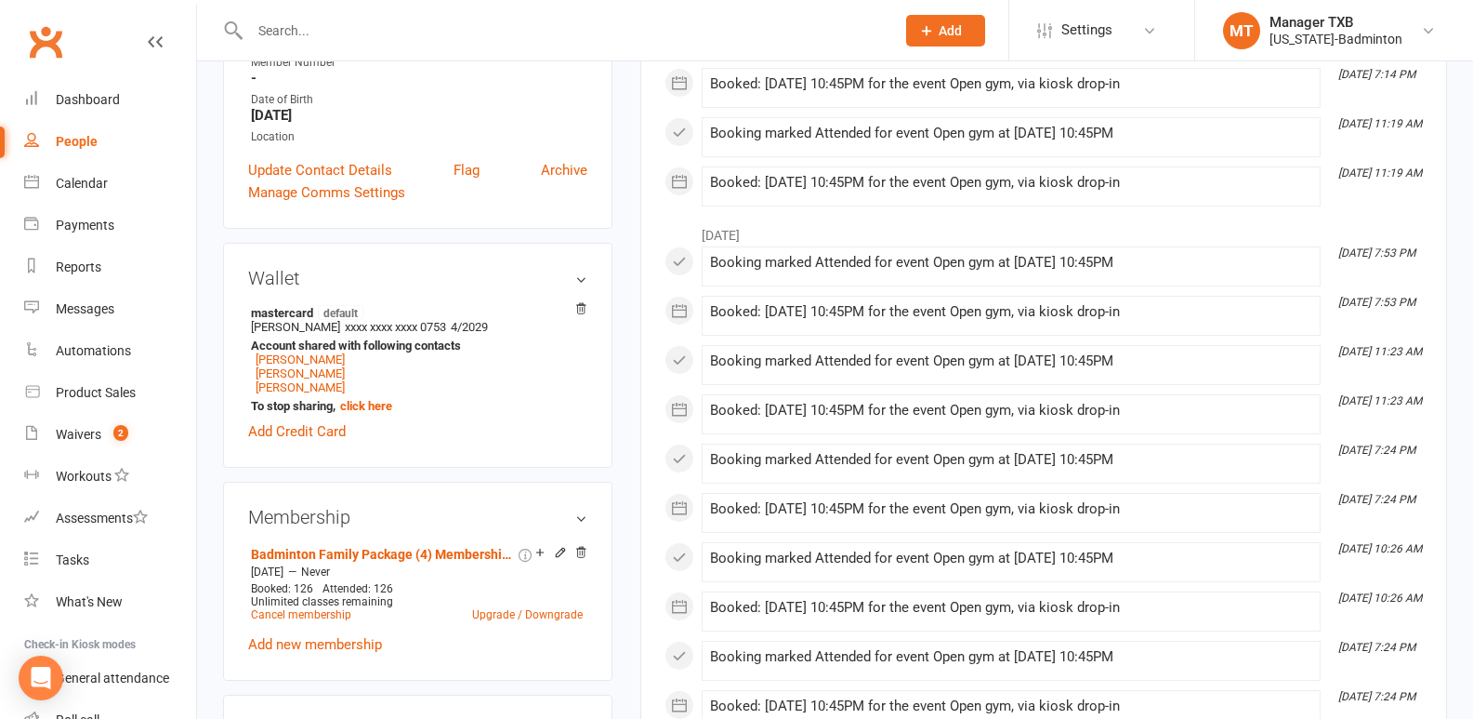
scroll to position [386, 0]
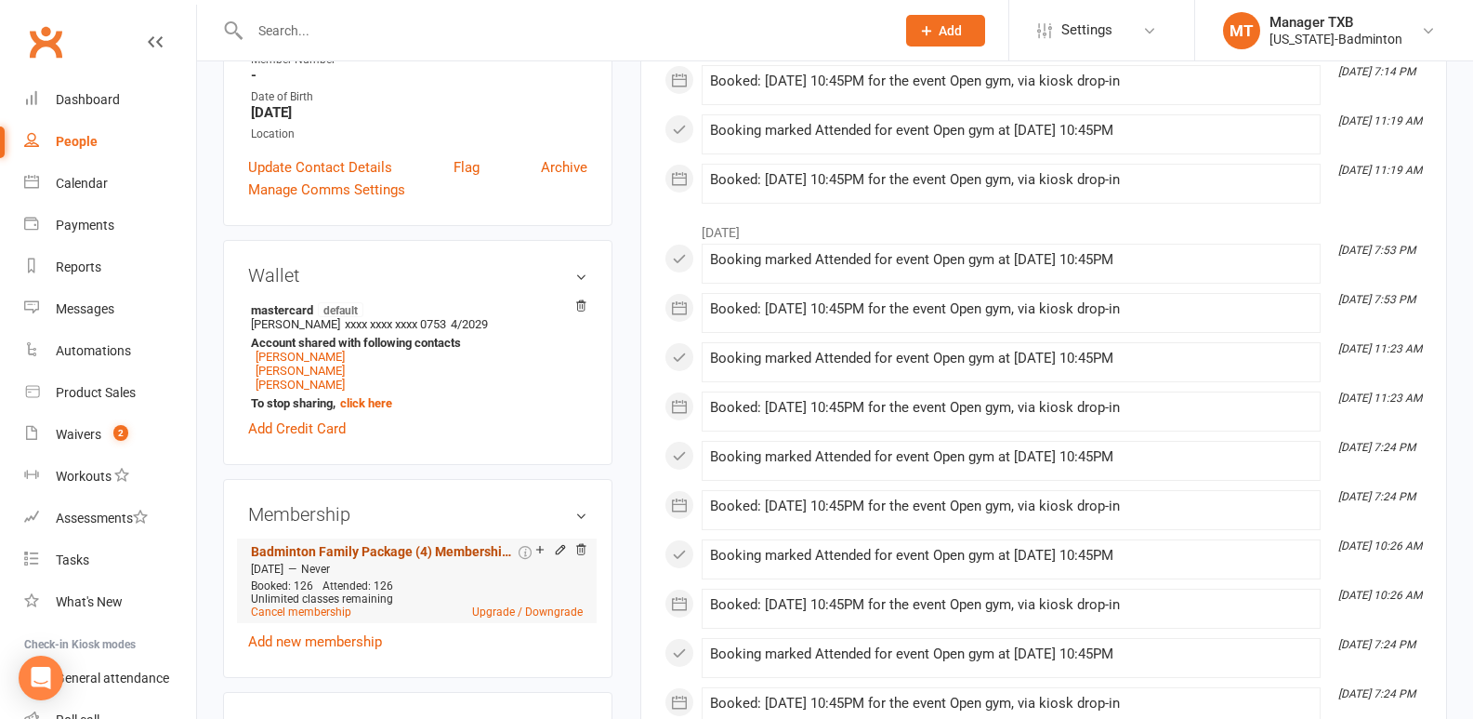
click at [342, 548] on link "Badminton Family Package (4) Membership Monthly" at bounding box center [383, 551] width 264 height 15
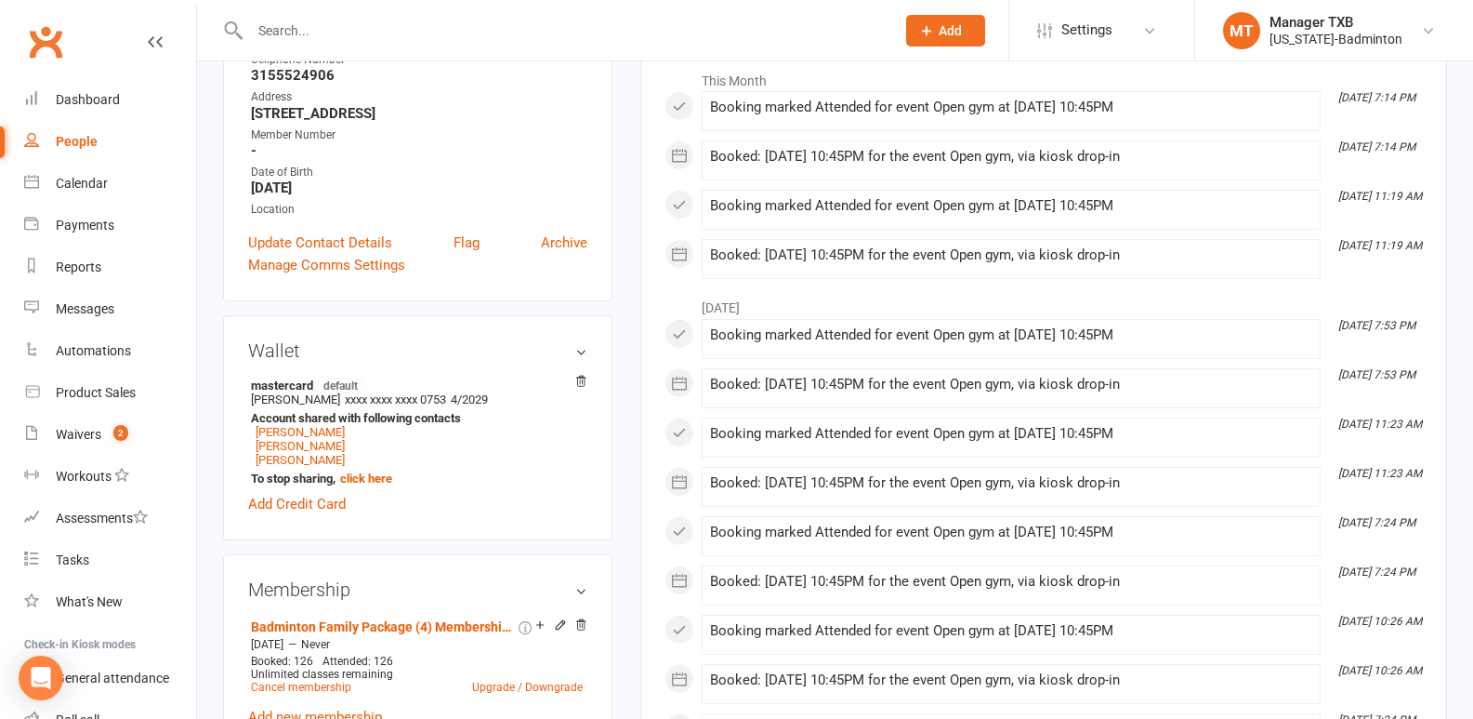
scroll to position [395, 0]
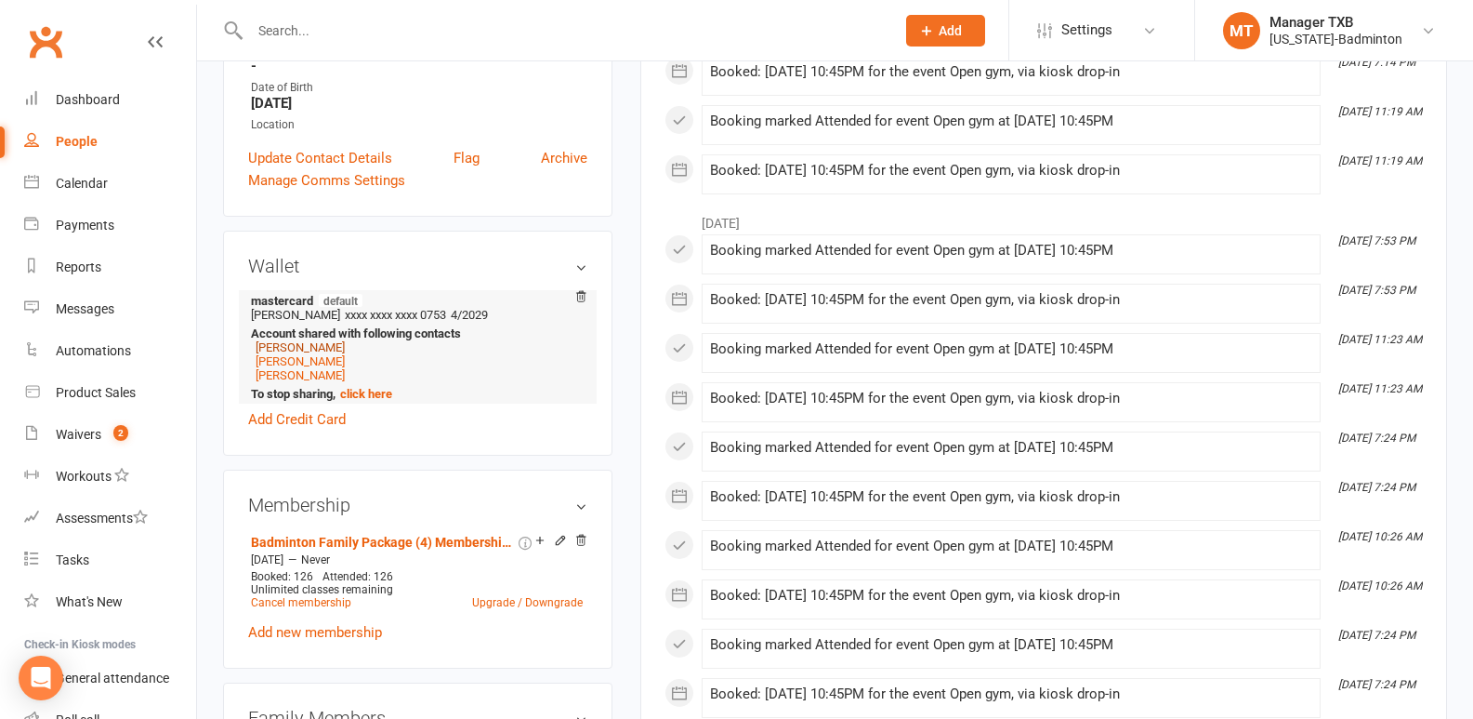
click at [302, 351] on link "[PERSON_NAME]" at bounding box center [300, 347] width 89 height 14
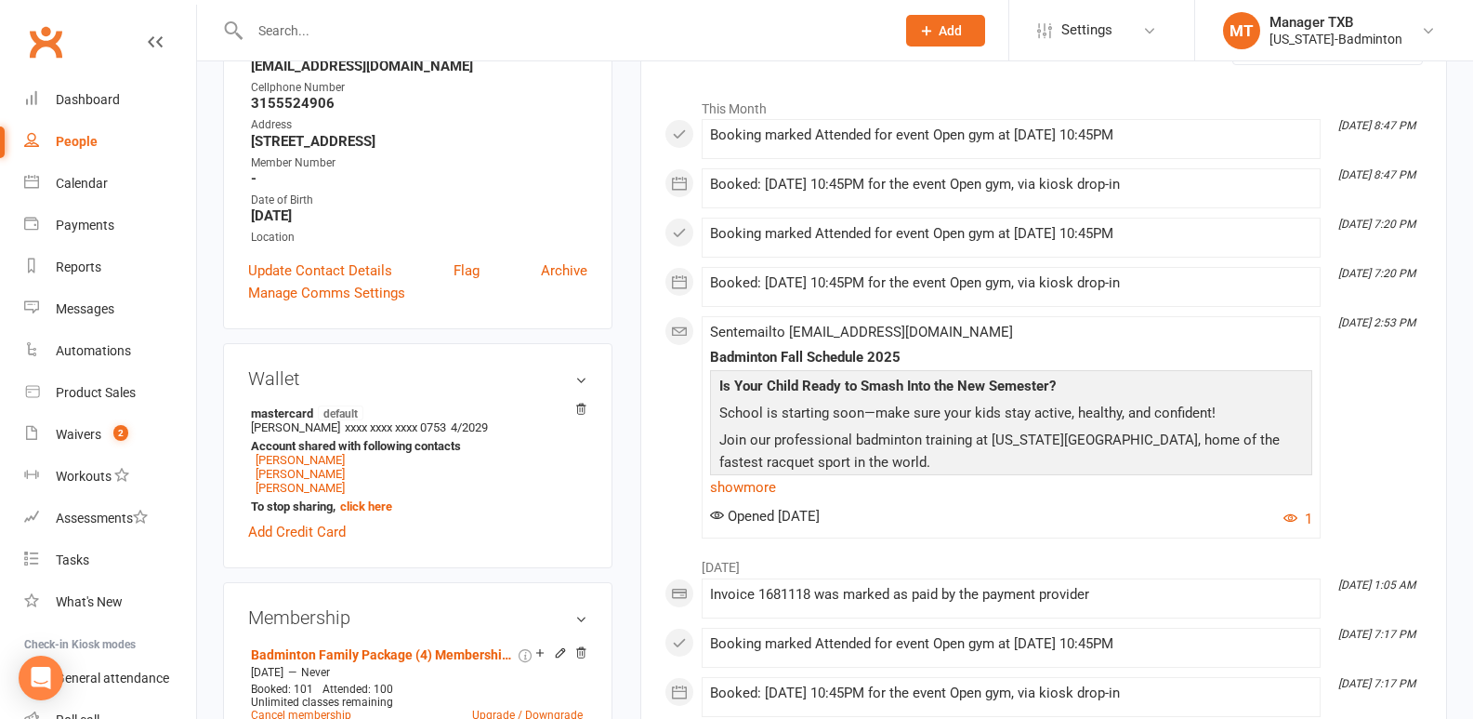
scroll to position [308, 0]
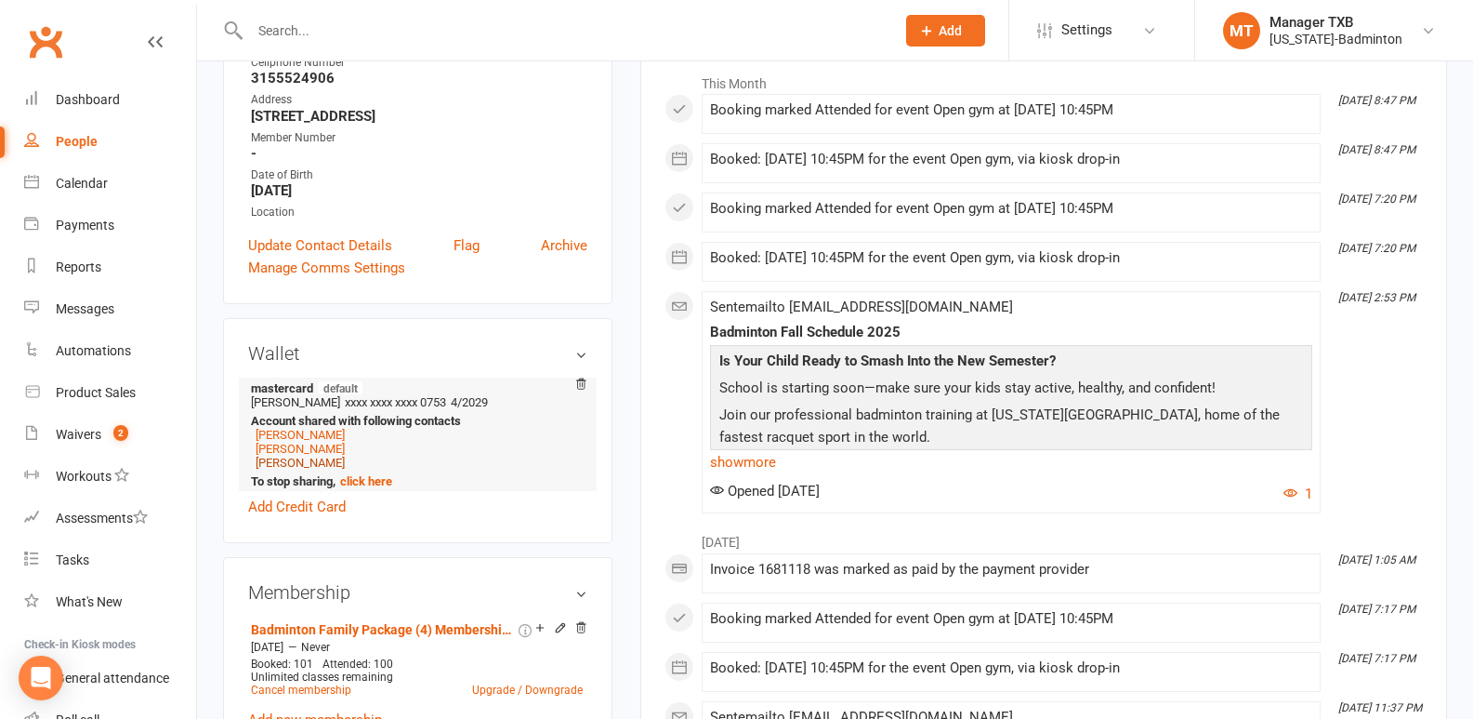
click at [295, 455] on link "[PERSON_NAME]" at bounding box center [300, 462] width 89 height 14
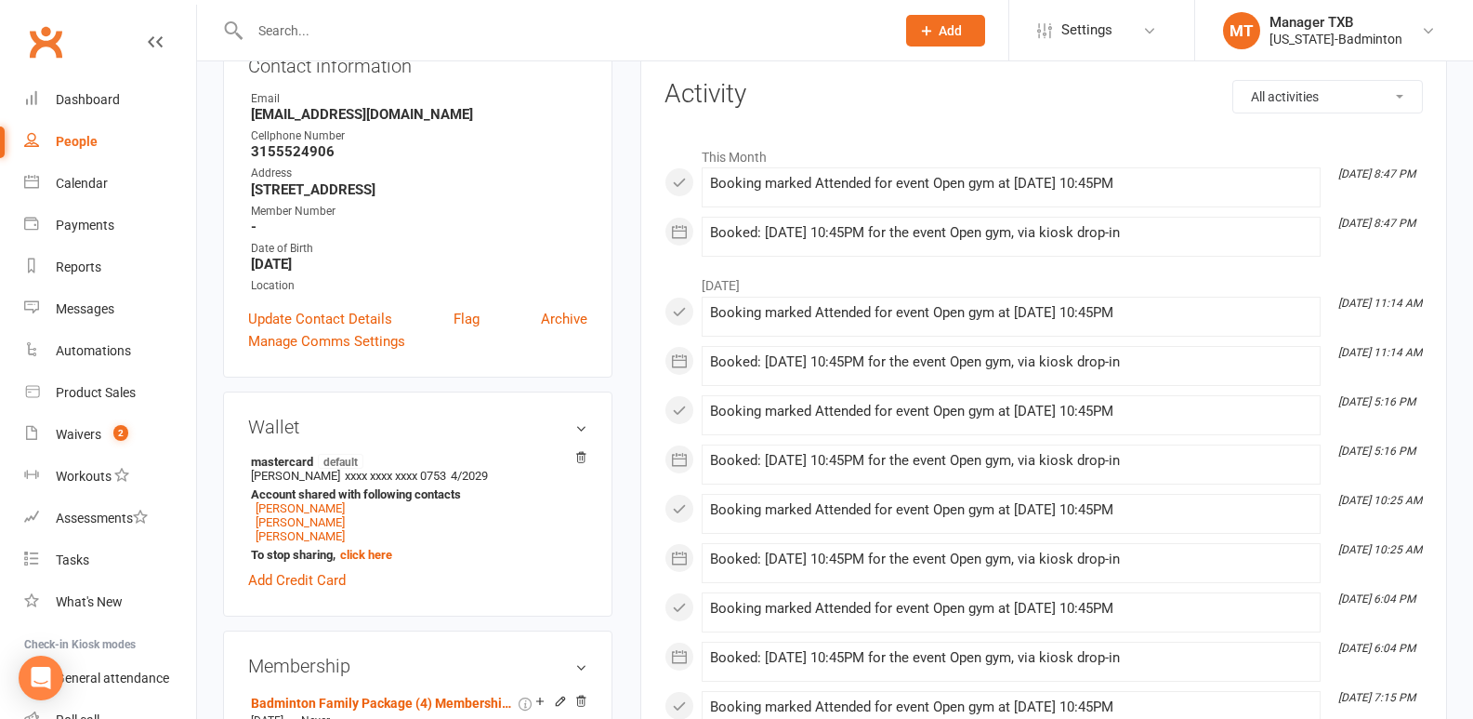
scroll to position [253, 0]
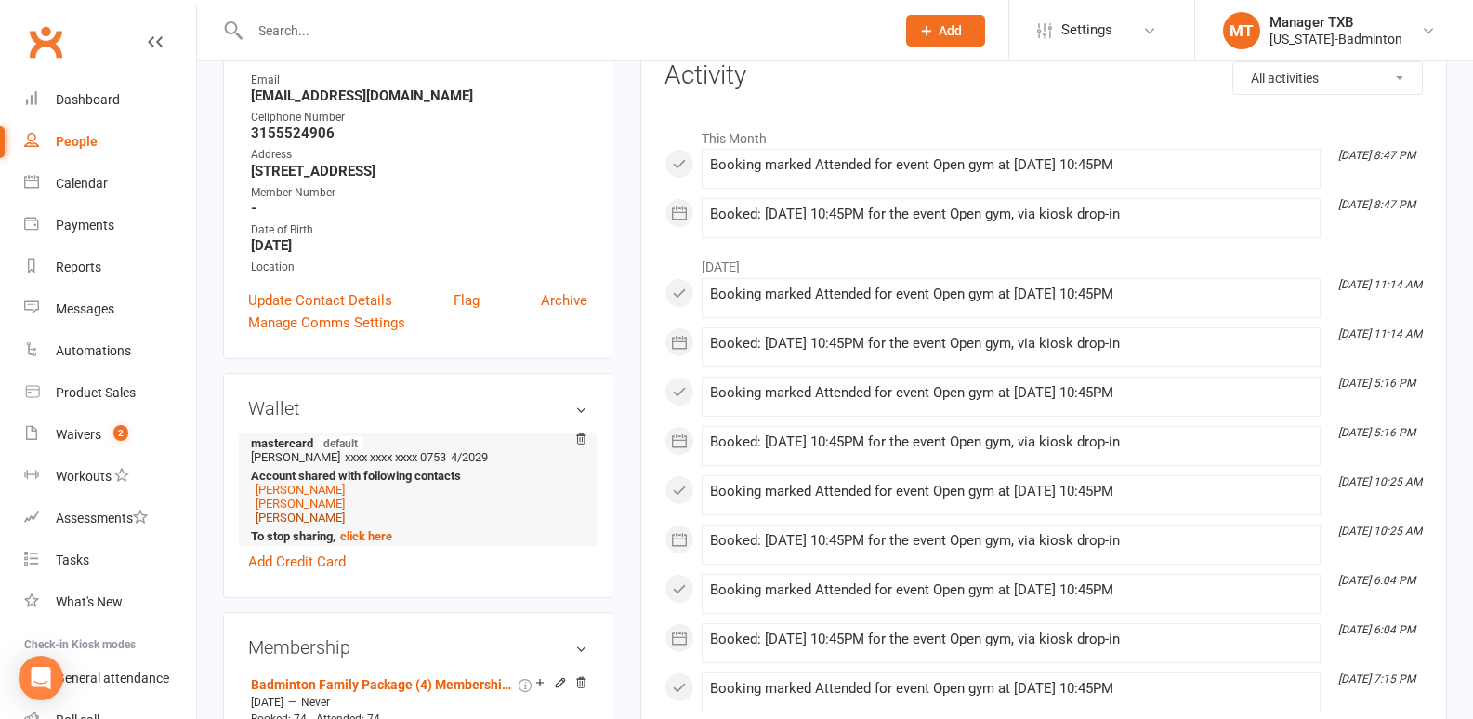
click at [321, 516] on link "[PERSON_NAME]" at bounding box center [300, 517] width 89 height 14
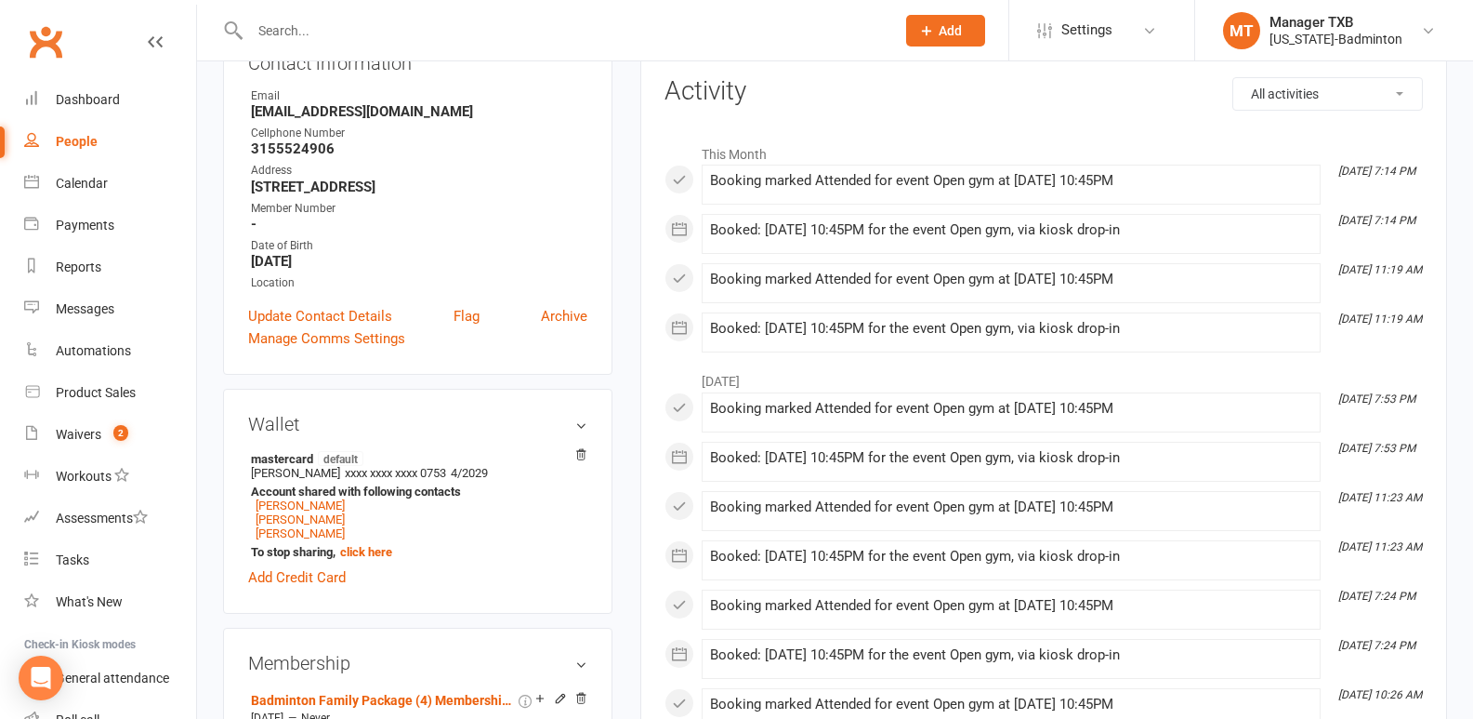
scroll to position [285, 0]
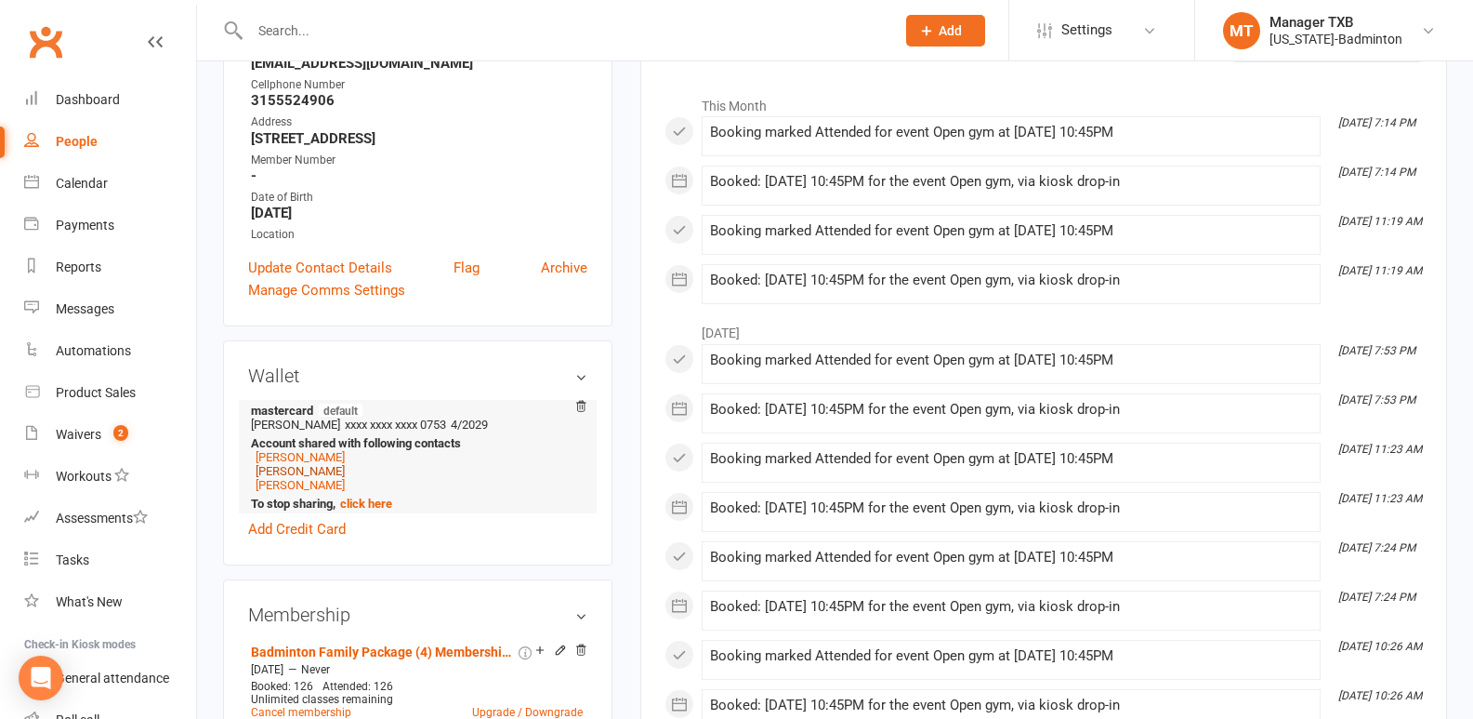
click at [327, 469] on link "[PERSON_NAME]" at bounding box center [300, 471] width 89 height 14
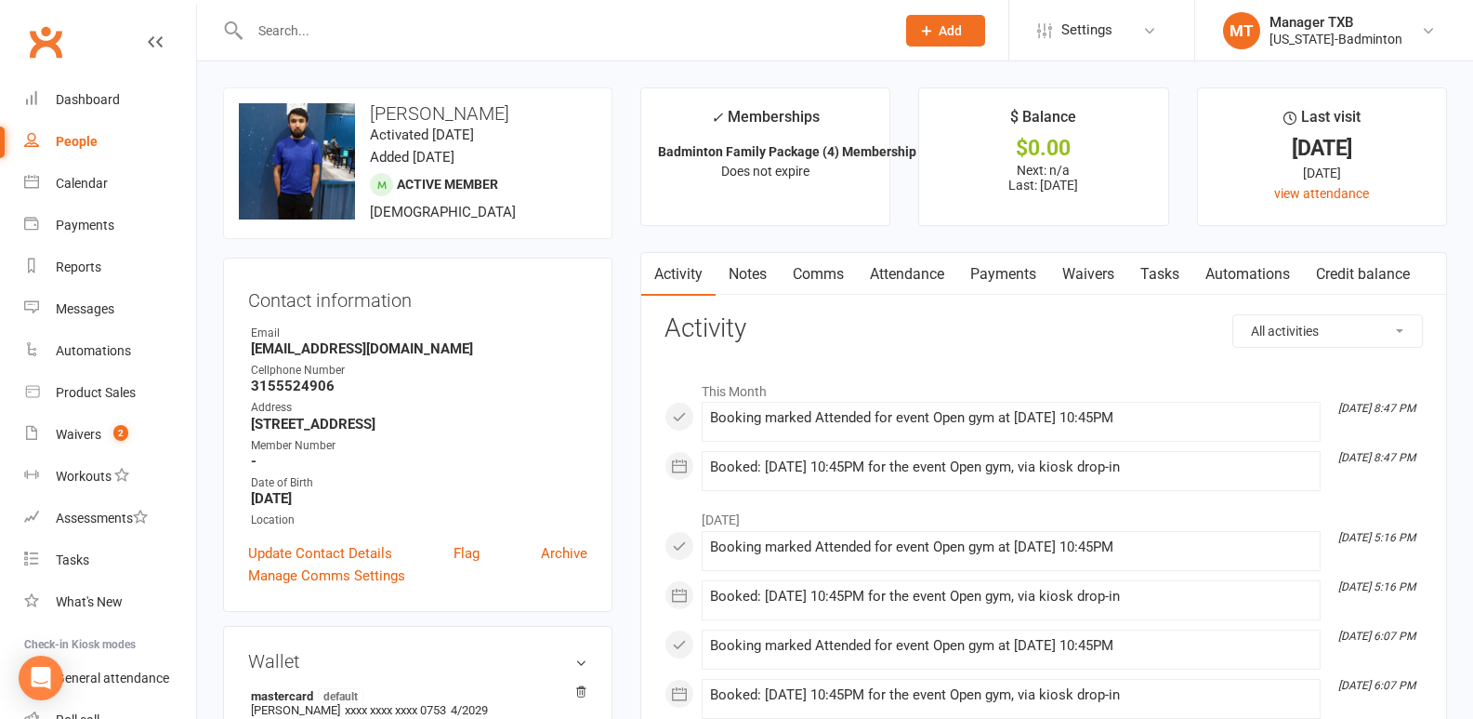
click at [997, 274] on link "Payments" at bounding box center [1003, 274] width 92 height 43
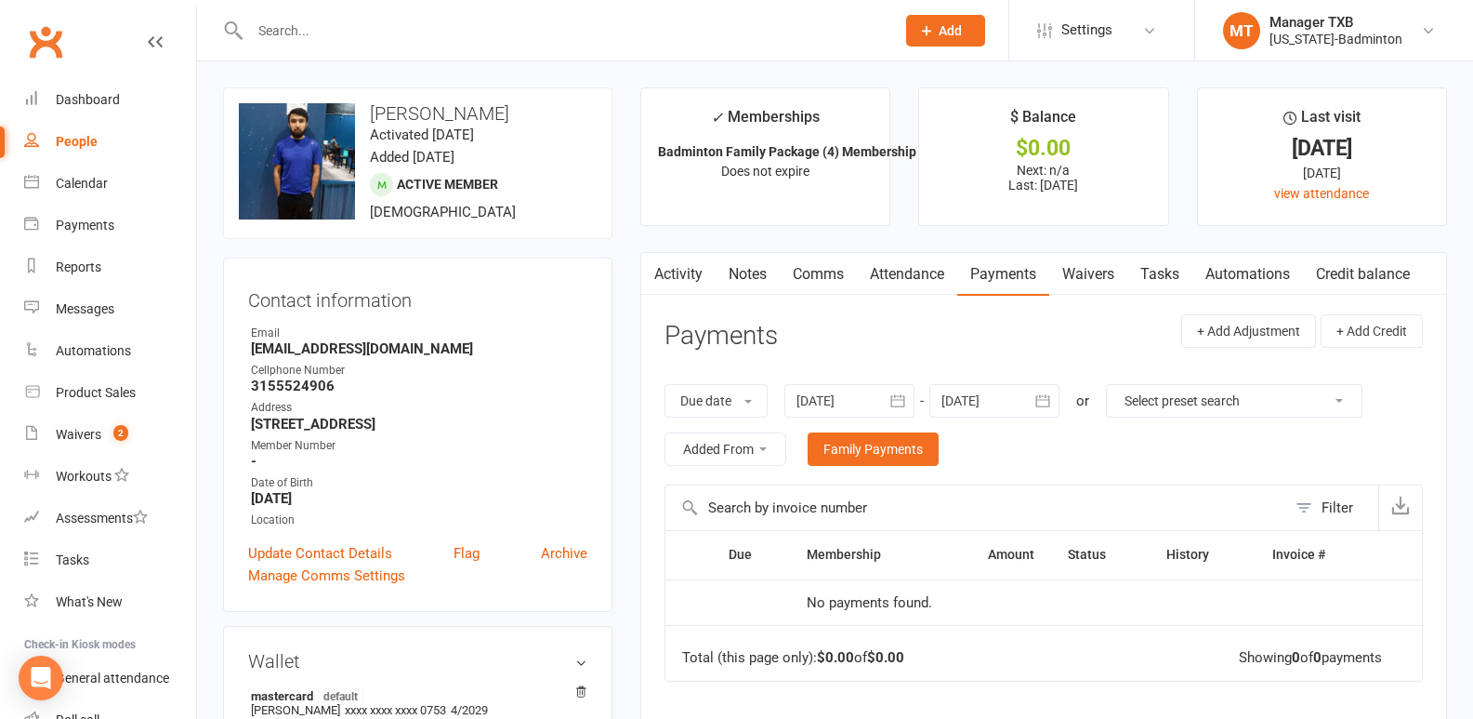
click at [997, 274] on link "Payments" at bounding box center [1003, 274] width 92 height 43
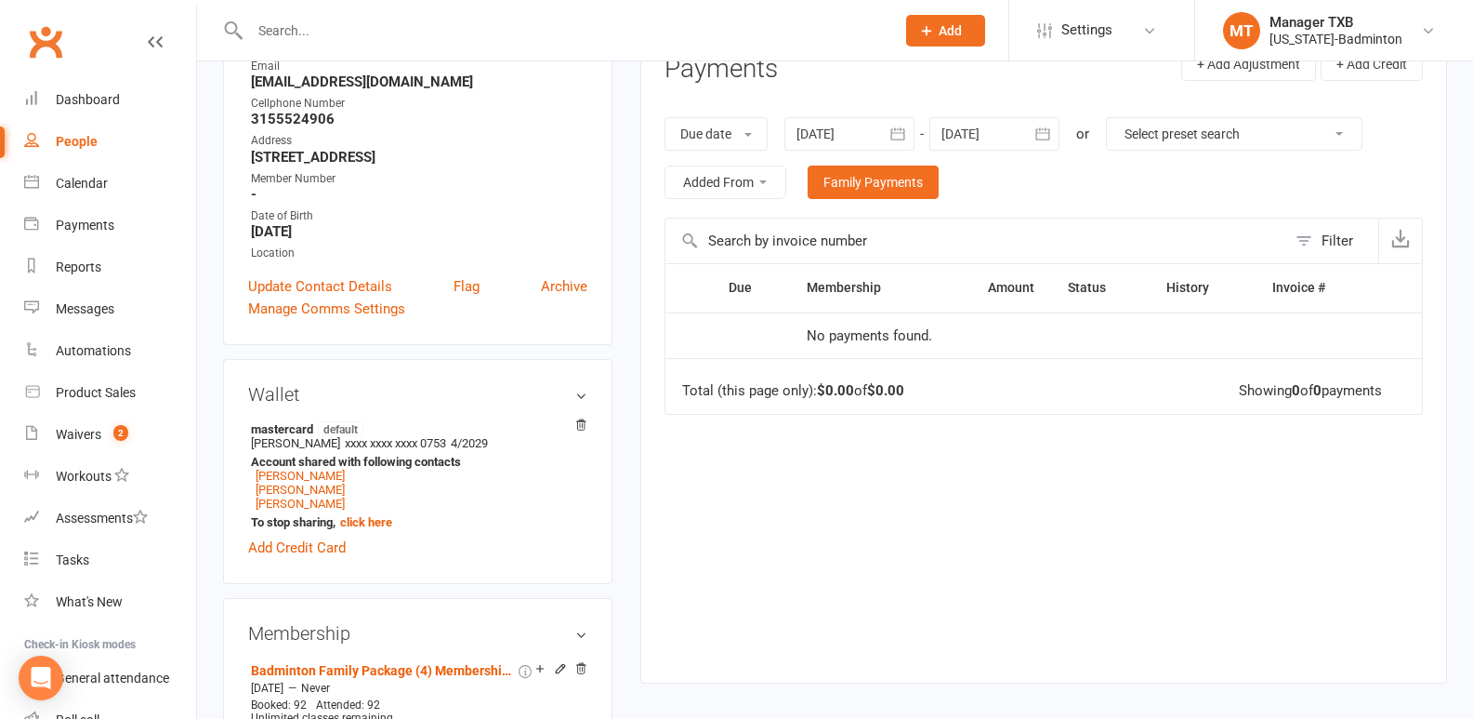
scroll to position [340, 0]
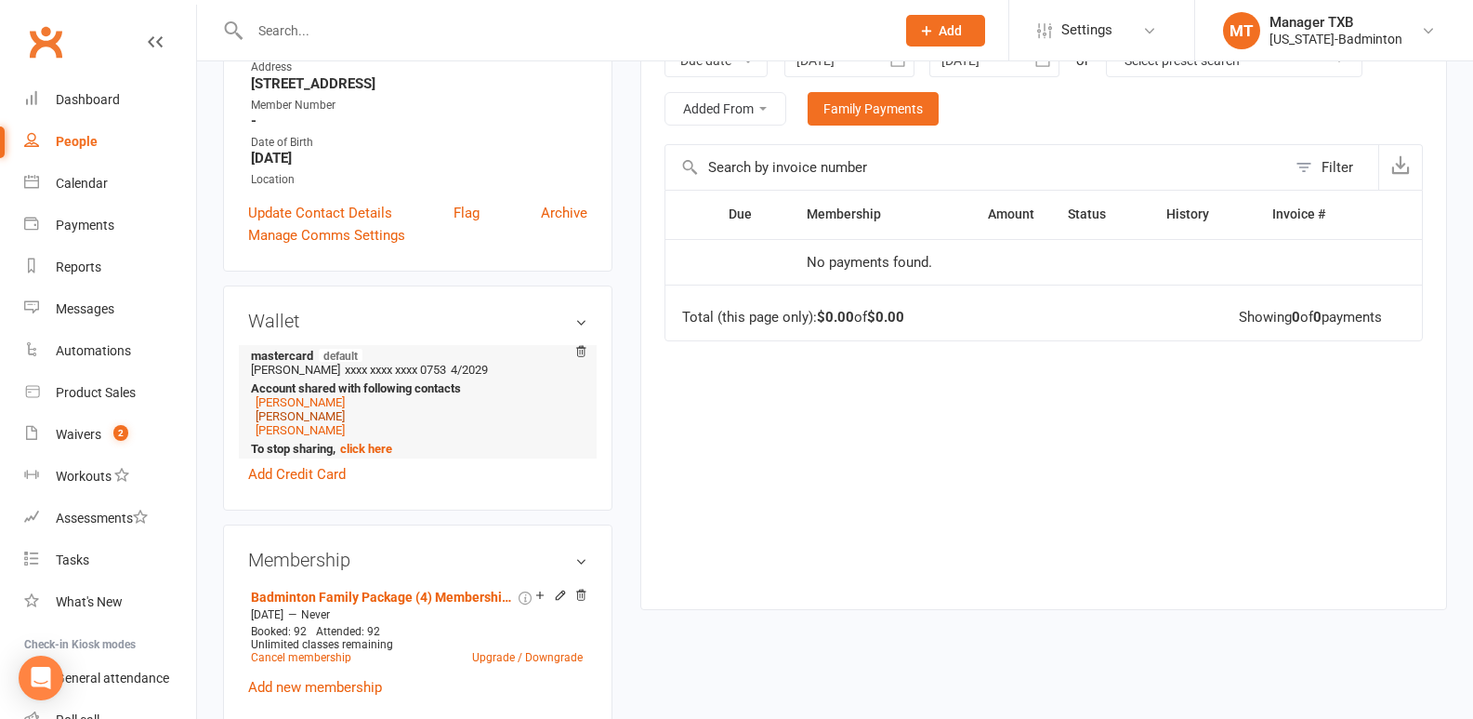
click at [332, 423] on link "[PERSON_NAME]" at bounding box center [300, 416] width 89 height 14
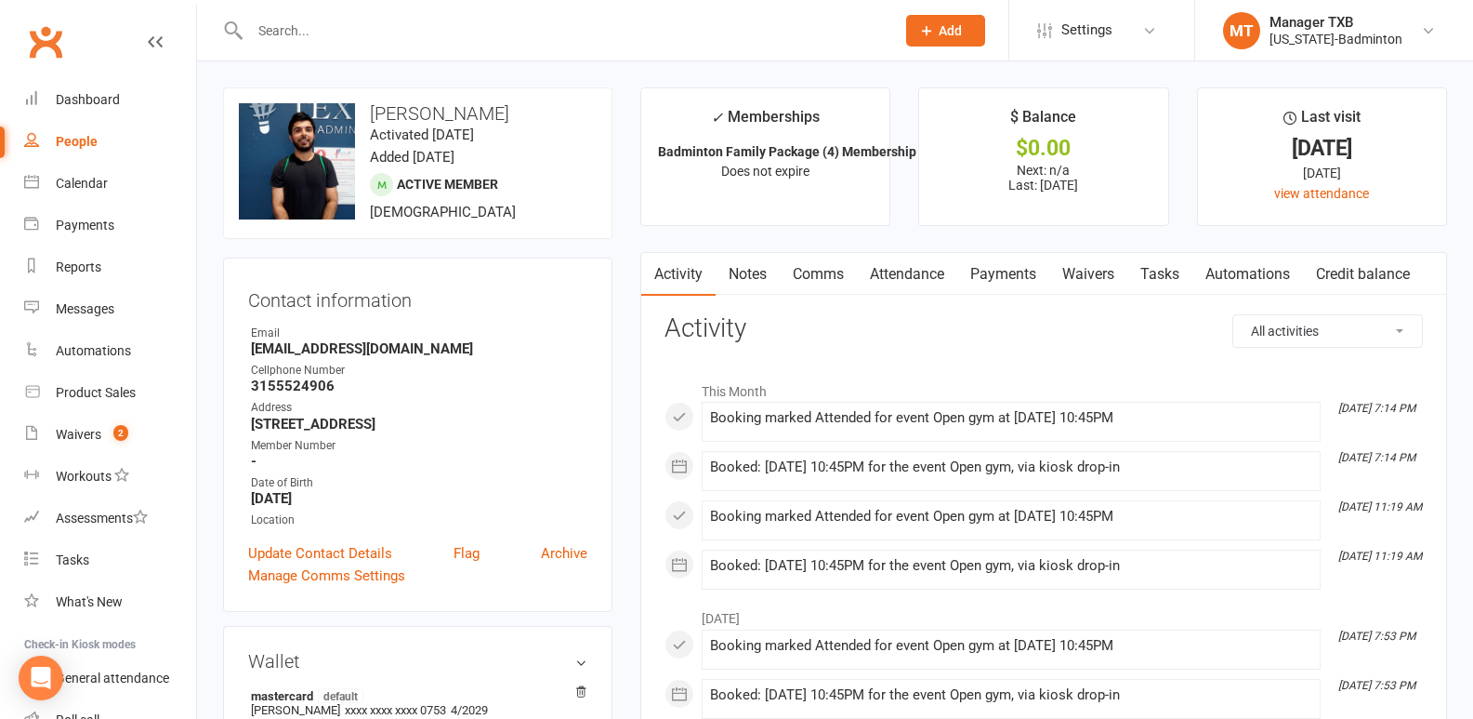
click at [318, 34] on input "text" at bounding box center [563, 31] width 638 height 26
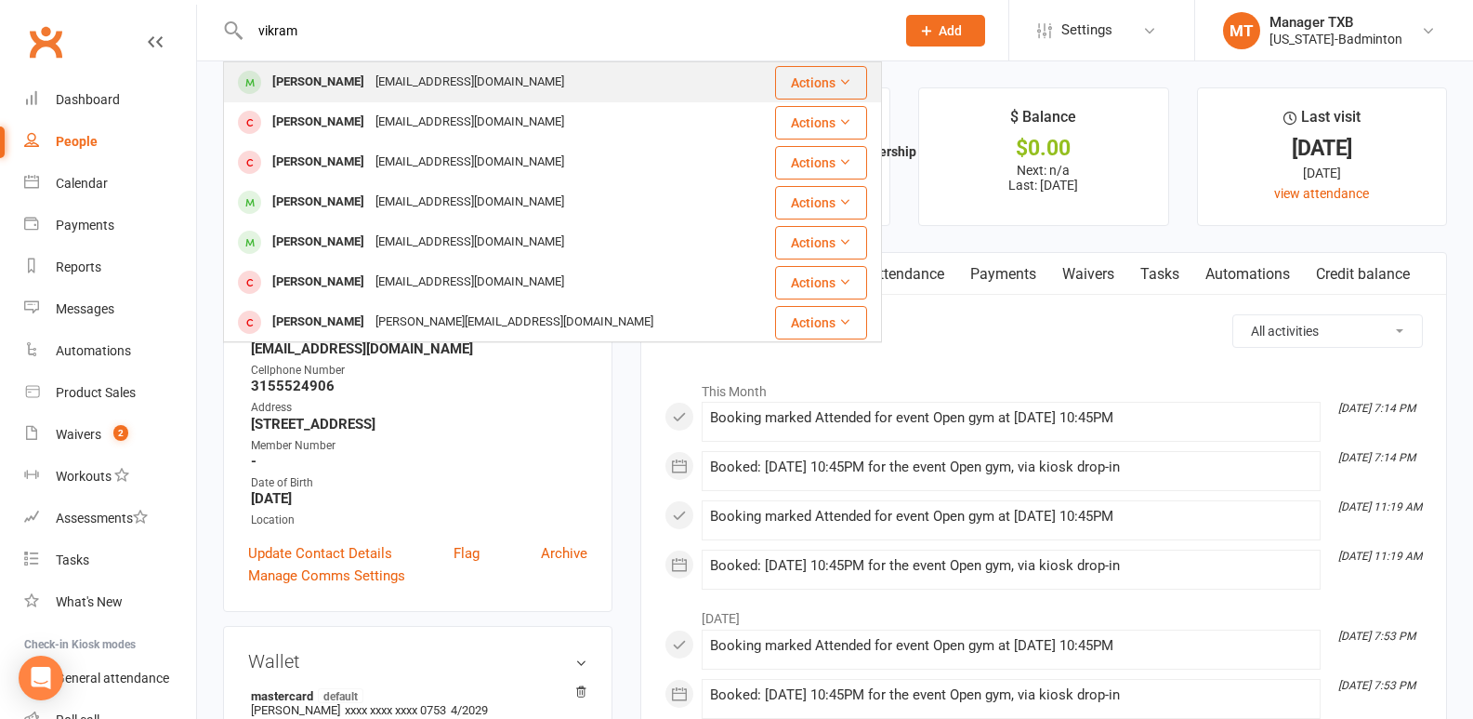
type input "vikram"
click at [323, 77] on div "[PERSON_NAME]" at bounding box center [318, 82] width 103 height 27
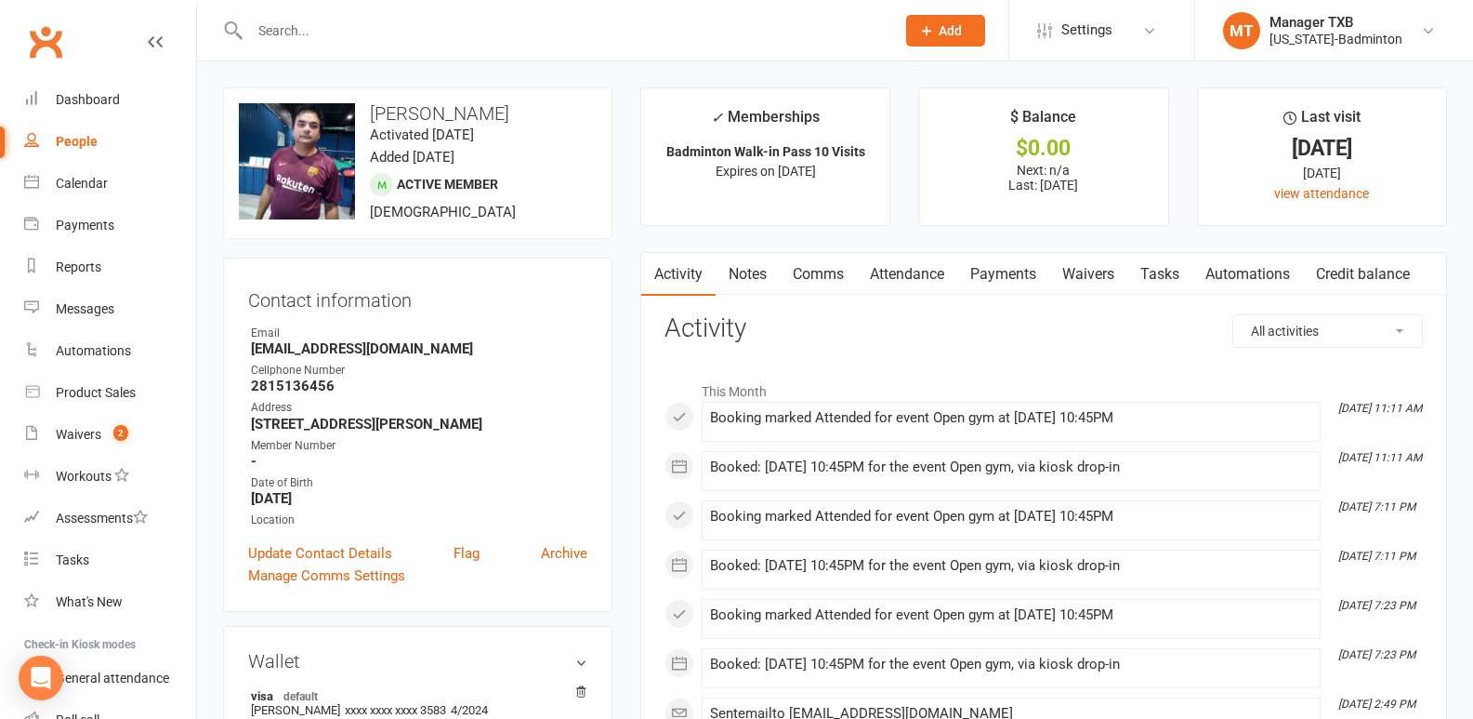
click at [375, 36] on input "text" at bounding box center [563, 31] width 638 height 26
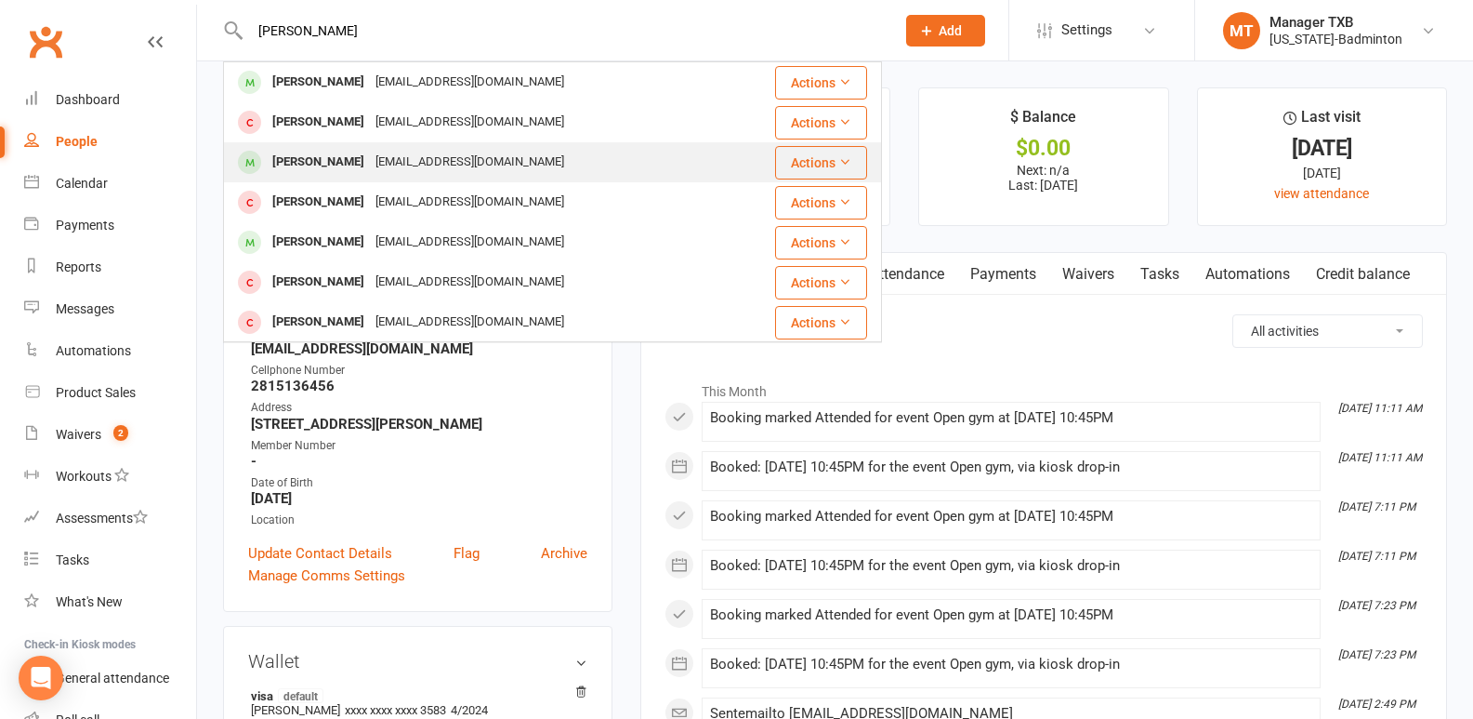
type input "[PERSON_NAME]"
click at [386, 159] on div "[EMAIL_ADDRESS][DOMAIN_NAME]" at bounding box center [470, 162] width 200 height 27
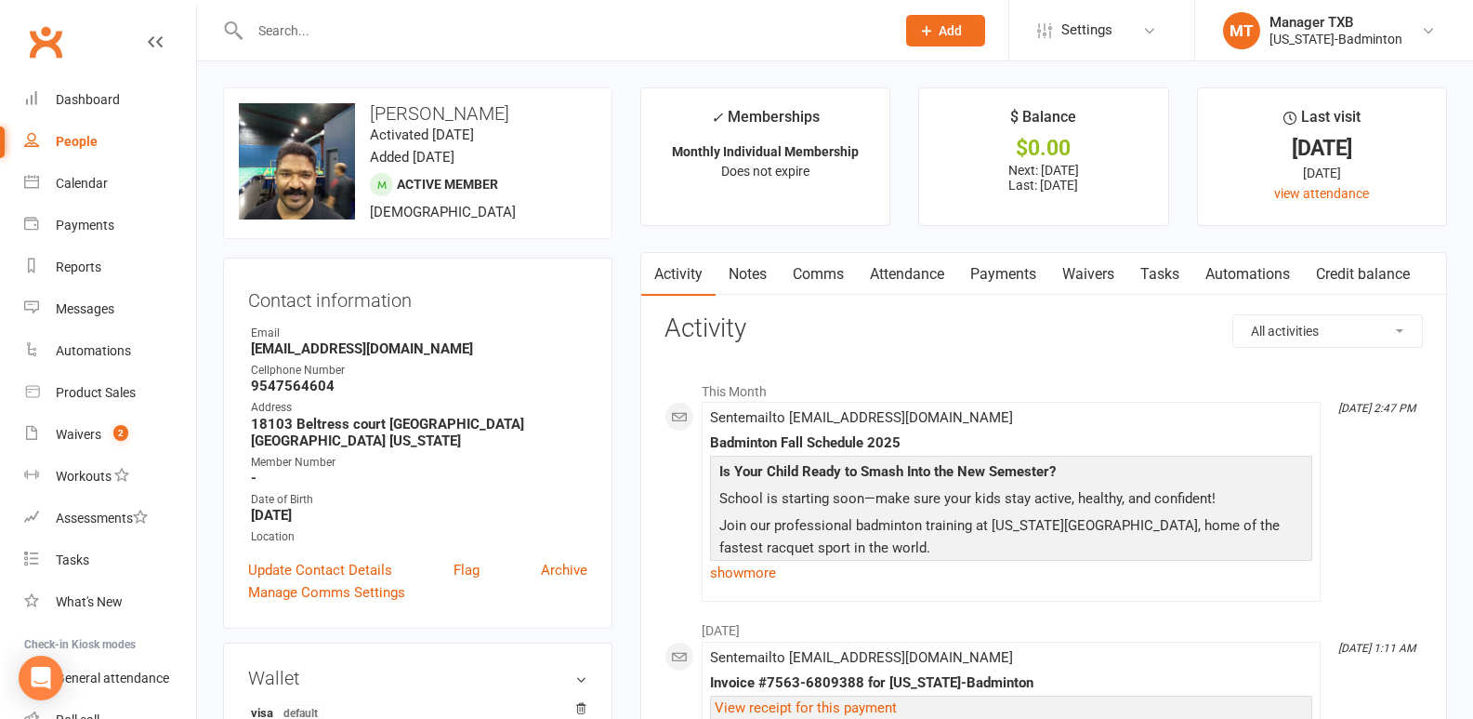
click at [356, 31] on input "text" at bounding box center [563, 31] width 638 height 26
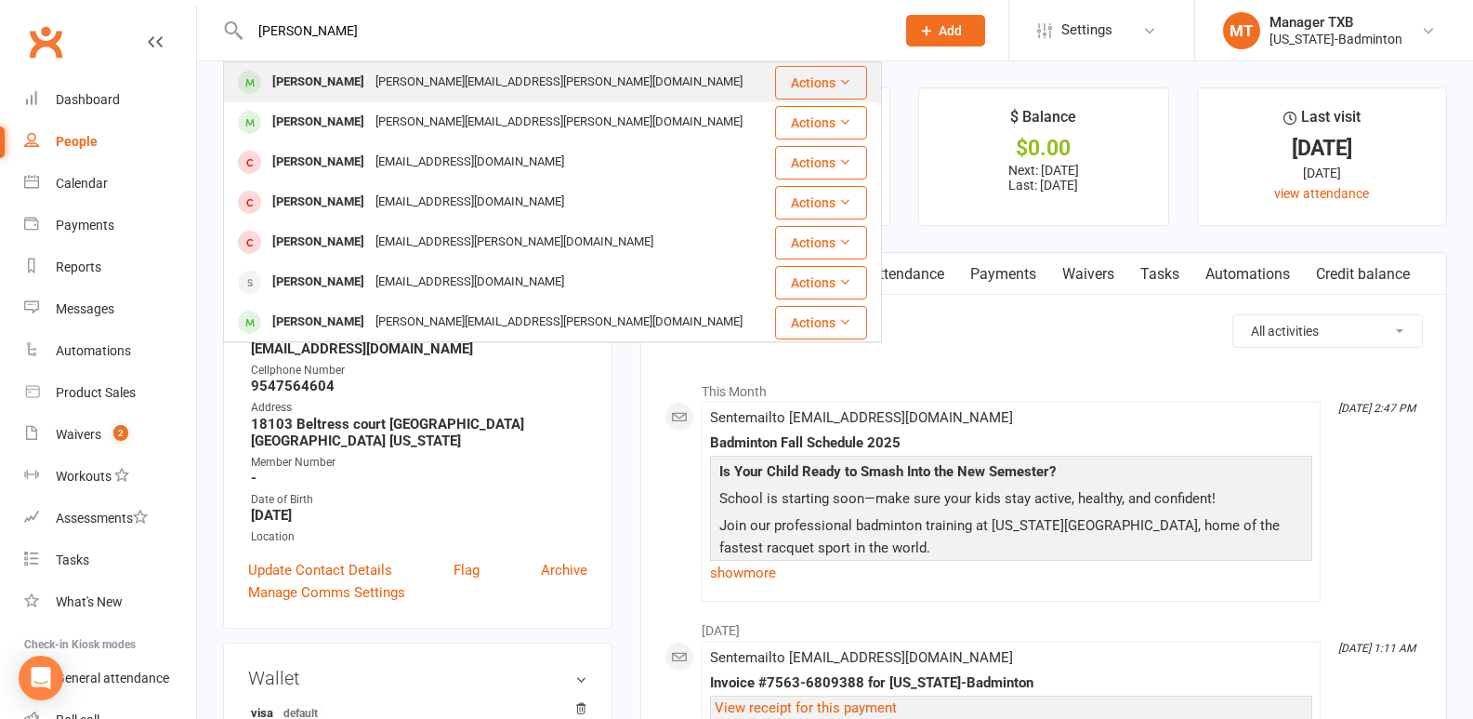
type input "[PERSON_NAME]"
click at [326, 87] on div "[PERSON_NAME]" at bounding box center [318, 82] width 103 height 27
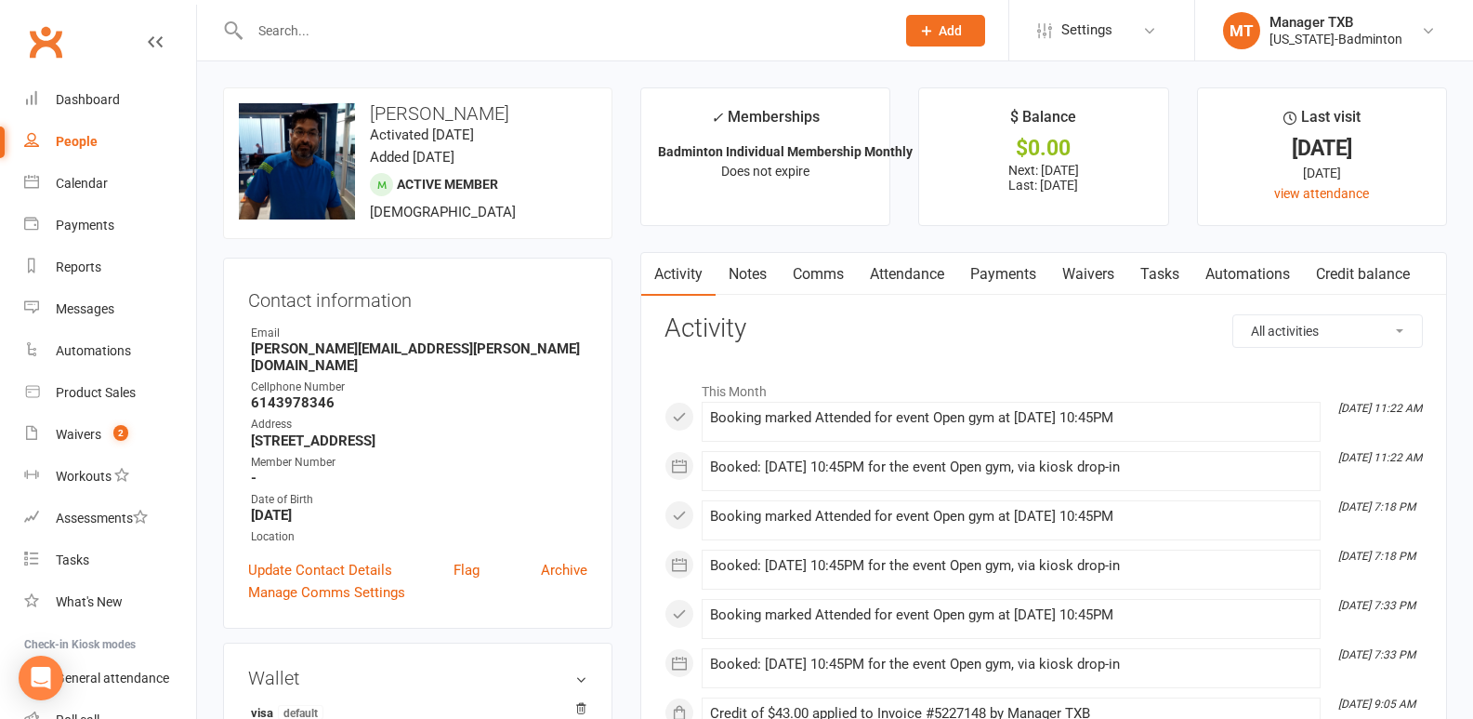
click at [353, 32] on input "text" at bounding box center [563, 31] width 638 height 26
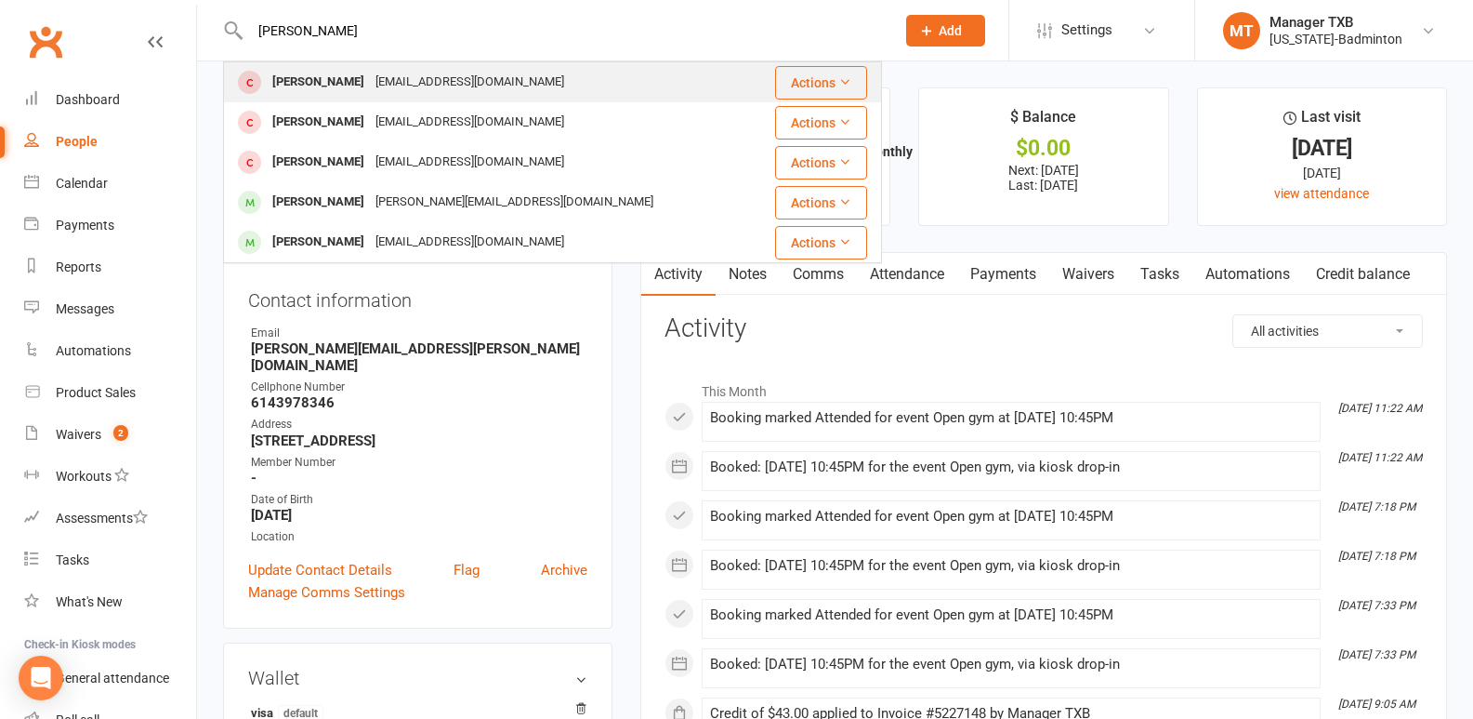
type input "[PERSON_NAME]"
click at [370, 77] on div "[EMAIL_ADDRESS][DOMAIN_NAME]" at bounding box center [470, 82] width 200 height 27
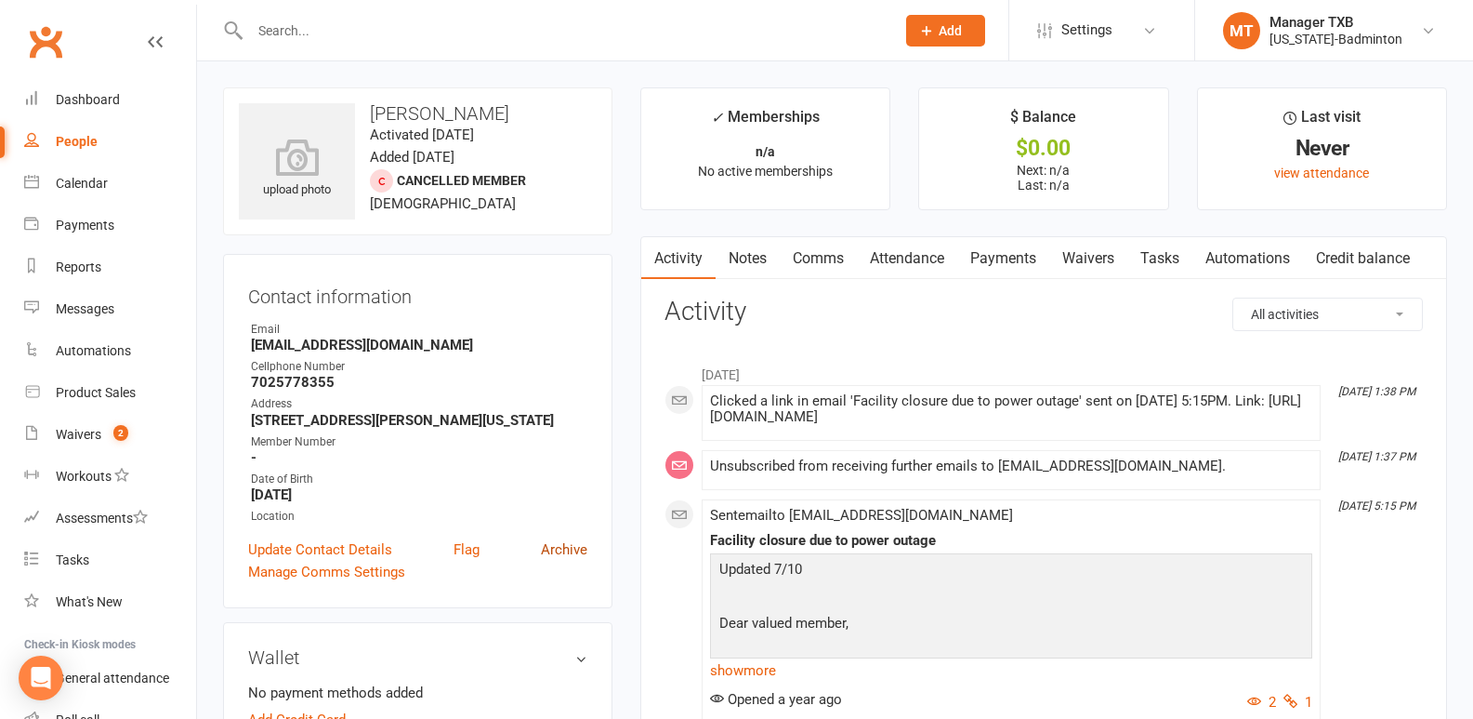
click at [559, 553] on link "Archive" at bounding box center [564, 549] width 46 height 22
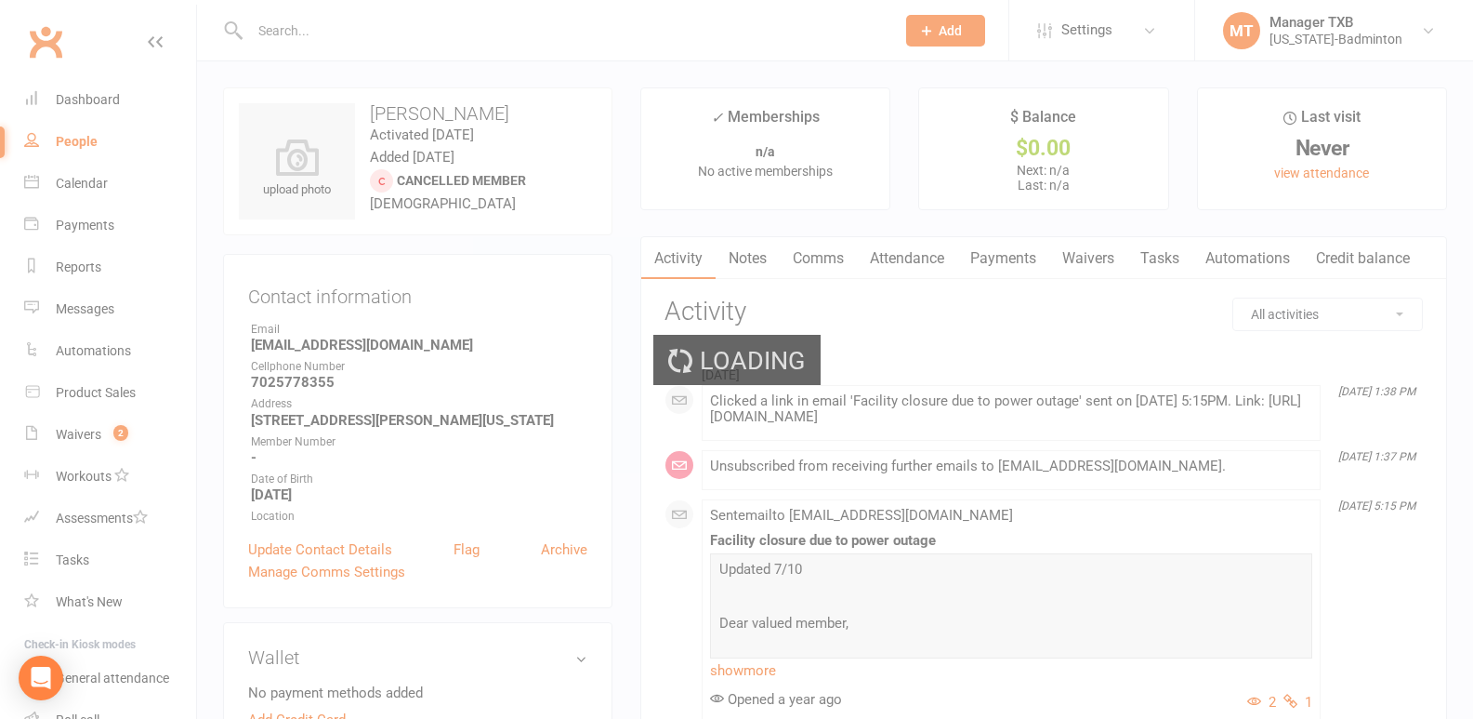
select select "100"
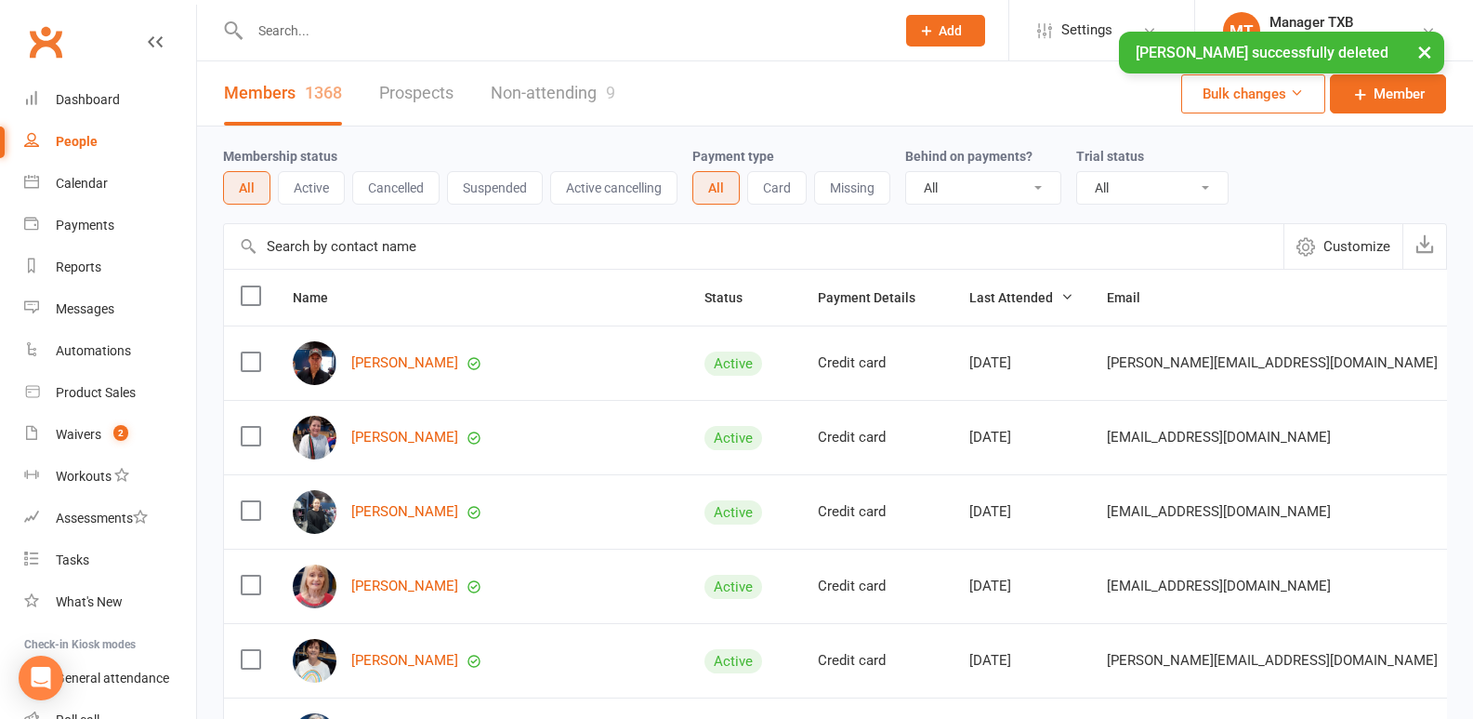
click at [315, 30] on input "text" at bounding box center [563, 31] width 638 height 26
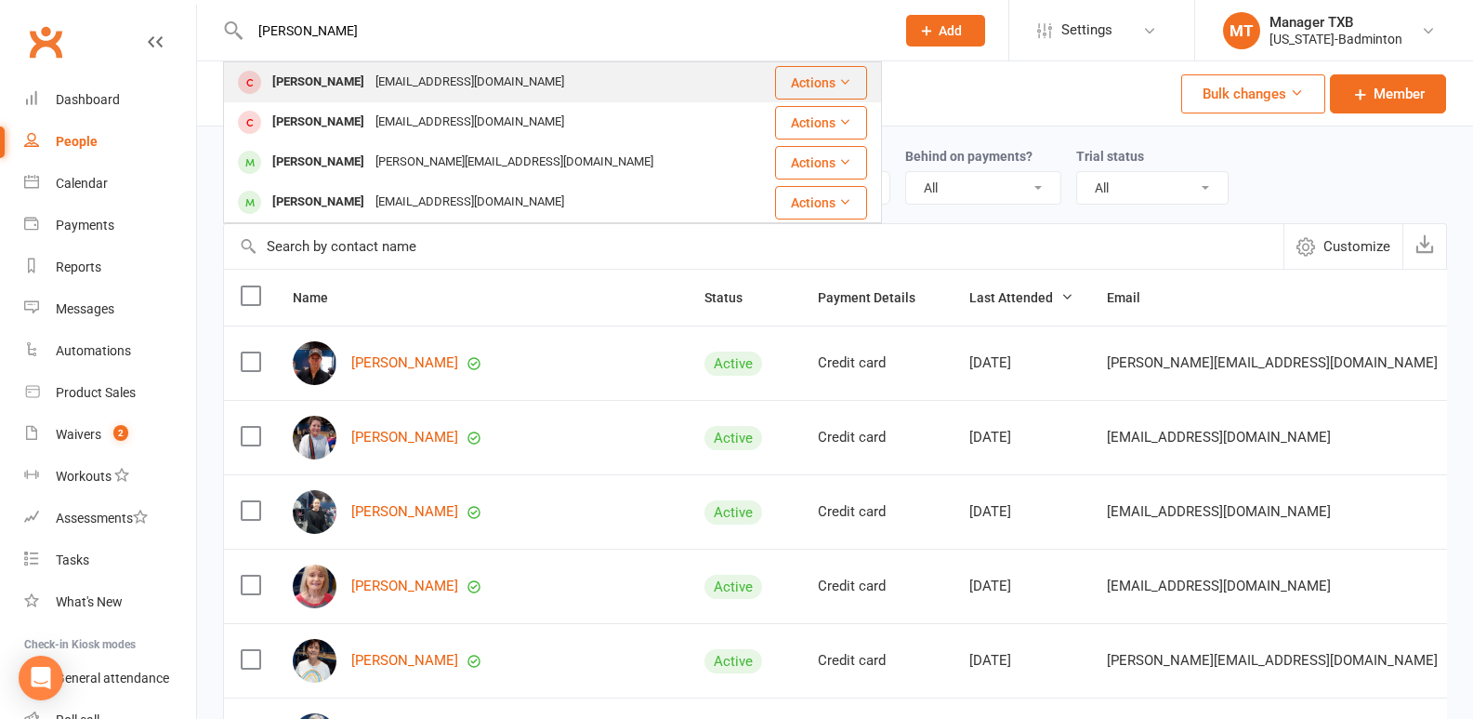
type input "[PERSON_NAME]"
click at [324, 76] on div "[PERSON_NAME]" at bounding box center [318, 82] width 103 height 27
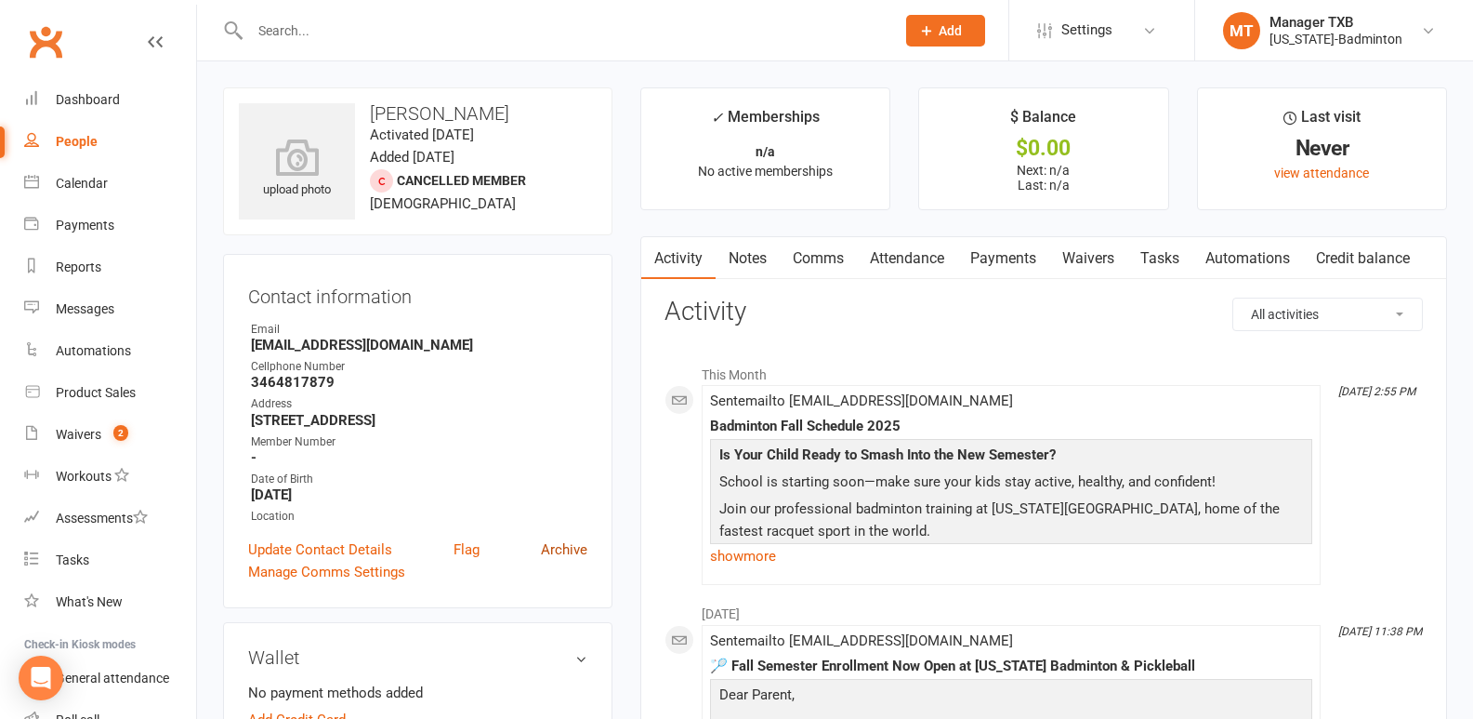
click at [574, 551] on link "Archive" at bounding box center [564, 549] width 46 height 22
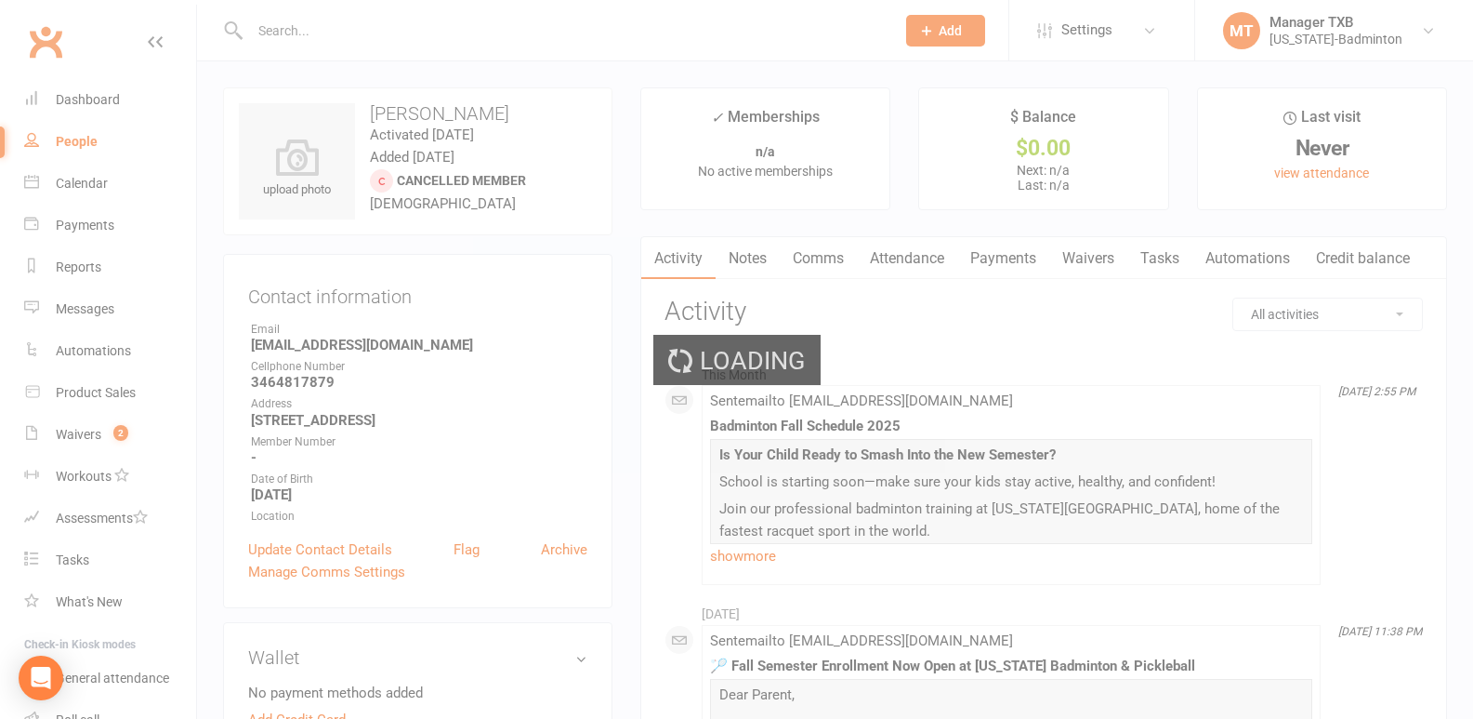
select select "100"
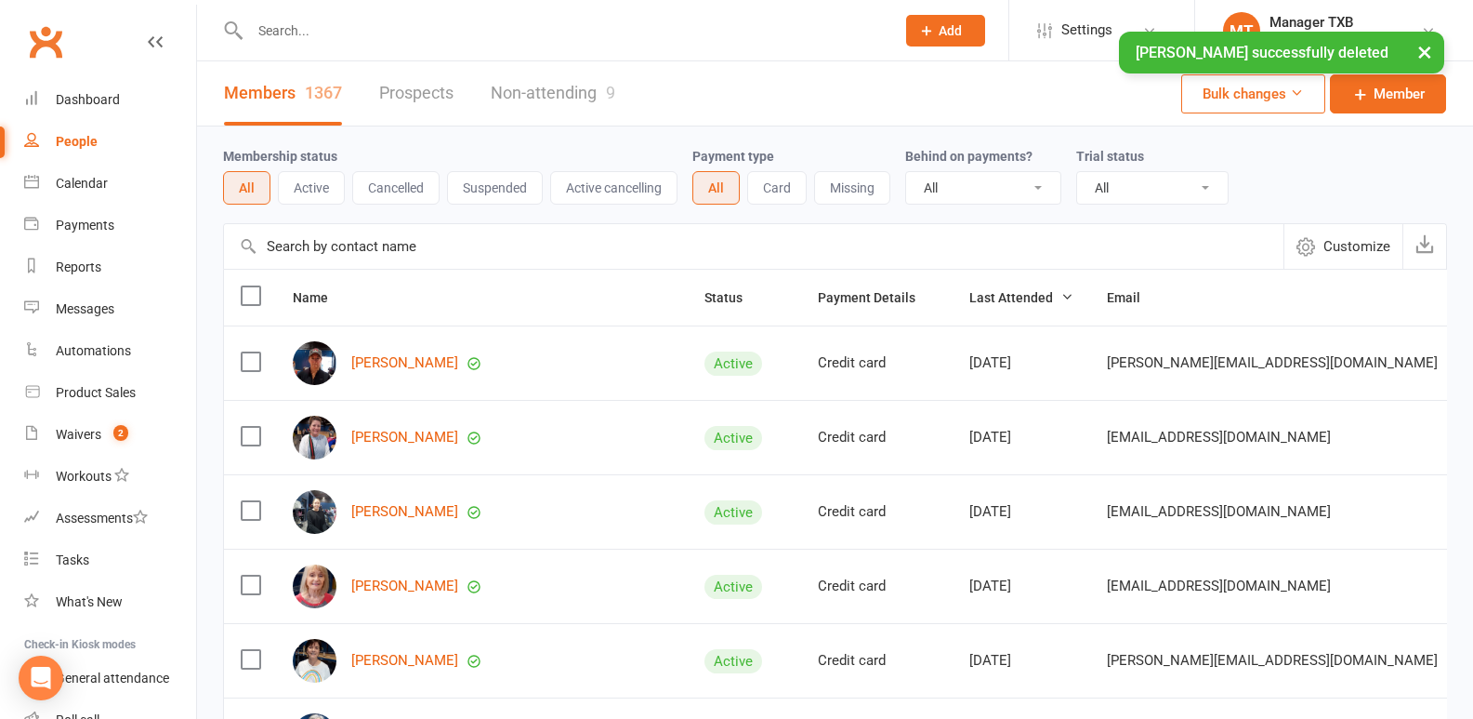
click at [280, 31] on input "text" at bounding box center [563, 31] width 638 height 26
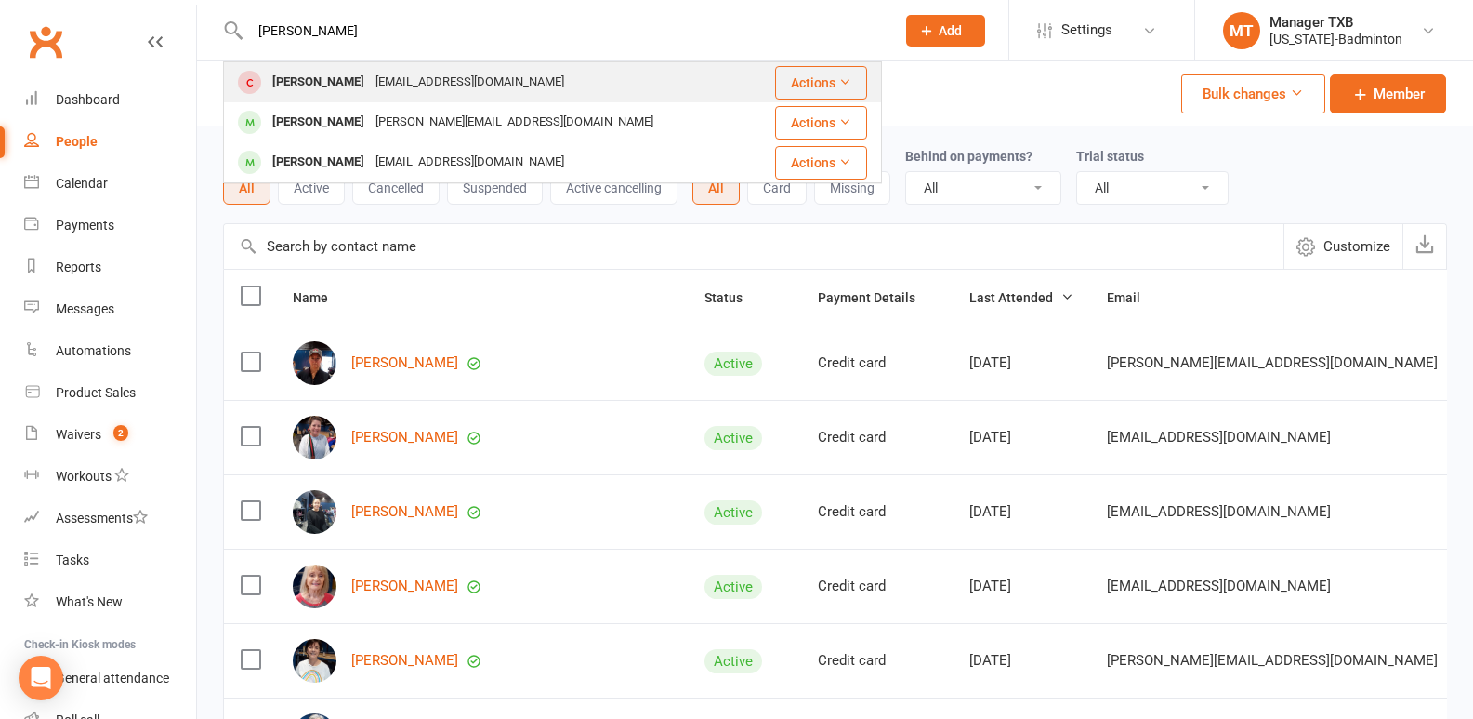
type input "[PERSON_NAME]"
click at [370, 76] on div "[EMAIL_ADDRESS][DOMAIN_NAME]" at bounding box center [470, 82] width 200 height 27
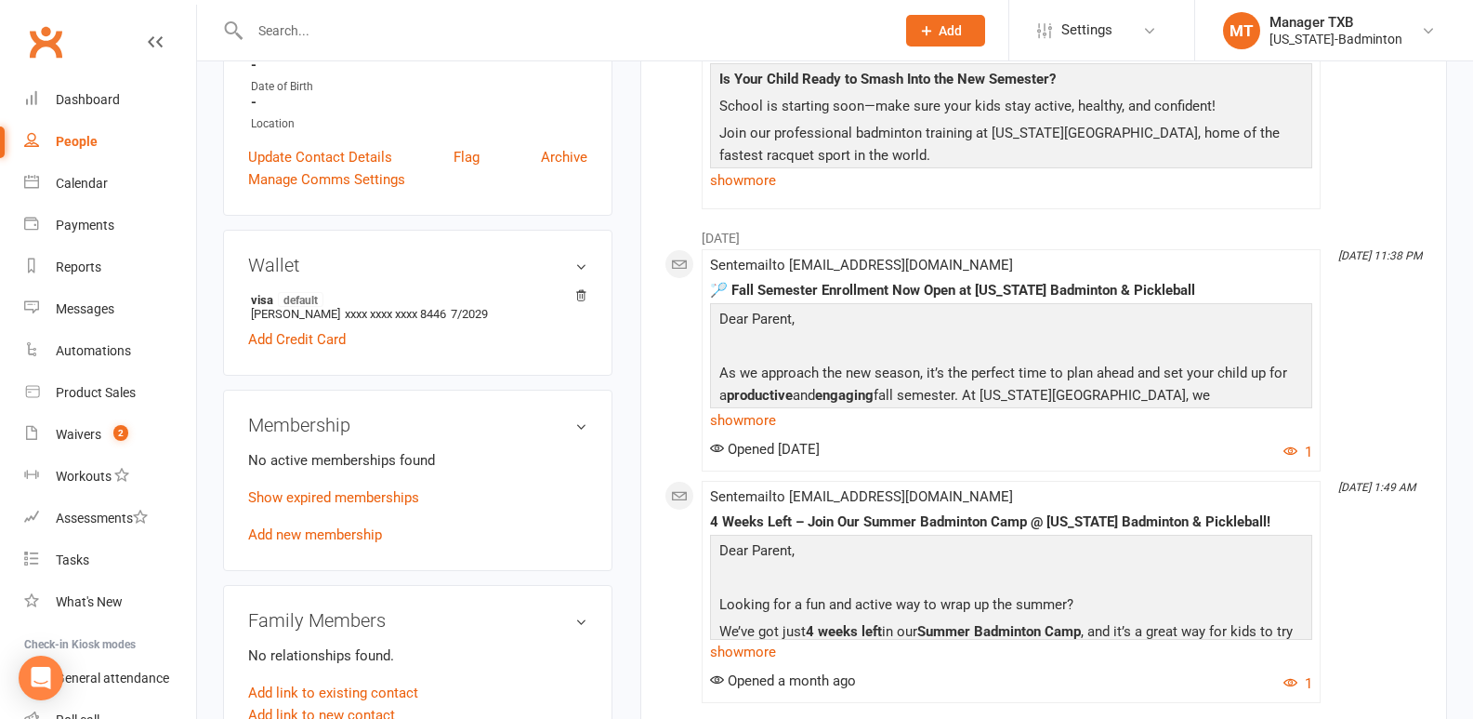
scroll to position [379, 0]
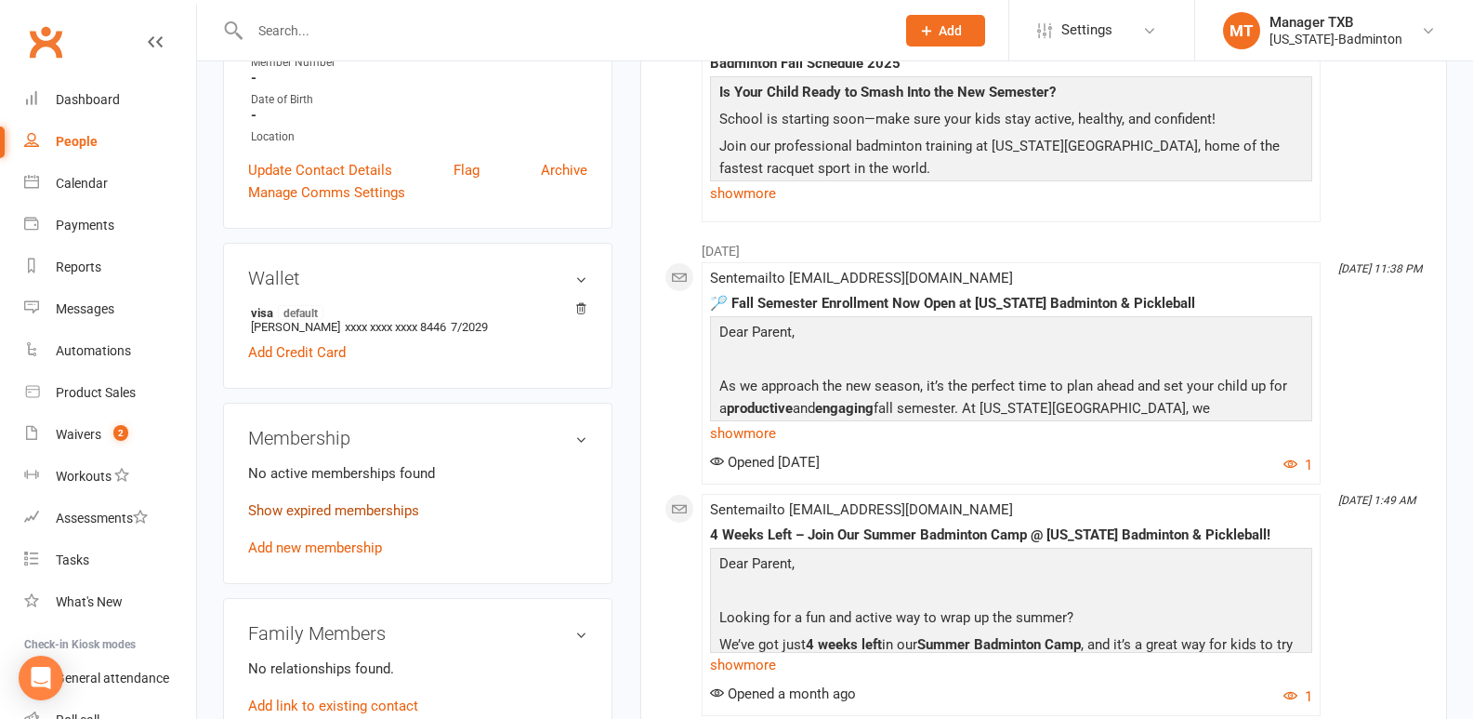
click at [334, 509] on link "Show expired memberships" at bounding box center [333, 510] width 171 height 17
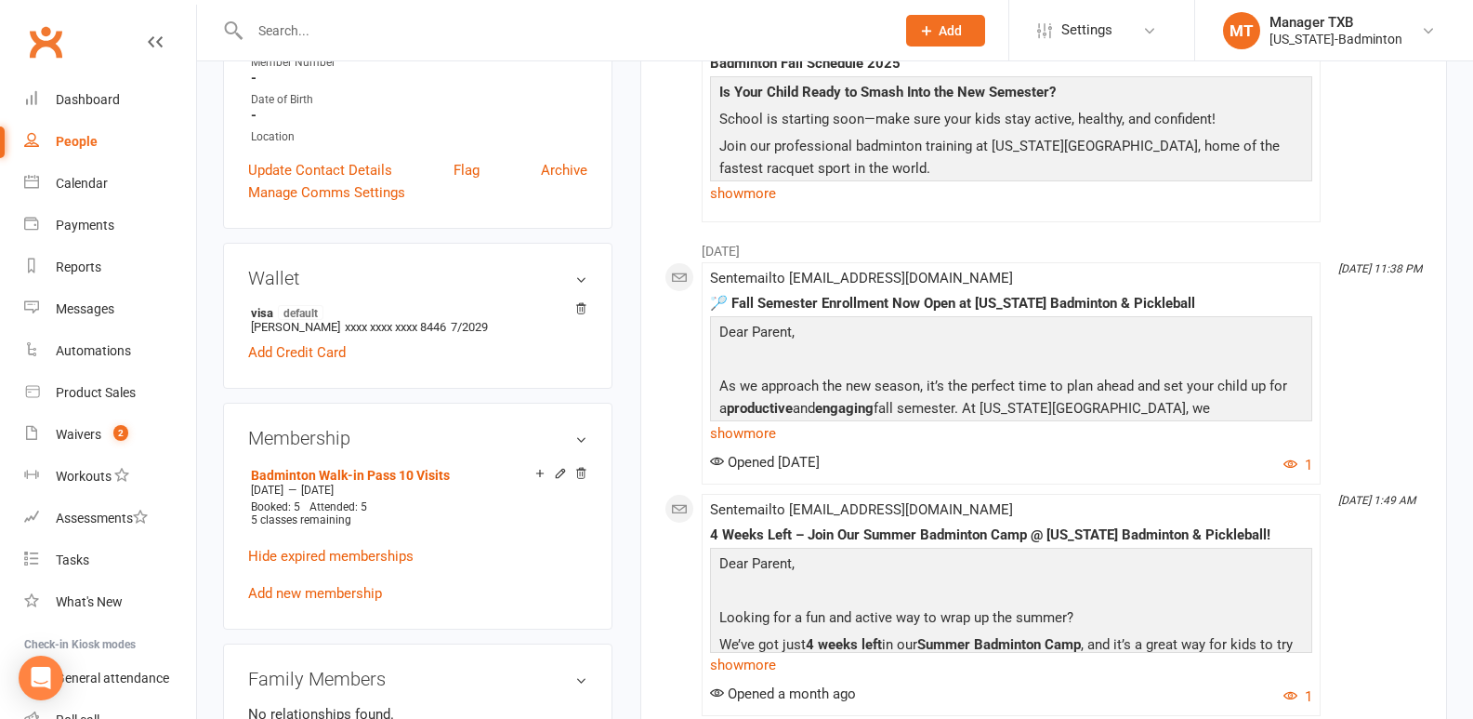
scroll to position [0, 0]
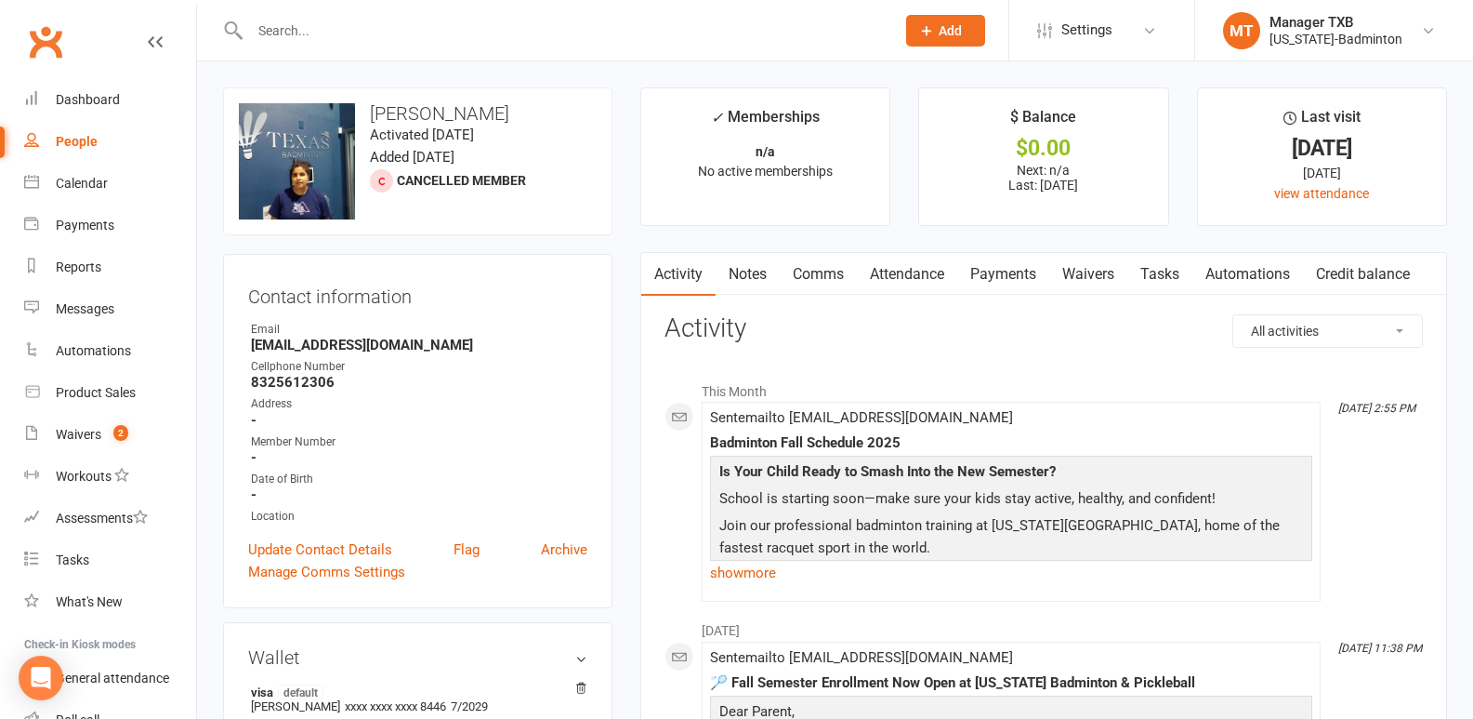
click at [257, 20] on input "text" at bounding box center [563, 31] width 638 height 26
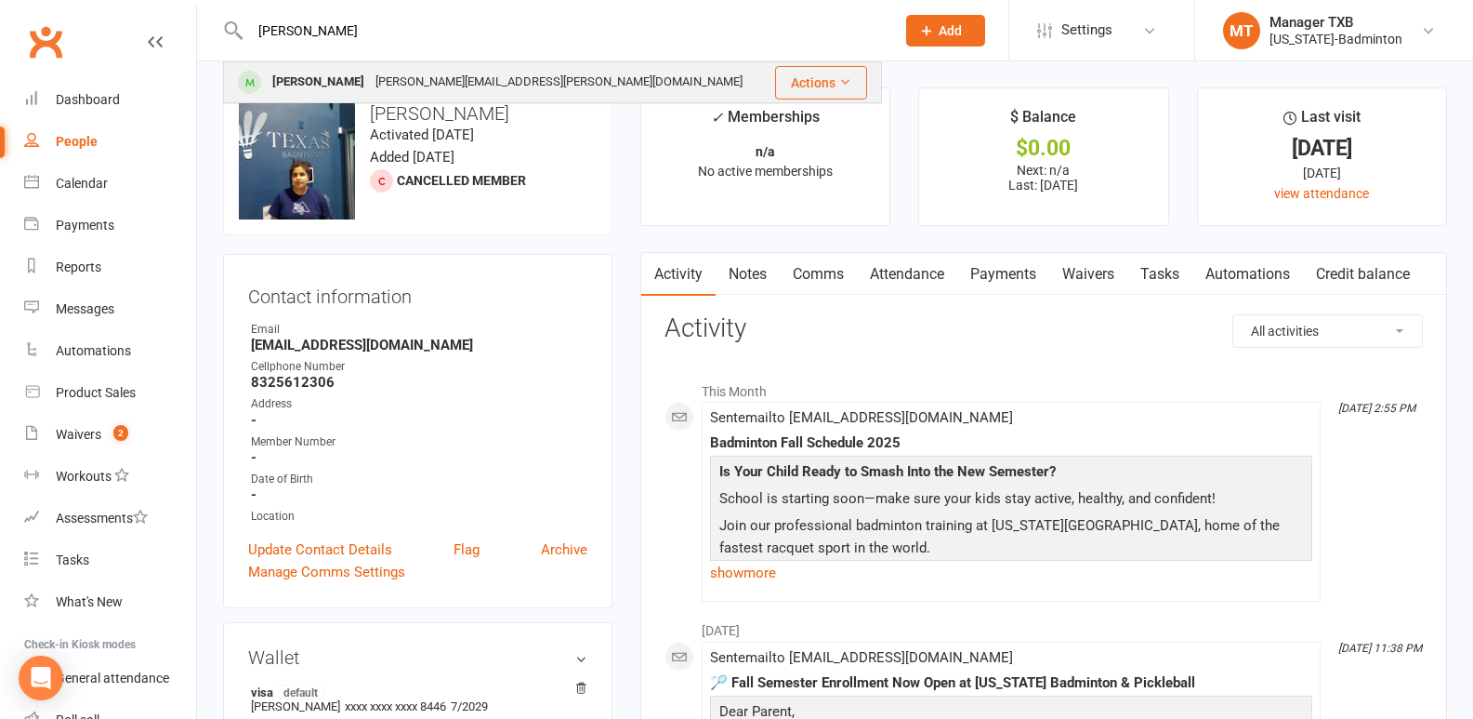
type input "[PERSON_NAME]"
click at [381, 75] on div "[PERSON_NAME][EMAIL_ADDRESS][PERSON_NAME][DOMAIN_NAME]" at bounding box center [559, 82] width 378 height 27
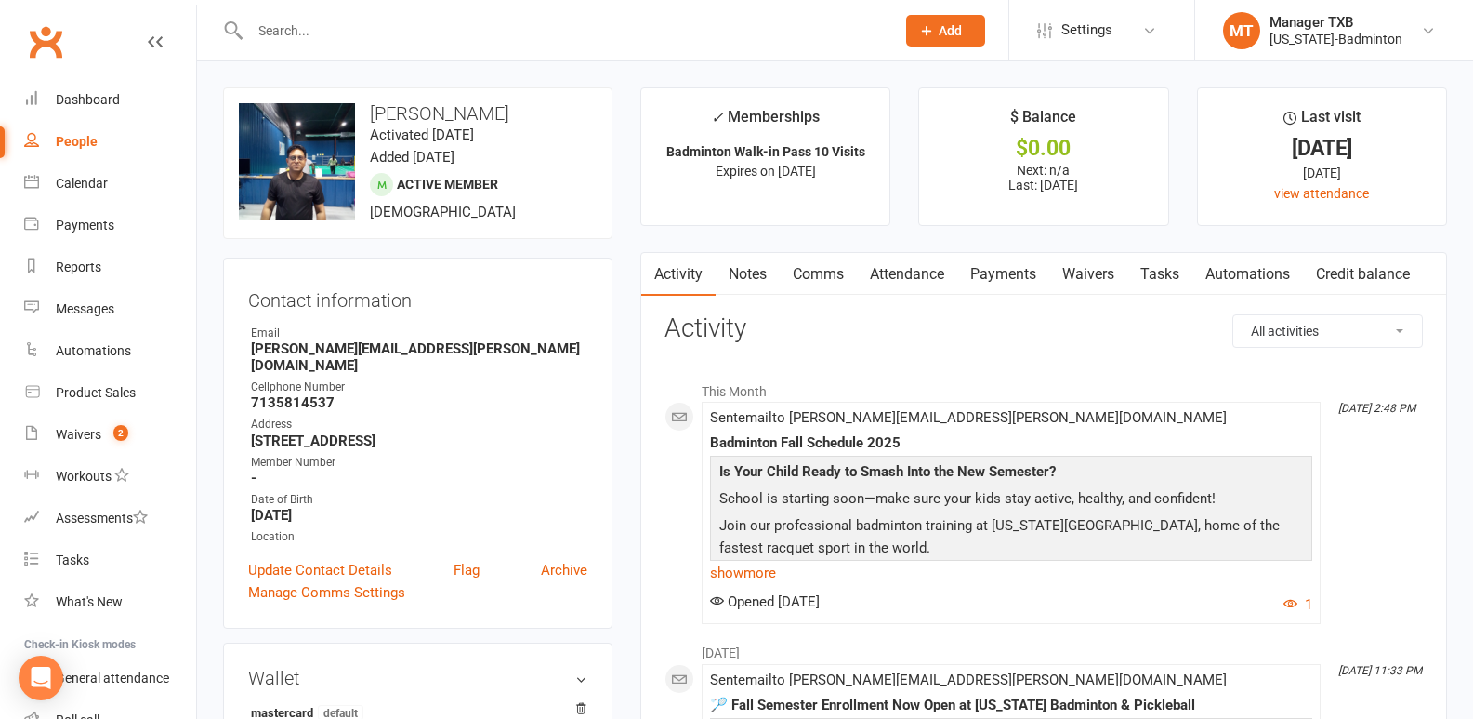
click at [281, 37] on input "text" at bounding box center [563, 31] width 638 height 26
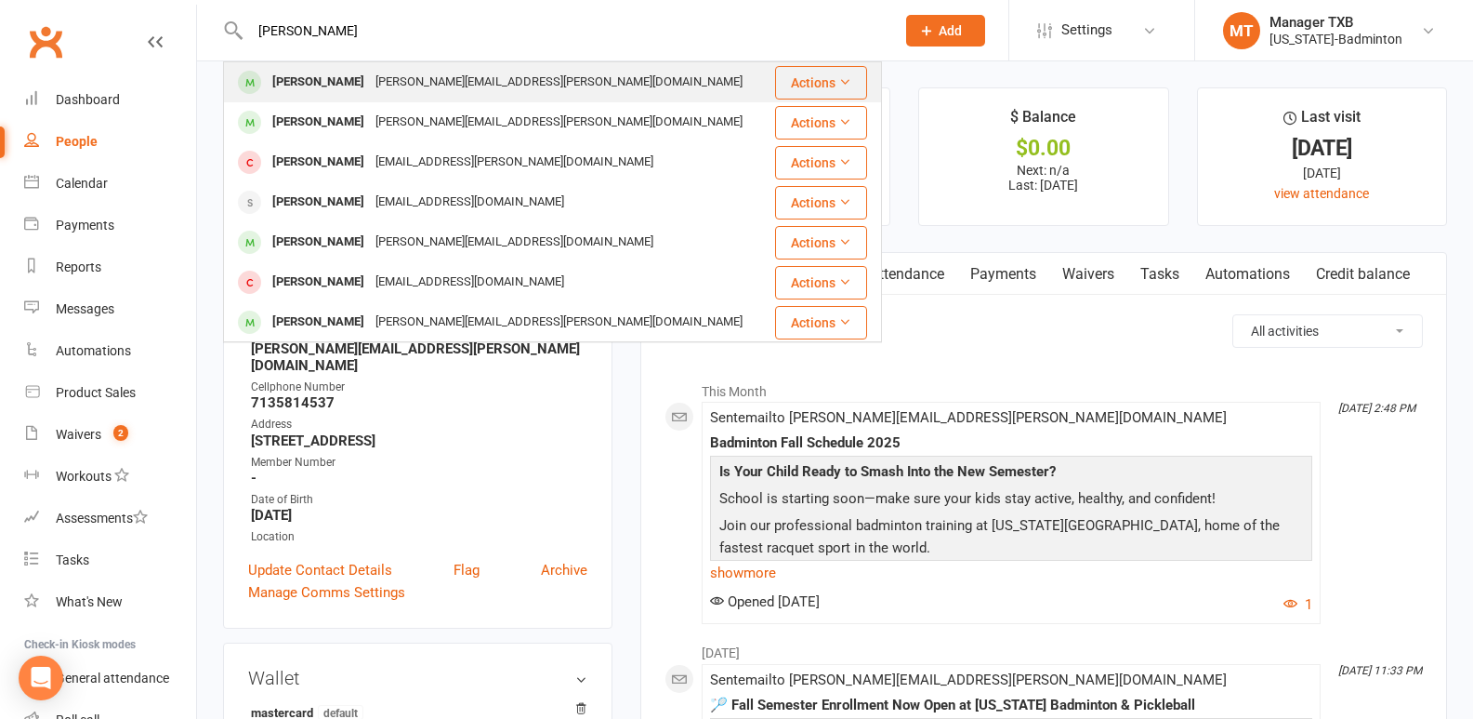
type input "[PERSON_NAME]"
click at [418, 89] on div "[PERSON_NAME][EMAIL_ADDRESS][PERSON_NAME][DOMAIN_NAME]" at bounding box center [559, 82] width 378 height 27
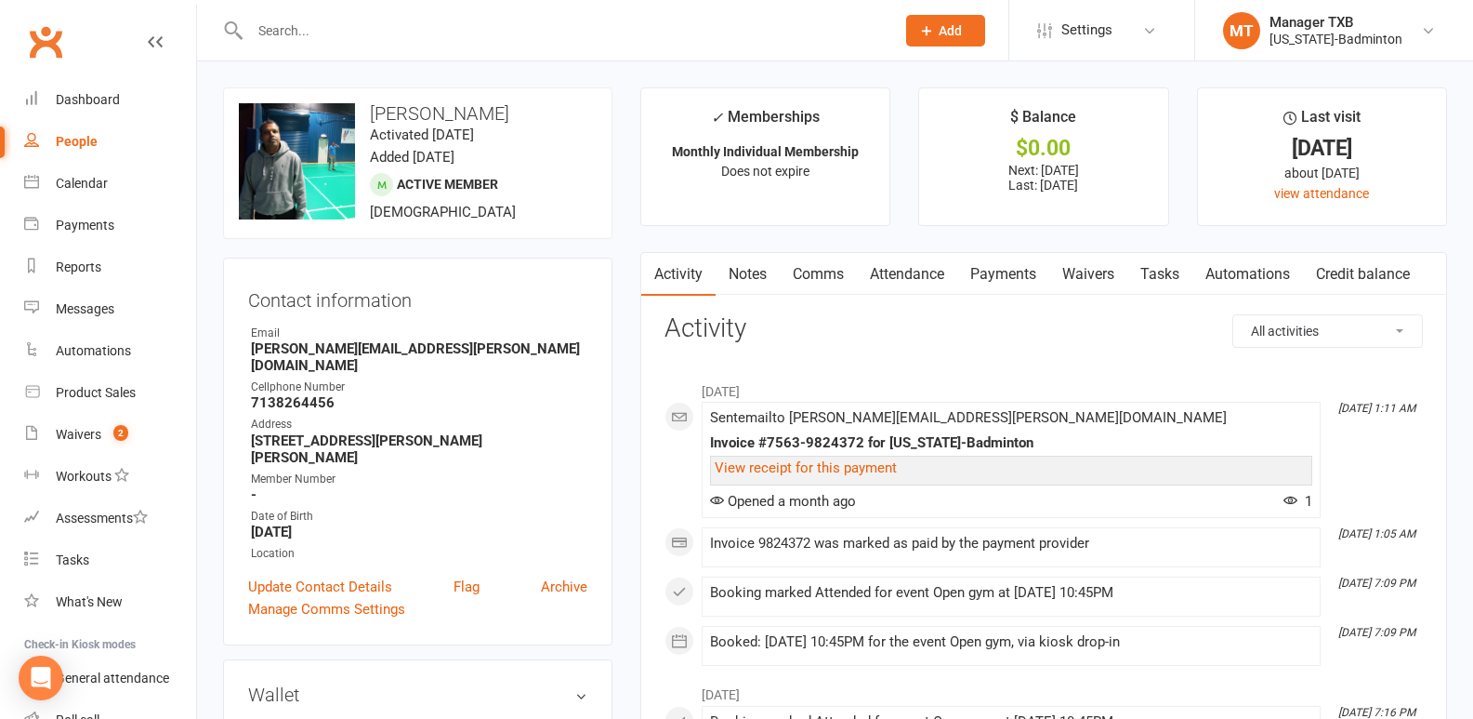
click at [260, 29] on input "text" at bounding box center [563, 31] width 638 height 26
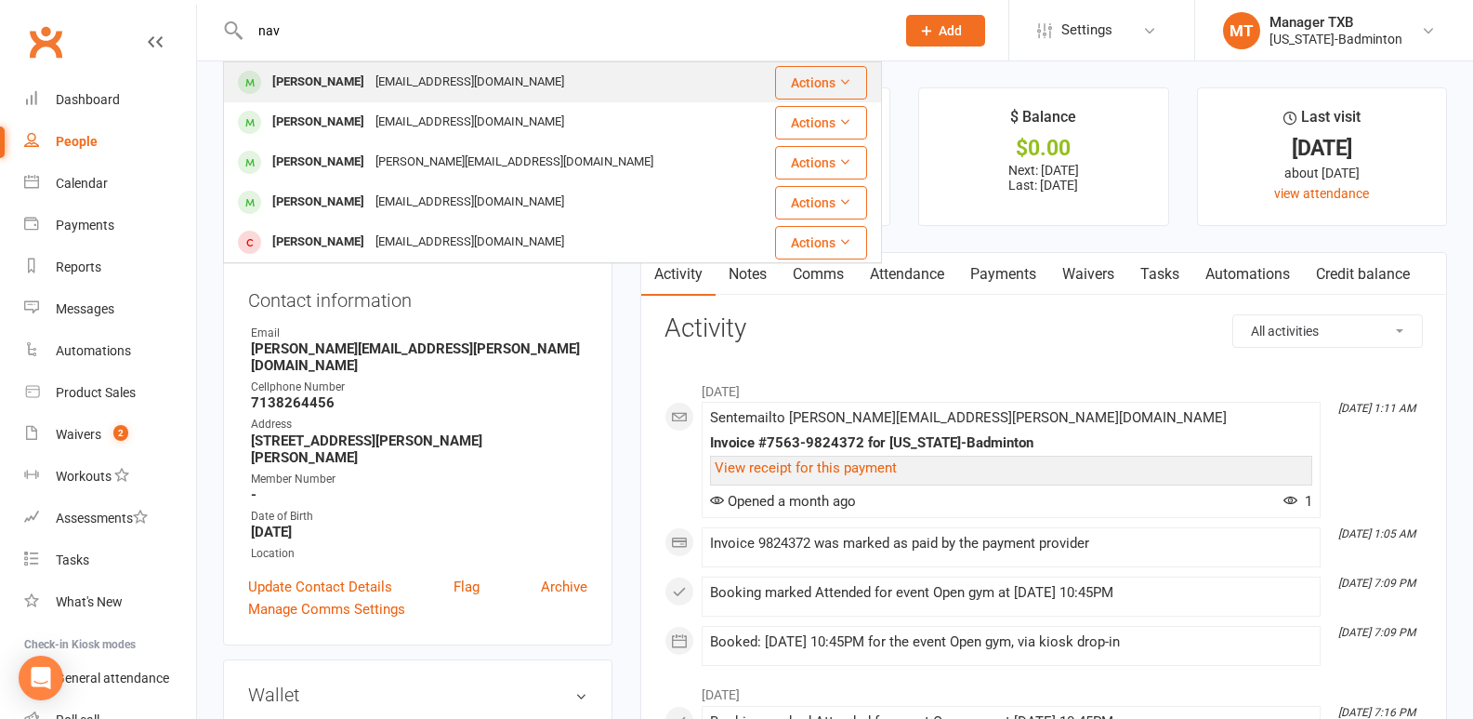
type input "nav"
click at [363, 80] on div "[PERSON_NAME]" at bounding box center [318, 82] width 103 height 27
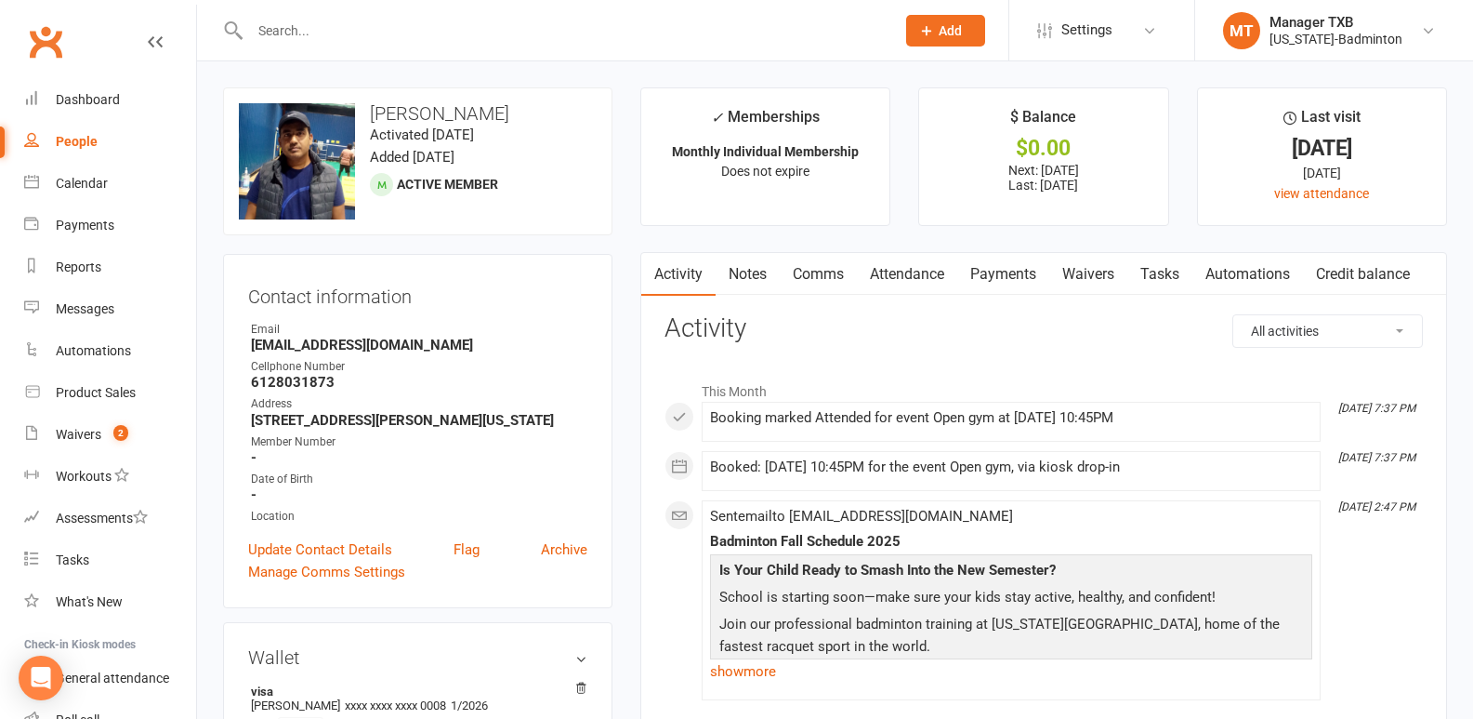
click at [264, 33] on input "text" at bounding box center [563, 31] width 638 height 26
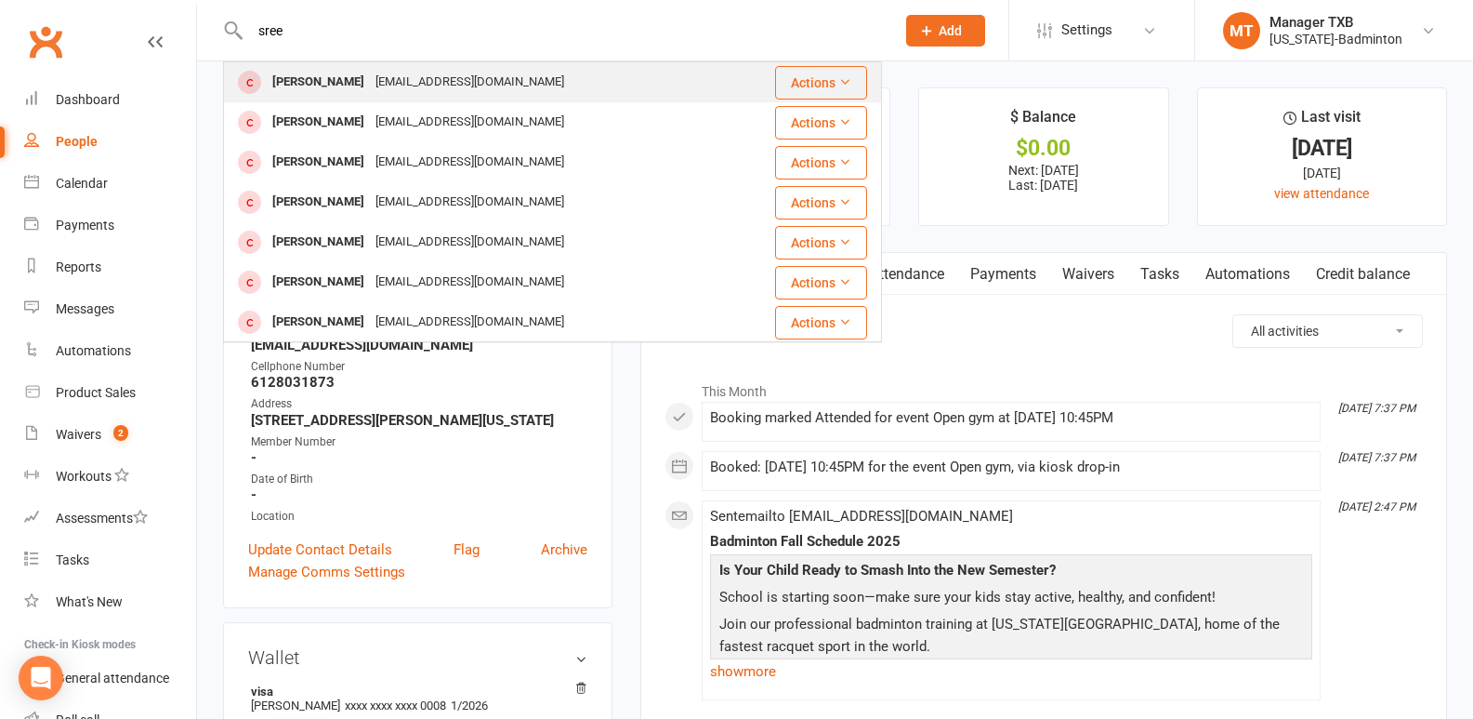
type input "sree"
click at [344, 82] on div "[PERSON_NAME]" at bounding box center [318, 82] width 103 height 27
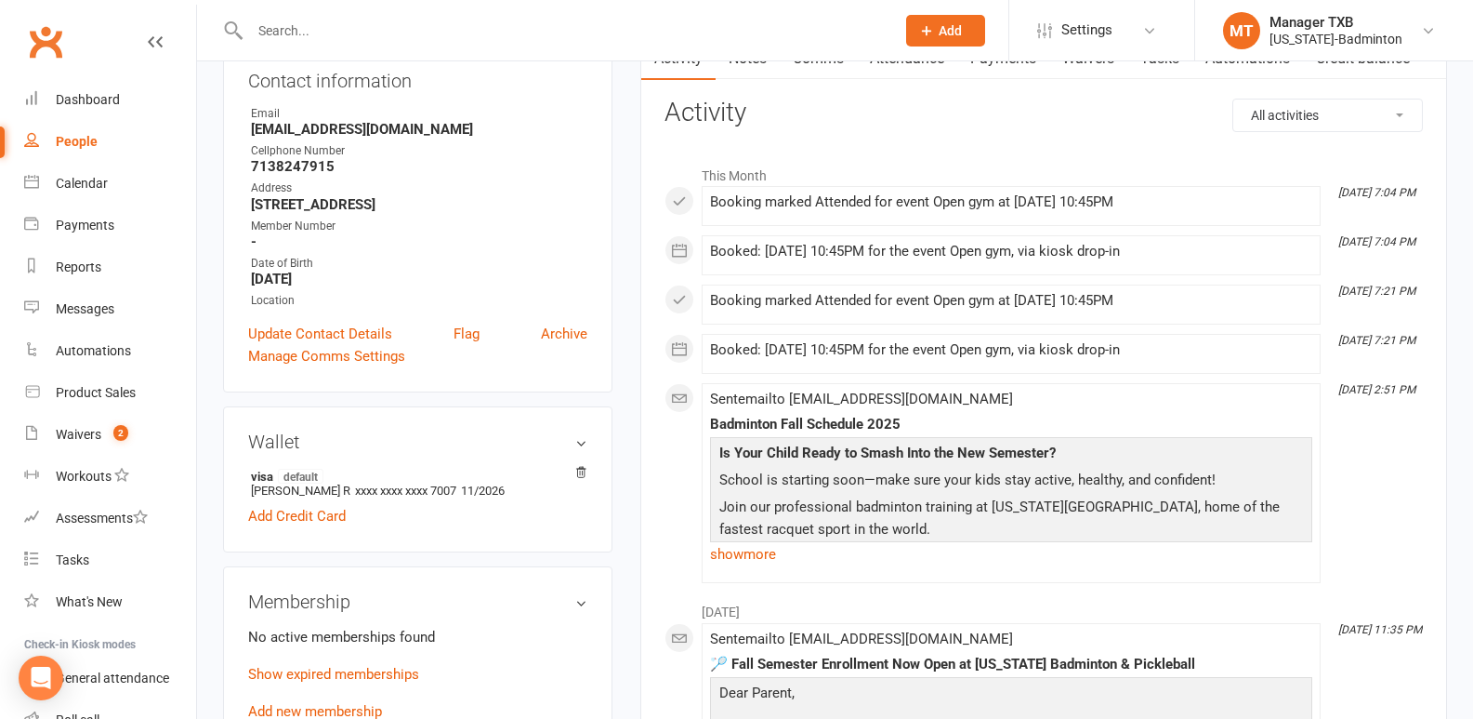
scroll to position [338, 0]
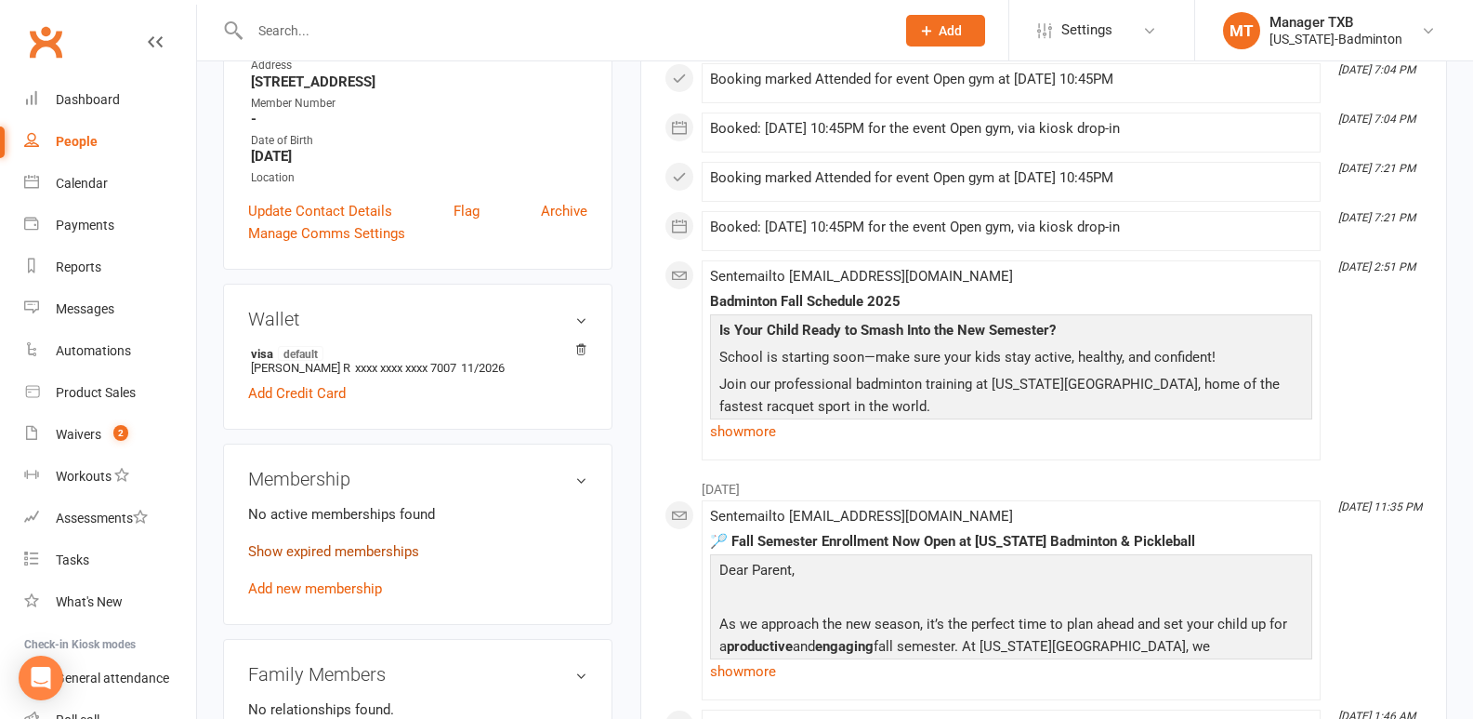
click at [393, 558] on link "Show expired memberships" at bounding box center [333, 551] width 171 height 17
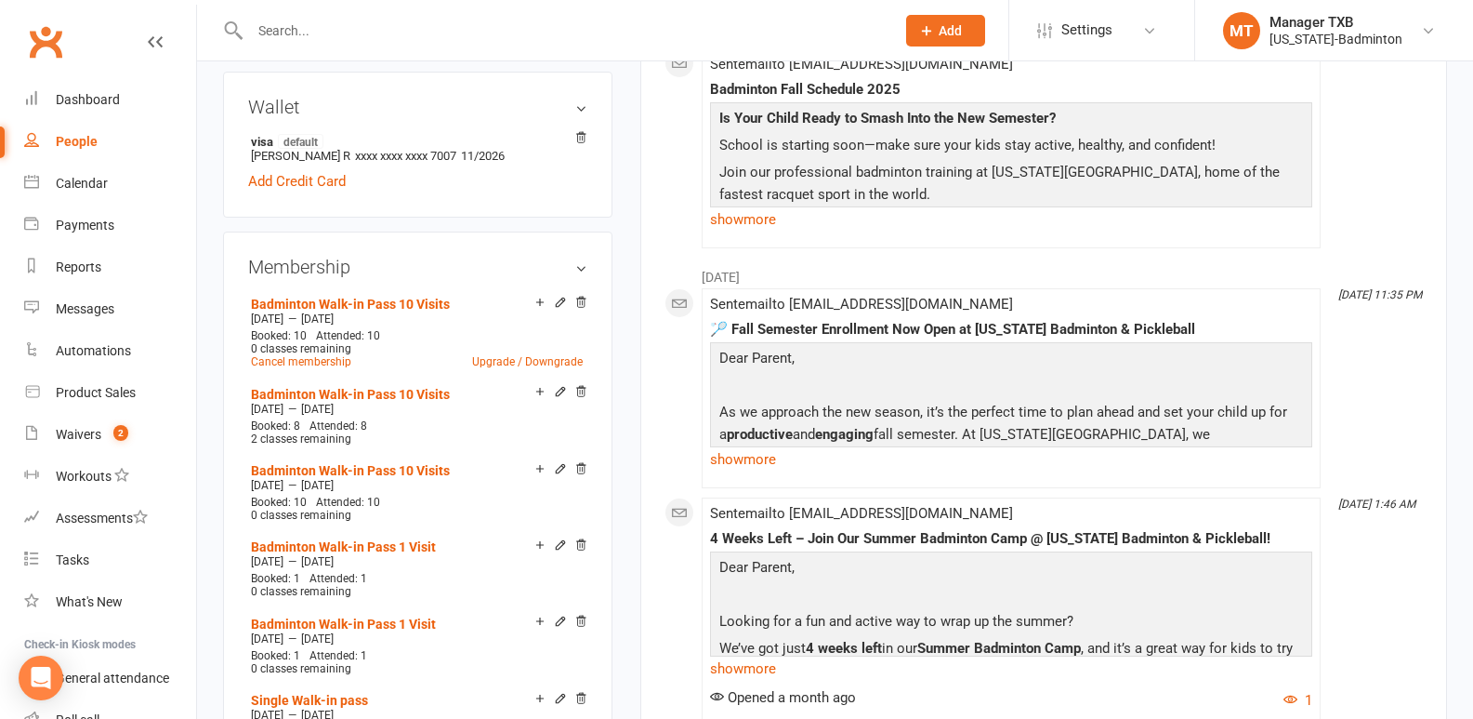
scroll to position [565, 0]
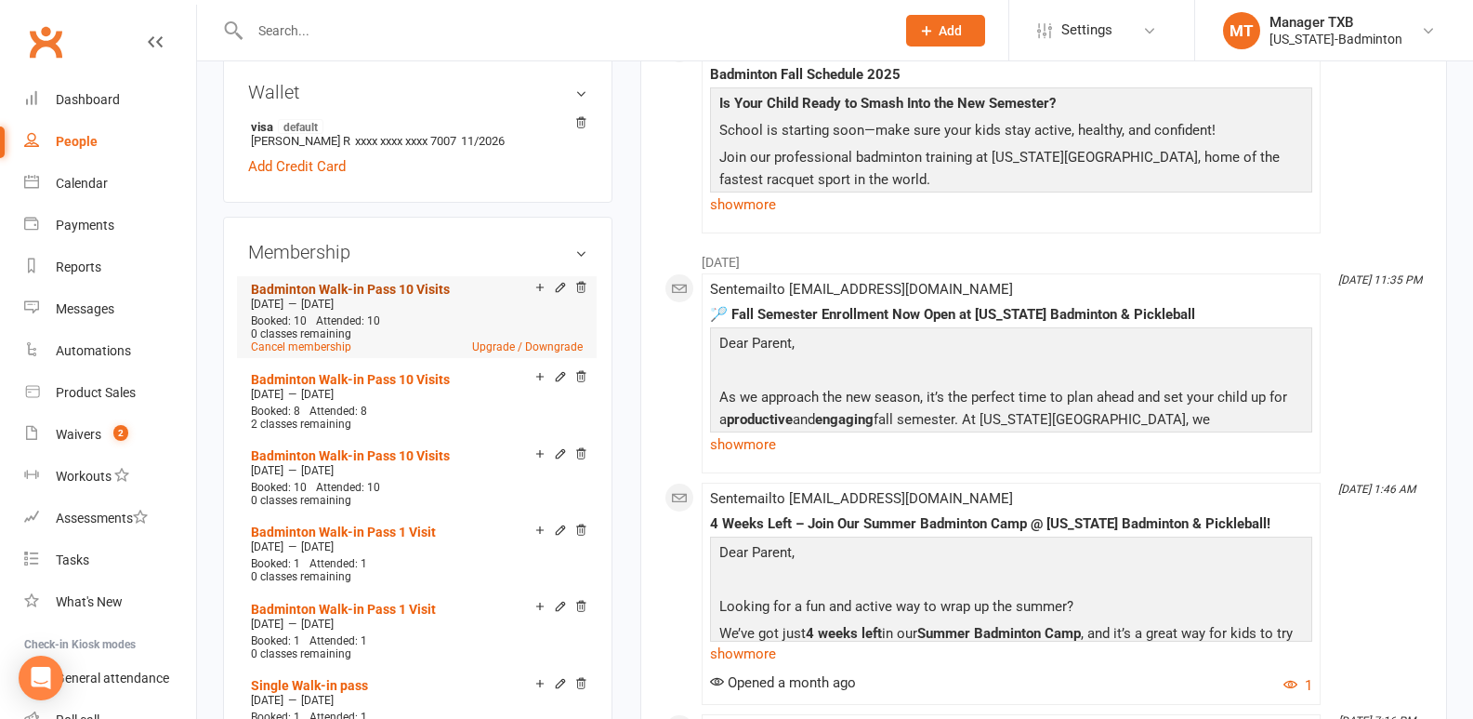
click at [408, 283] on link "Badminton Walk-in Pass 10 Visits" at bounding box center [350, 289] width 199 height 15
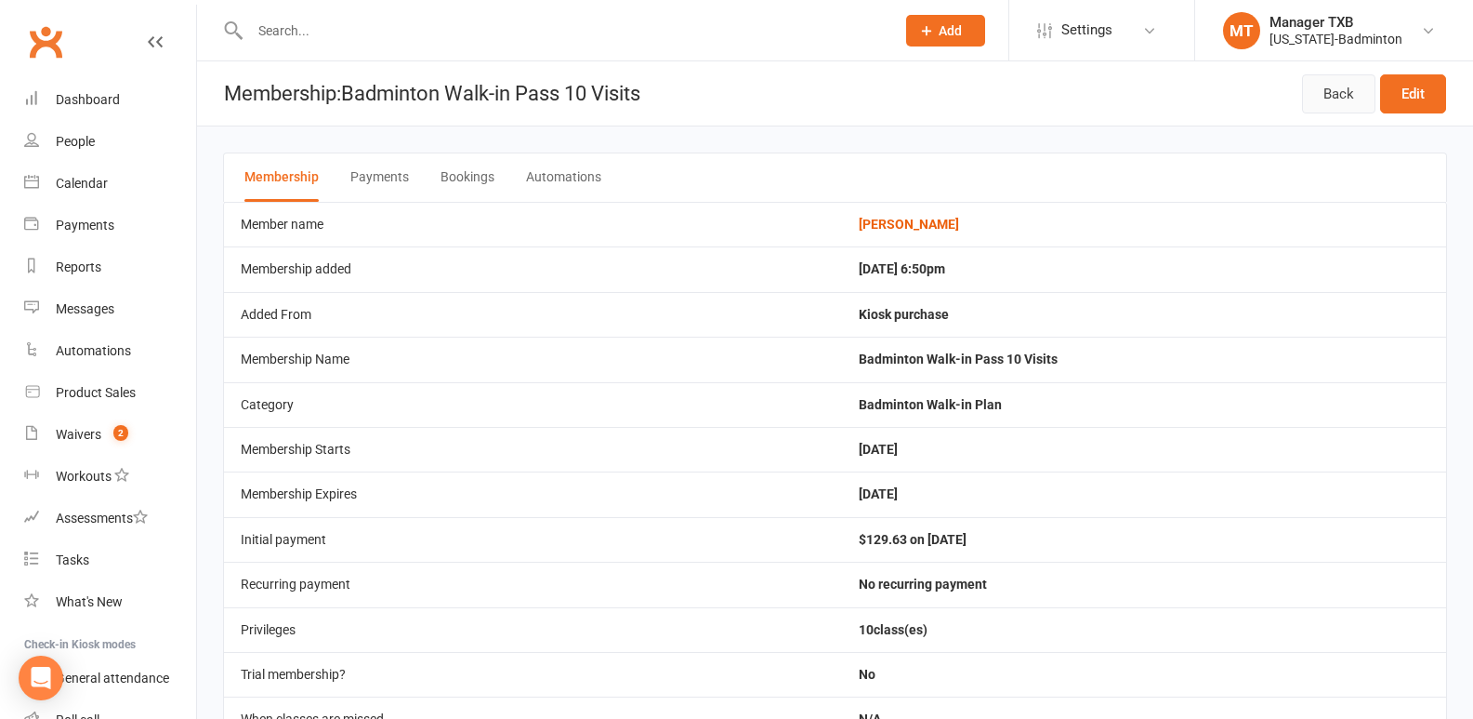
click at [1342, 99] on link "Back" at bounding box center [1338, 93] width 73 height 39
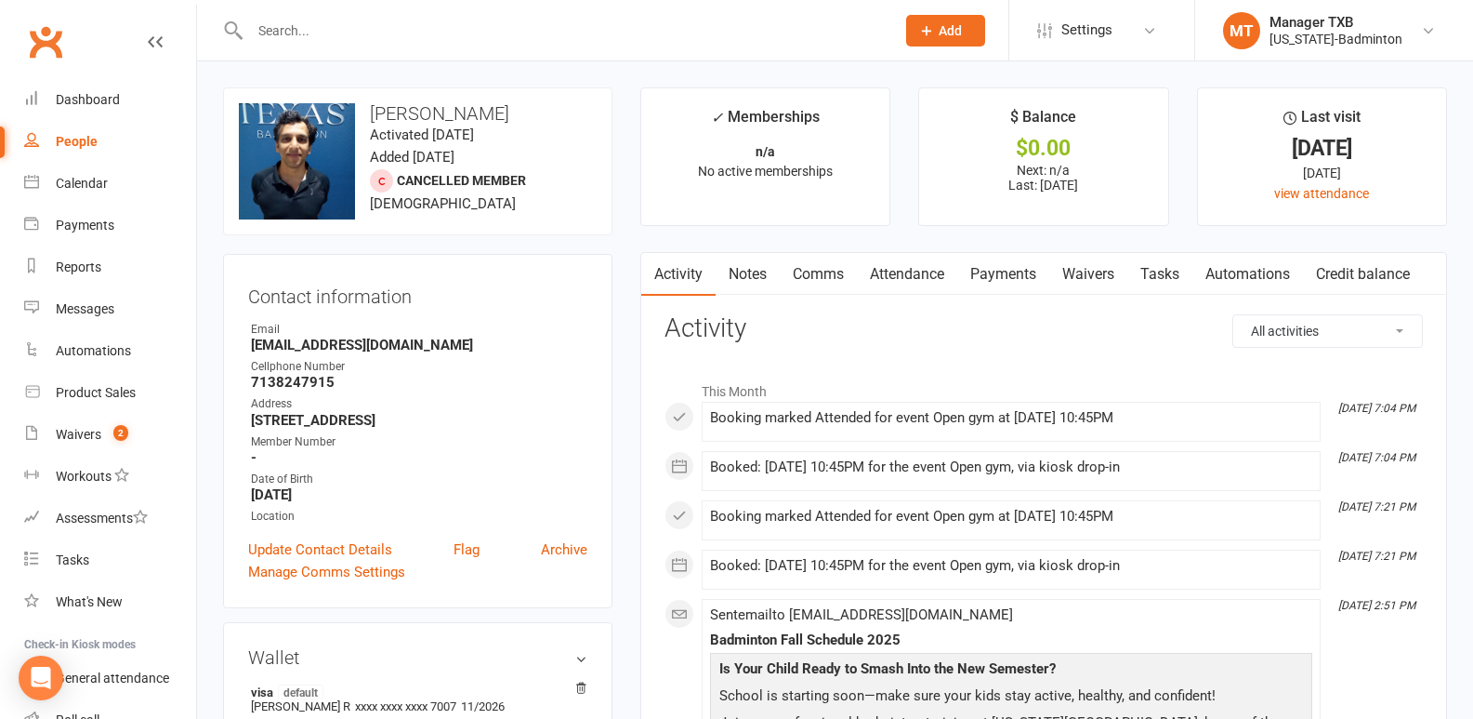
click at [367, 40] on input "text" at bounding box center [563, 31] width 638 height 26
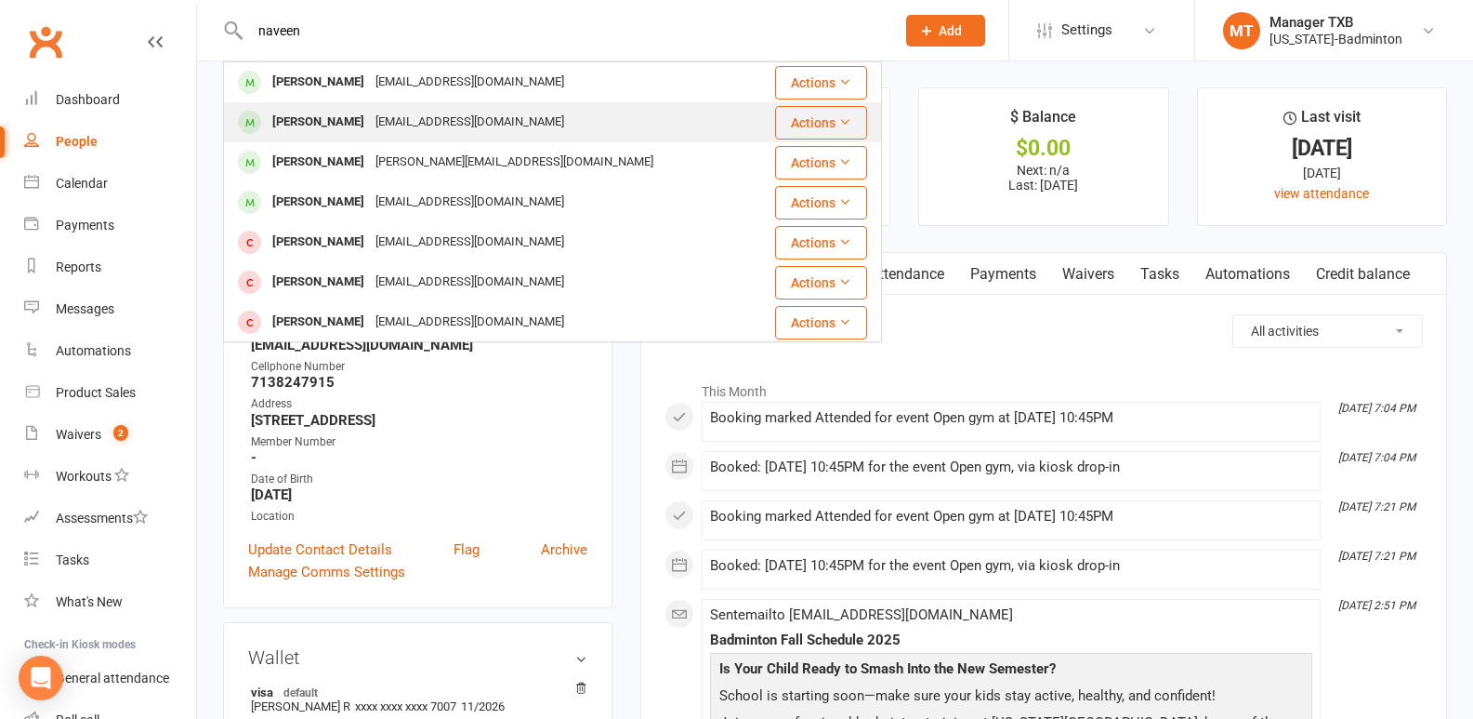
type input "naveen"
click at [379, 136] on div "[EMAIL_ADDRESS][DOMAIN_NAME]" at bounding box center [470, 122] width 200 height 27
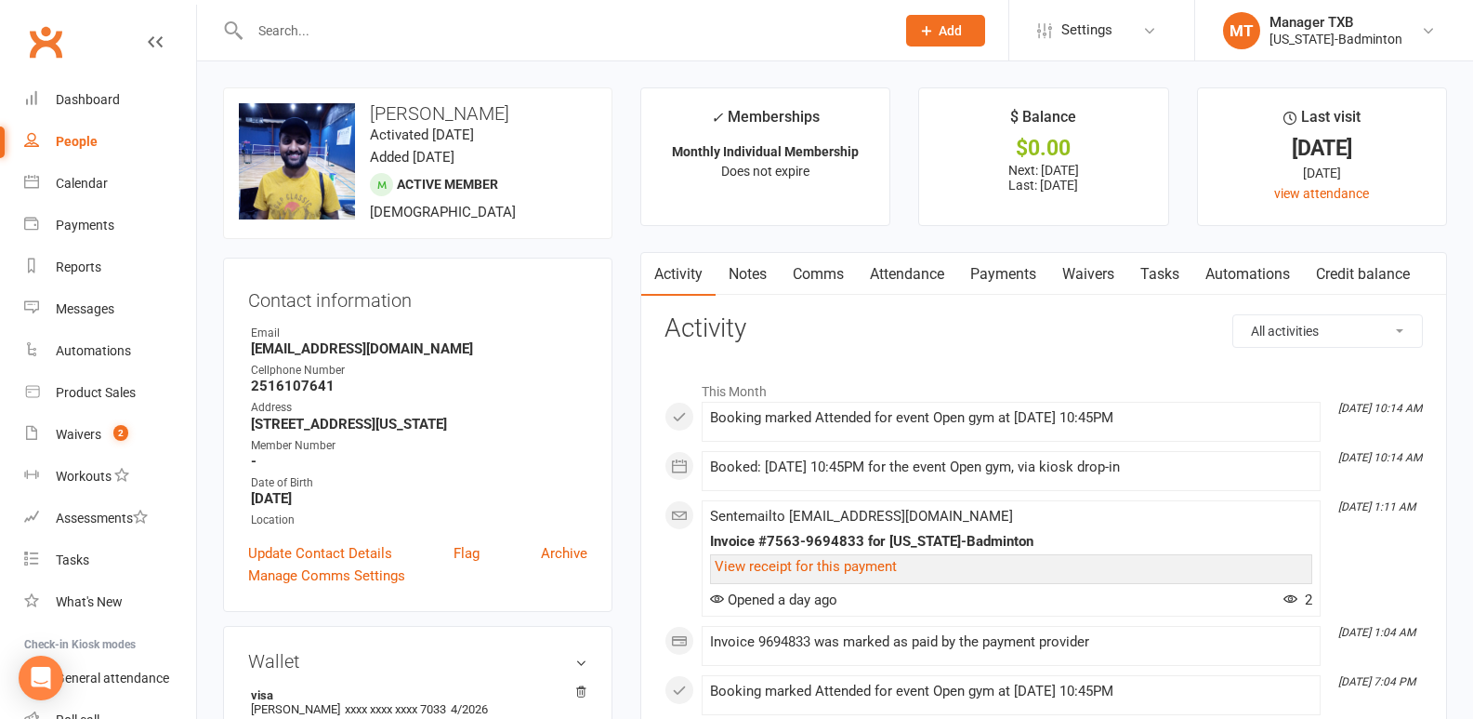
click at [274, 11] on div at bounding box center [552, 30] width 659 height 60
click at [277, 28] on input "text" at bounding box center [563, 31] width 638 height 26
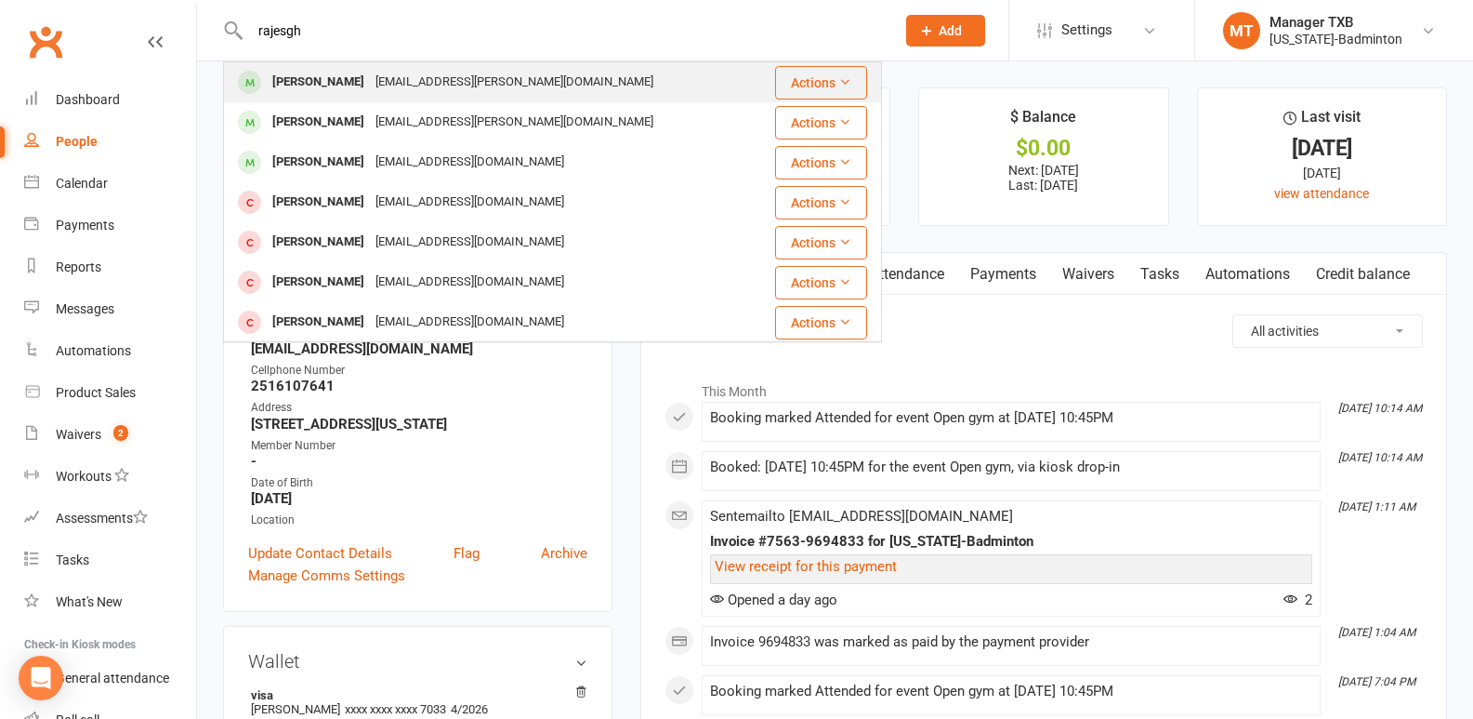
type input "rajesgh"
click at [282, 82] on div "[PERSON_NAME]" at bounding box center [318, 82] width 103 height 27
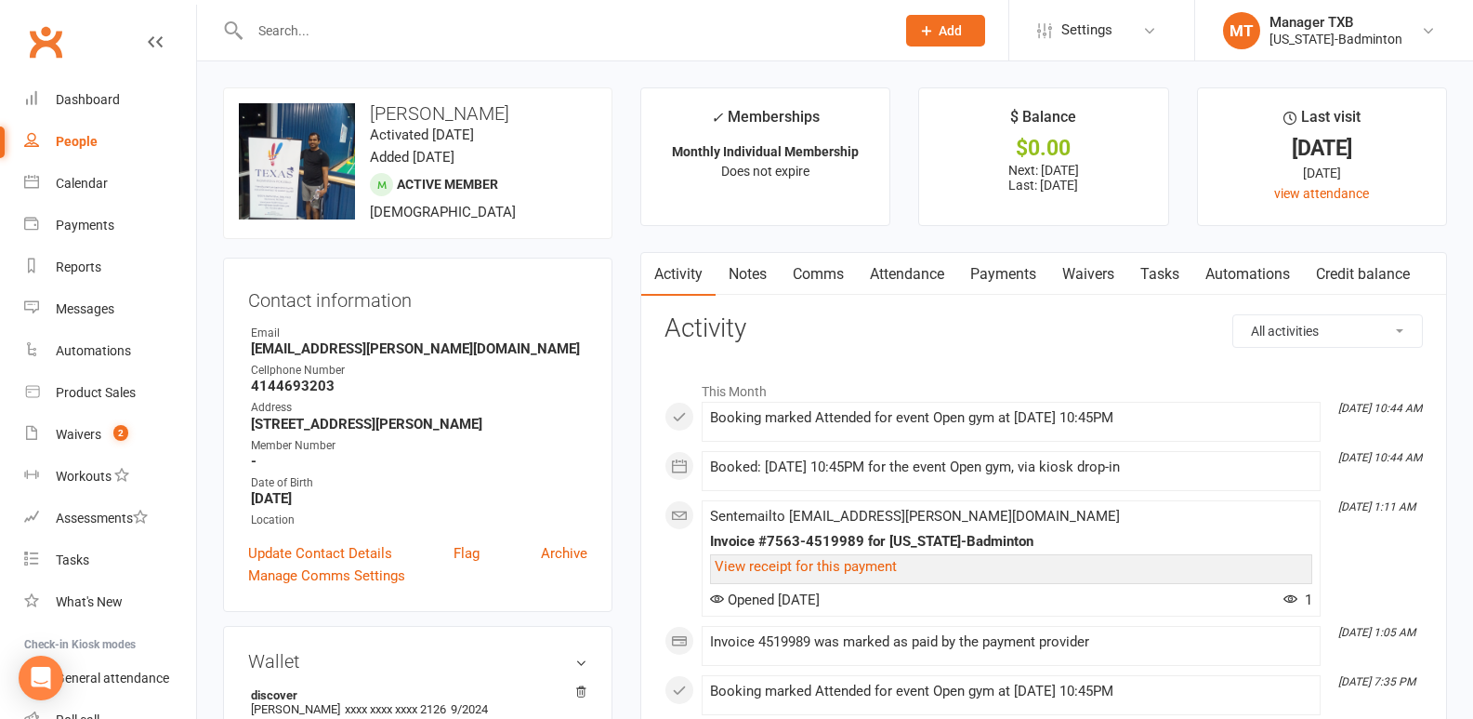
click at [268, 40] on input "text" at bounding box center [563, 31] width 638 height 26
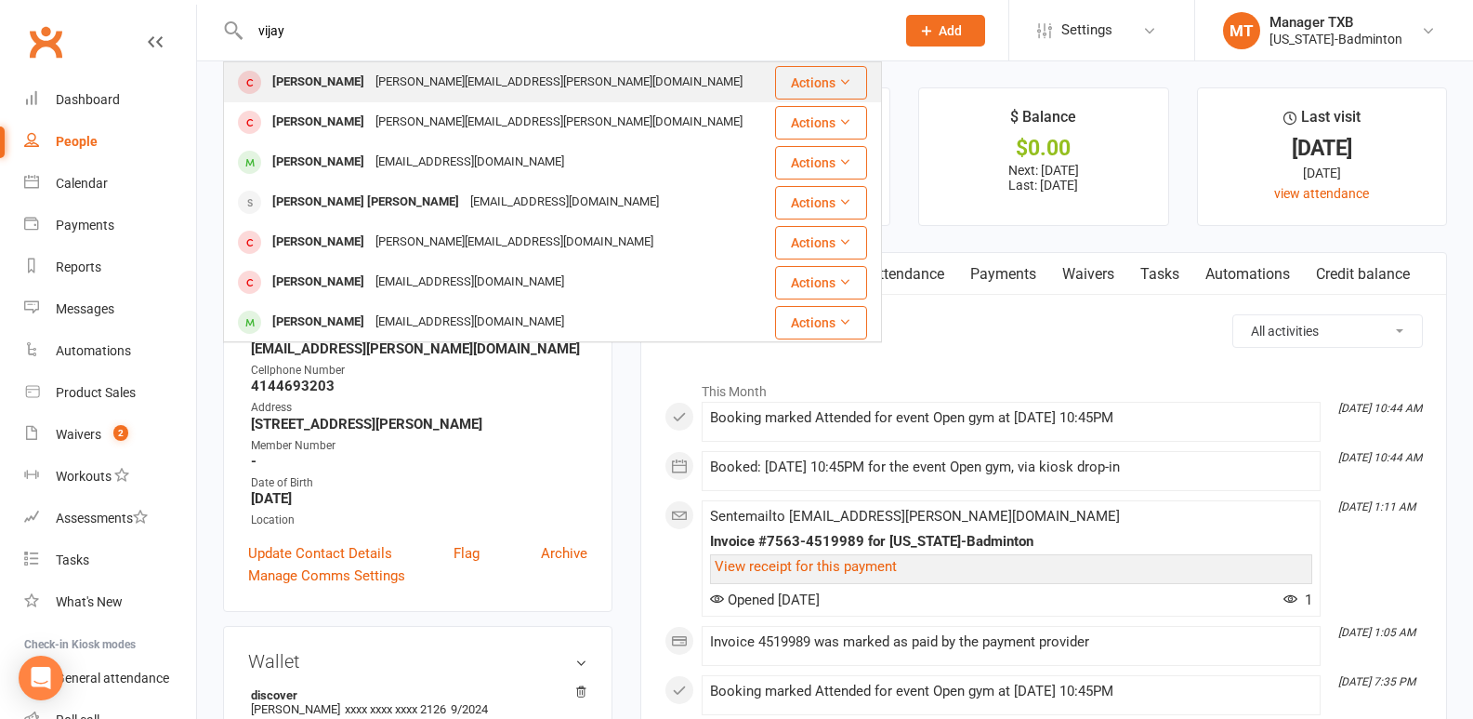
type input "vijay"
click at [452, 86] on div "[PERSON_NAME][EMAIL_ADDRESS][PERSON_NAME][DOMAIN_NAME]" at bounding box center [559, 82] width 378 height 27
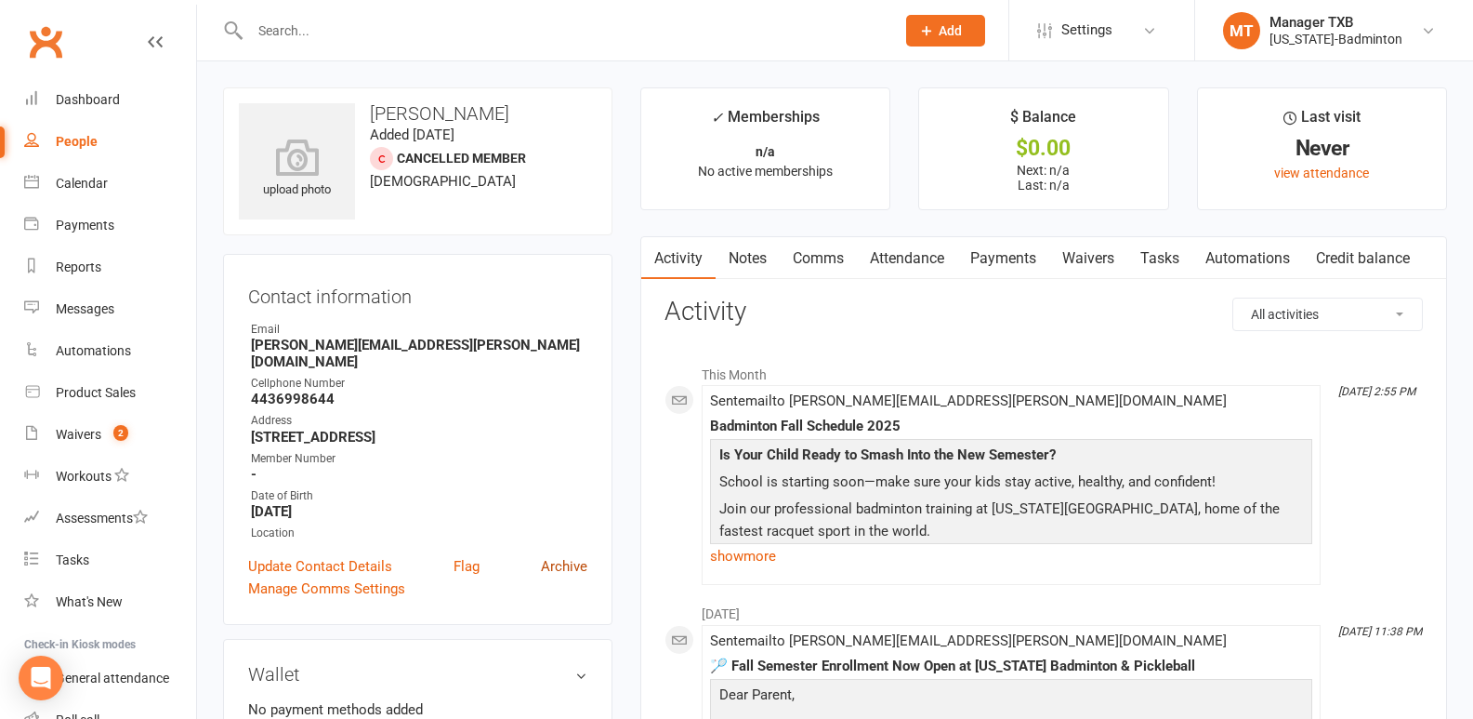
click at [581, 555] on link "Archive" at bounding box center [564, 566] width 46 height 22
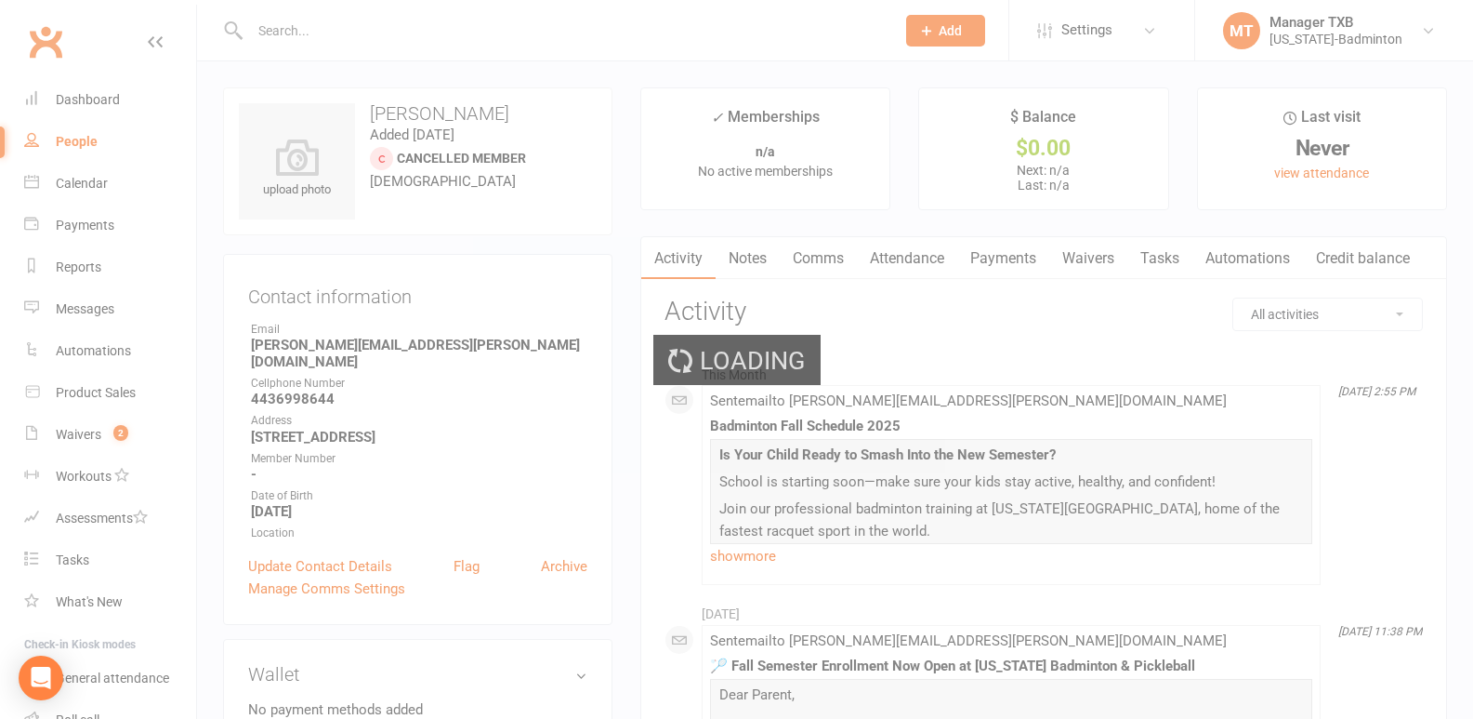
select select "100"
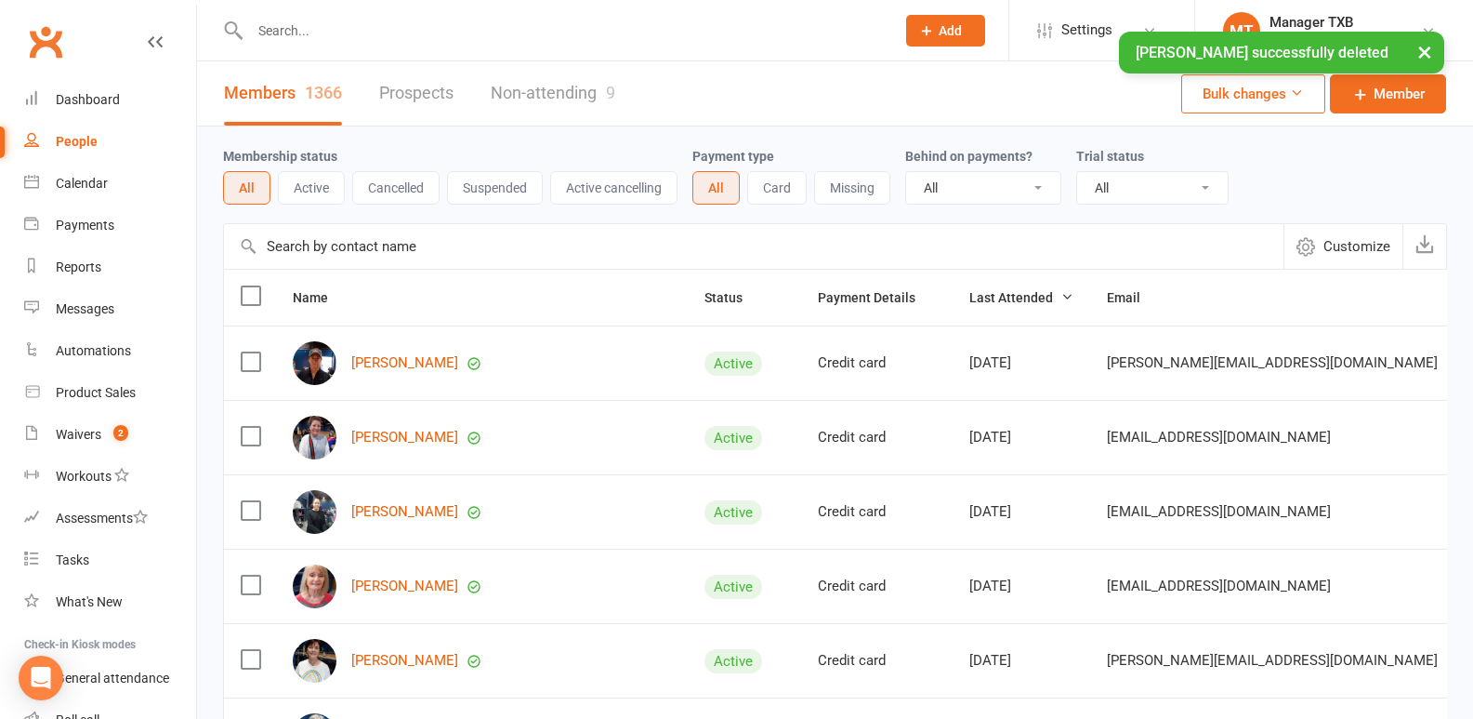
click at [281, 30] on input "text" at bounding box center [563, 31] width 638 height 26
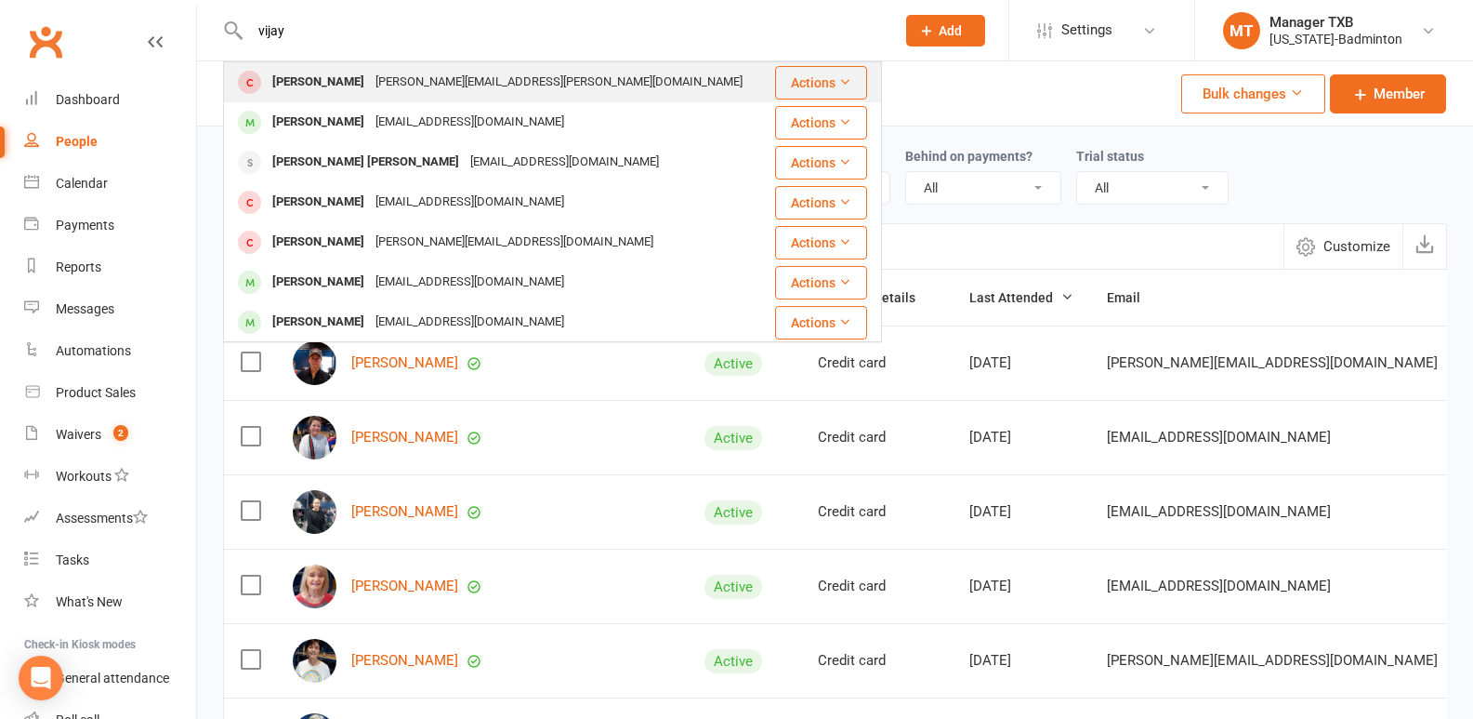
type input "vijay"
click at [426, 76] on div "[PERSON_NAME][EMAIL_ADDRESS][PERSON_NAME][DOMAIN_NAME]" at bounding box center [559, 82] width 378 height 27
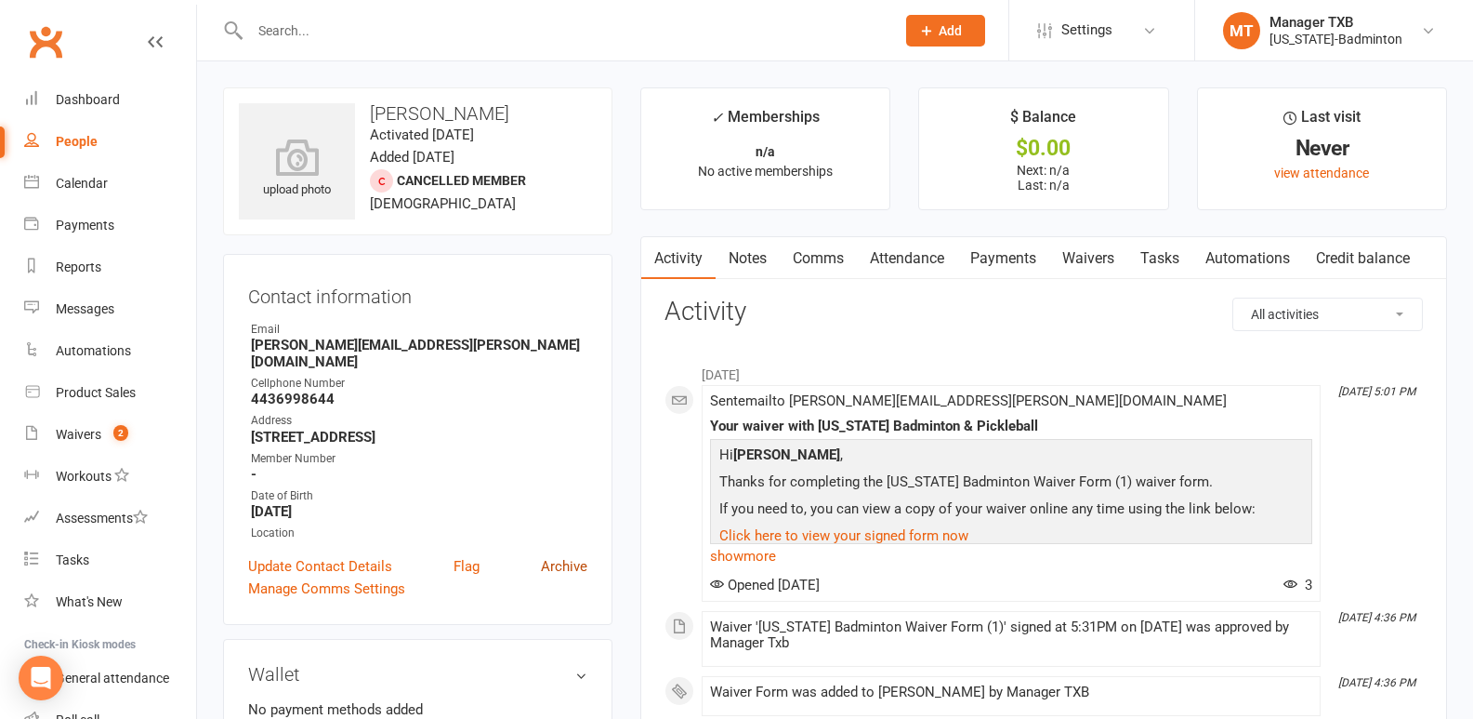
click at [569, 555] on link "Archive" at bounding box center [564, 566] width 46 height 22
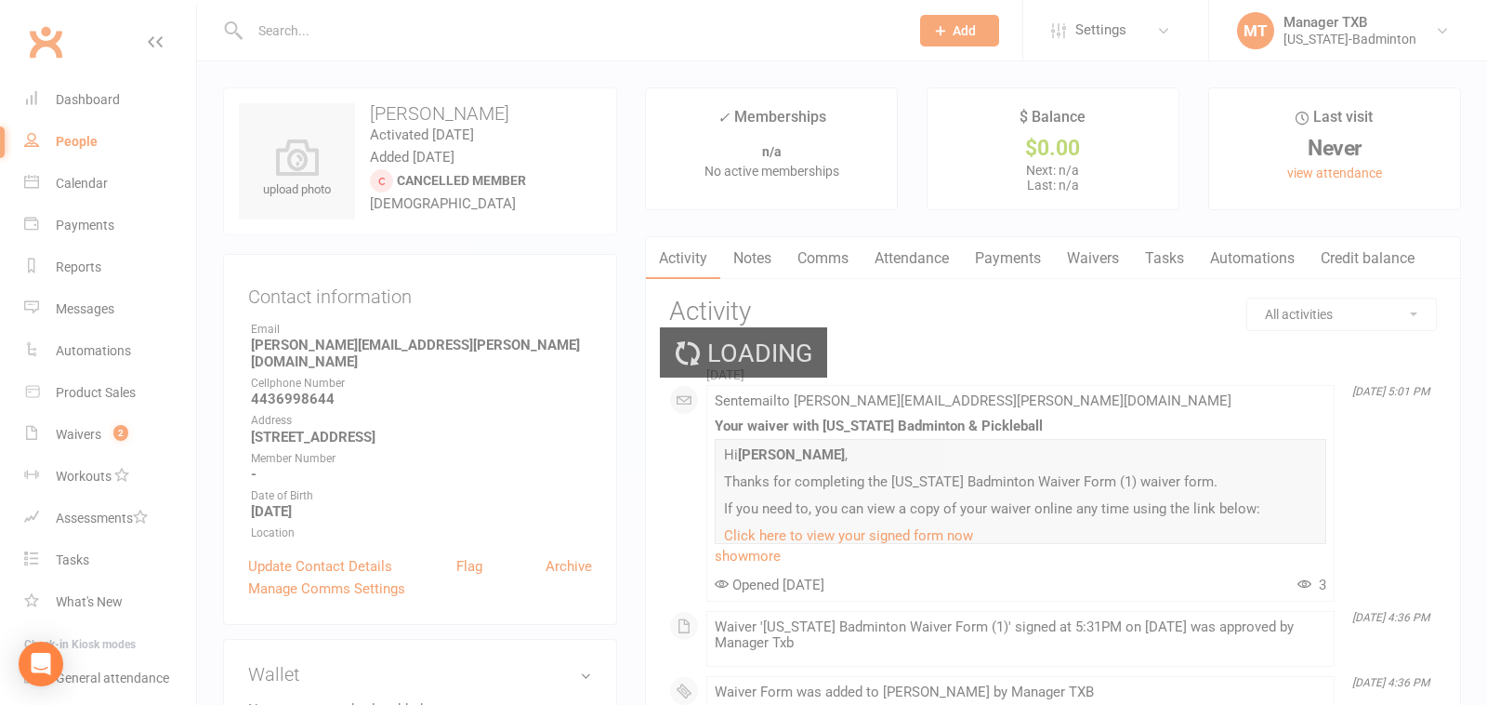
select select "100"
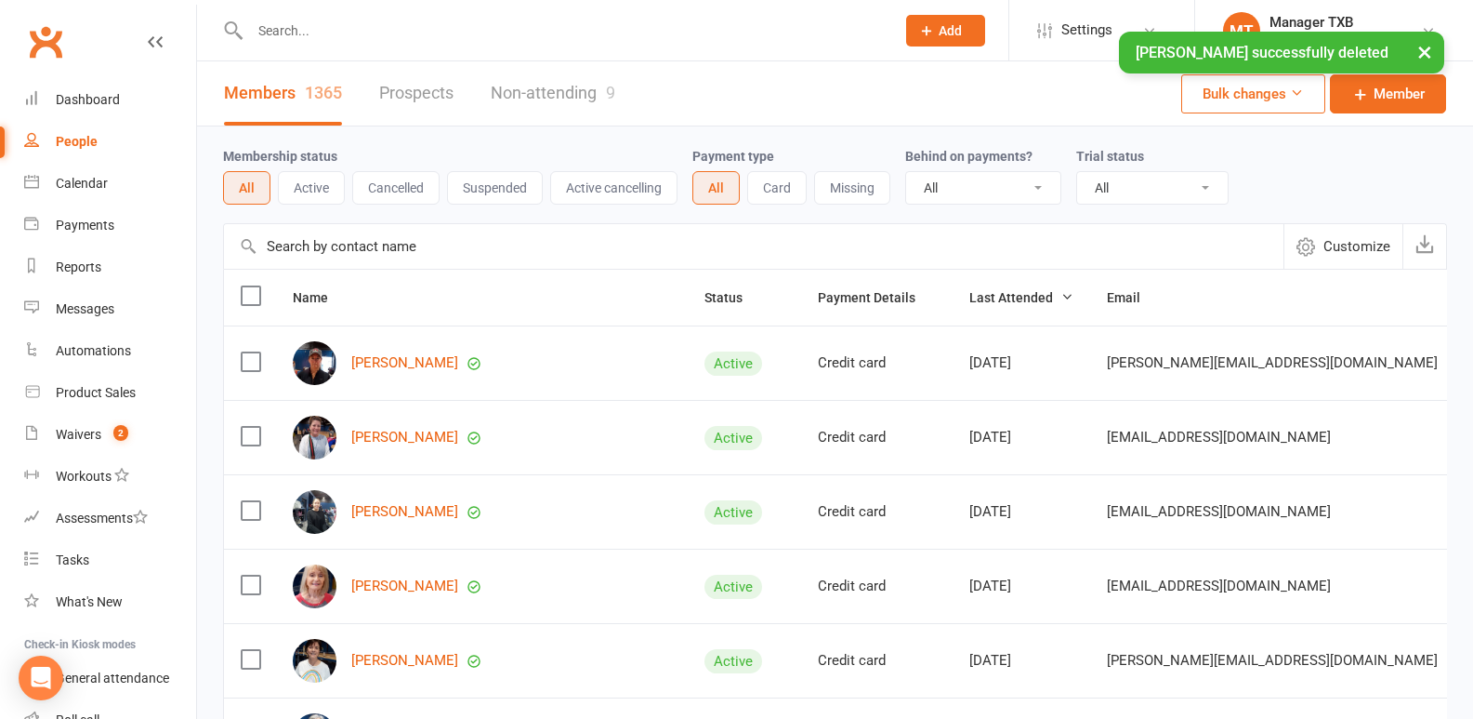
drag, startPoint x: 281, startPoint y: 34, endPoint x: 261, endPoint y: 27, distance: 20.9
click at [261, 27] on input "text" at bounding box center [563, 31] width 638 height 26
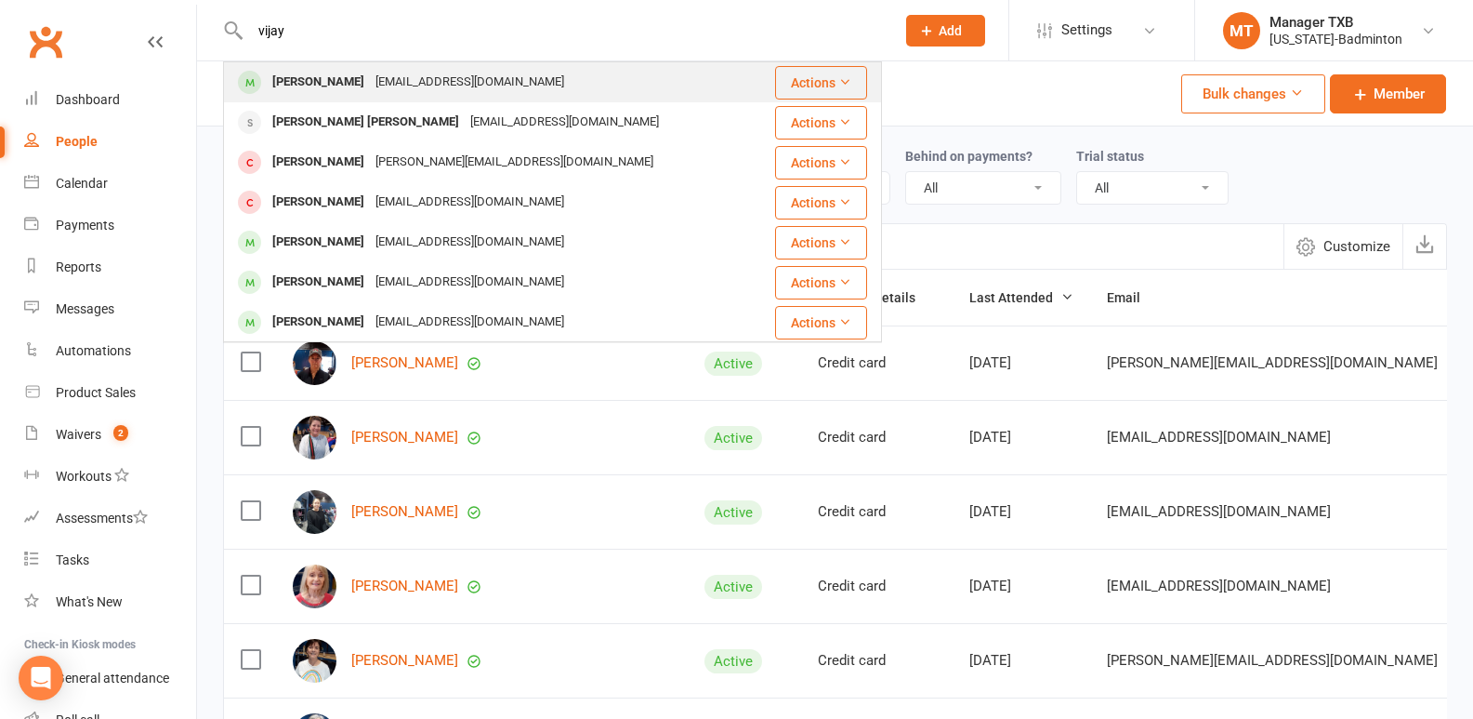
type input "vijay"
click at [347, 76] on div "[PERSON_NAME]" at bounding box center [318, 82] width 103 height 27
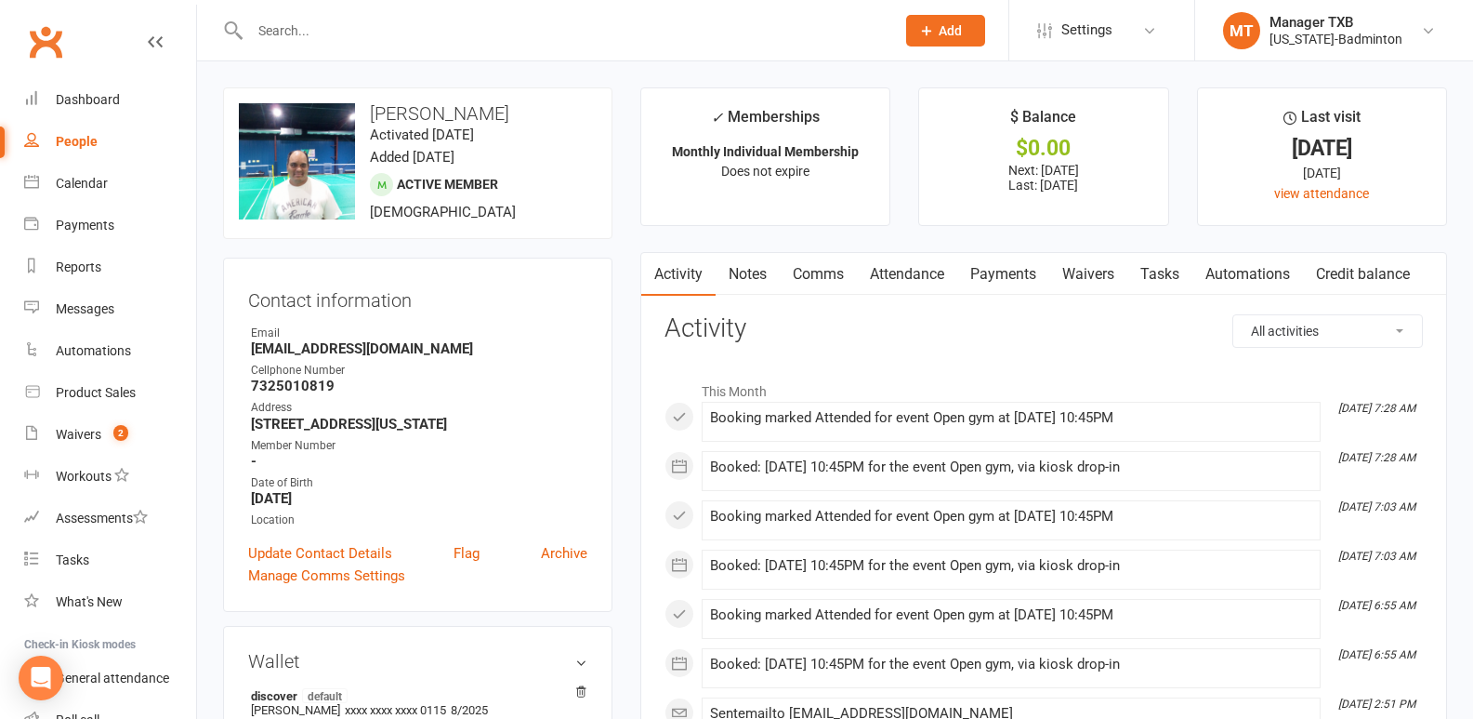
click at [297, 19] on input "text" at bounding box center [563, 31] width 638 height 26
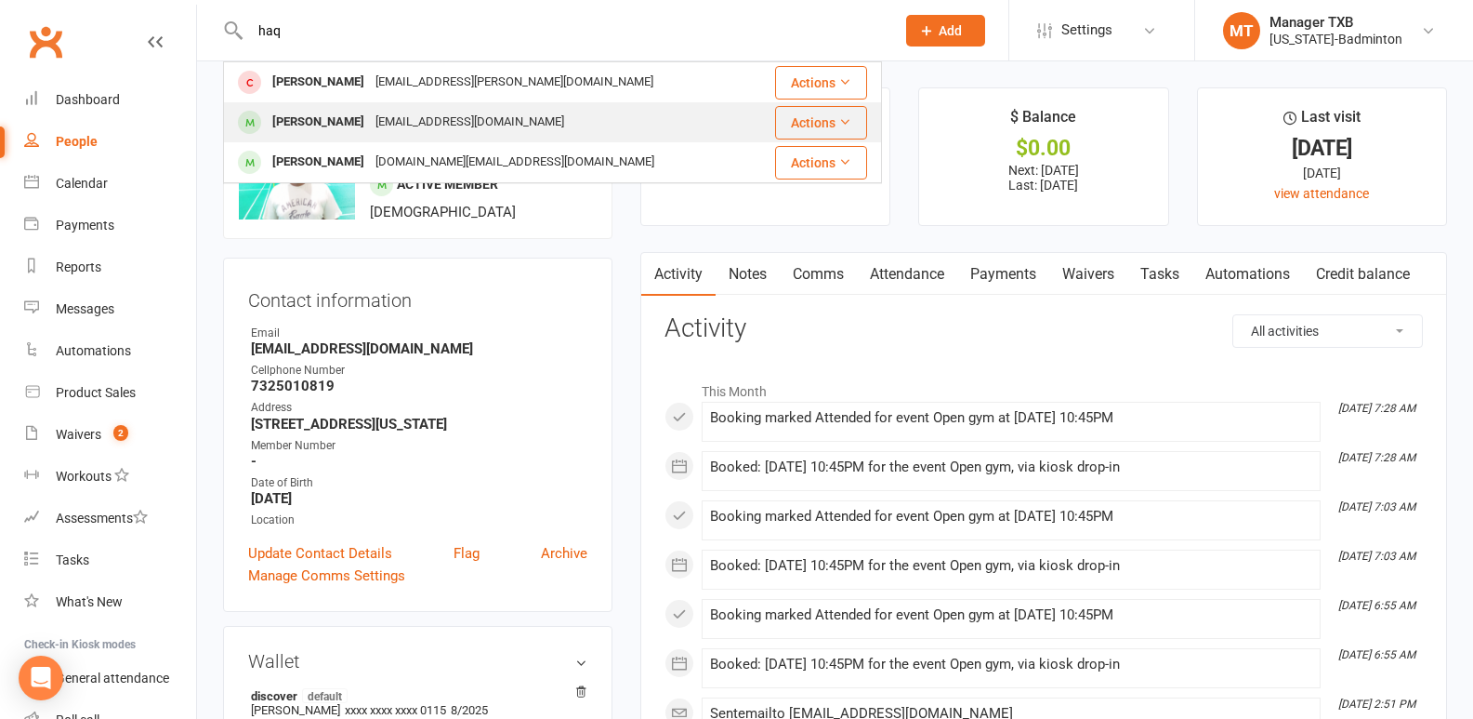
type input "haq"
click at [401, 120] on div "[EMAIL_ADDRESS][DOMAIN_NAME]" at bounding box center [470, 122] width 200 height 27
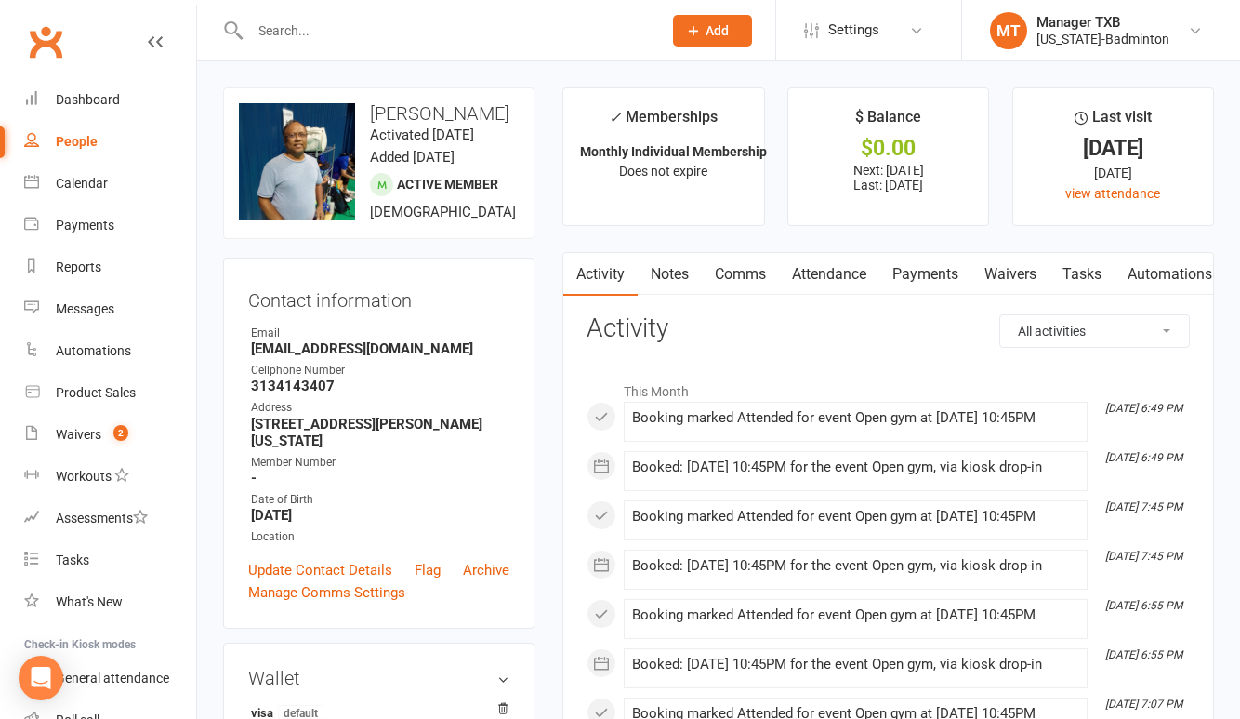
click at [332, 28] on input "text" at bounding box center [446, 31] width 404 height 26
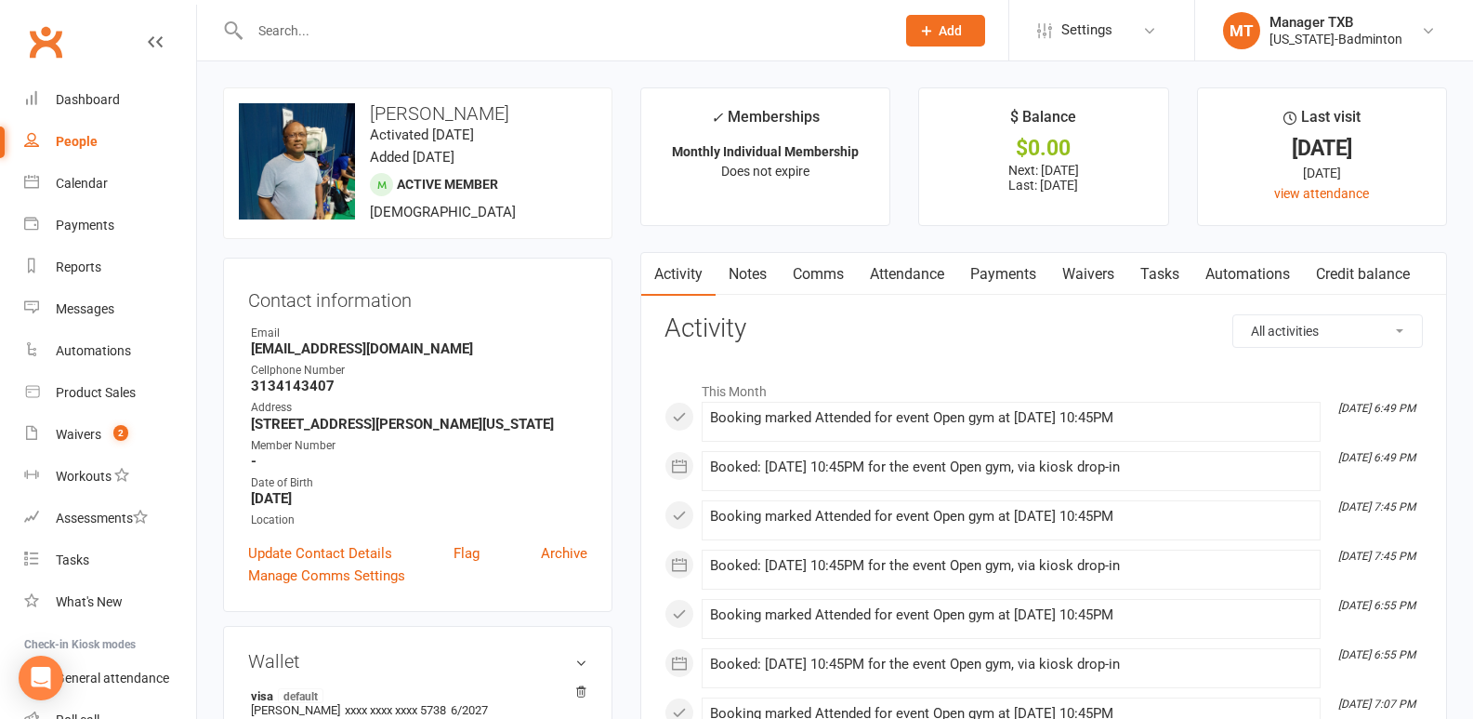
click at [421, 22] on input "text" at bounding box center [563, 31] width 638 height 26
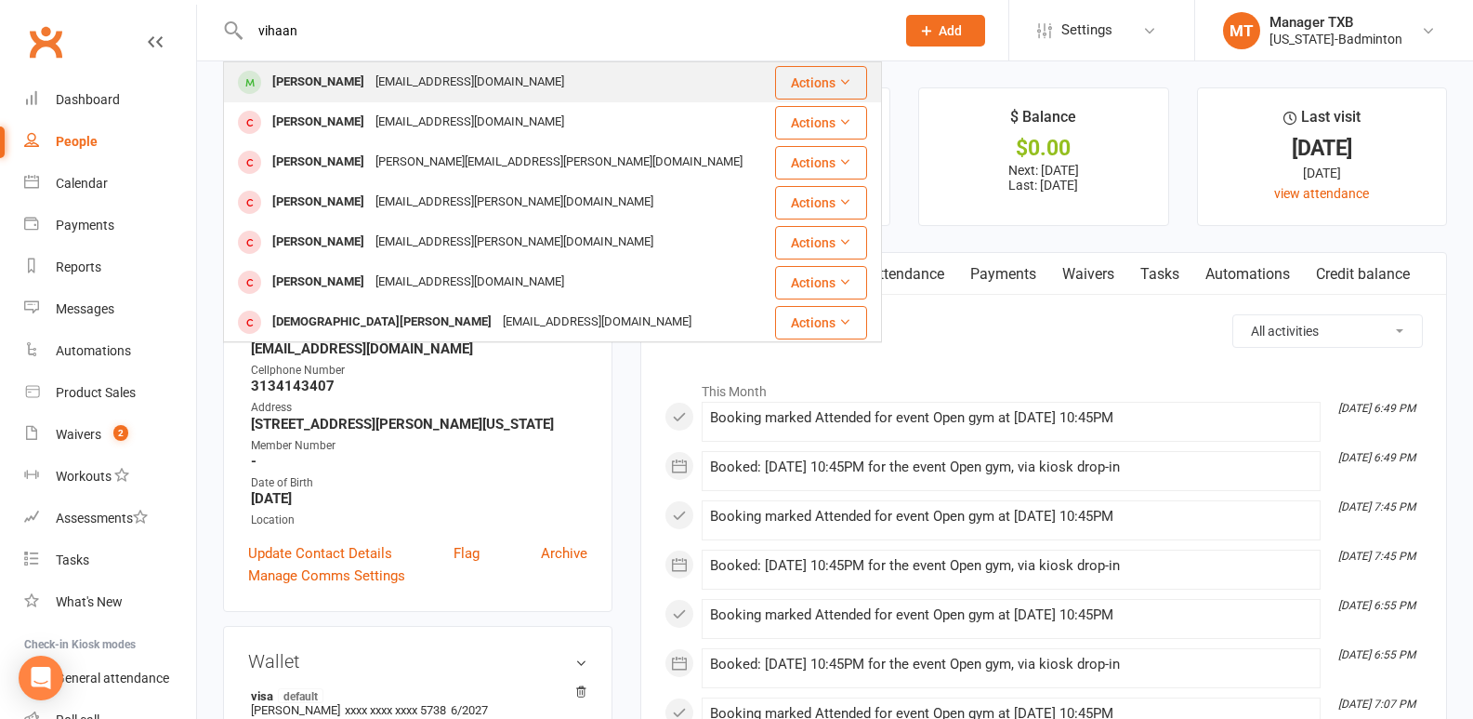
type input "vihaan"
click at [370, 86] on div "[EMAIL_ADDRESS][DOMAIN_NAME]" at bounding box center [470, 82] width 200 height 27
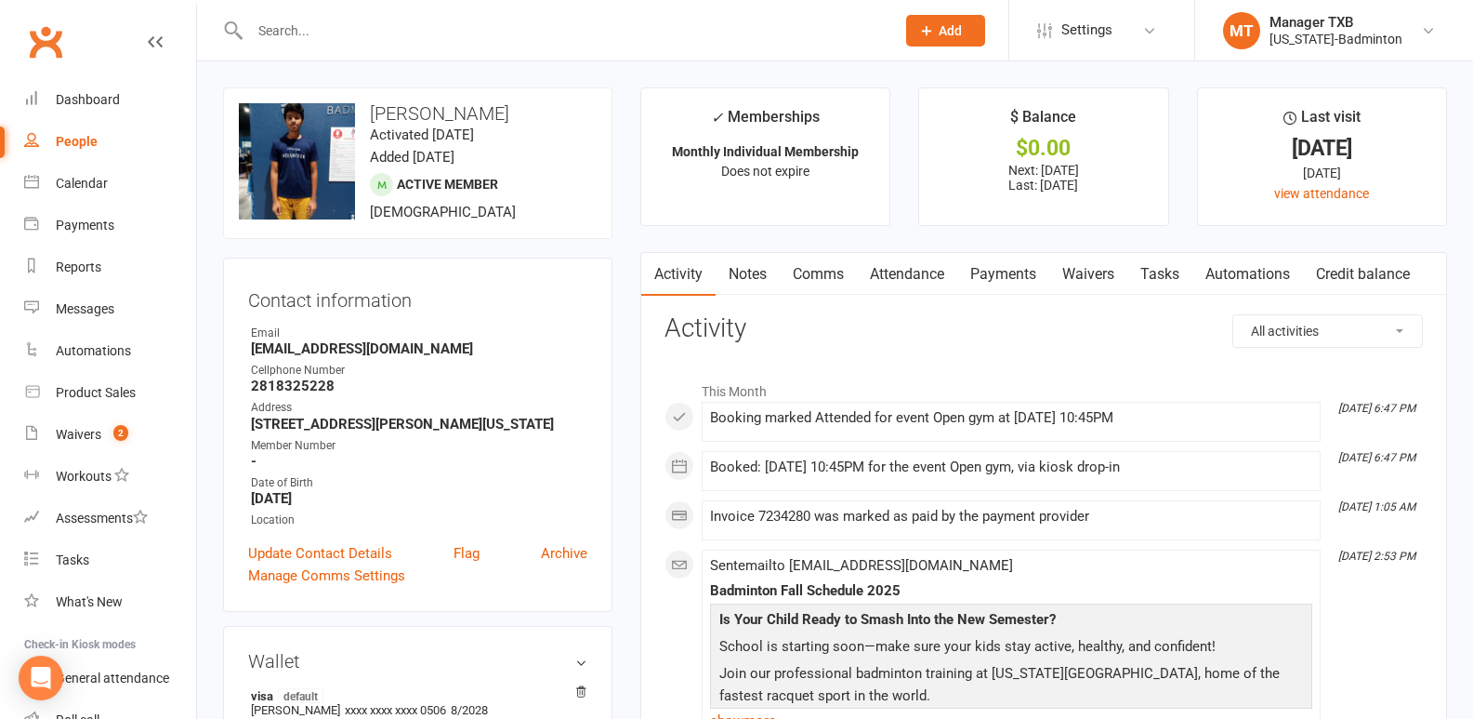
click at [270, 41] on input "text" at bounding box center [563, 31] width 638 height 26
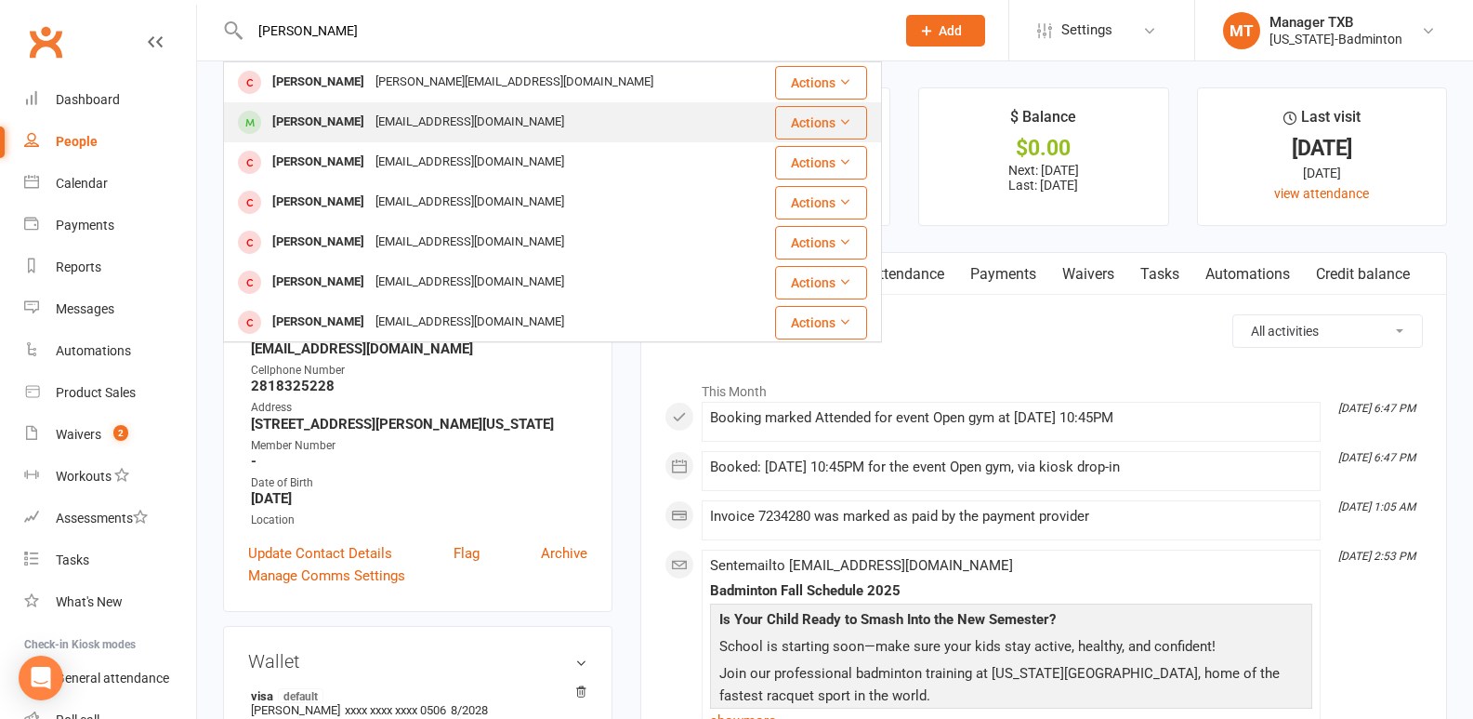
type input "[PERSON_NAME]"
click at [512, 106] on div "[PERSON_NAME] [EMAIL_ADDRESS][DOMAIN_NAME]" at bounding box center [498, 122] width 546 height 38
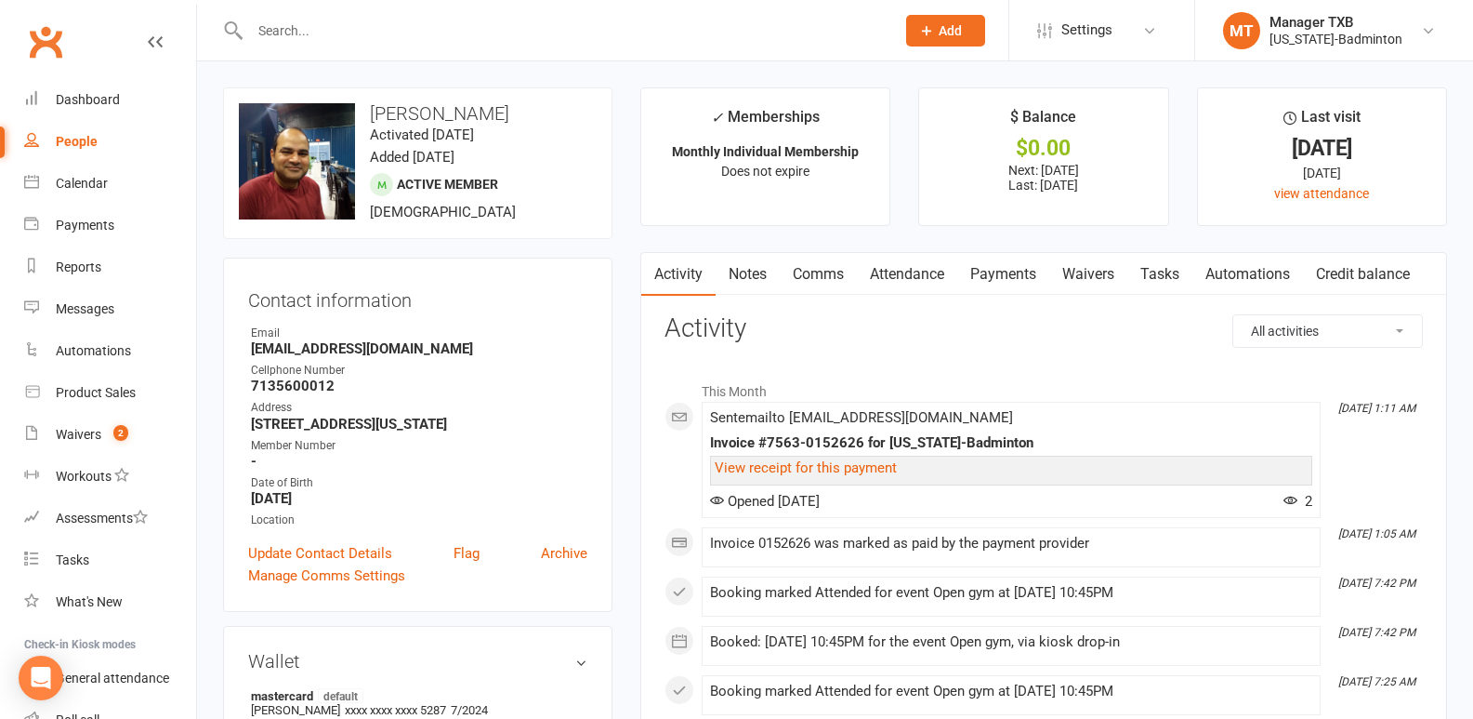
click at [280, 33] on input "text" at bounding box center [563, 31] width 638 height 26
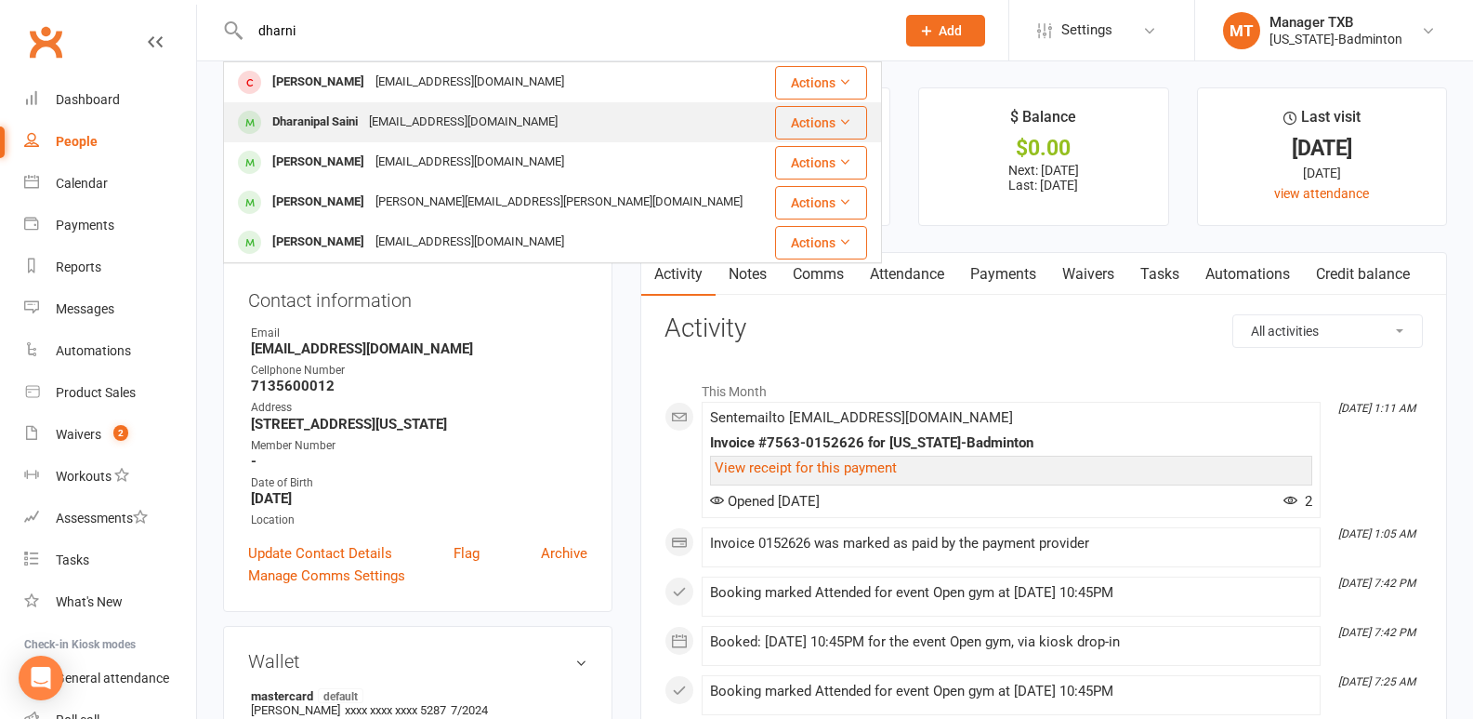
type input "dharni"
click at [384, 126] on div "[EMAIL_ADDRESS][DOMAIN_NAME]" at bounding box center [463, 122] width 200 height 27
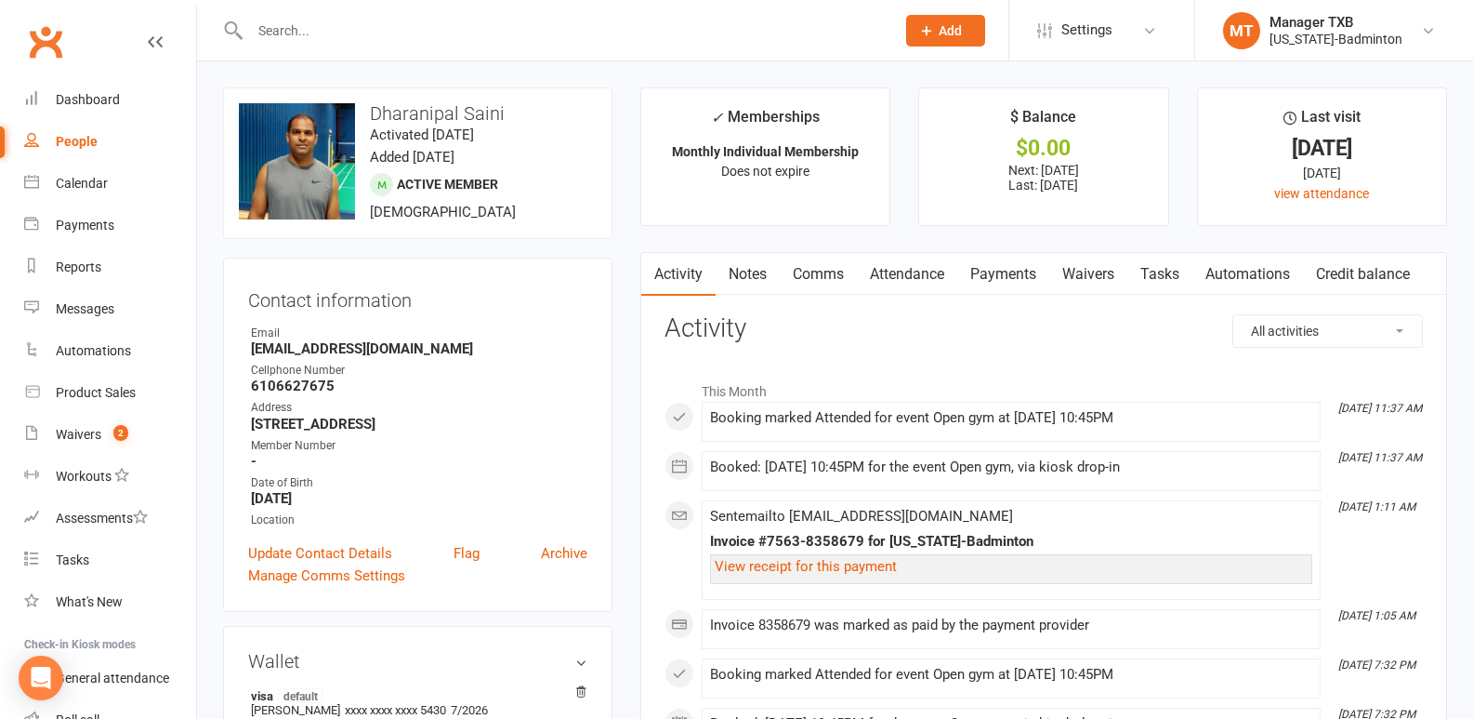
click at [276, 29] on input "text" at bounding box center [563, 31] width 638 height 26
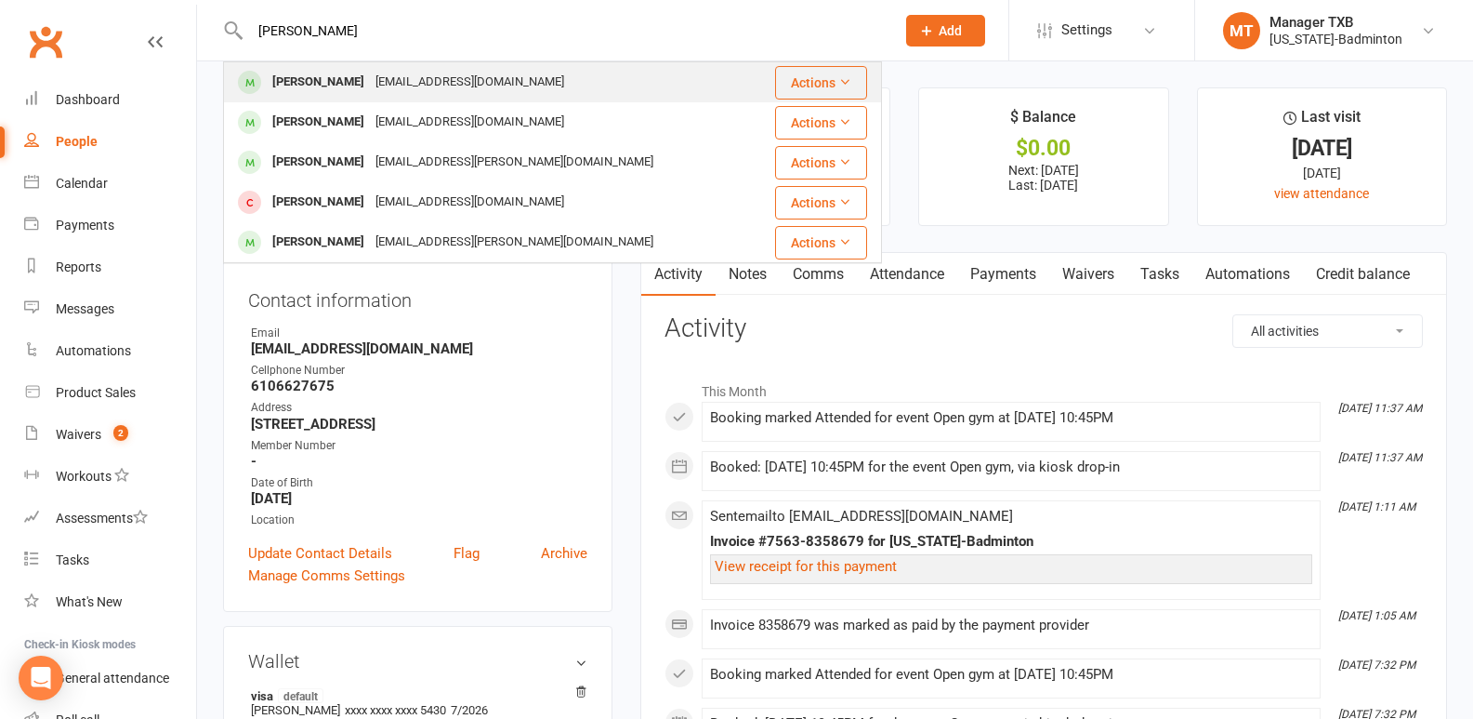
type input "[PERSON_NAME]"
click at [393, 82] on div "[EMAIL_ADDRESS][DOMAIN_NAME]" at bounding box center [470, 82] width 200 height 27
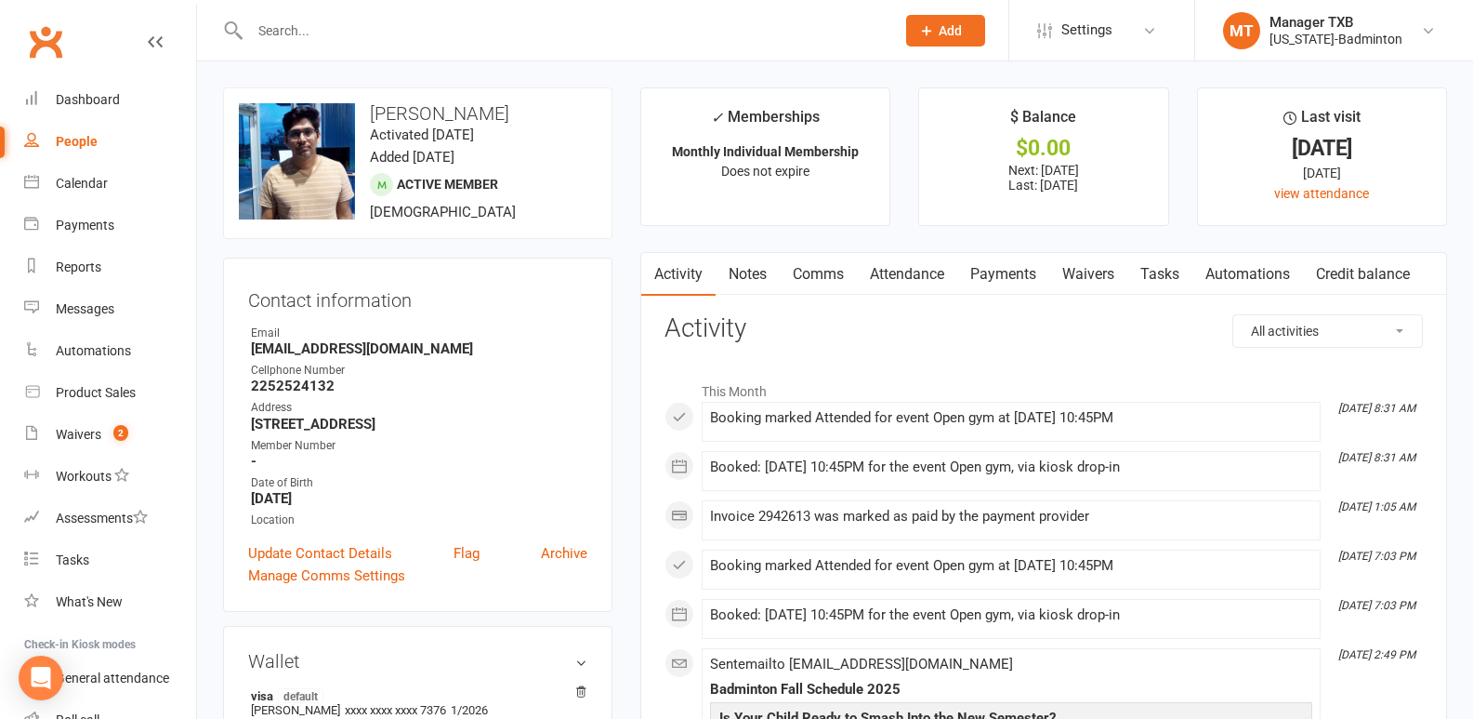
click at [337, 35] on input "text" at bounding box center [563, 31] width 638 height 26
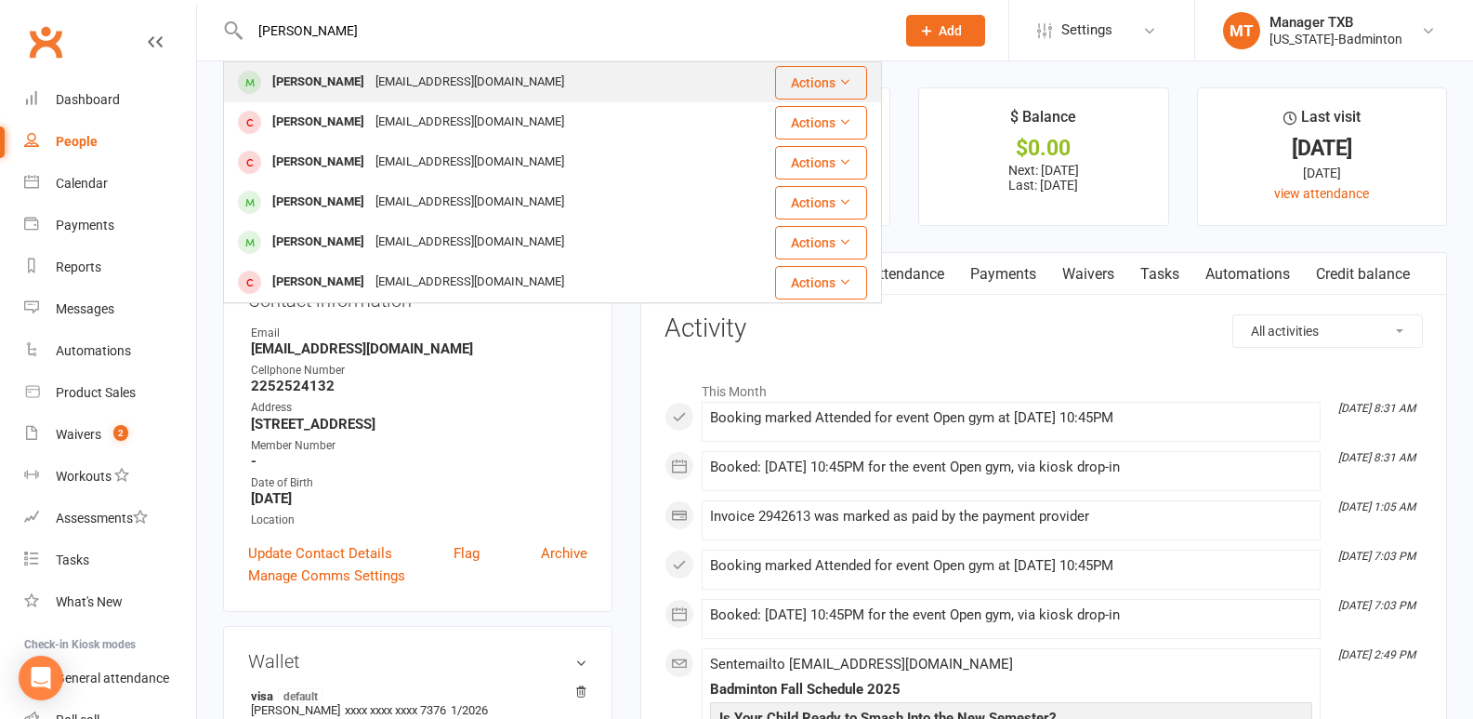
type input "[PERSON_NAME]"
click at [351, 79] on div "[PERSON_NAME]" at bounding box center [318, 82] width 103 height 27
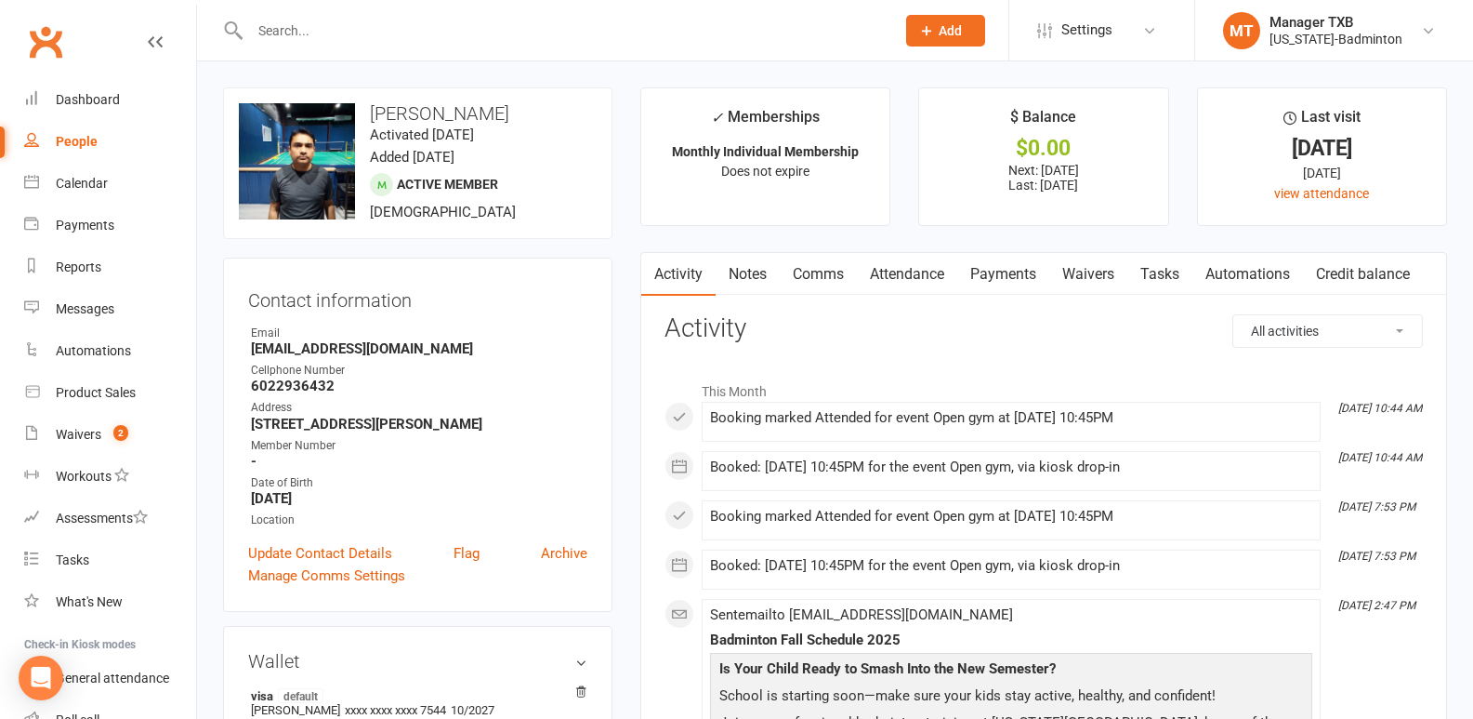
click at [353, 42] on input "text" at bounding box center [563, 31] width 638 height 26
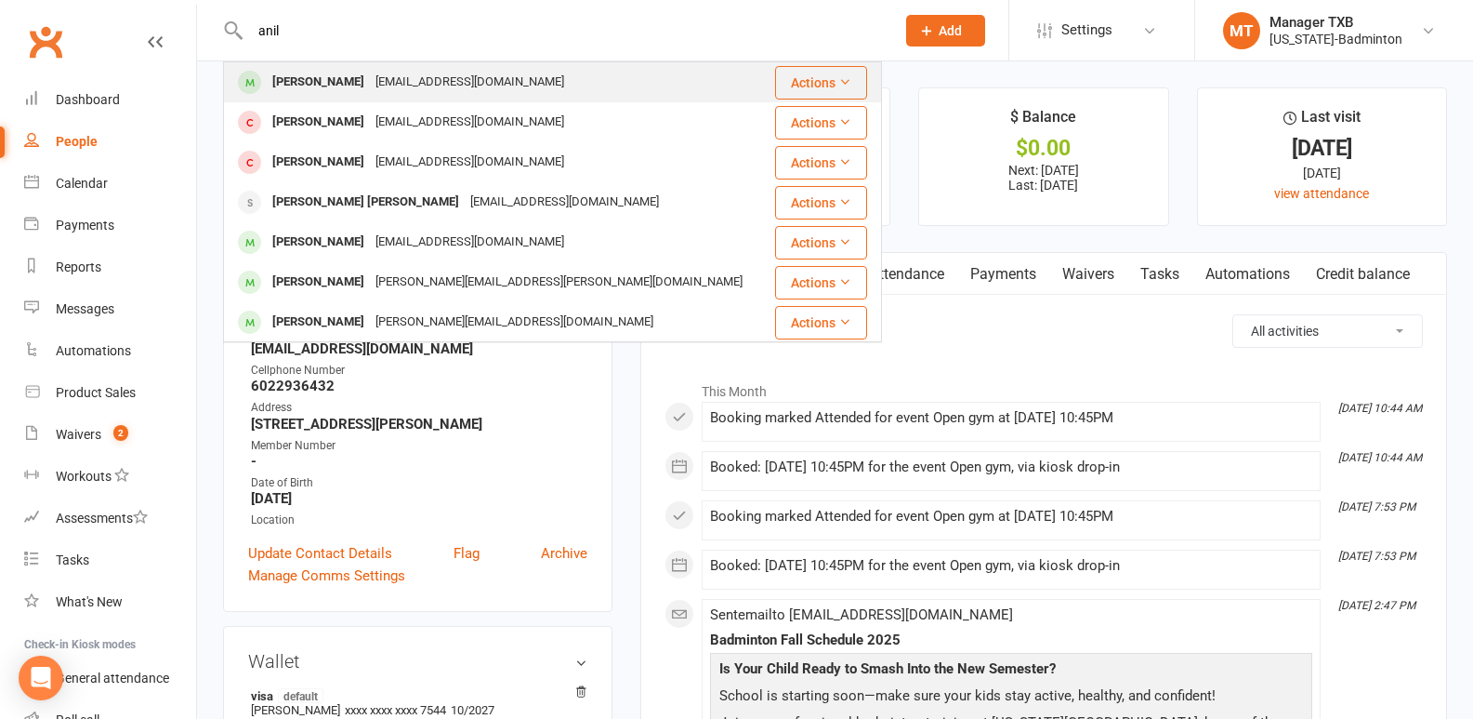
type input "anil"
click at [297, 82] on div "[PERSON_NAME]" at bounding box center [318, 82] width 103 height 27
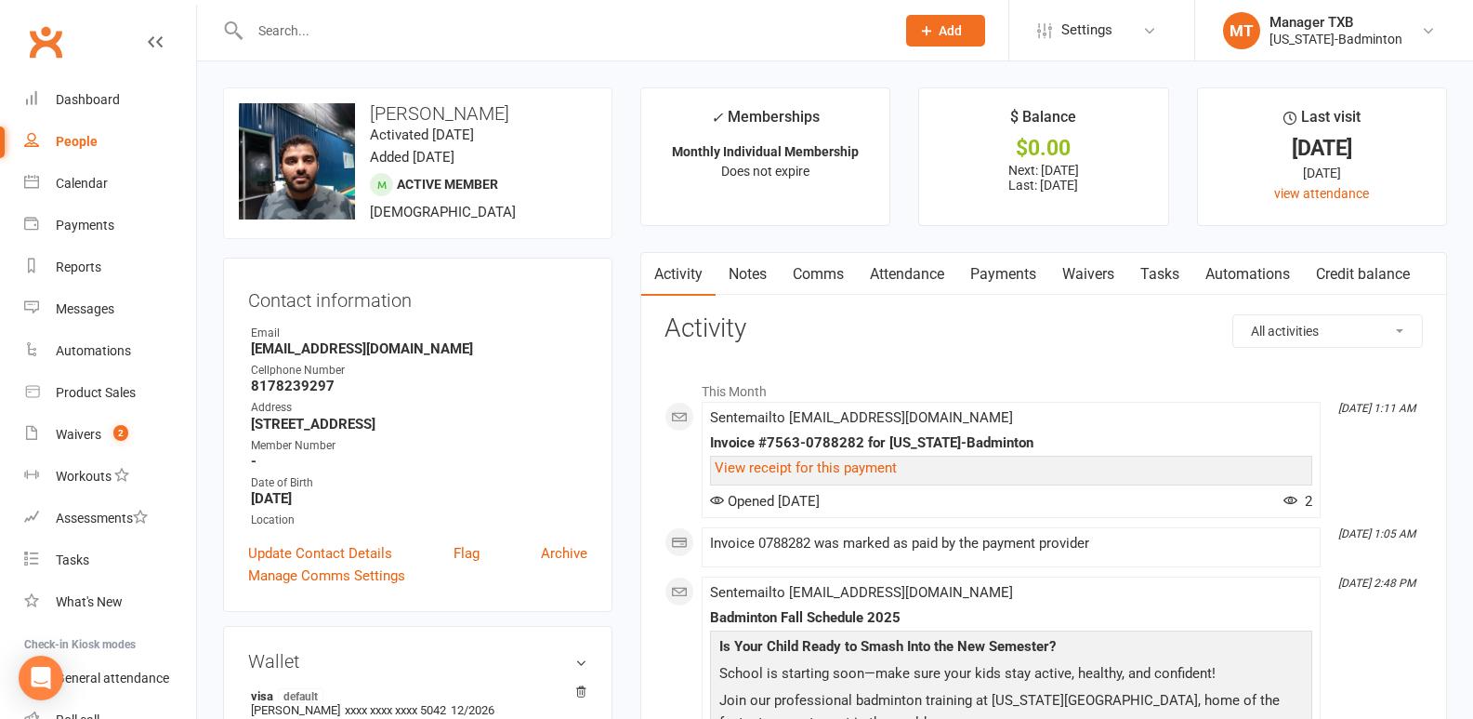
click at [330, 33] on input "text" at bounding box center [563, 31] width 638 height 26
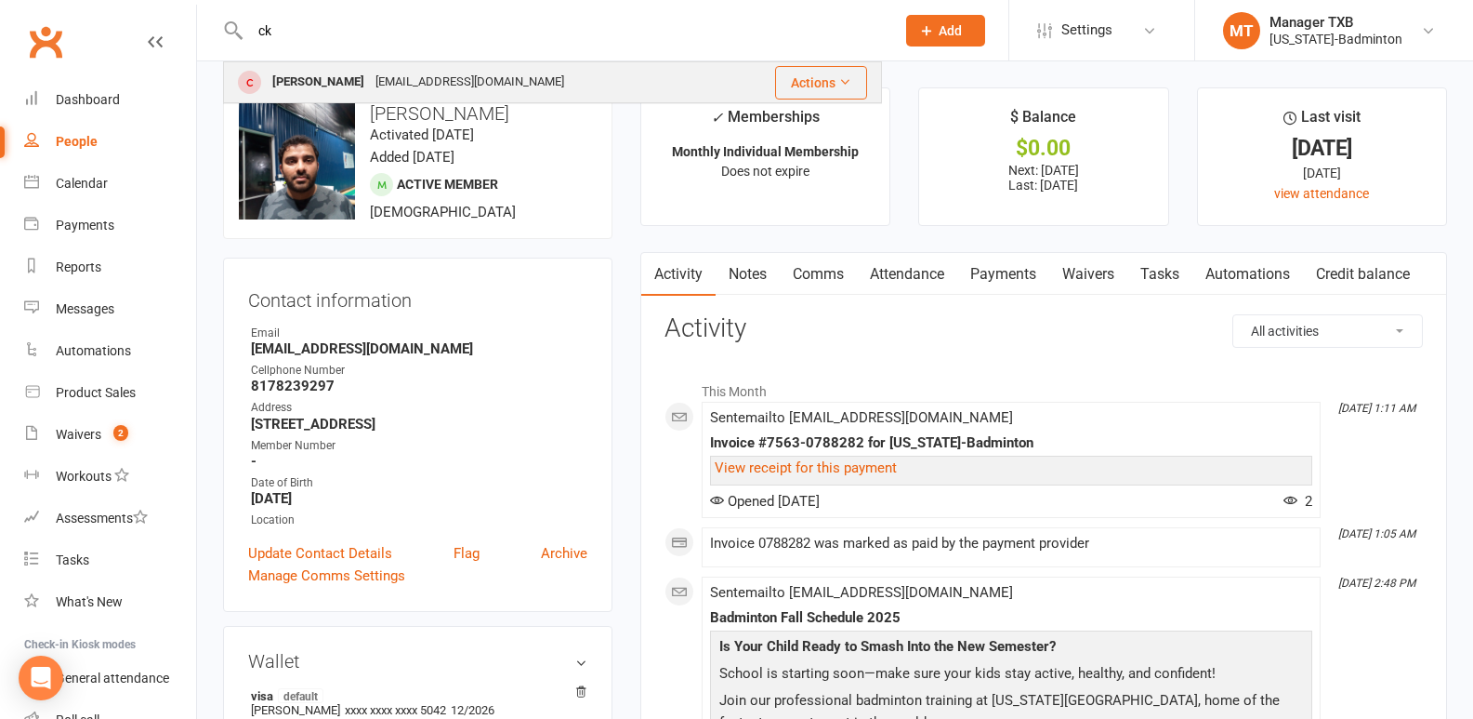
type input "ck"
click at [310, 85] on div "[PERSON_NAME]" at bounding box center [318, 82] width 103 height 27
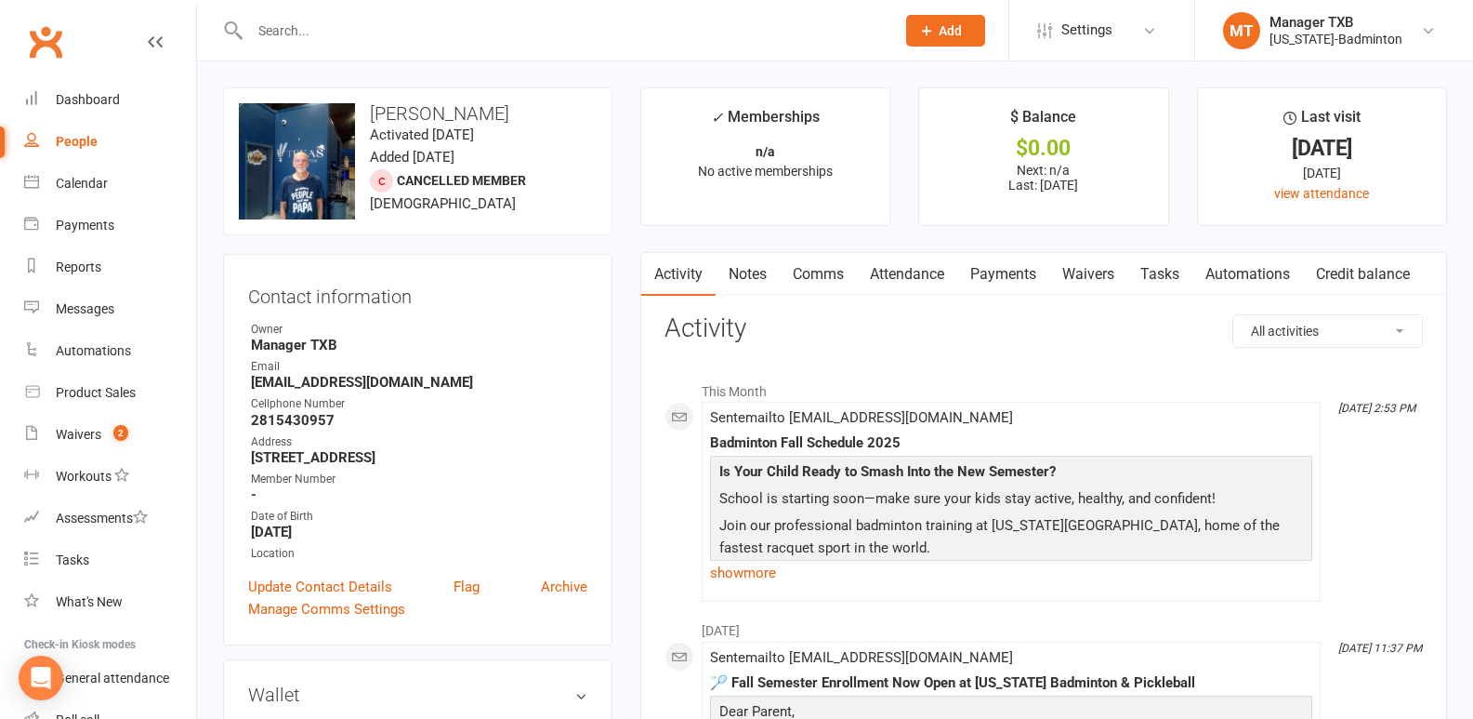
click at [325, 35] on input "text" at bounding box center [563, 31] width 638 height 26
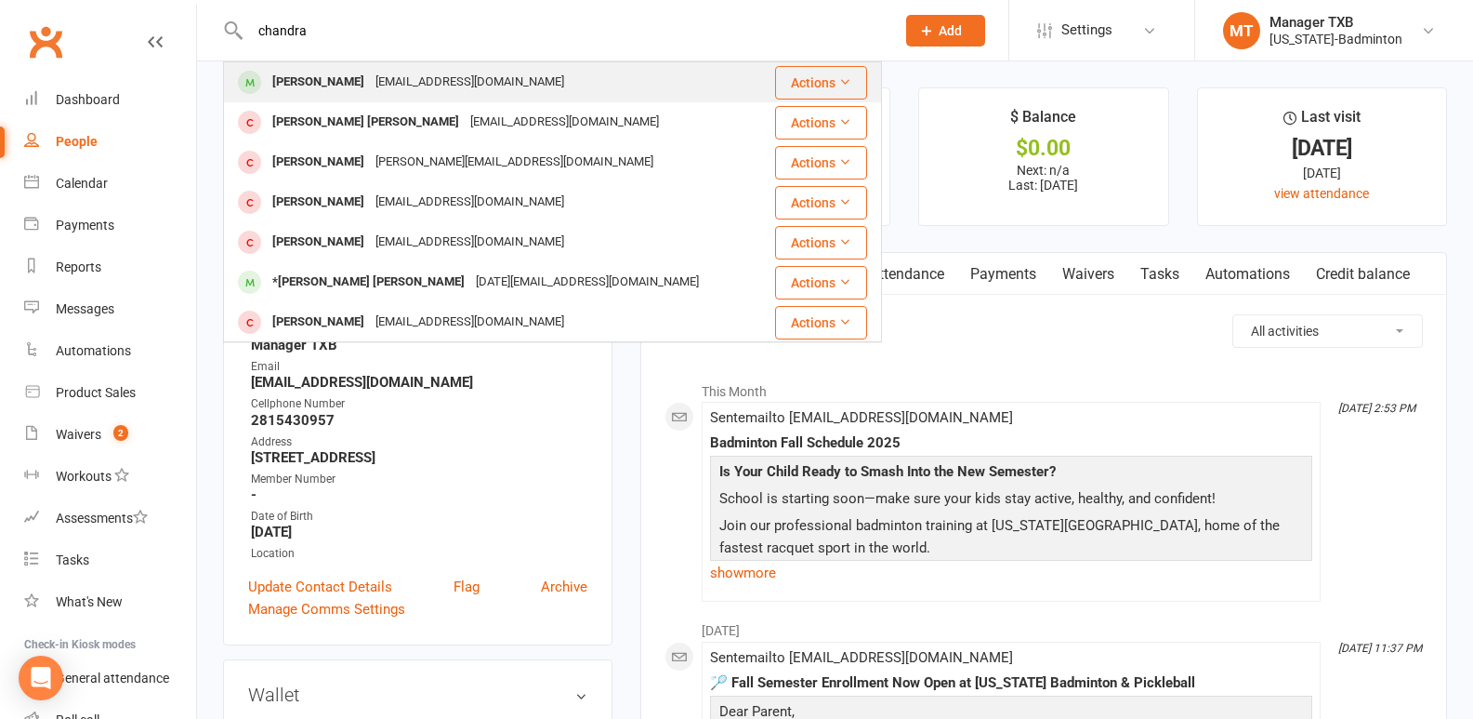
type input "chandra"
click at [329, 90] on div "[PERSON_NAME]" at bounding box center [318, 82] width 103 height 27
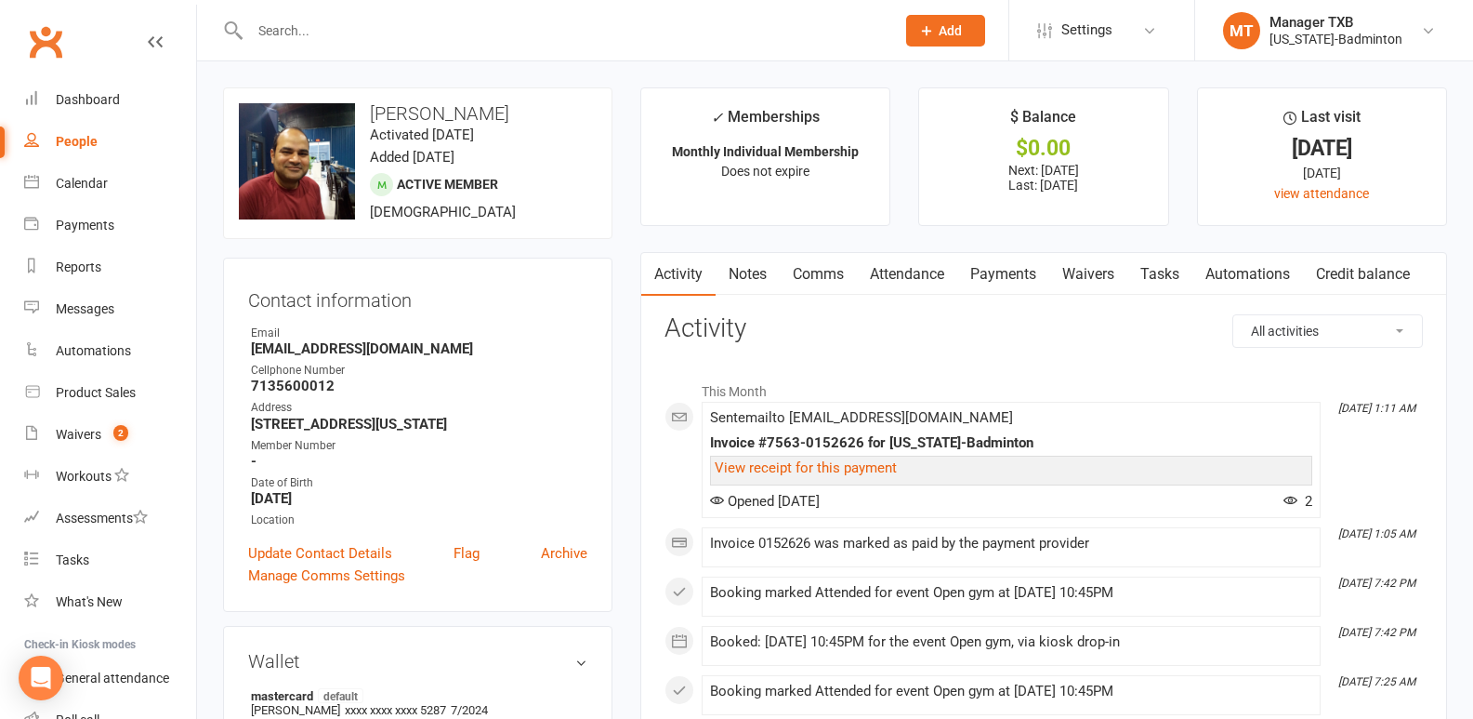
click at [275, 43] on input "text" at bounding box center [563, 31] width 638 height 26
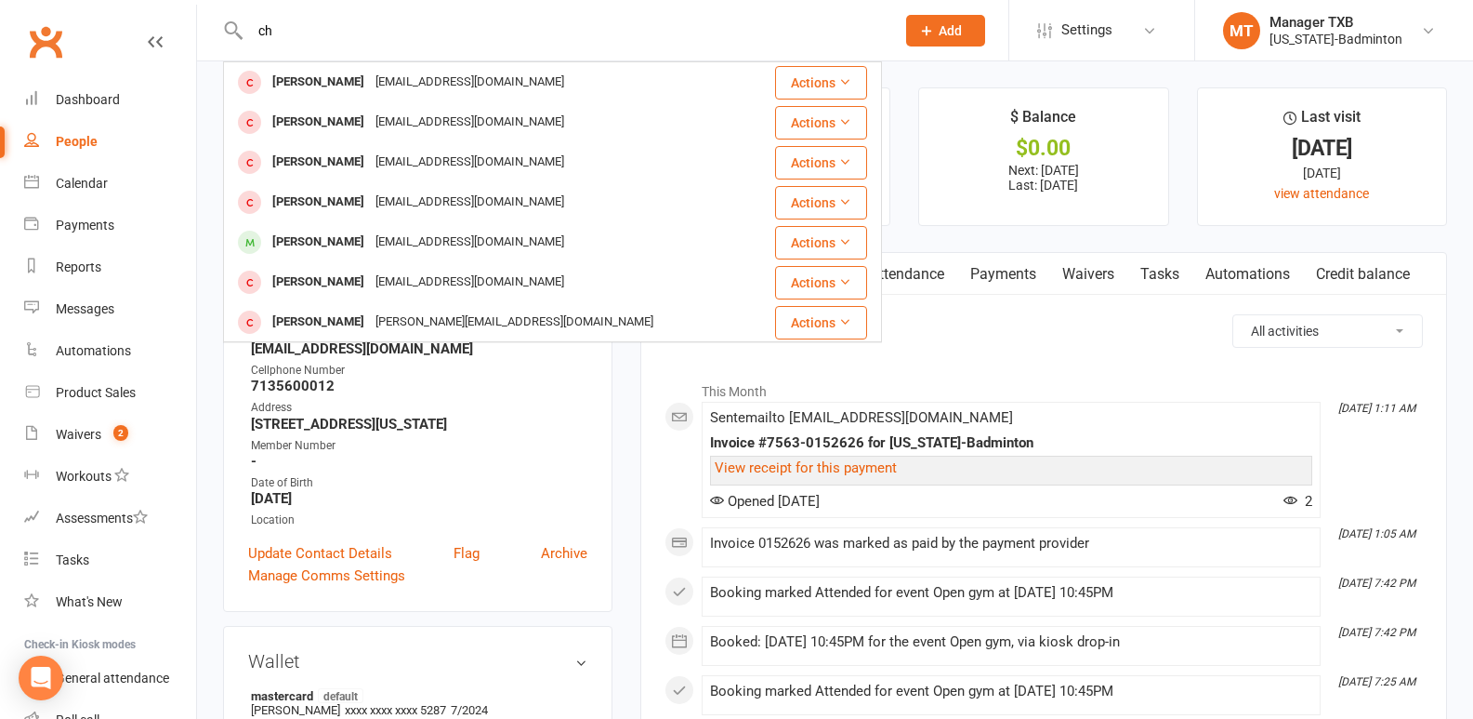
type input "c"
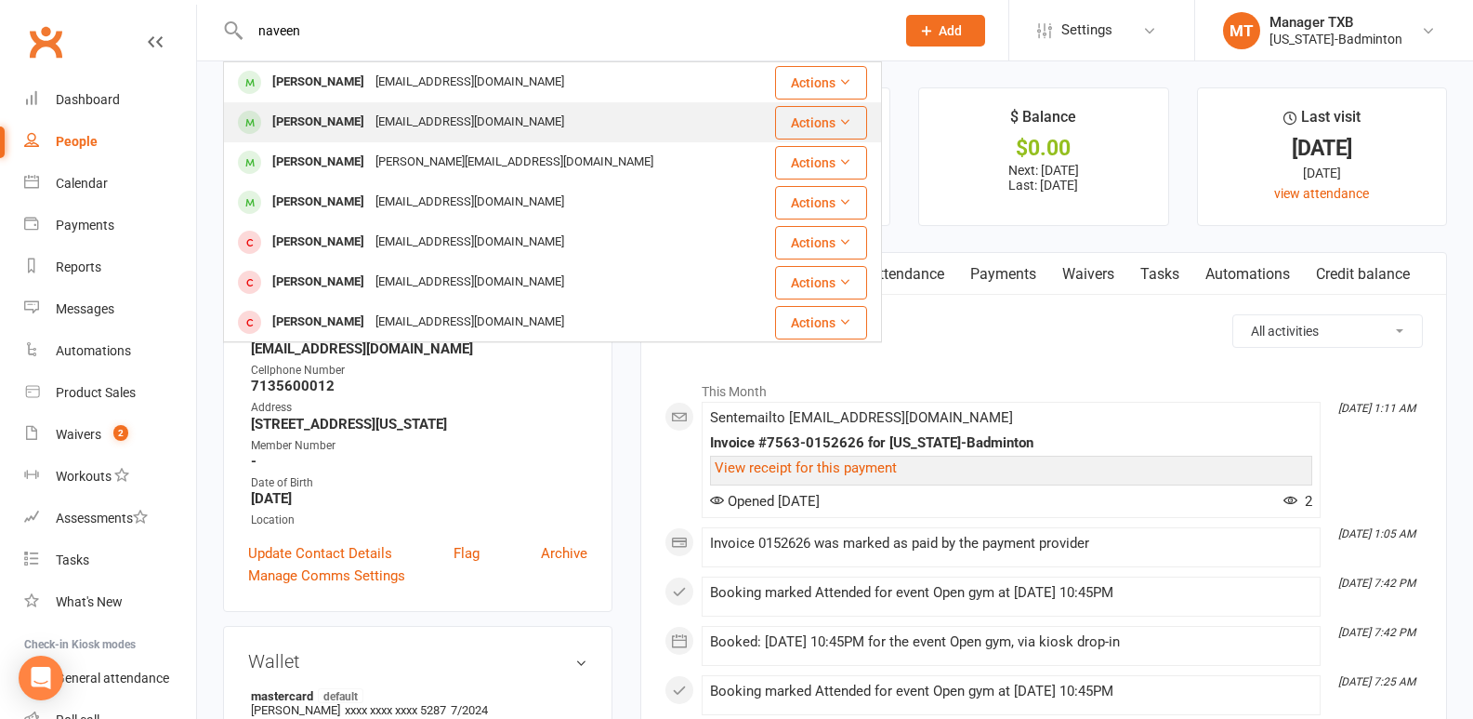
type input "naveen"
click at [389, 120] on div "[EMAIL_ADDRESS][DOMAIN_NAME]" at bounding box center [470, 122] width 200 height 27
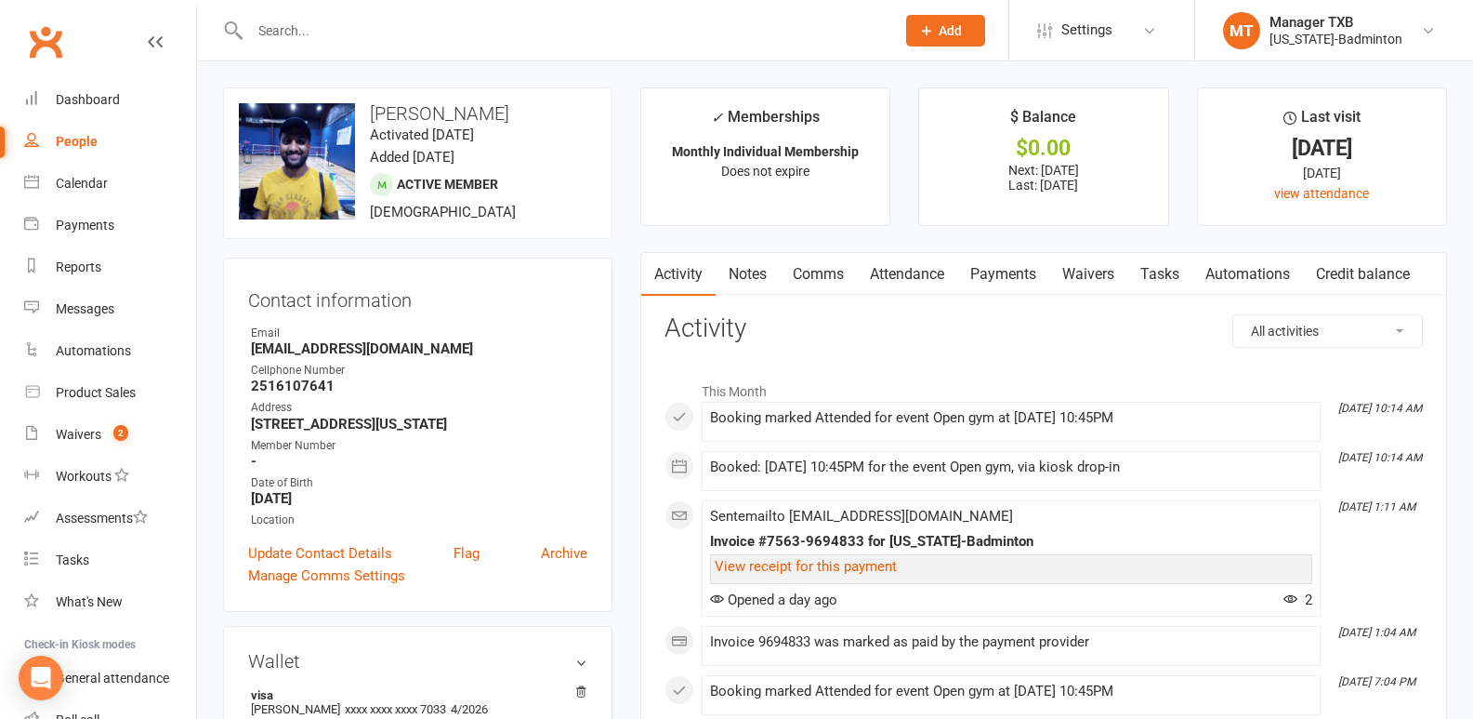
click at [369, 28] on input "text" at bounding box center [563, 31] width 638 height 26
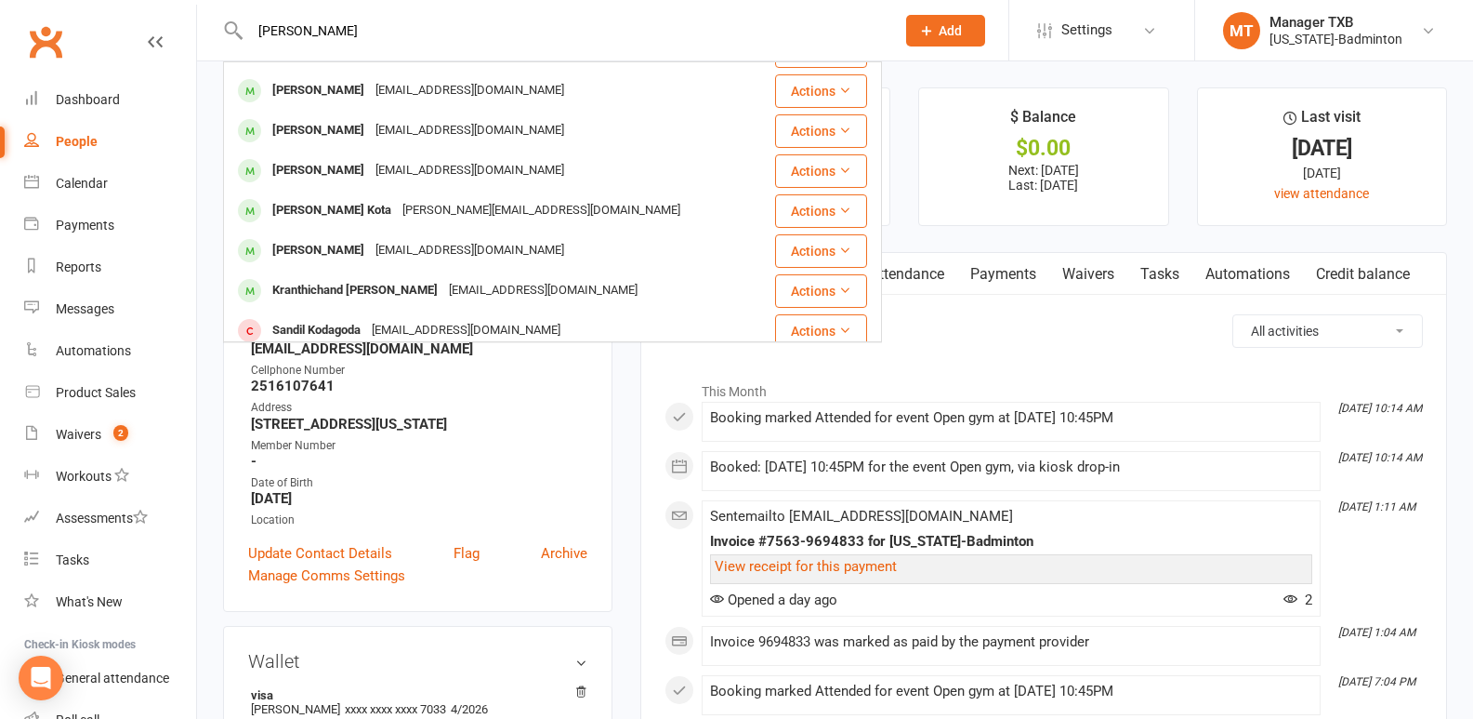
scroll to position [157, 0]
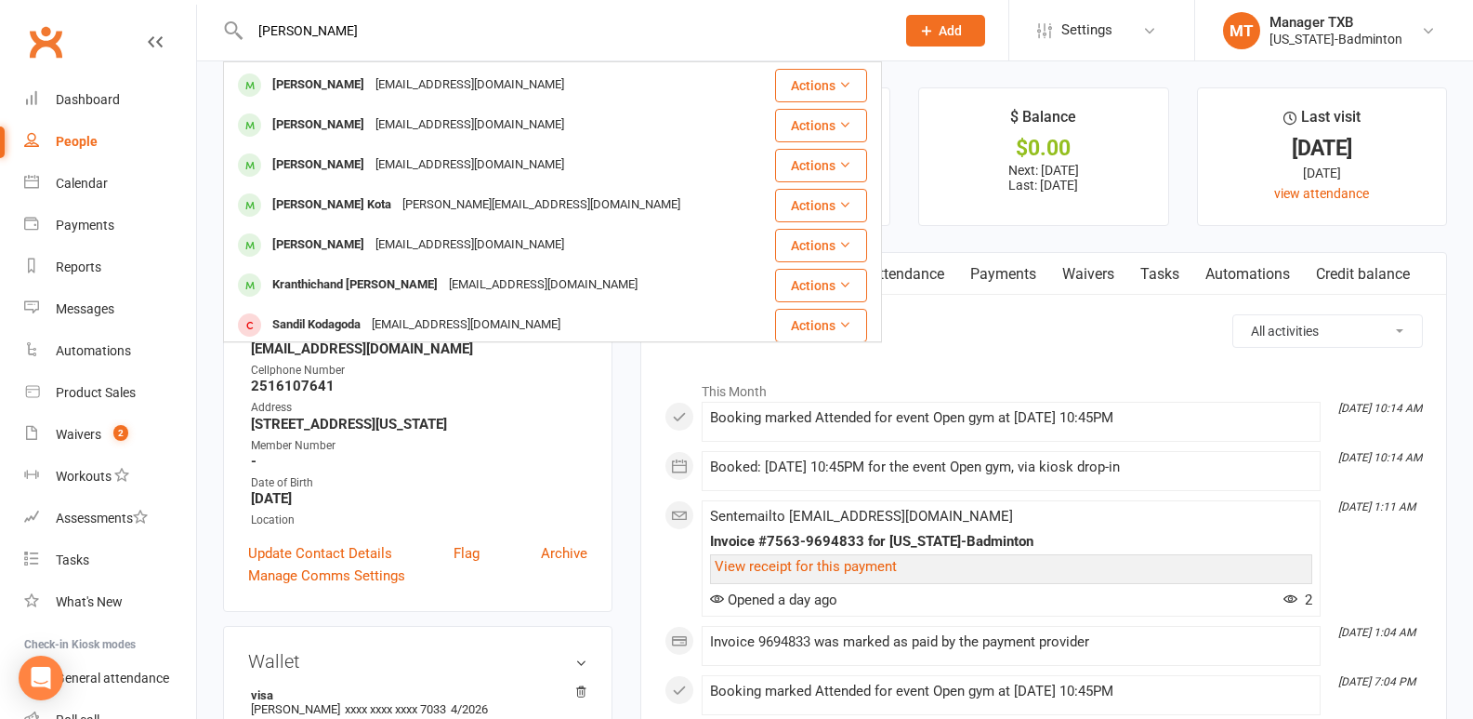
click at [298, 31] on input "[PERSON_NAME]" at bounding box center [563, 31] width 638 height 26
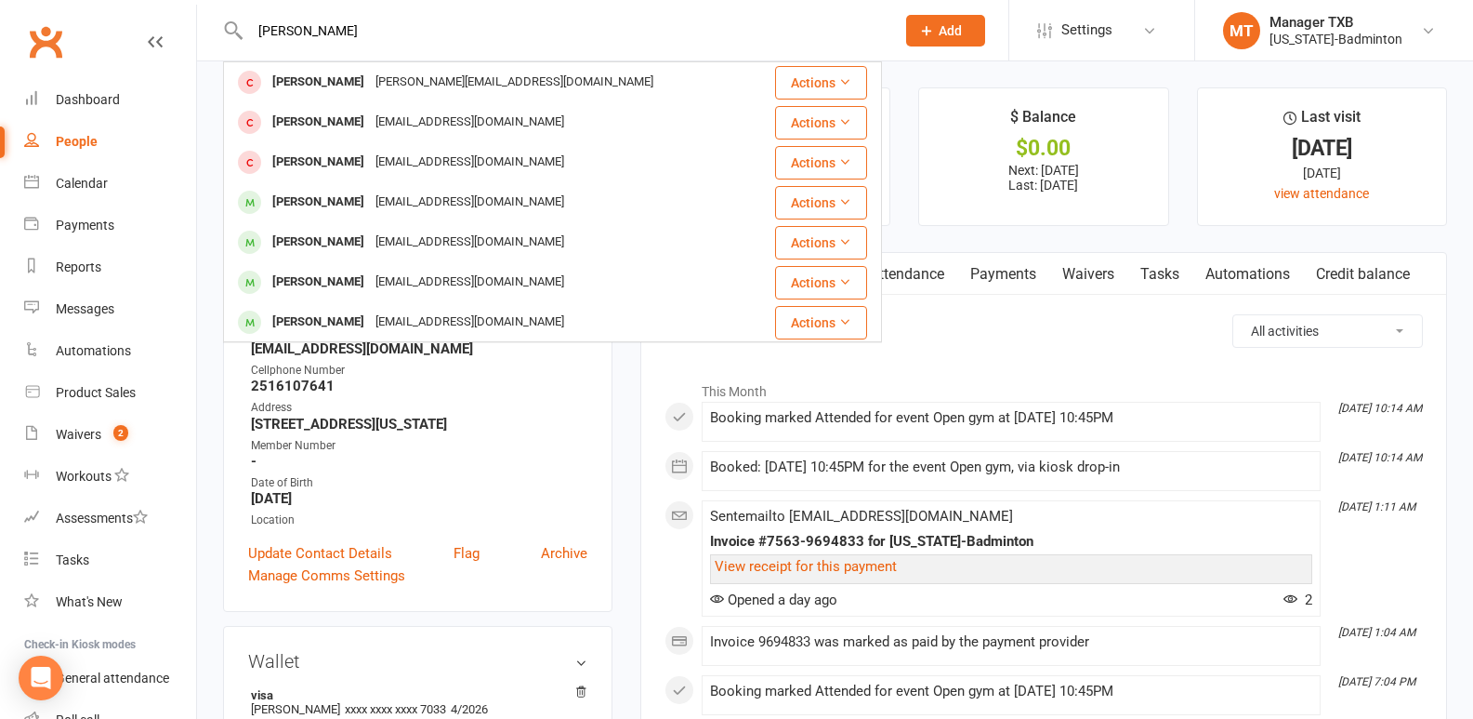
drag, startPoint x: 395, startPoint y: 17, endPoint x: 167, endPoint y: 28, distance: 228.0
click at [167, 5] on header "[PERSON_NAME] [PERSON_NAME] [PERSON_NAME][EMAIL_ADDRESS][DOMAIN_NAME] Actions […" at bounding box center [736, 5] width 1473 height 0
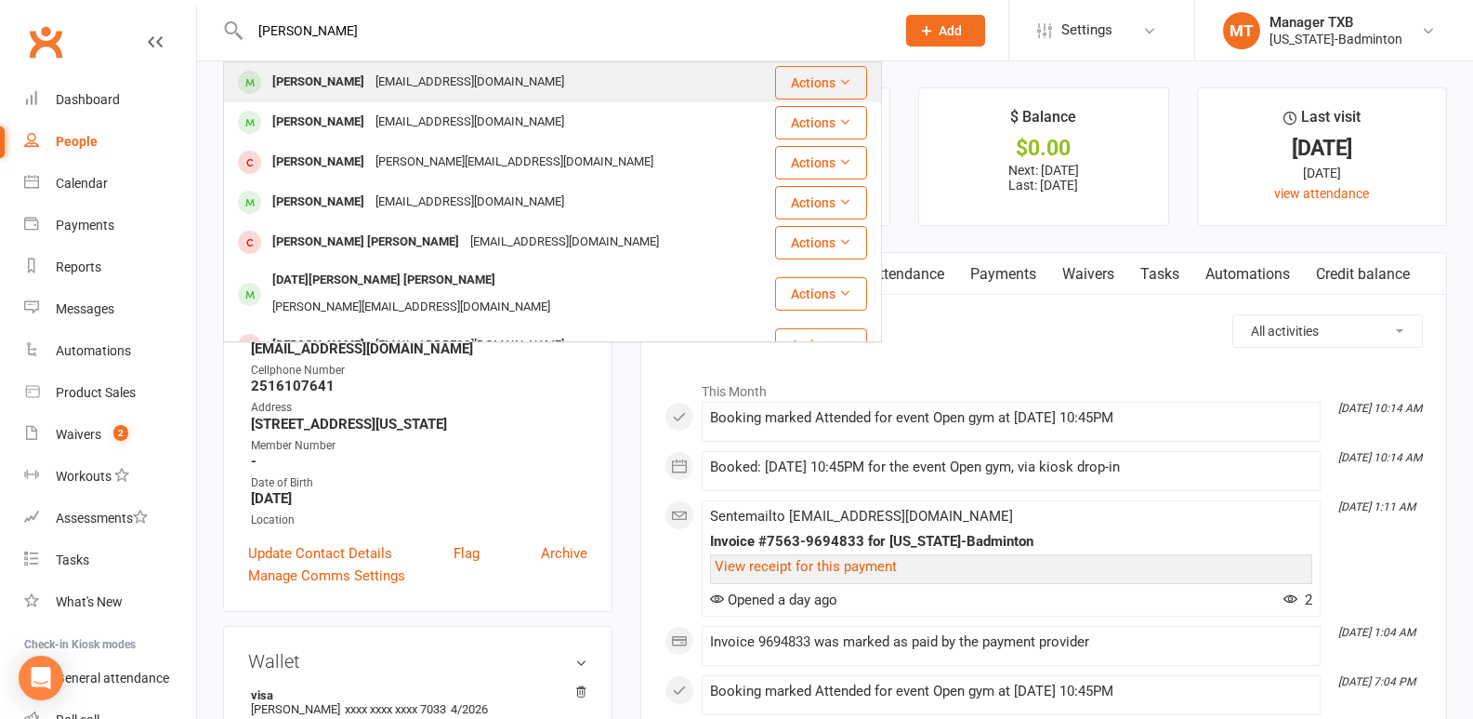
type input "[PERSON_NAME]"
click at [297, 74] on div "[PERSON_NAME]" at bounding box center [318, 82] width 103 height 27
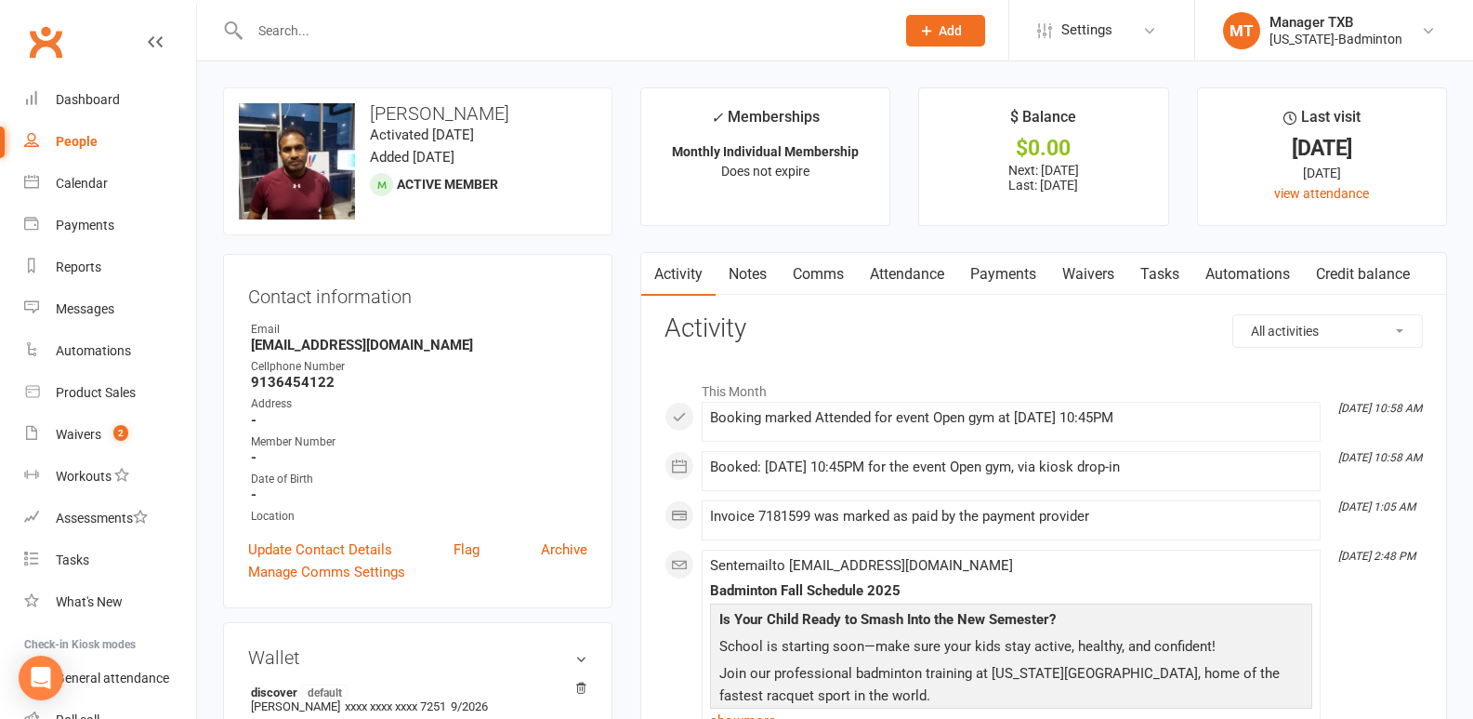
click at [451, 46] on div at bounding box center [552, 30] width 659 height 60
